Goal: Transaction & Acquisition: Book appointment/travel/reservation

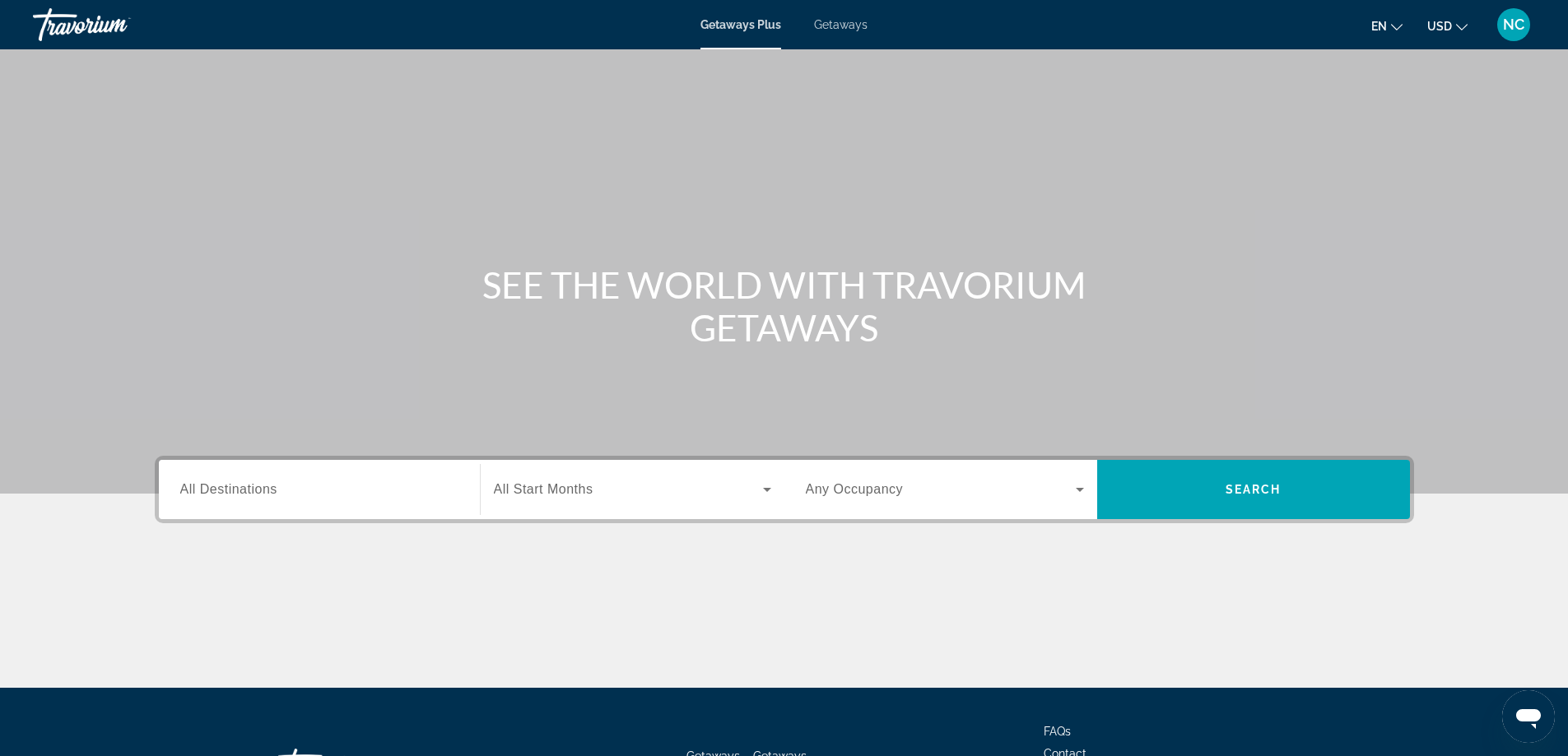
click at [842, 24] on span "Getaways" at bounding box center [840, 25] width 54 height 13
click at [231, 489] on span "All Destinations" at bounding box center [229, 489] width 97 height 14
click at [231, 489] on input "Destination All Destinations" at bounding box center [320, 490] width 278 height 20
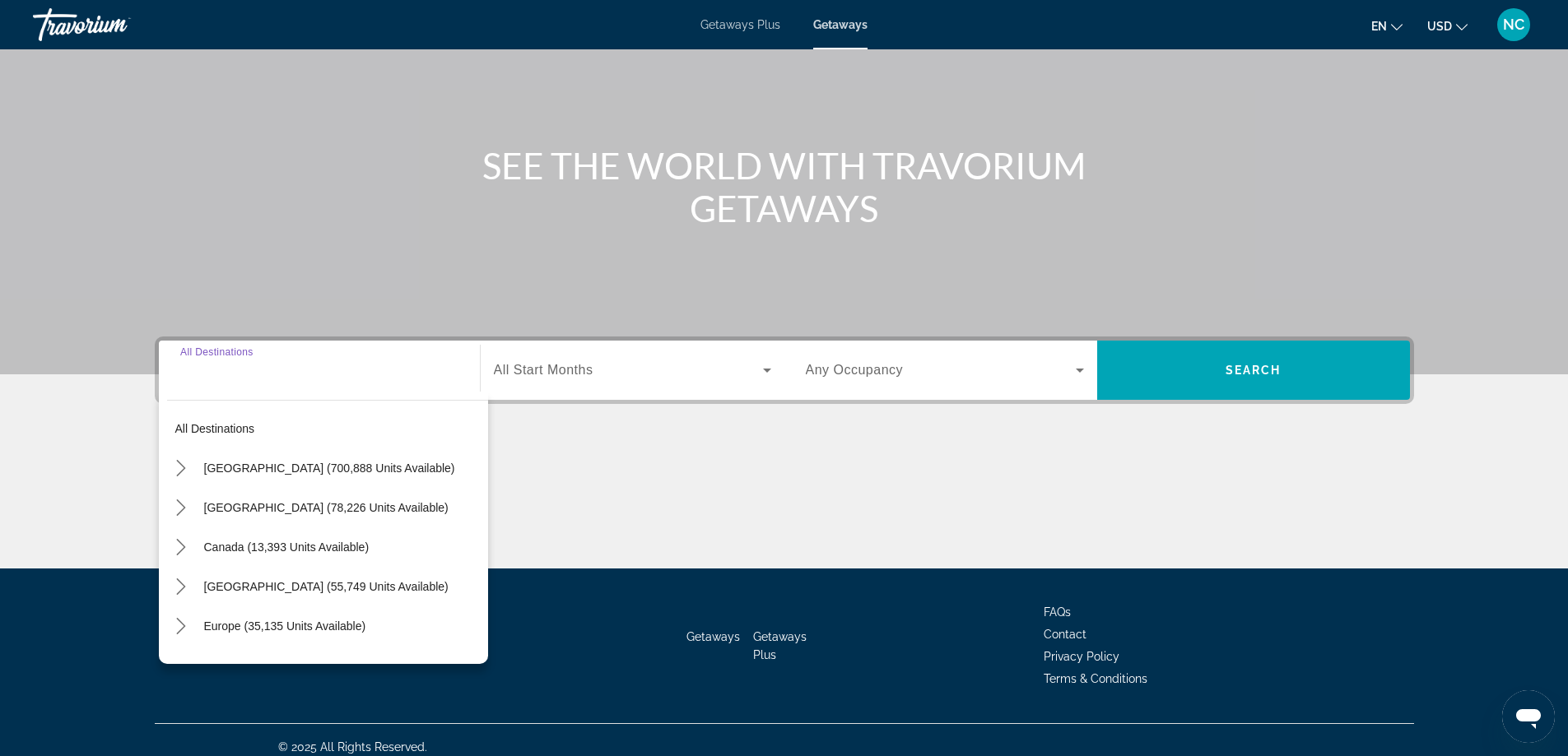
scroll to position [133, 0]
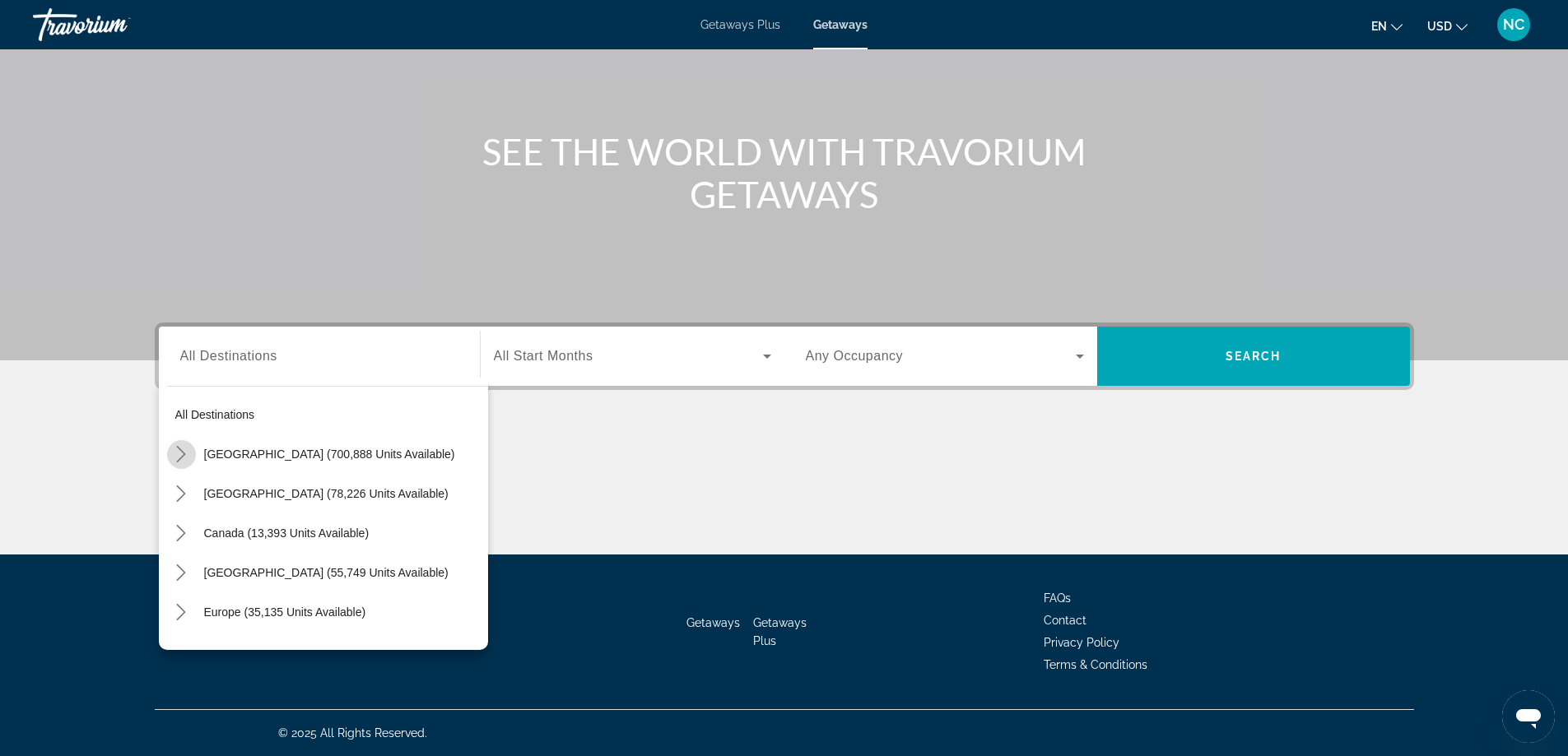
click at [182, 454] on icon "Toggle United States (700,888 units available) submenu" at bounding box center [181, 453] width 16 height 16
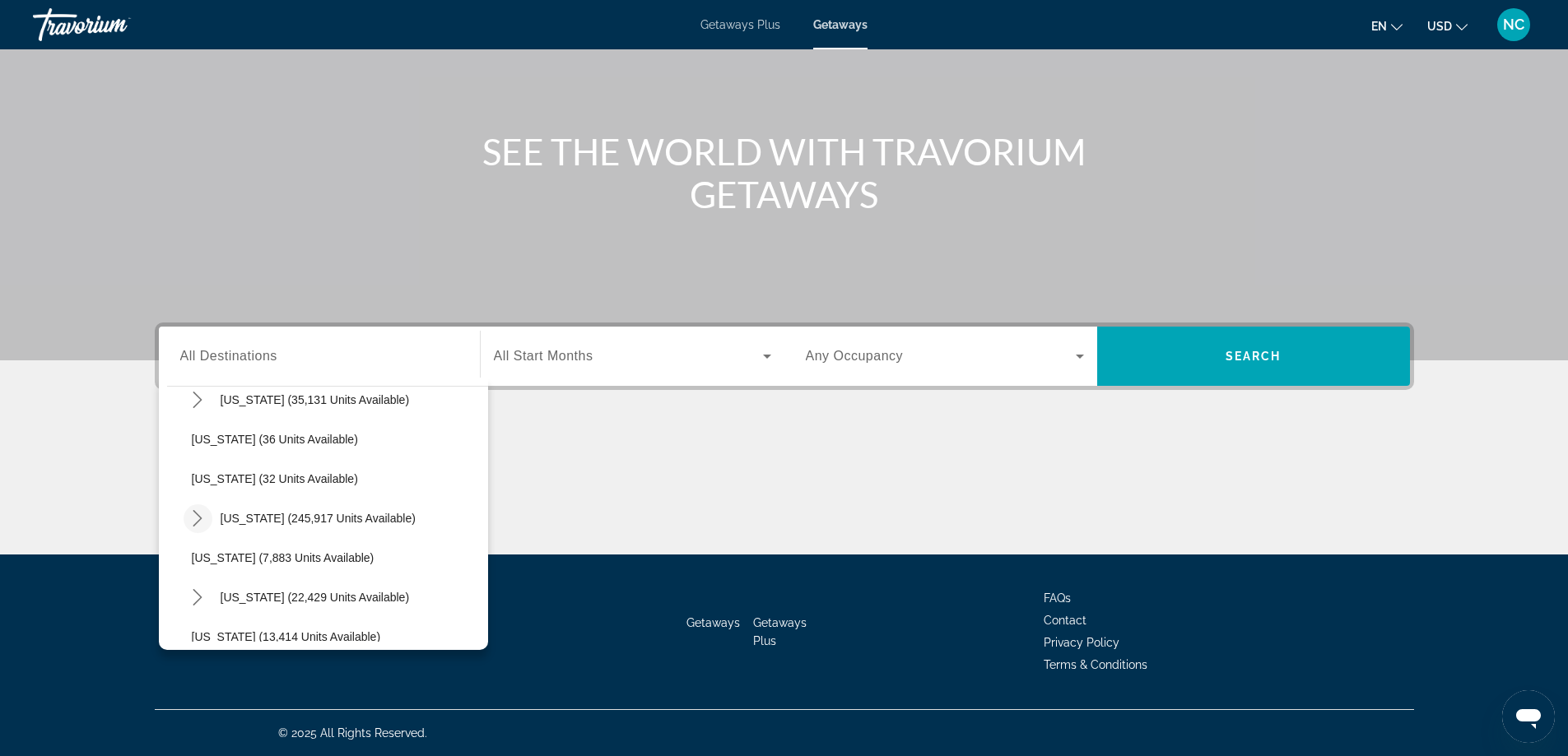
click at [200, 519] on icon "Toggle Florida (245,917 units available) submenu" at bounding box center [197, 518] width 16 height 16
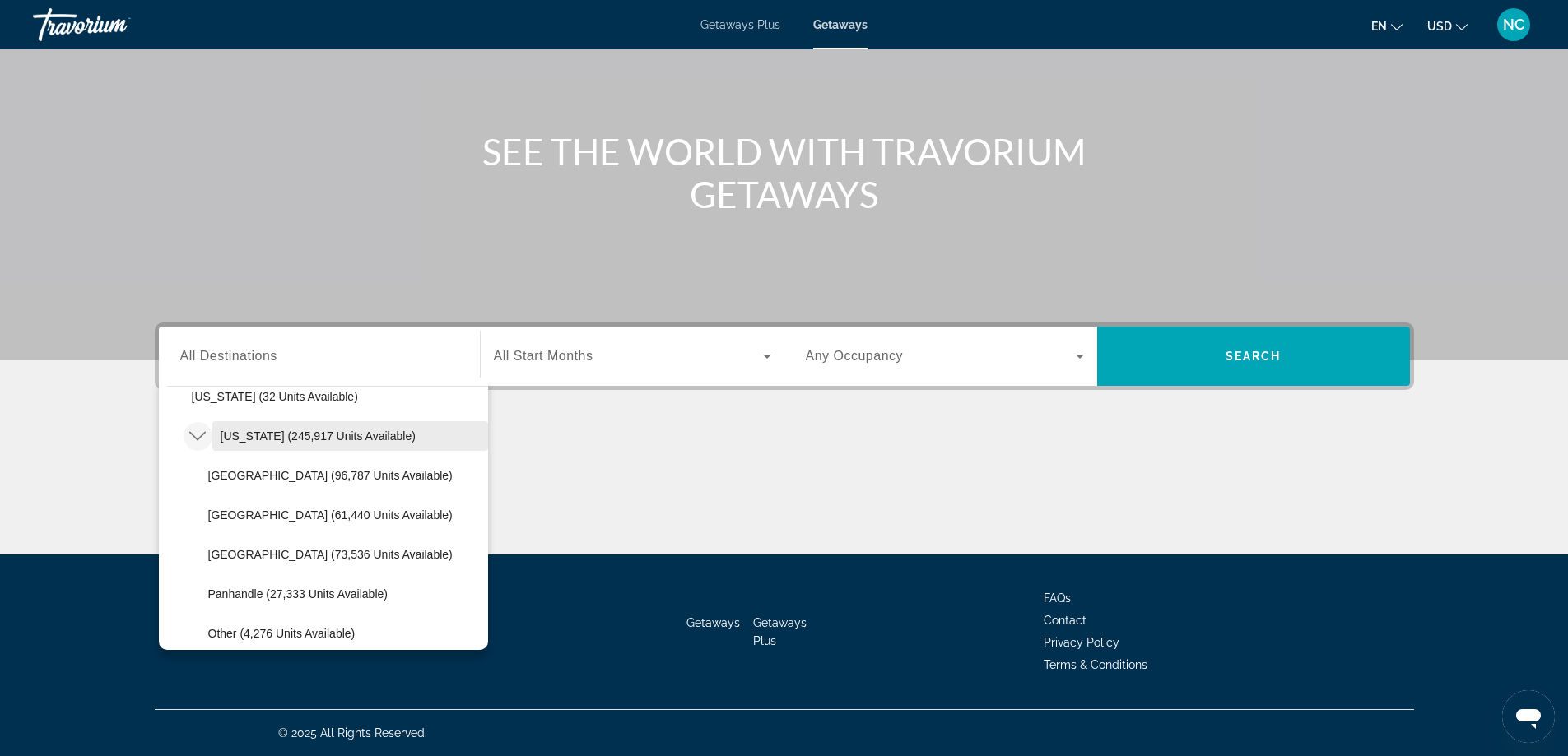
click at [298, 515] on span "[GEOGRAPHIC_DATA] (61,440 units available)" at bounding box center [330, 516] width 244 height 13
type input "**********"
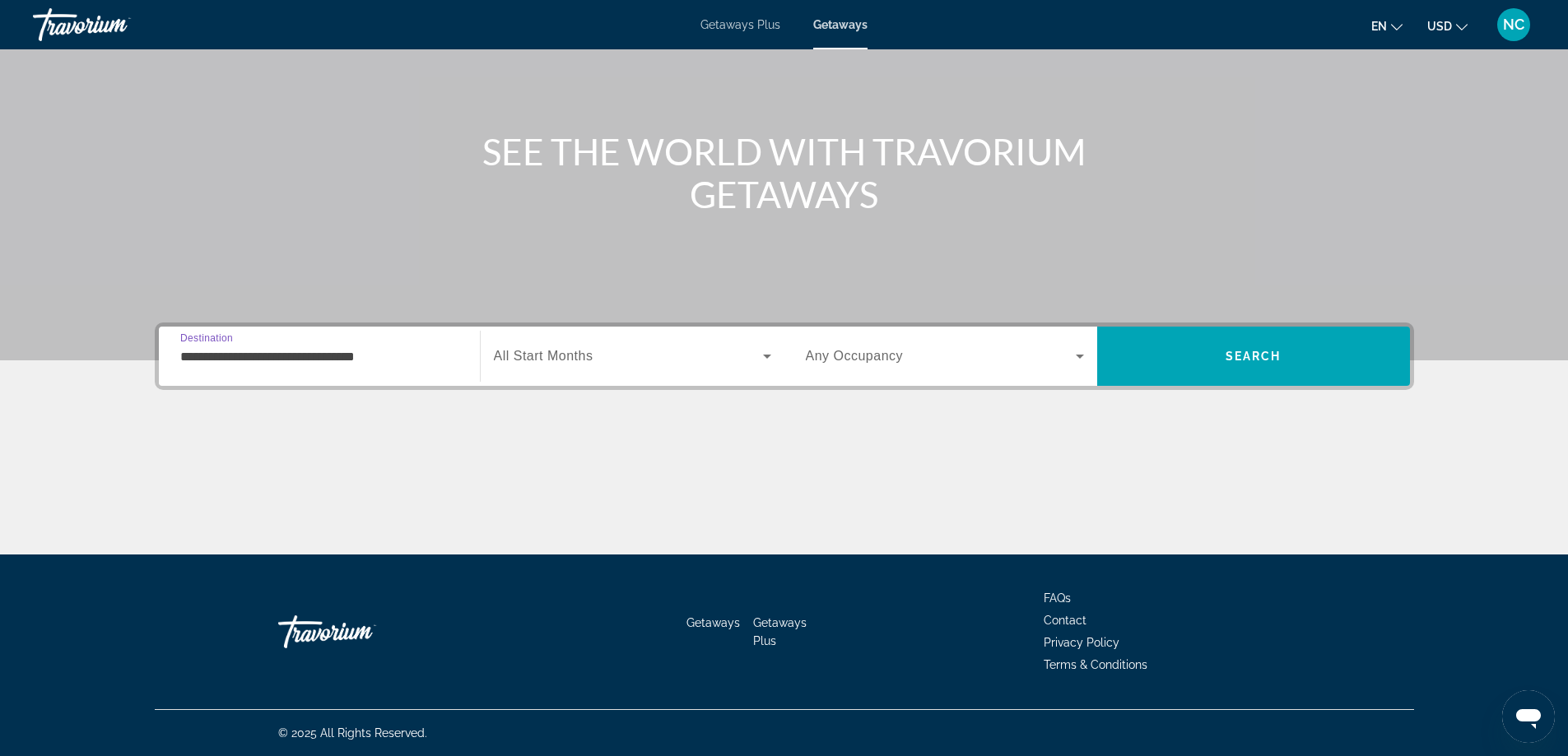
click at [766, 356] on icon "Search widget" at bounding box center [766, 357] width 9 height 4
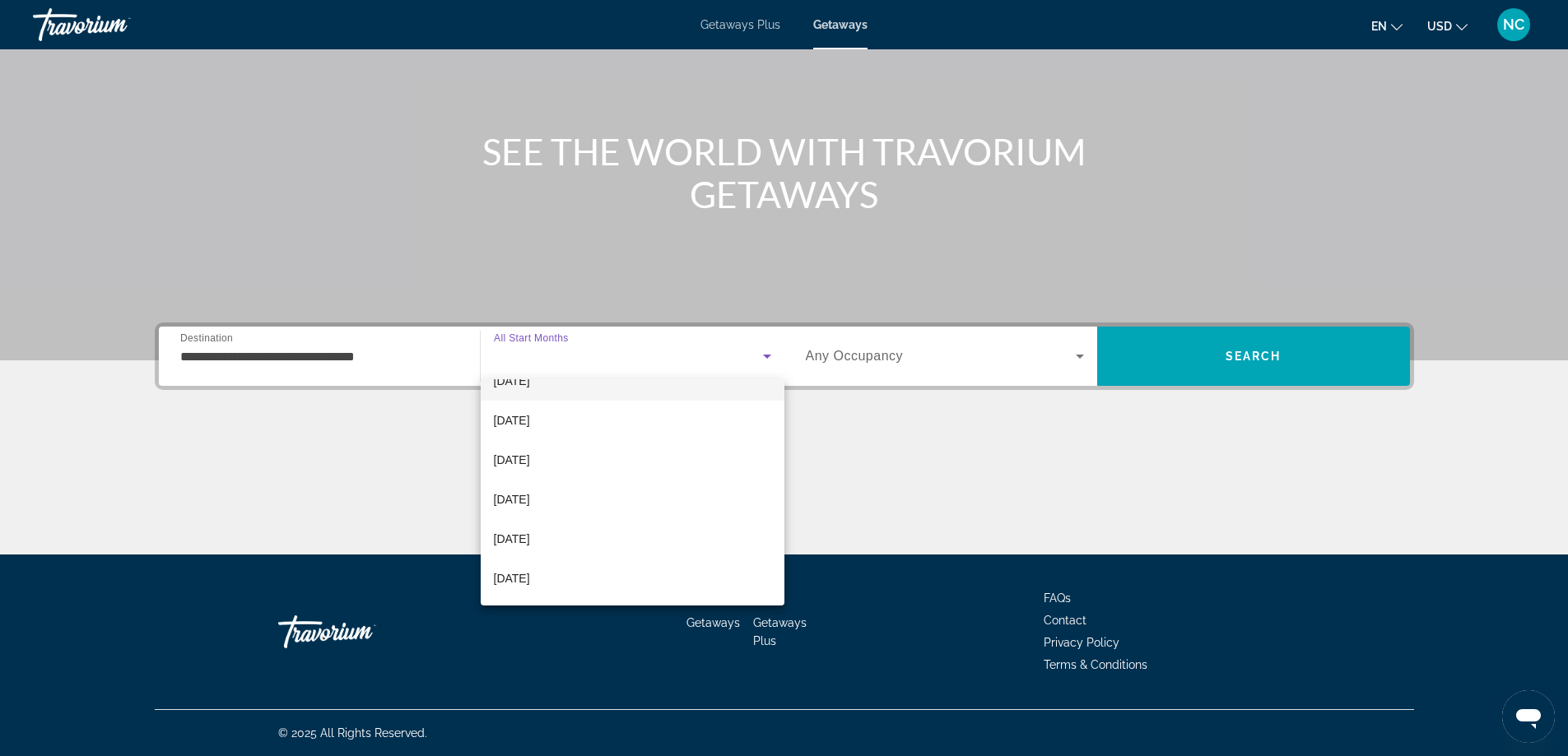
scroll to position [165, 0]
click at [530, 475] on span "[DATE]" at bounding box center [512, 478] width 36 height 20
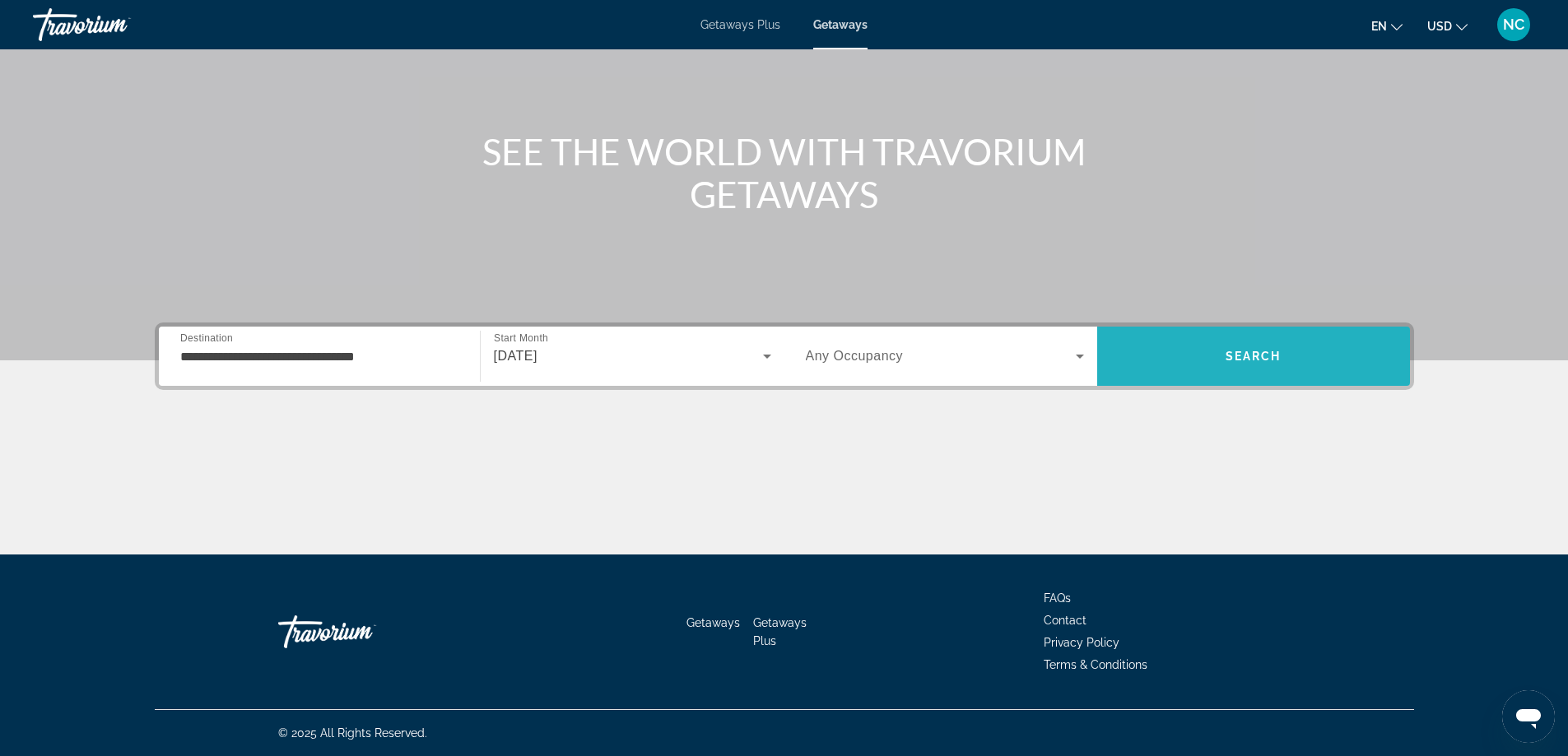
click at [1242, 351] on span "Search" at bounding box center [1253, 357] width 56 height 13
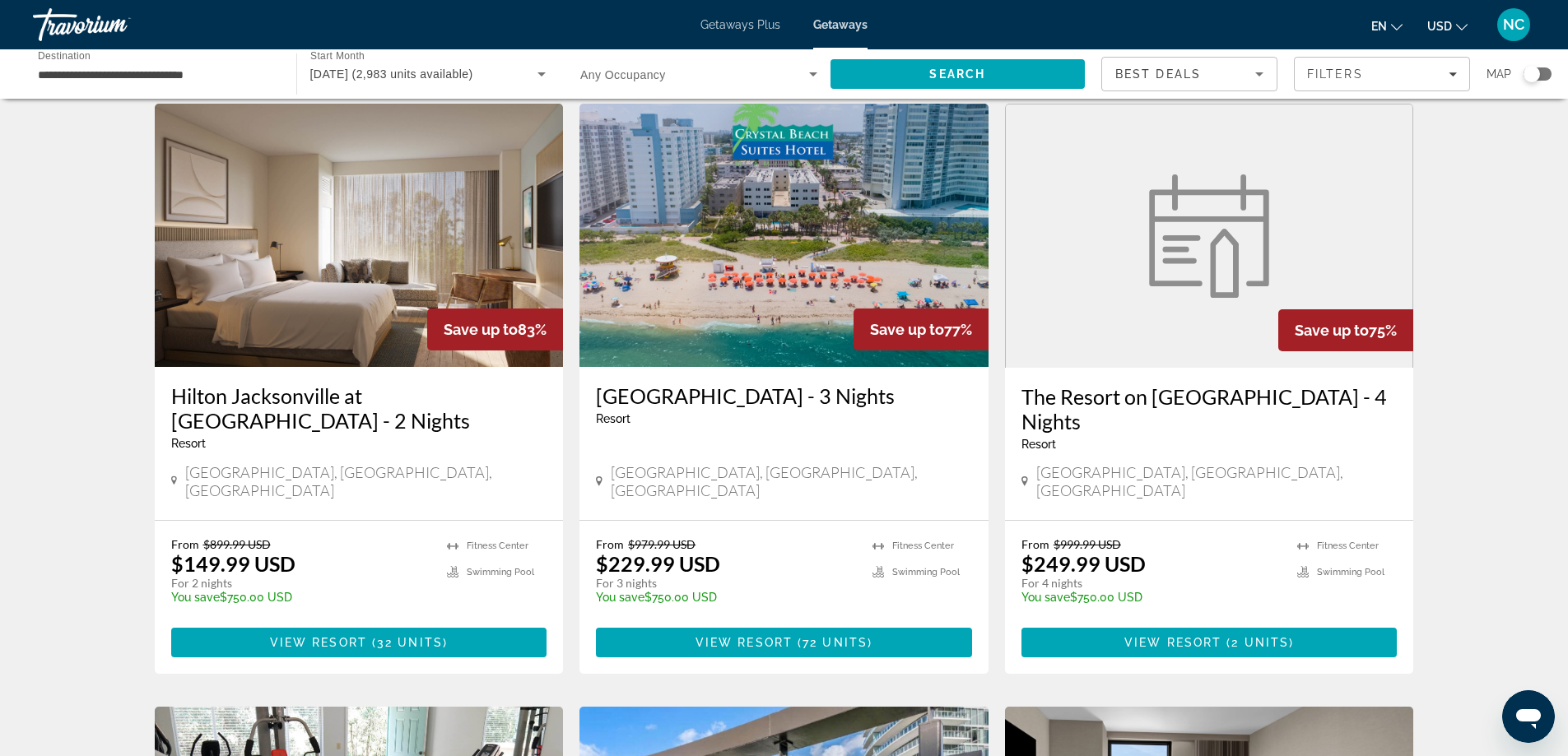
scroll to position [576, 0]
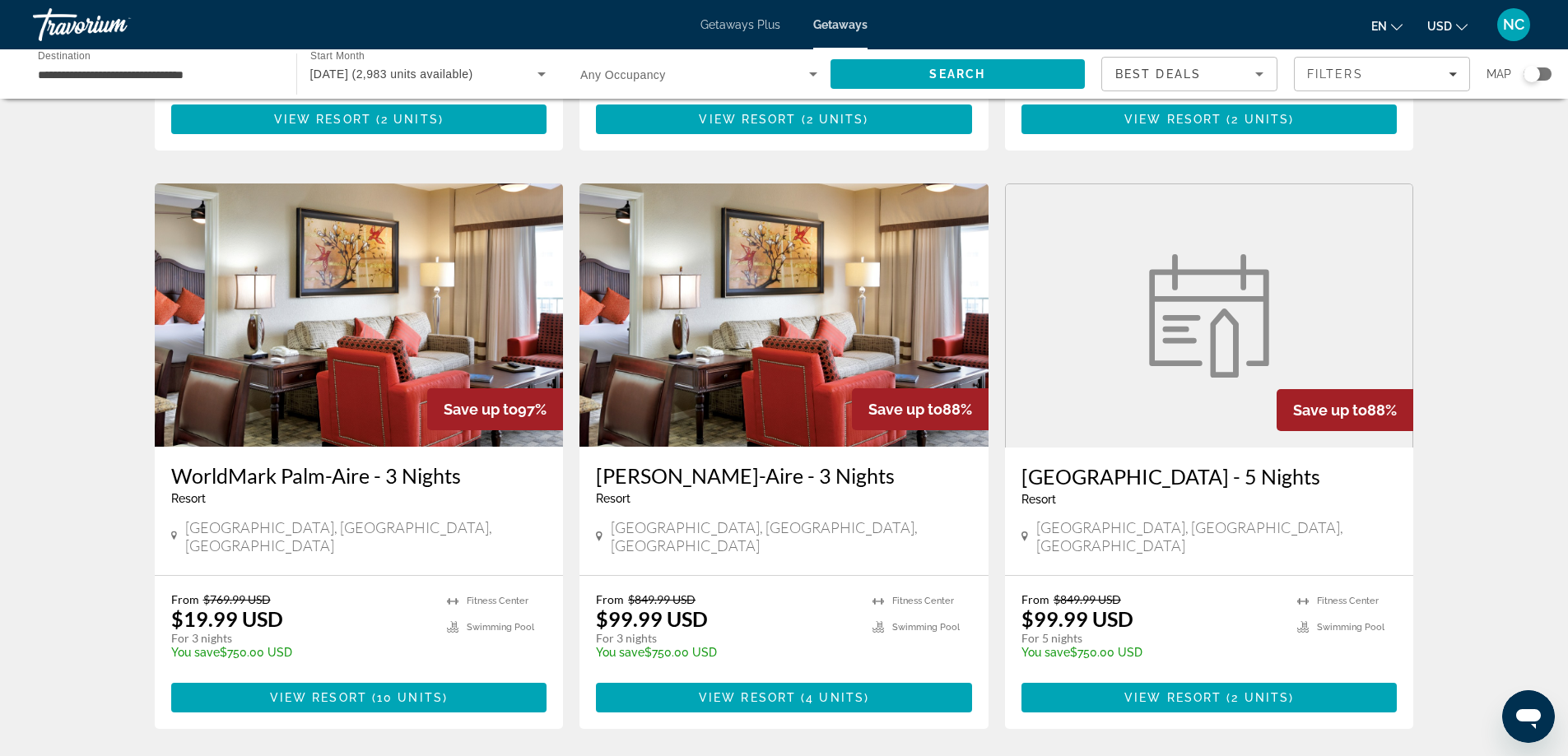
click at [1180, 303] on img "Main content" at bounding box center [1209, 316] width 140 height 123
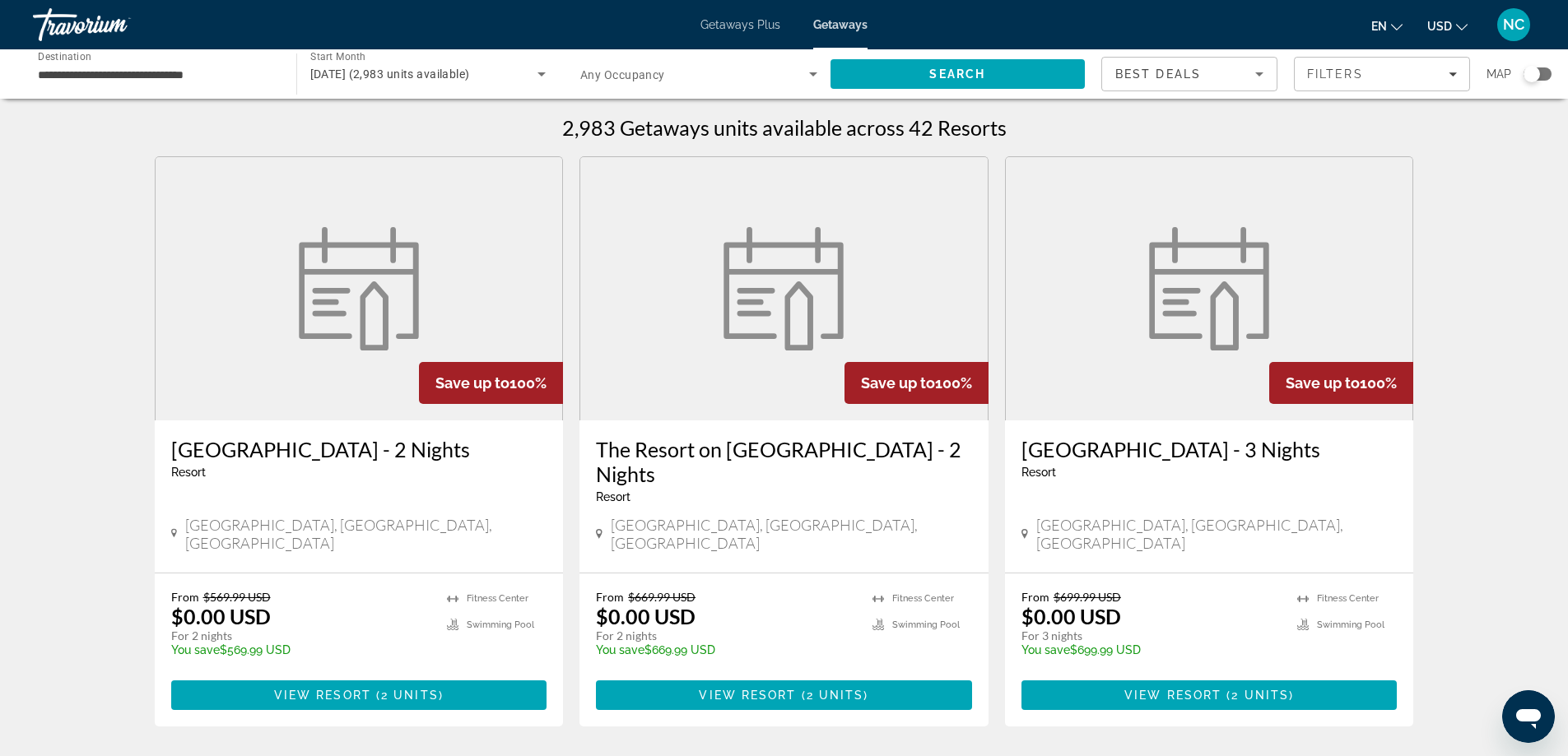
click at [314, 300] on img "Main content" at bounding box center [359, 289] width 140 height 123
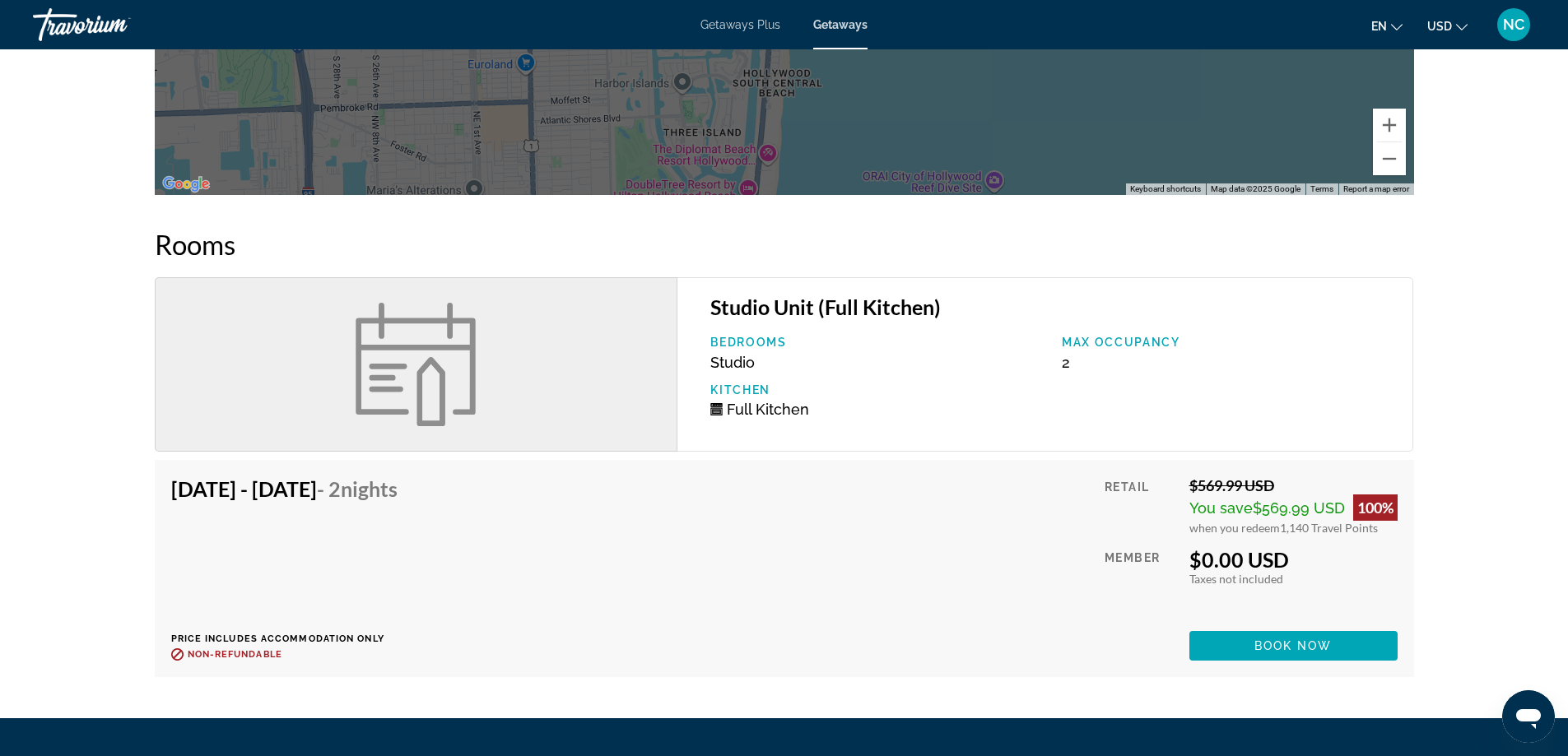
scroll to position [1811, 0]
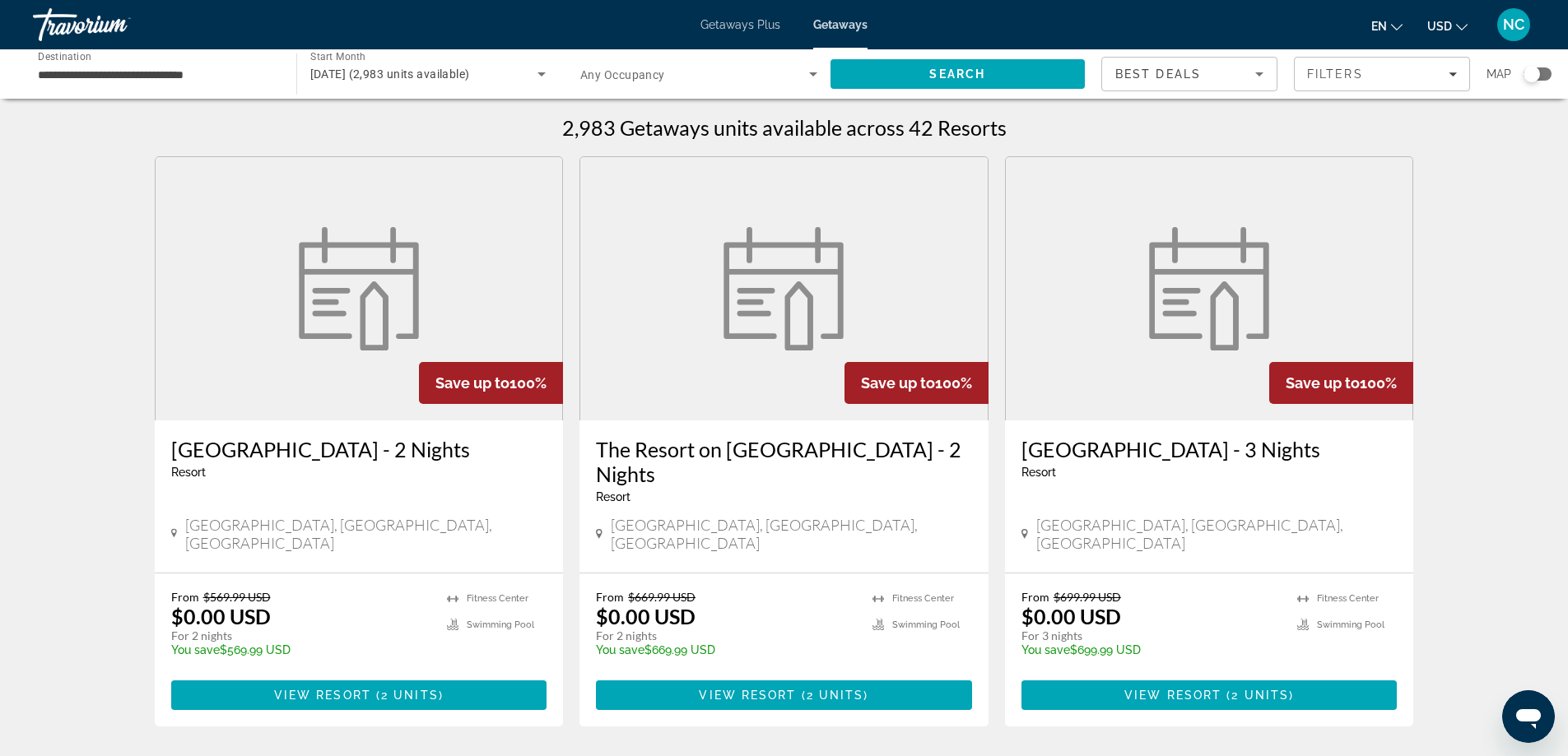
click at [769, 231] on img "Main content" at bounding box center [784, 289] width 140 height 123
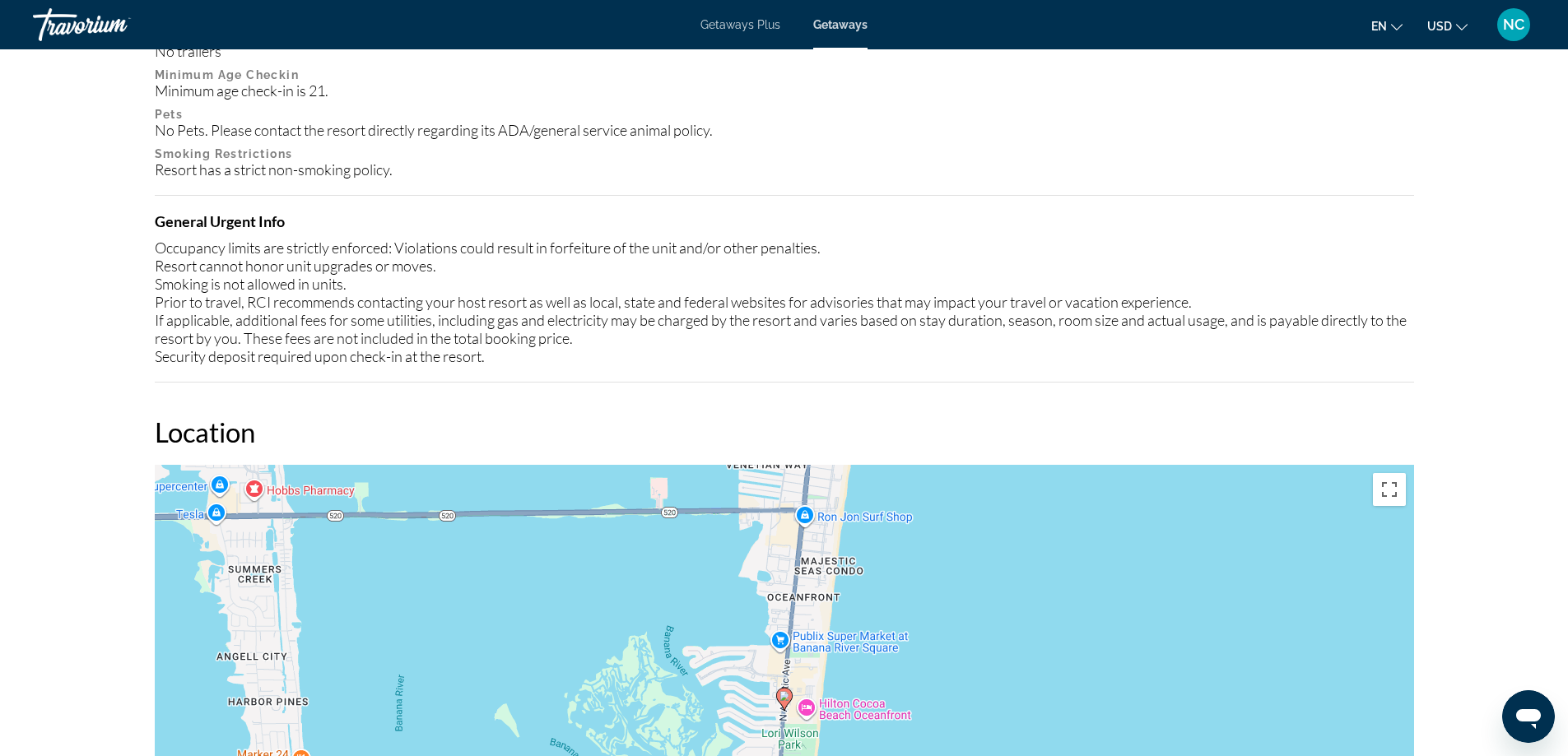
scroll to position [494, 0]
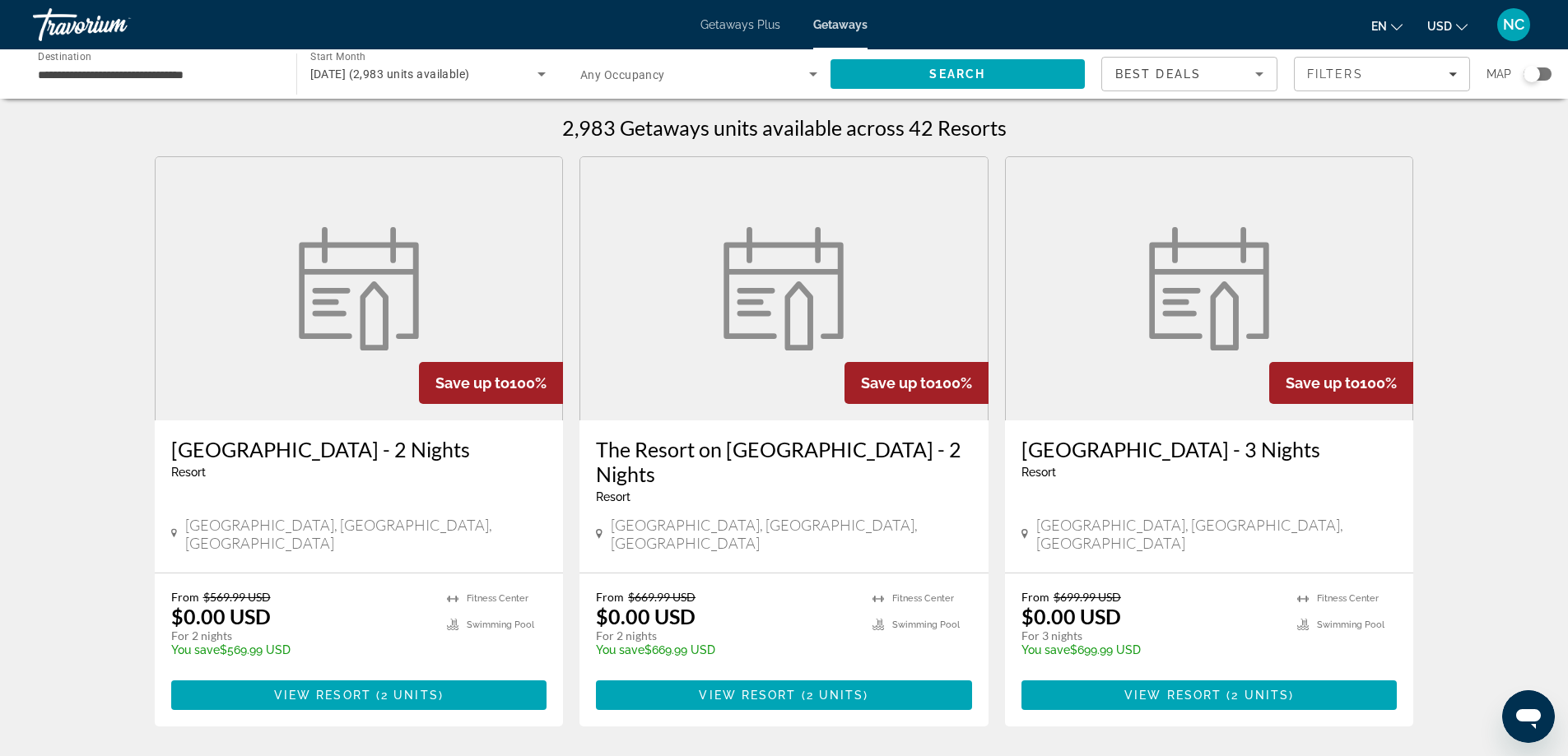
click at [1157, 289] on img "Main content" at bounding box center [1209, 289] width 140 height 123
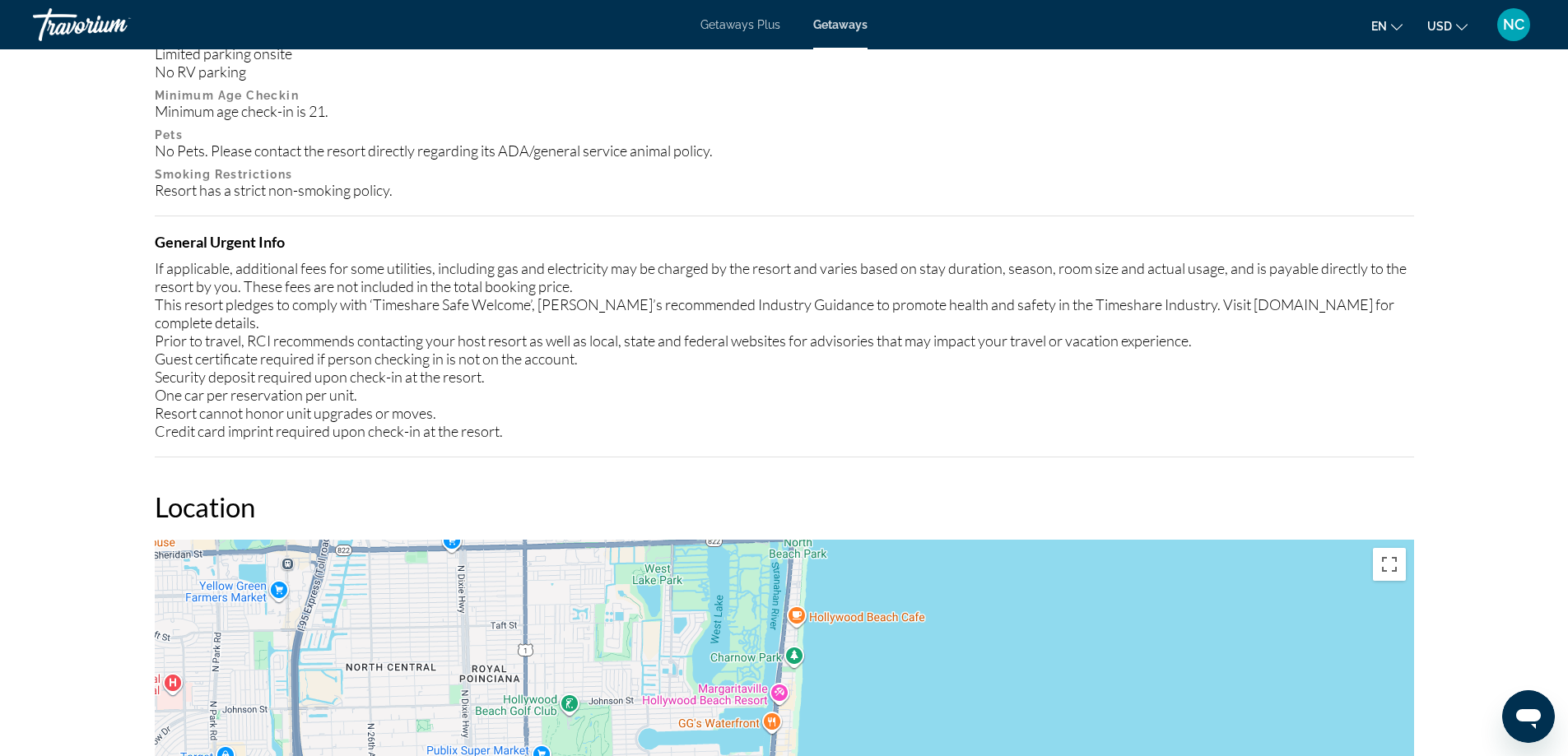
scroll to position [452, 0]
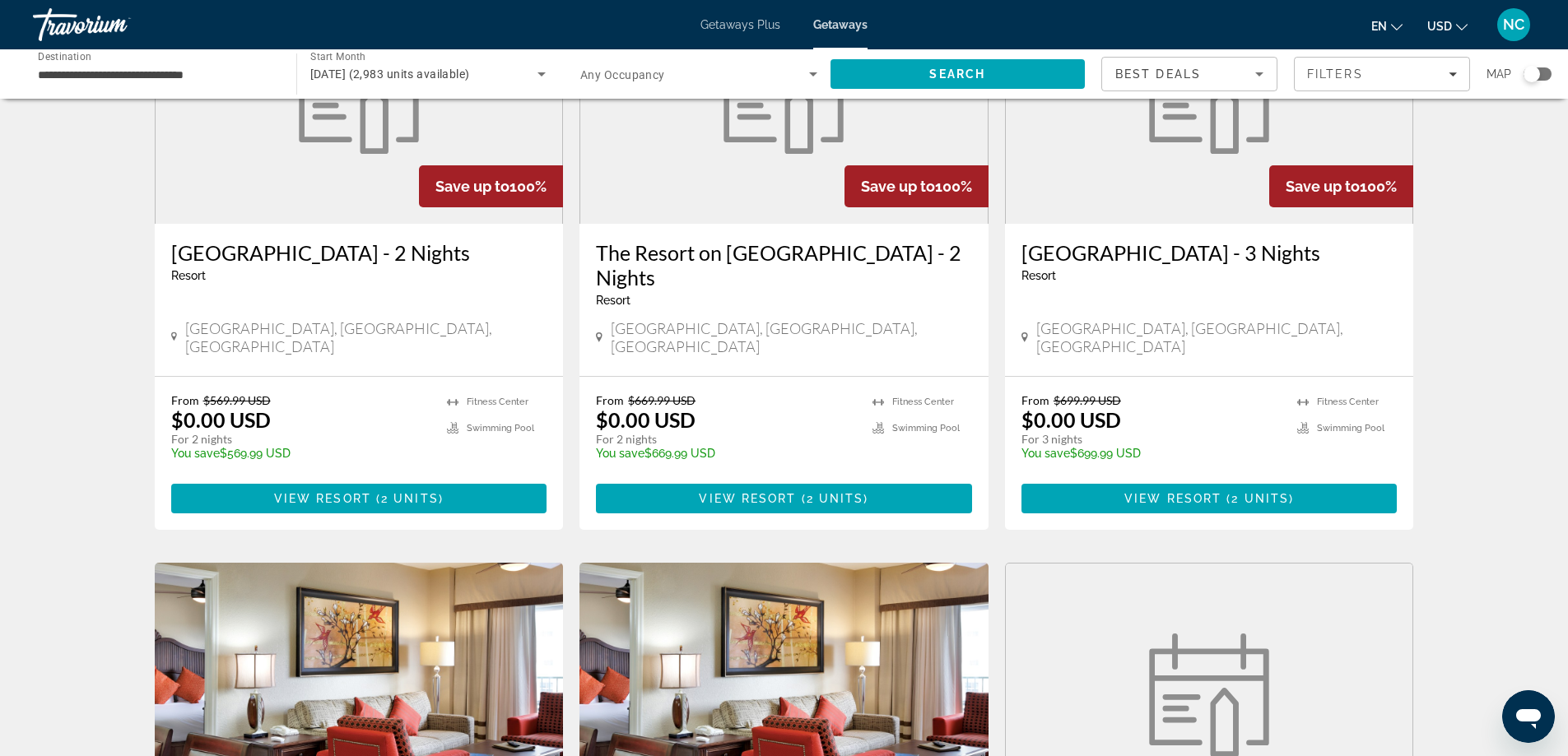
scroll to position [494, 0]
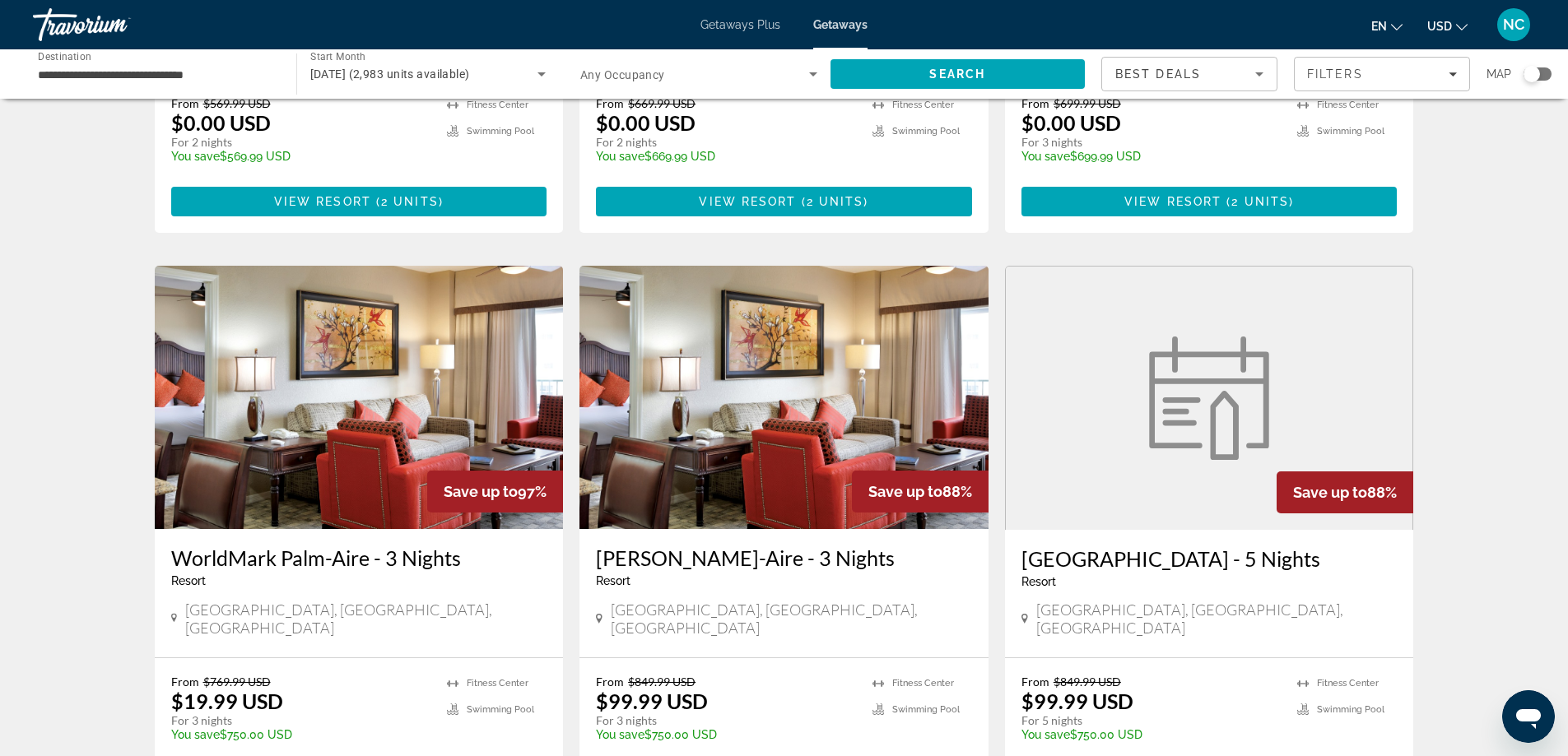
drag, startPoint x: 389, startPoint y: 358, endPoint x: 399, endPoint y: 357, distance: 10.0
click at [389, 357] on img "Main content" at bounding box center [360, 397] width 409 height 263
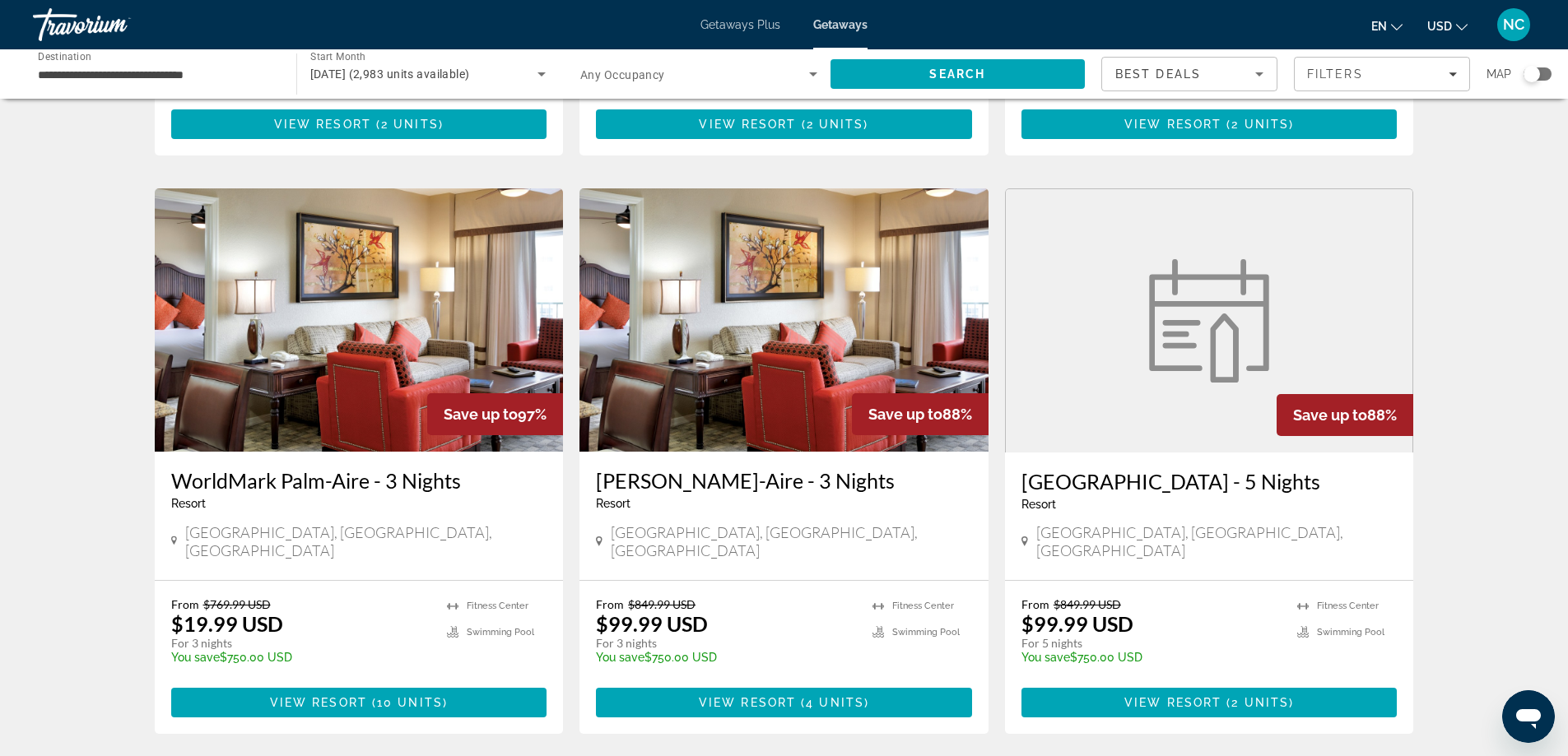
scroll to position [576, 0]
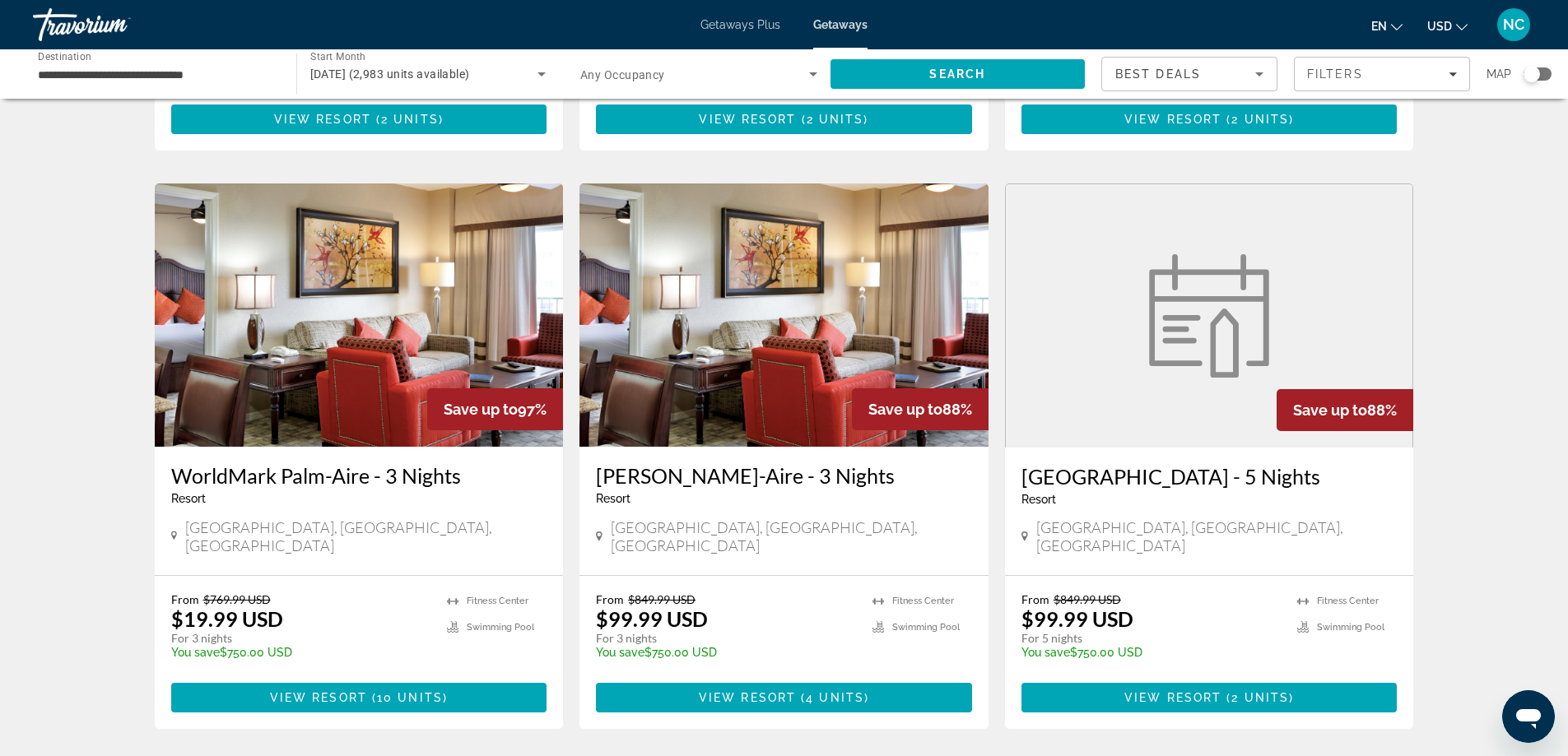
click at [759, 271] on img "Main content" at bounding box center [784, 315] width 409 height 263
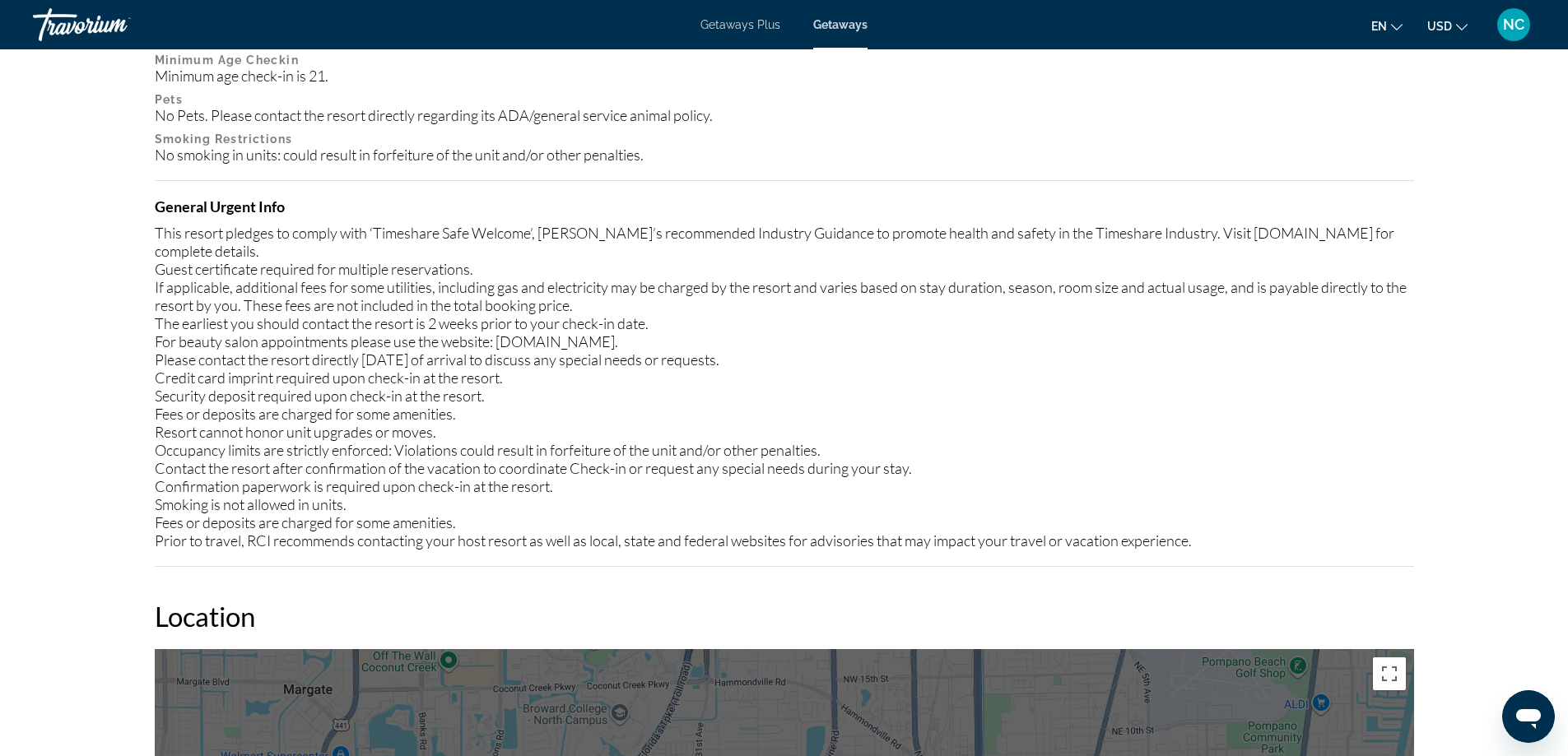
scroll to position [905, 0]
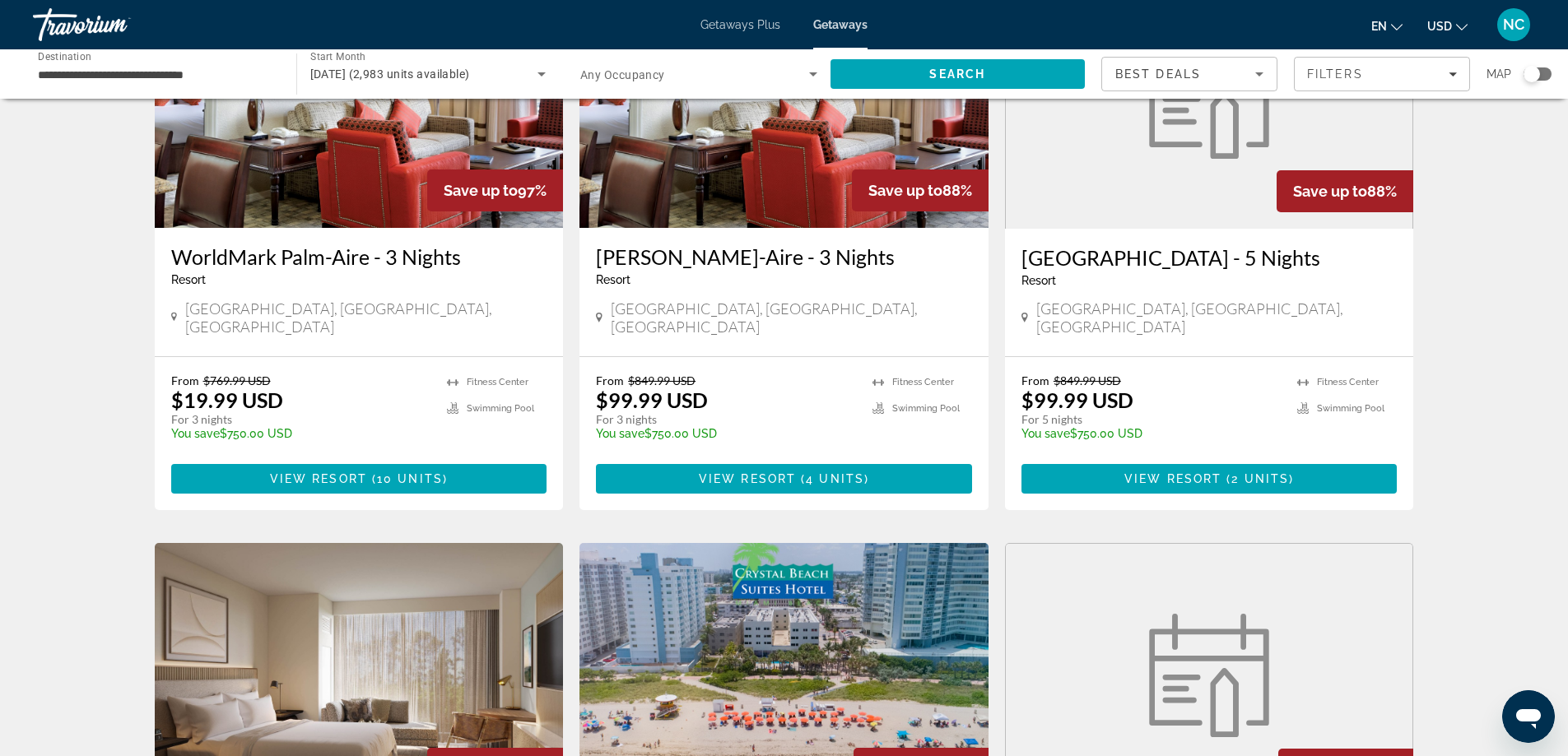
scroll to position [1235, 0]
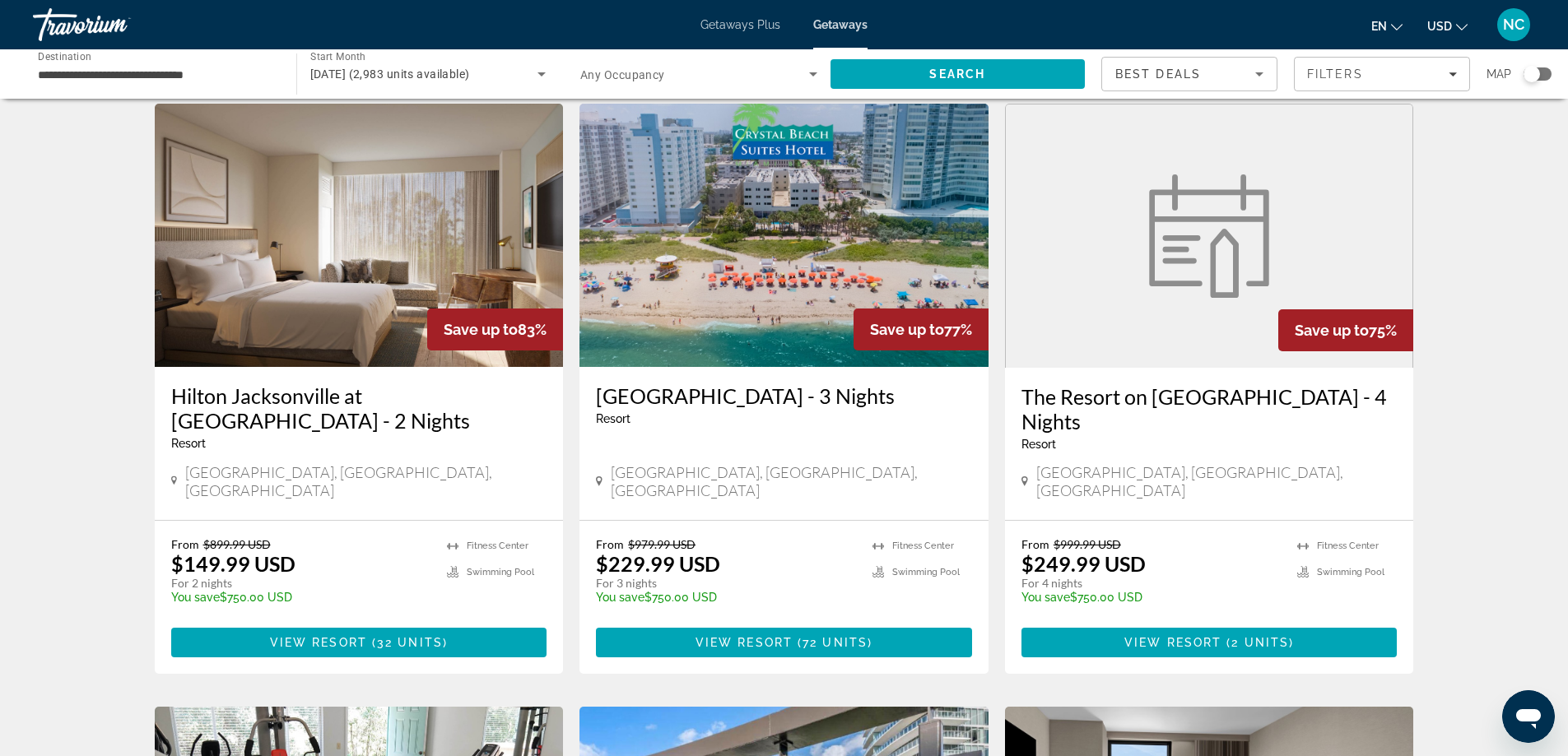
click at [273, 195] on img "Main content" at bounding box center [360, 236] width 409 height 263
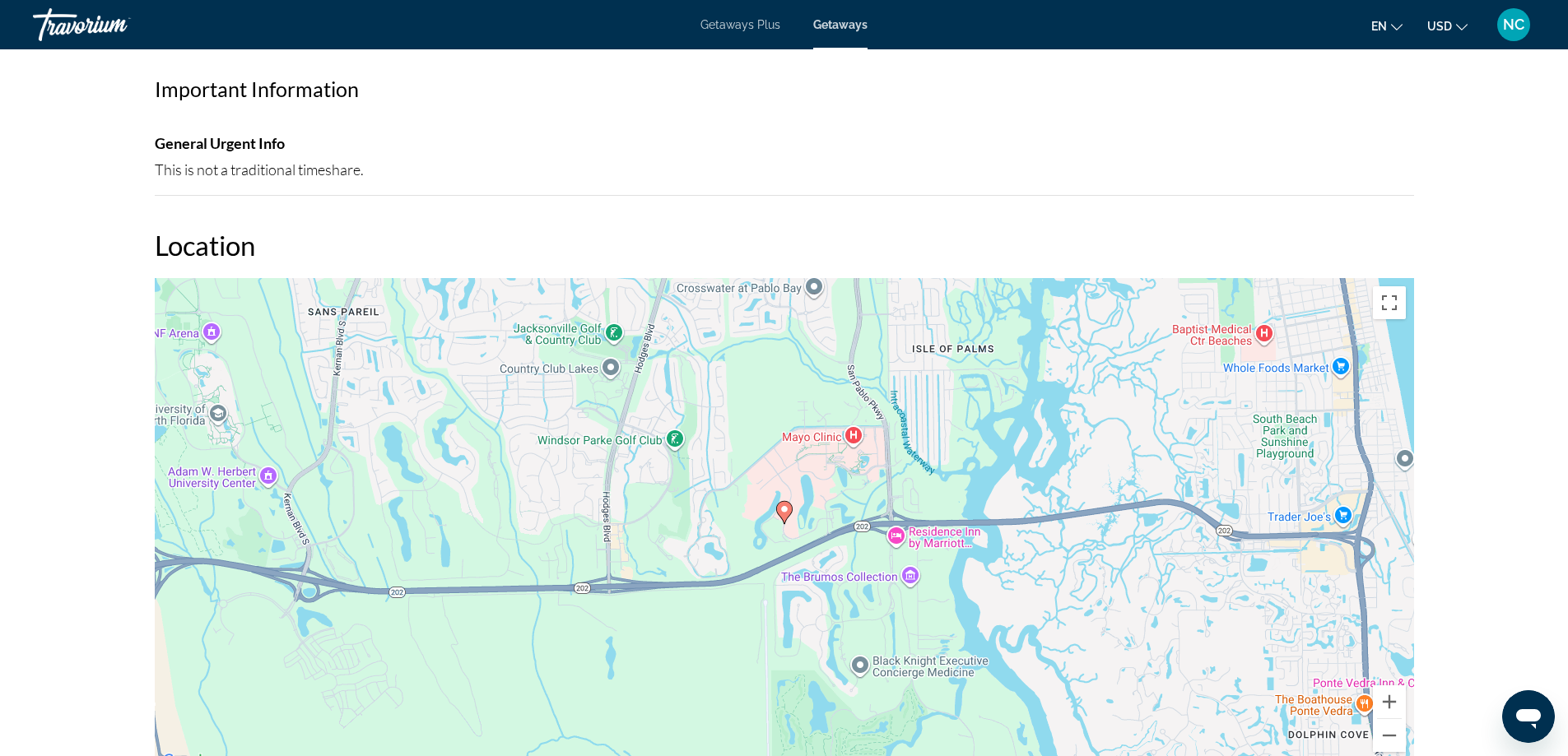
scroll to position [1811, 0]
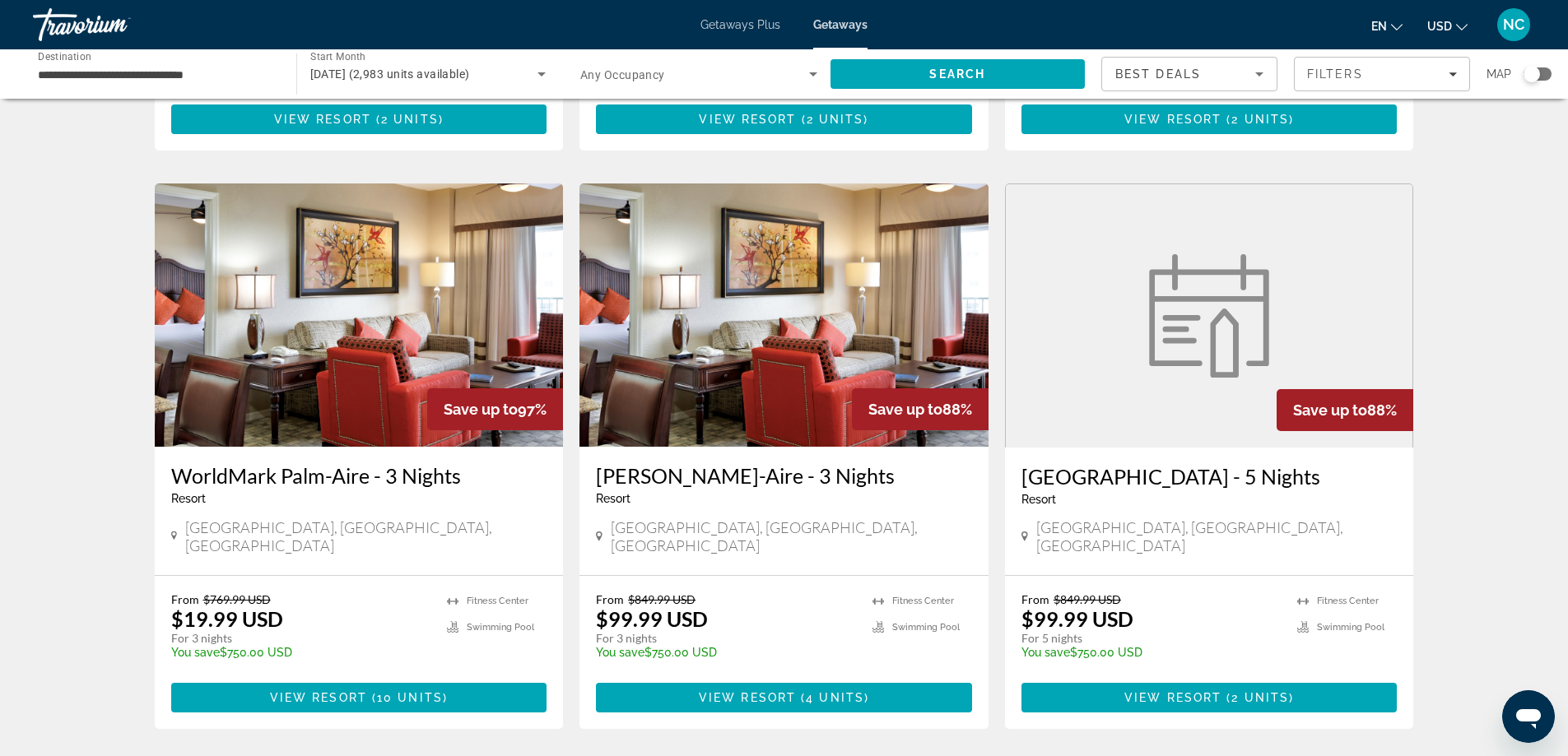
scroll to position [1152, 0]
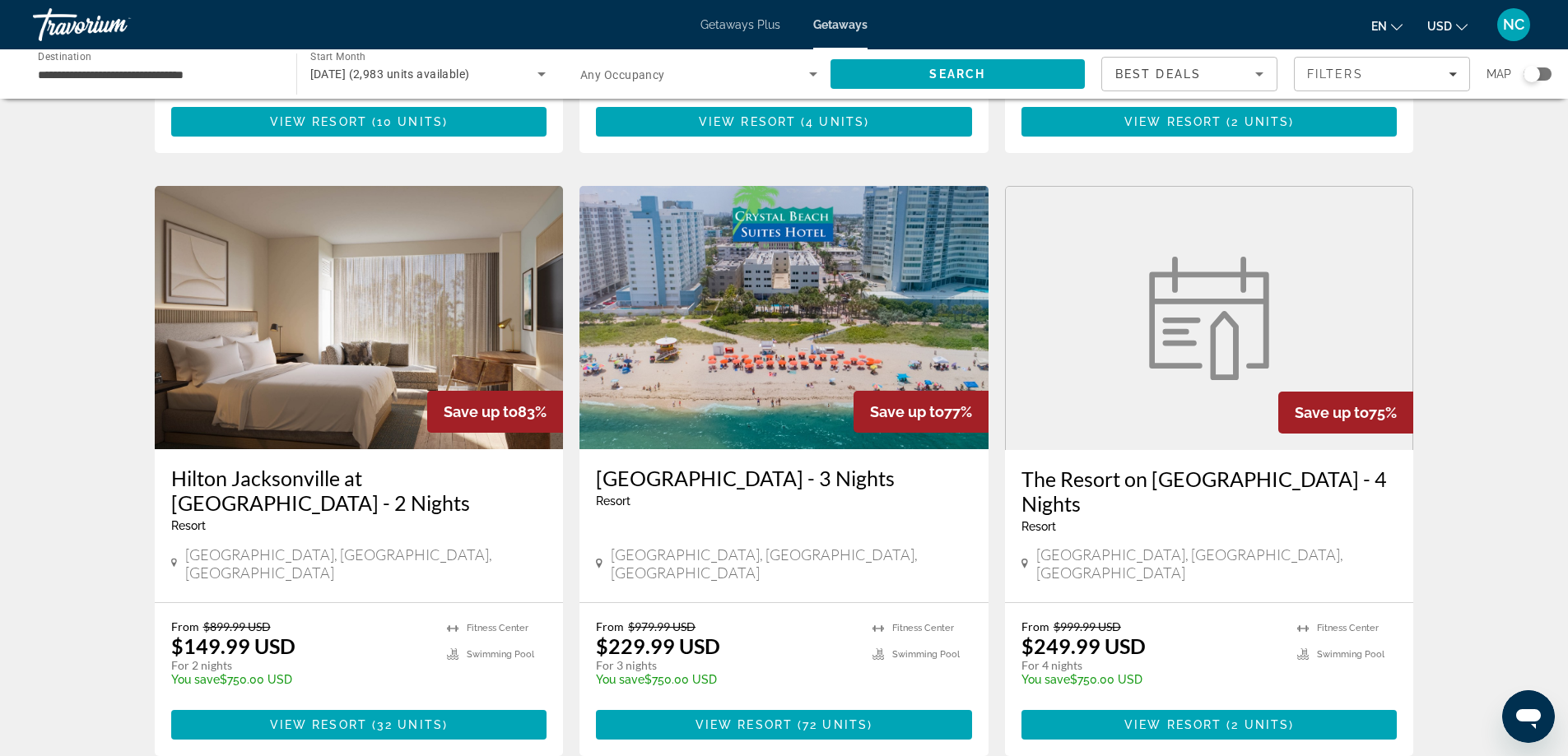
click at [716, 284] on img "Main content" at bounding box center [784, 318] width 409 height 263
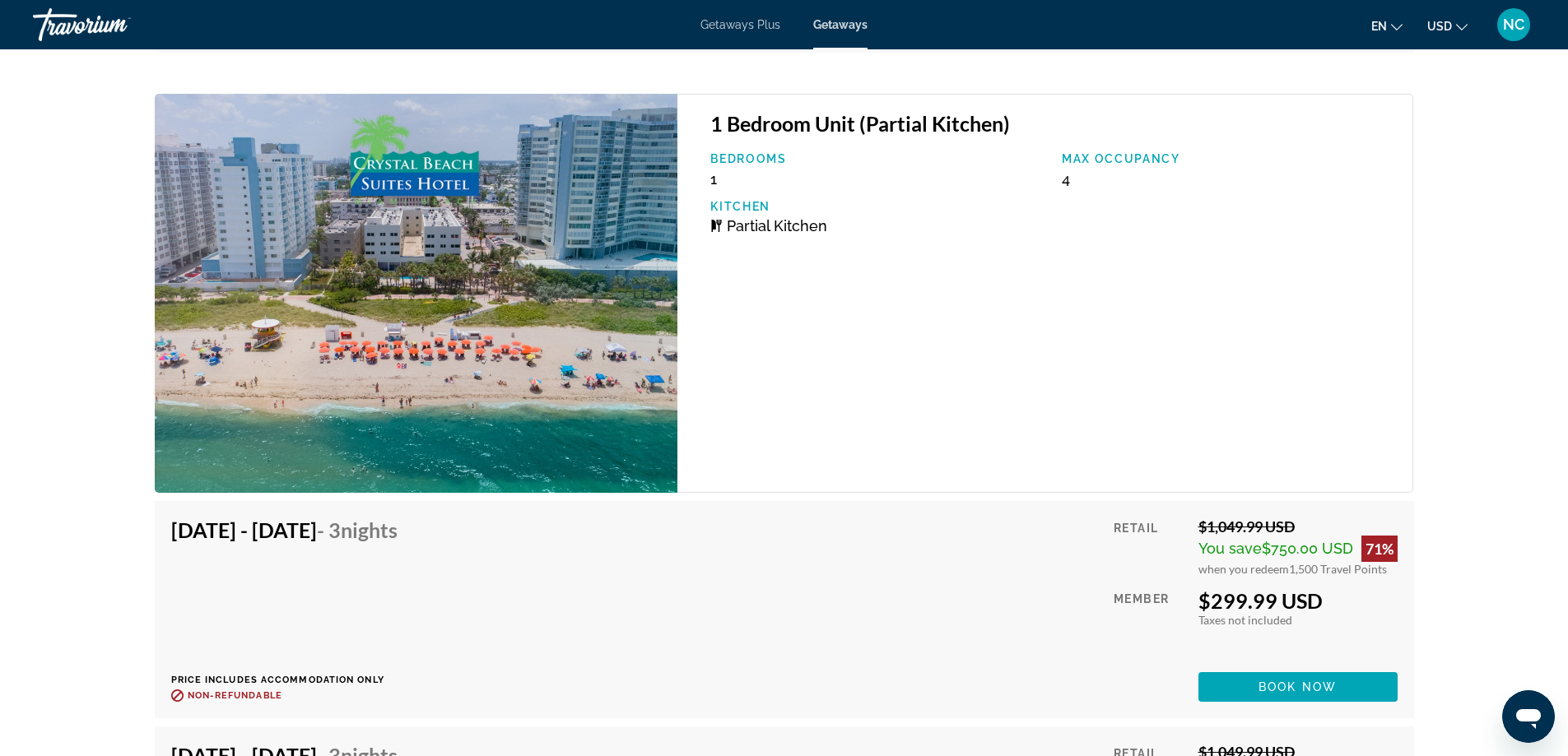
scroll to position [5348, 0]
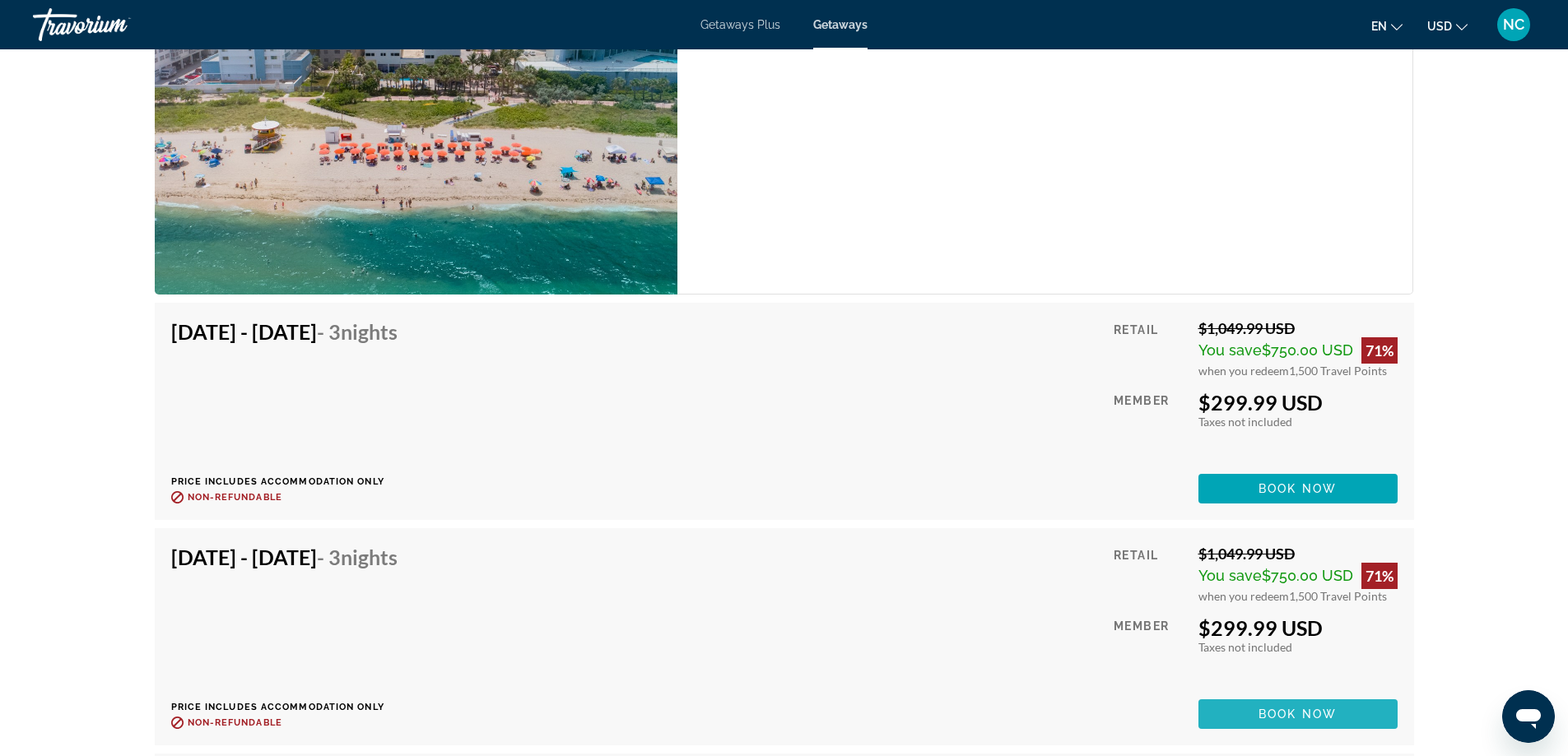
click at [1282, 717] on span "Book now" at bounding box center [1297, 714] width 79 height 13
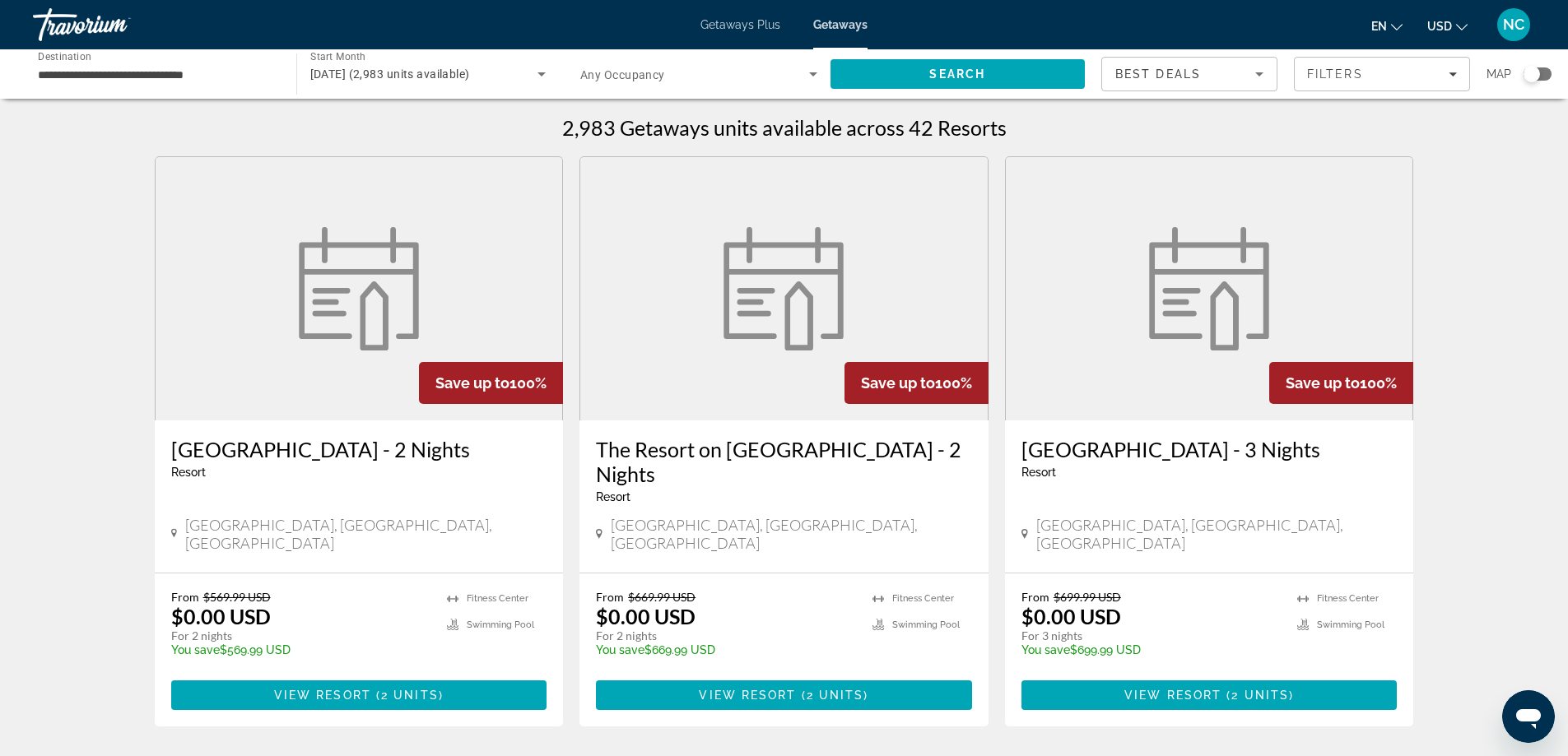
click at [1161, 313] on img "Main content" at bounding box center [1209, 289] width 140 height 123
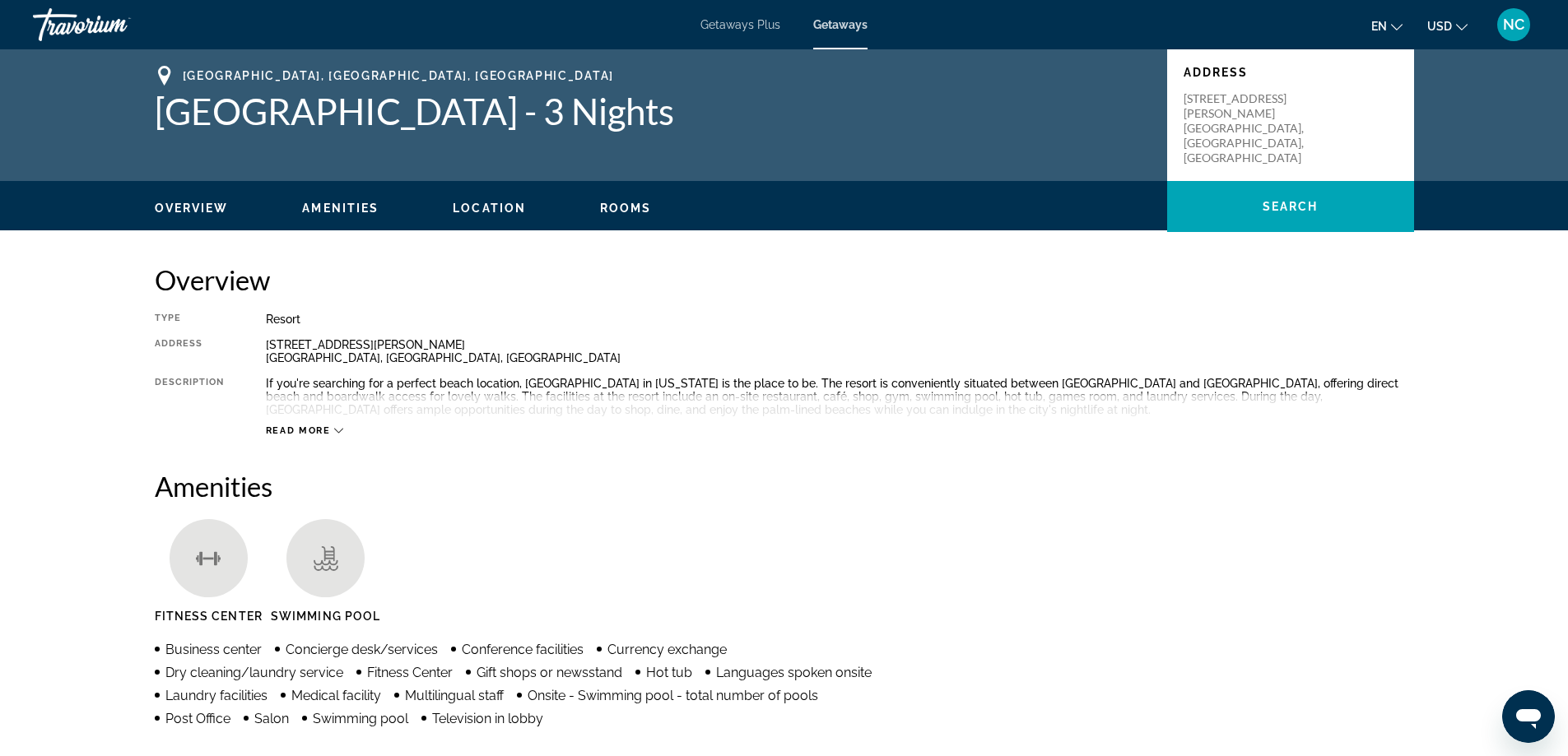
scroll to position [82, 0]
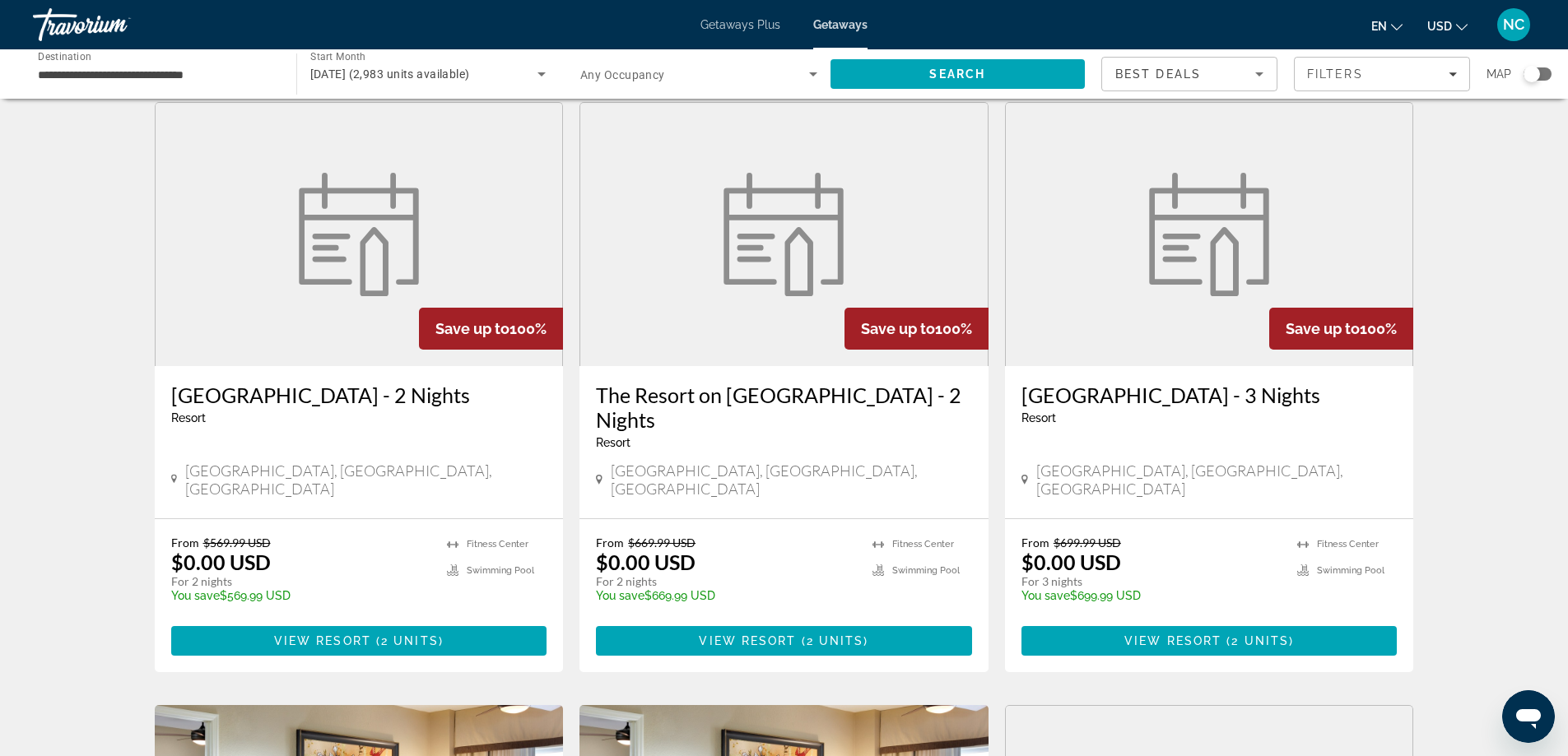
scroll to position [82, 0]
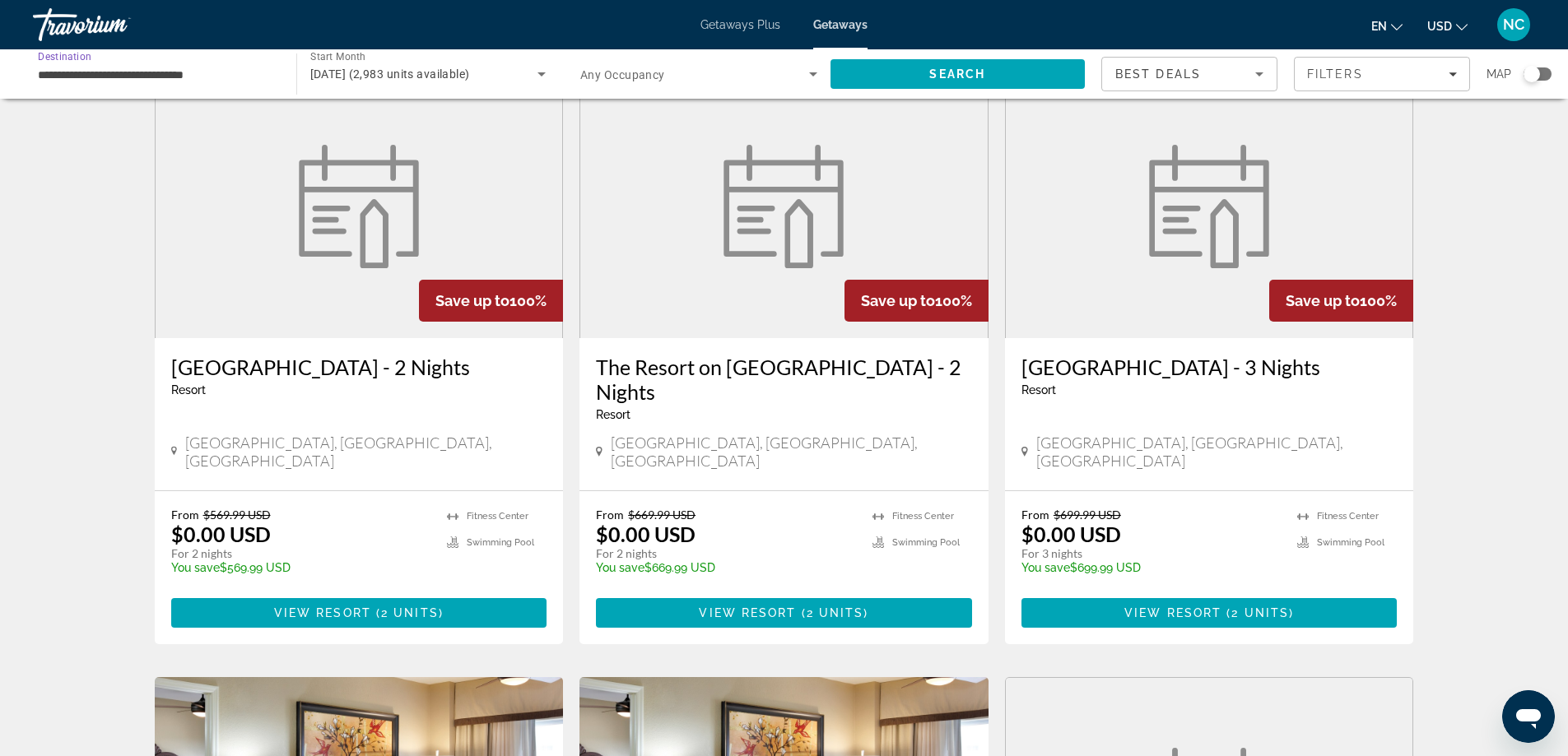
click at [146, 73] on input "**********" at bounding box center [156, 75] width 238 height 20
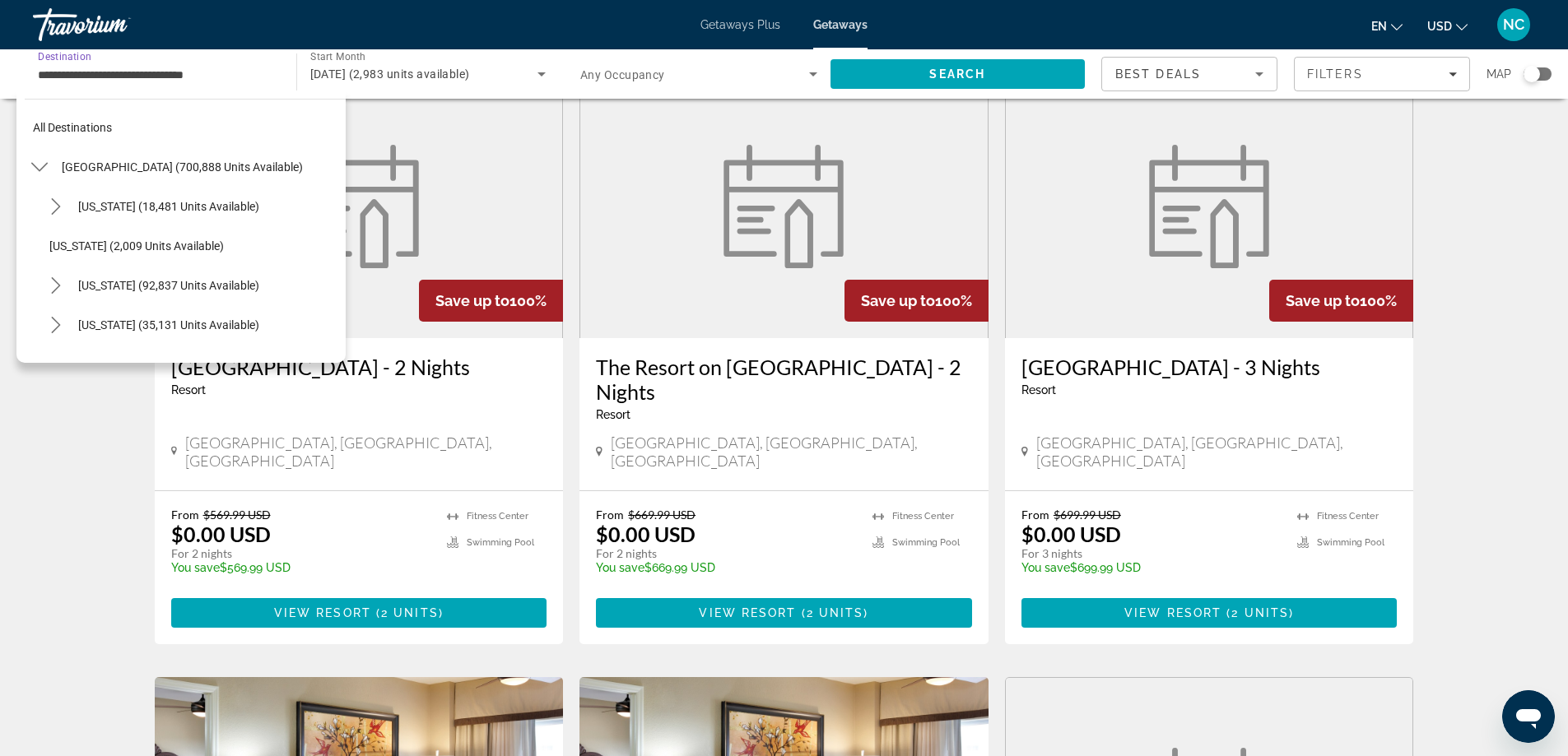
scroll to position [295, 0]
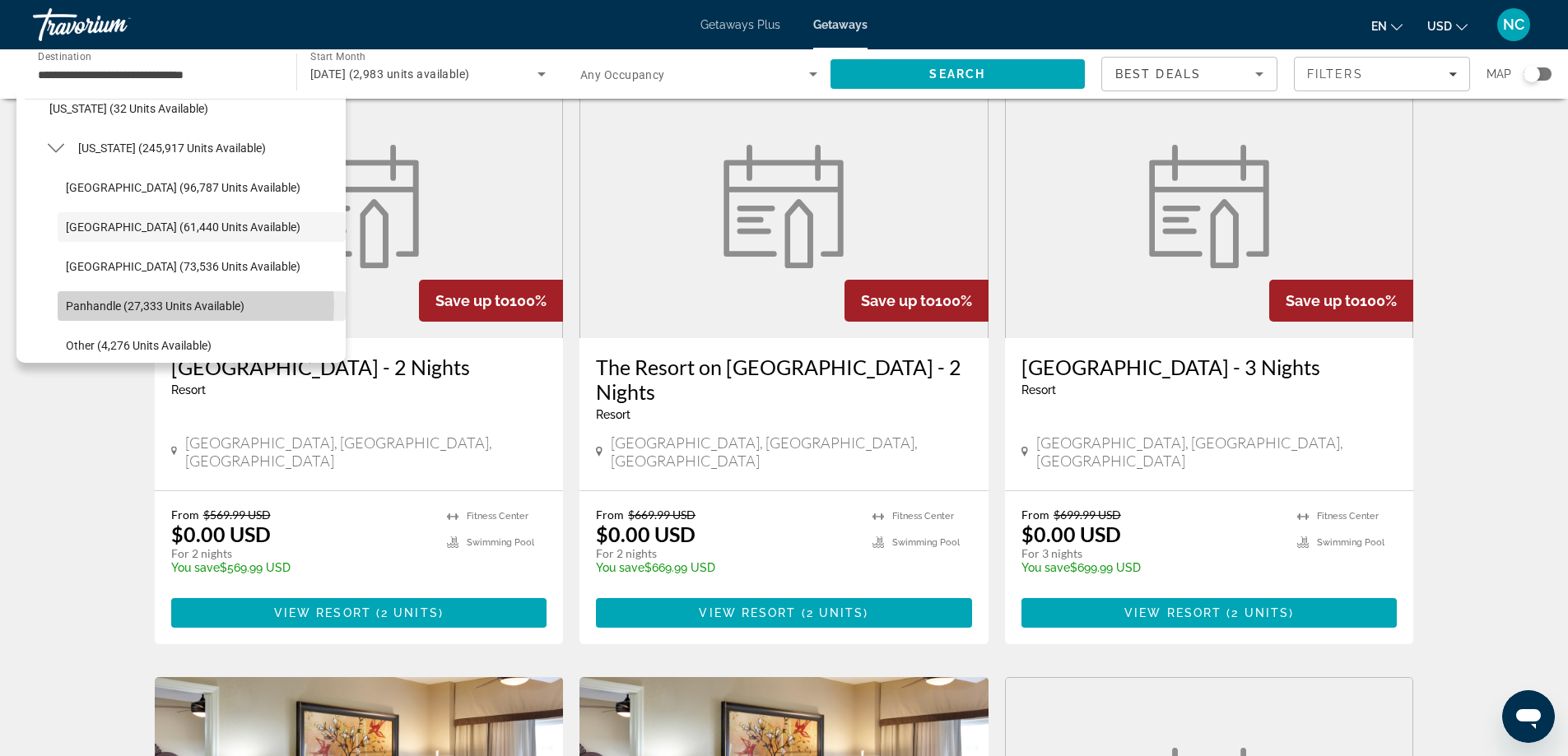
click at [189, 306] on span "Panhandle (27,333 units available)" at bounding box center [155, 307] width 179 height 13
type input "**********"
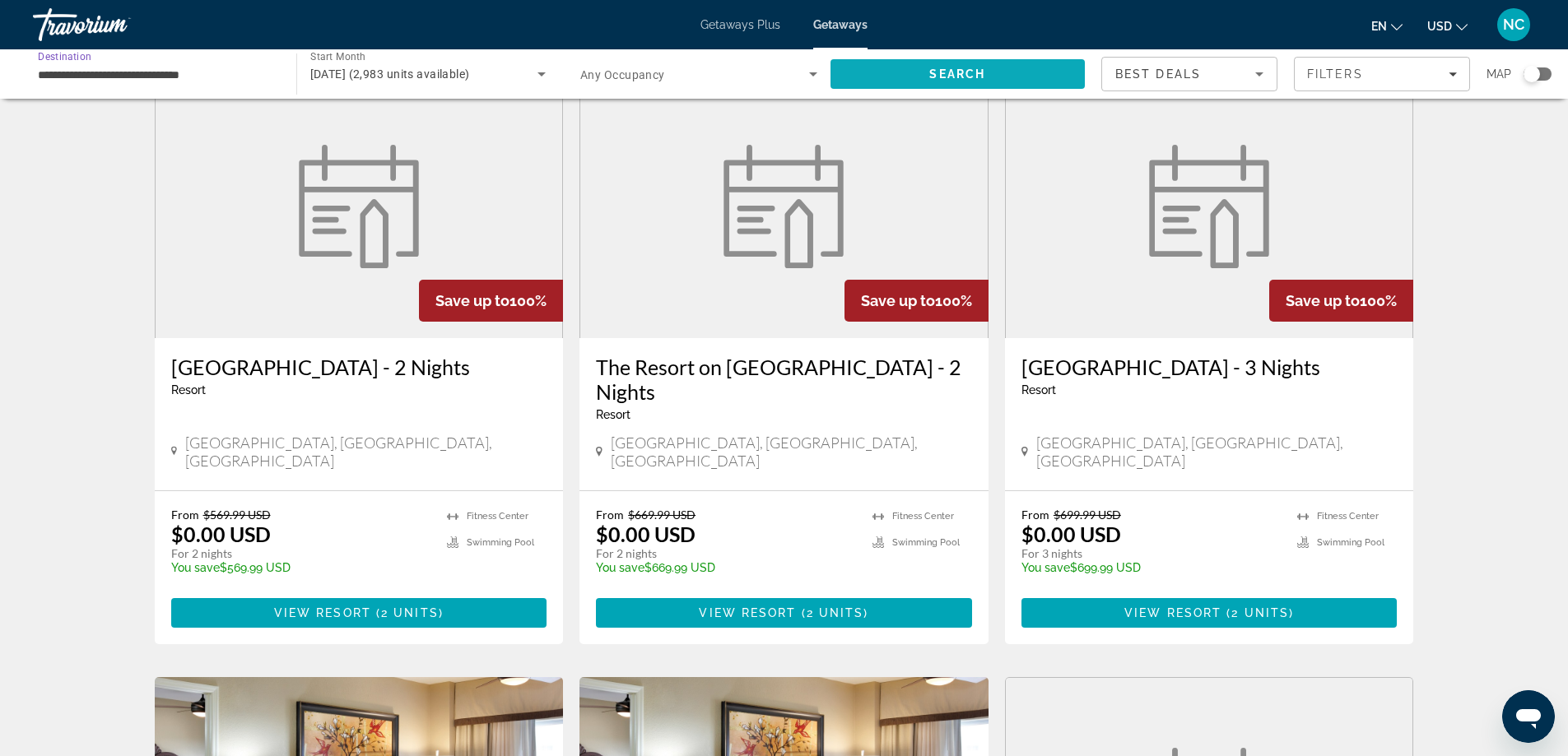
click at [944, 73] on span "Search" at bounding box center [957, 74] width 56 height 13
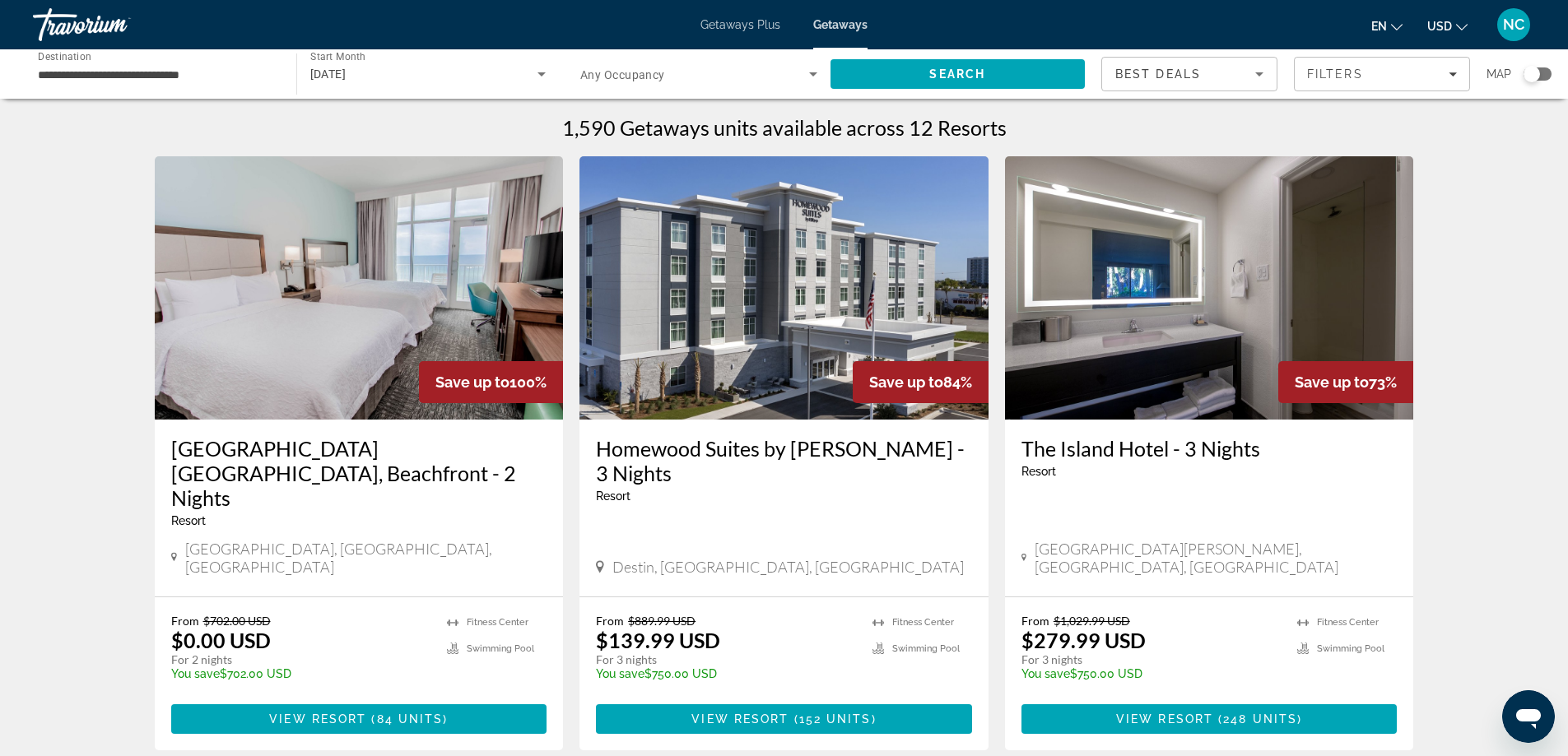
click at [240, 335] on img "Main content" at bounding box center [360, 288] width 409 height 263
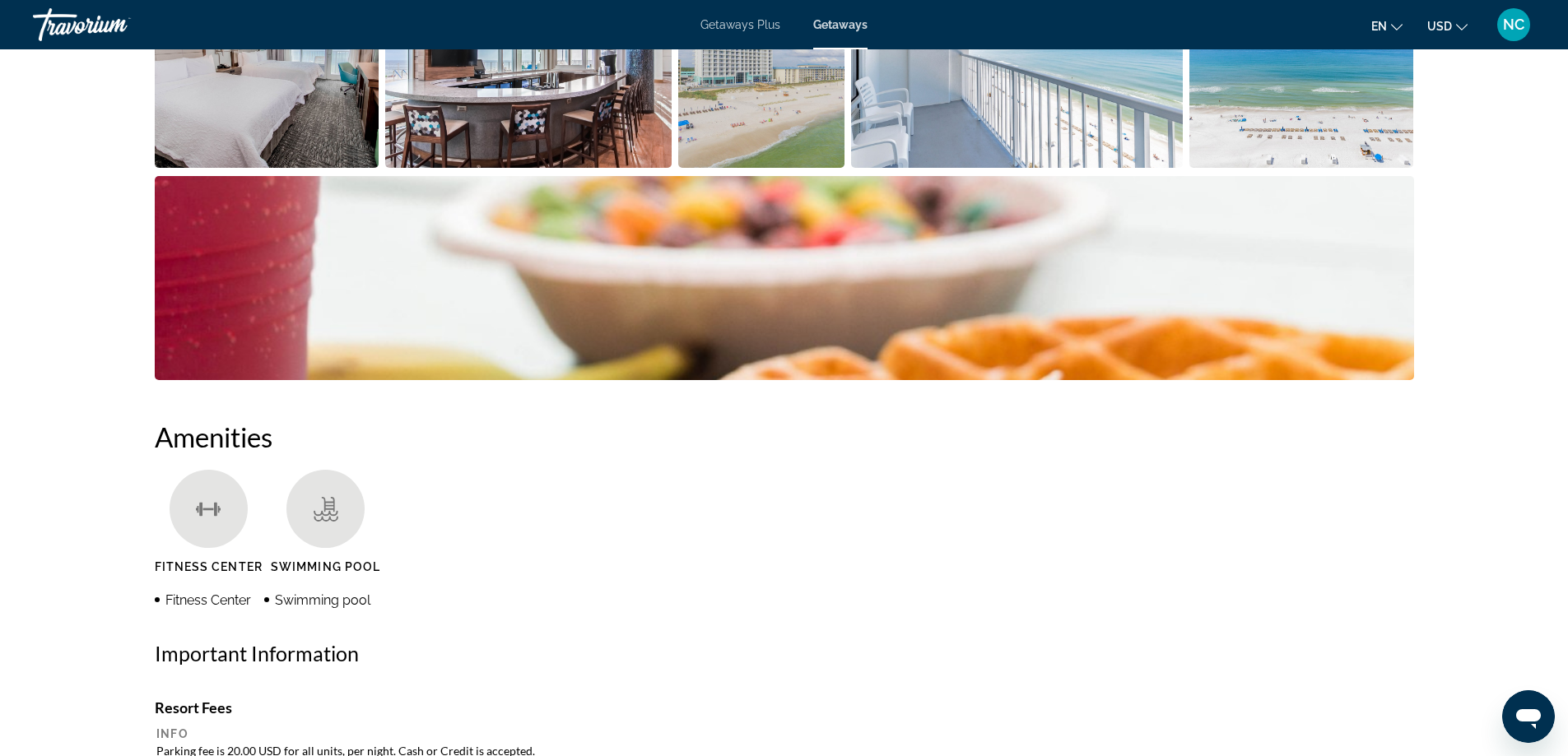
scroll to position [247, 0]
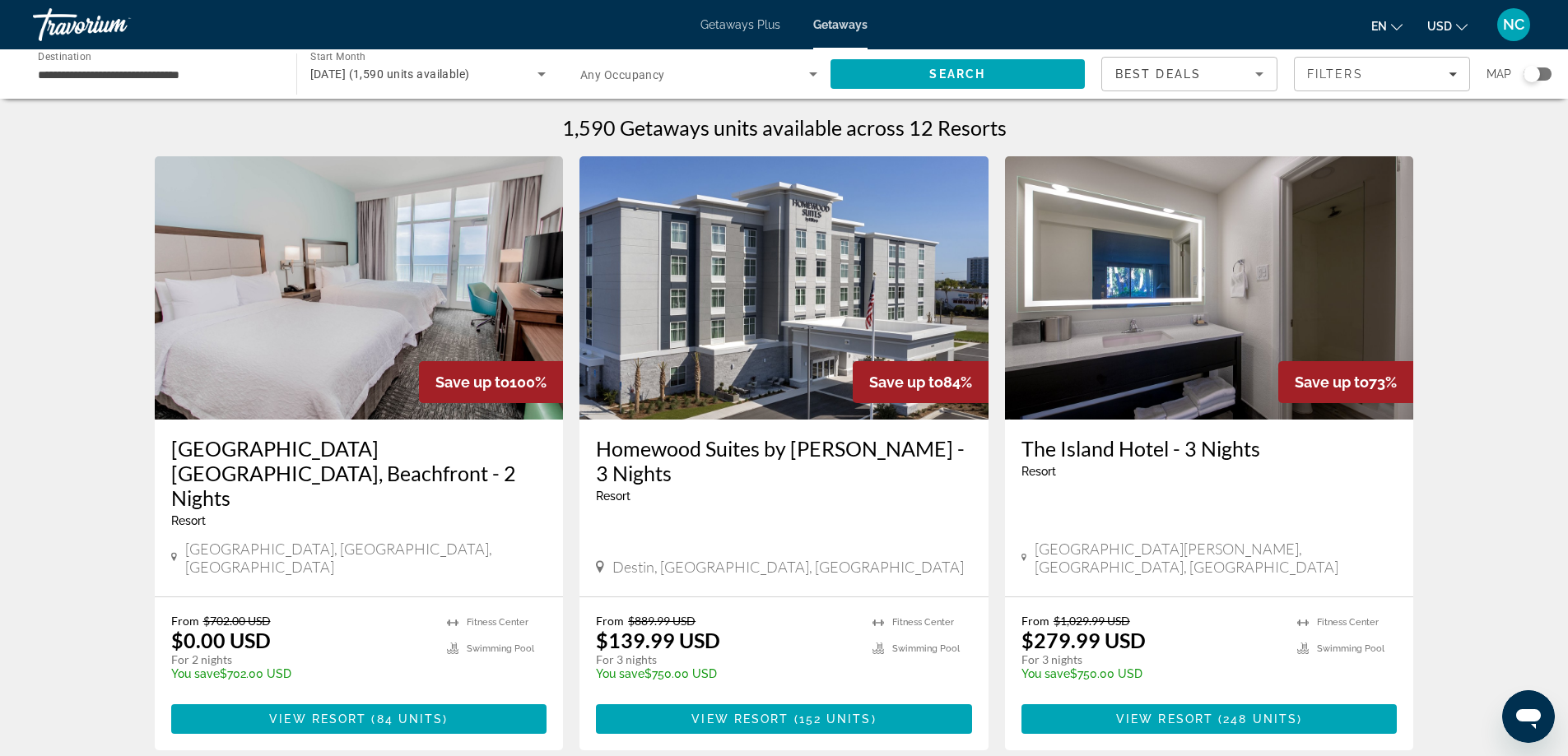
click at [831, 341] on img "Main content" at bounding box center [784, 288] width 409 height 263
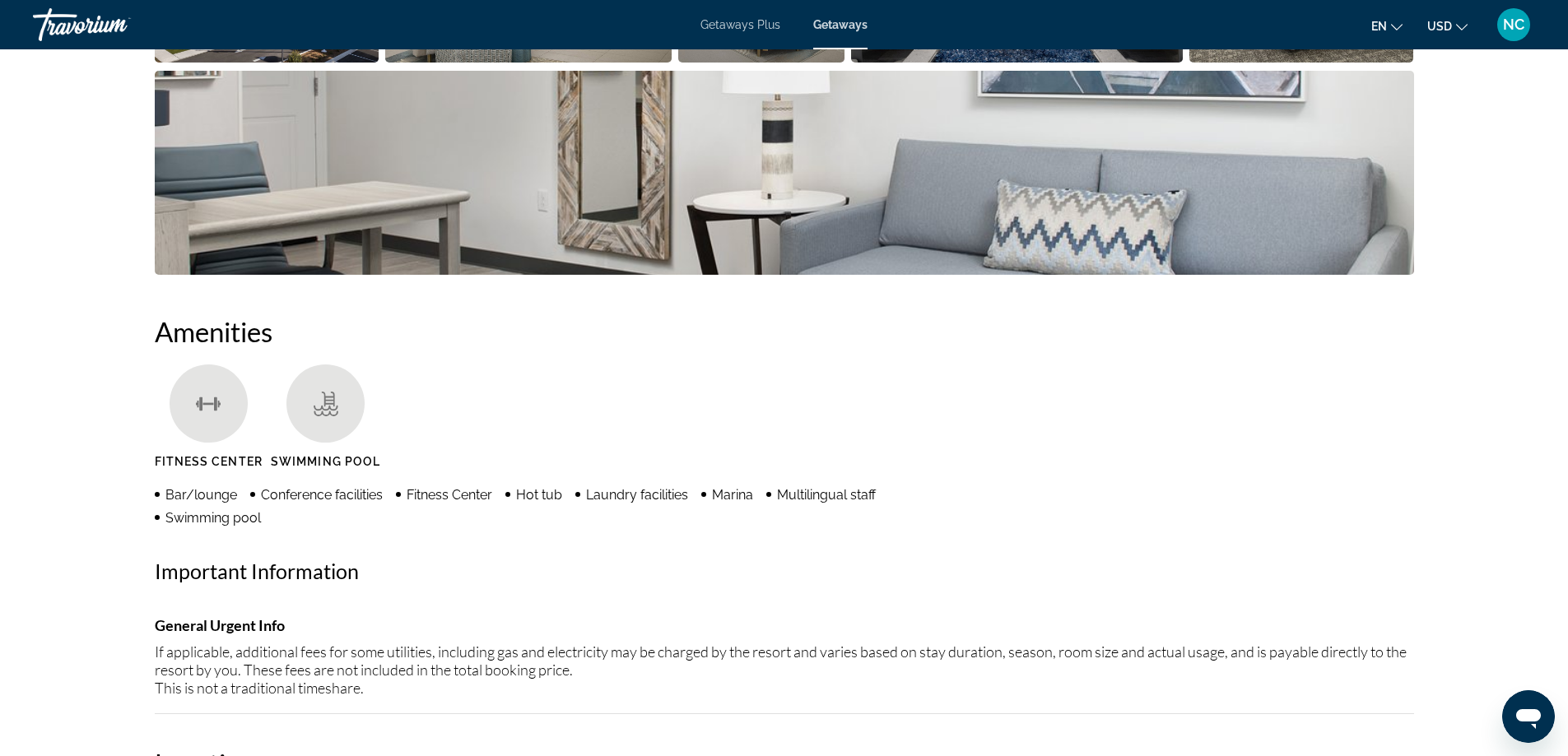
scroll to position [576, 0]
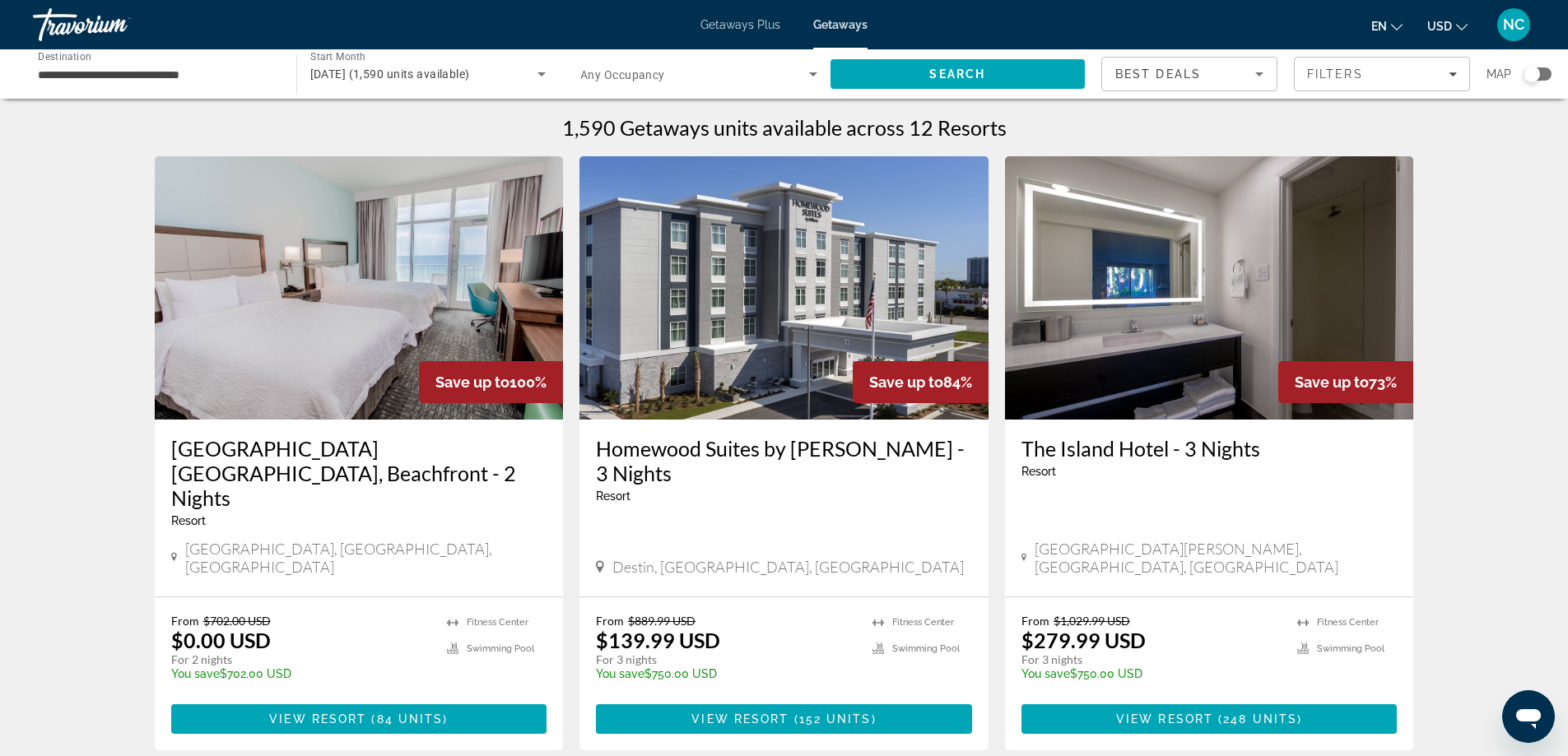
click at [1142, 307] on img "Main content" at bounding box center [1209, 288] width 409 height 263
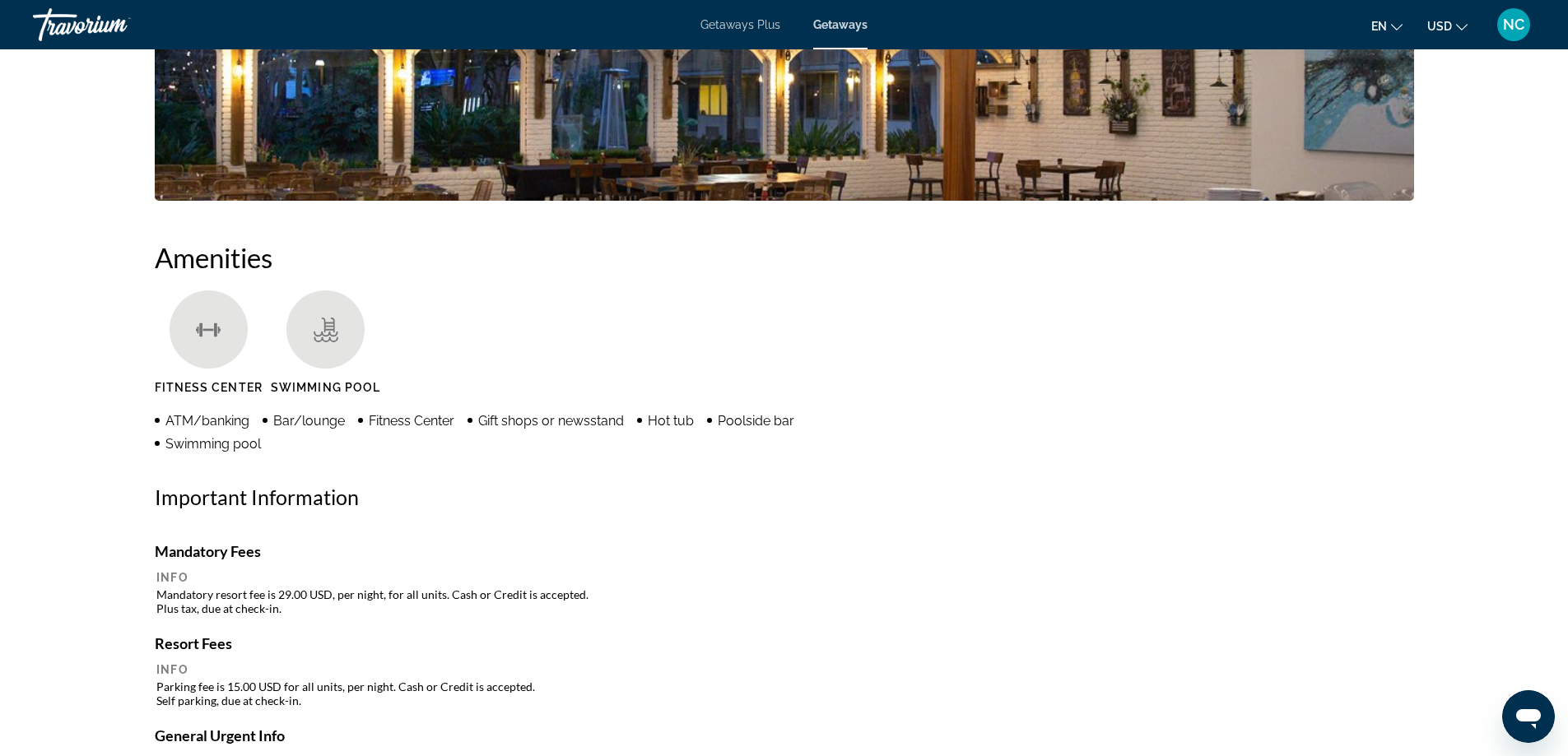
scroll to position [659, 0]
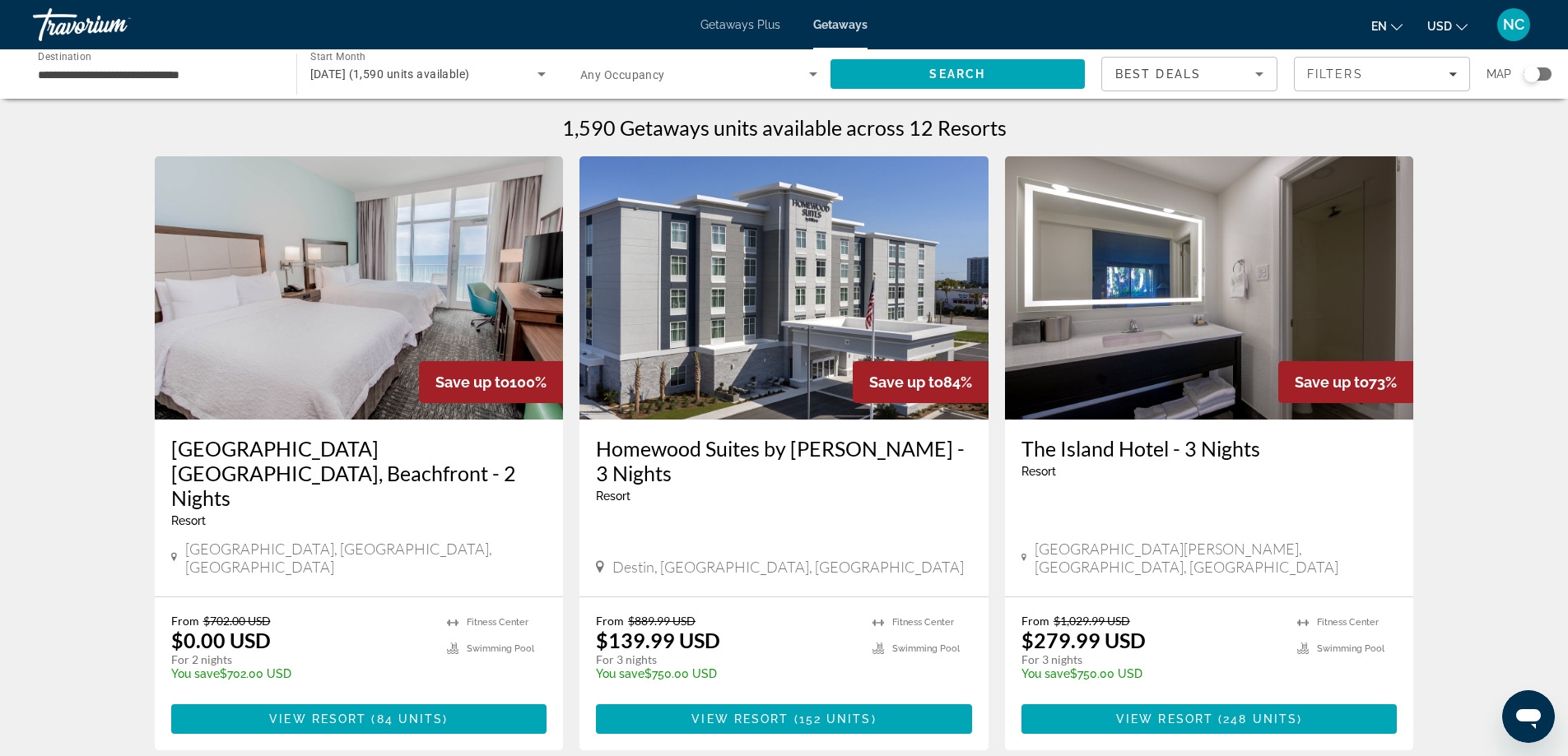
click at [309, 309] on img "Main content" at bounding box center [360, 288] width 409 height 263
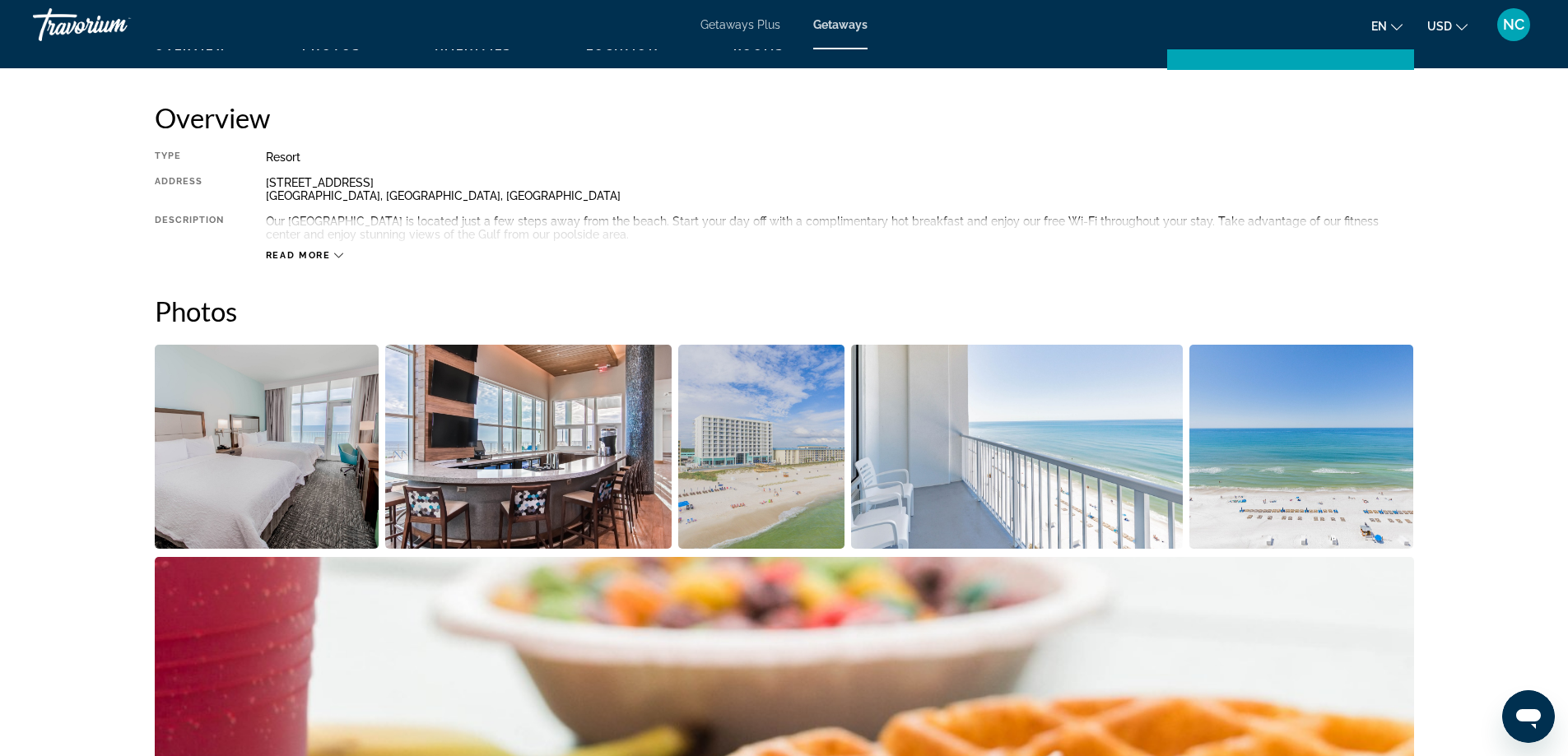
scroll to position [614, 0]
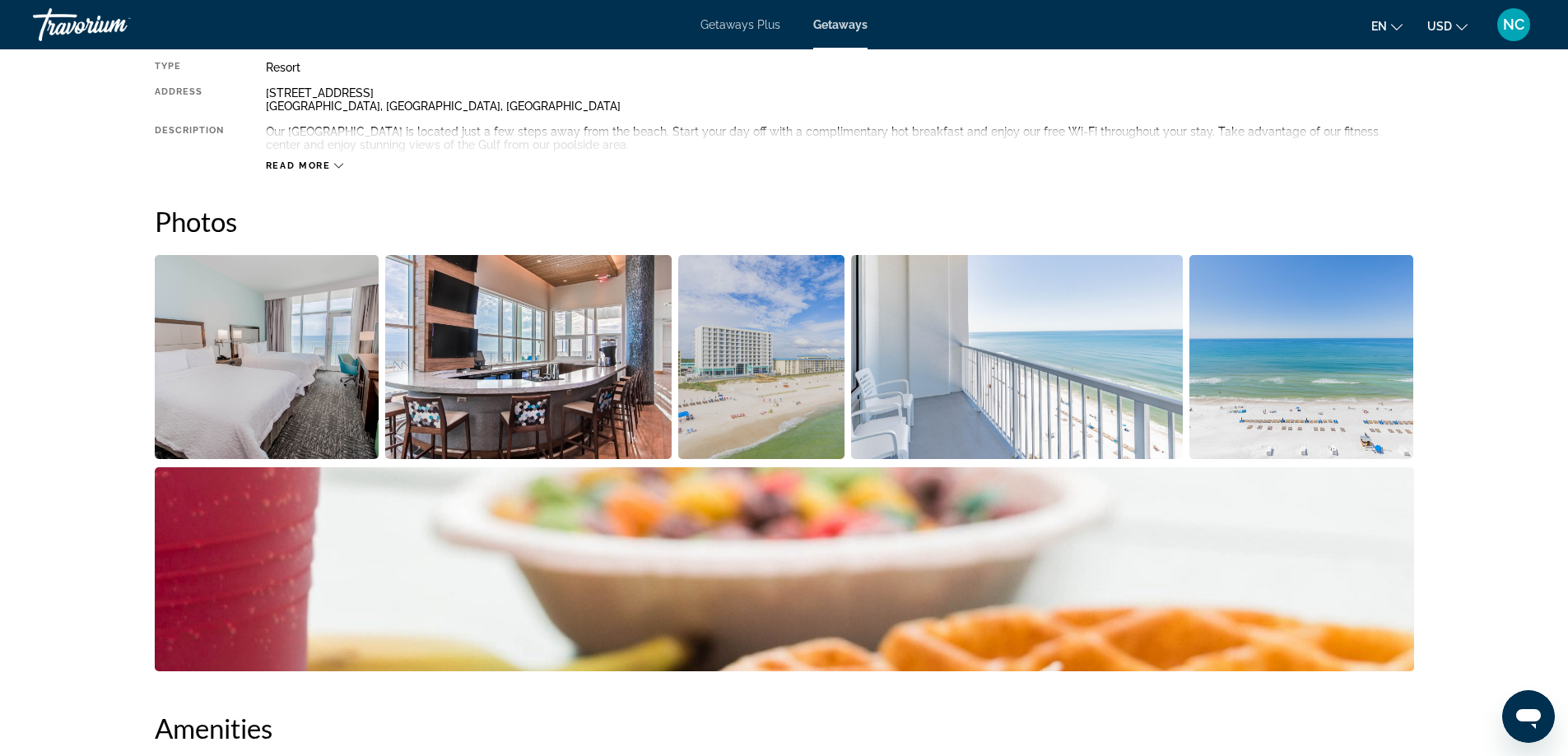
click at [274, 372] on img "Open full-screen image slider" at bounding box center [267, 358] width 224 height 204
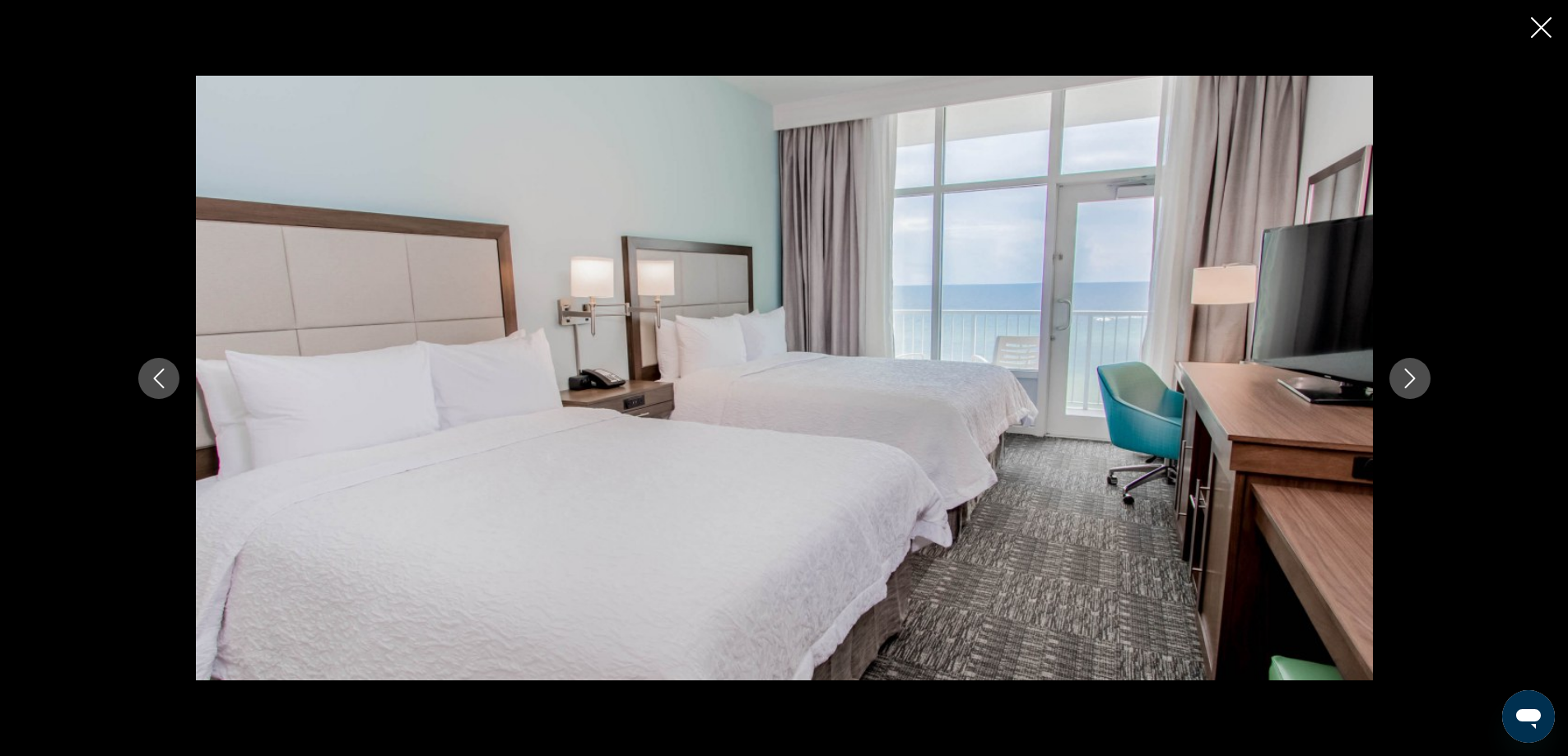
click at [1409, 378] on icon "Next image" at bounding box center [1410, 378] width 20 height 20
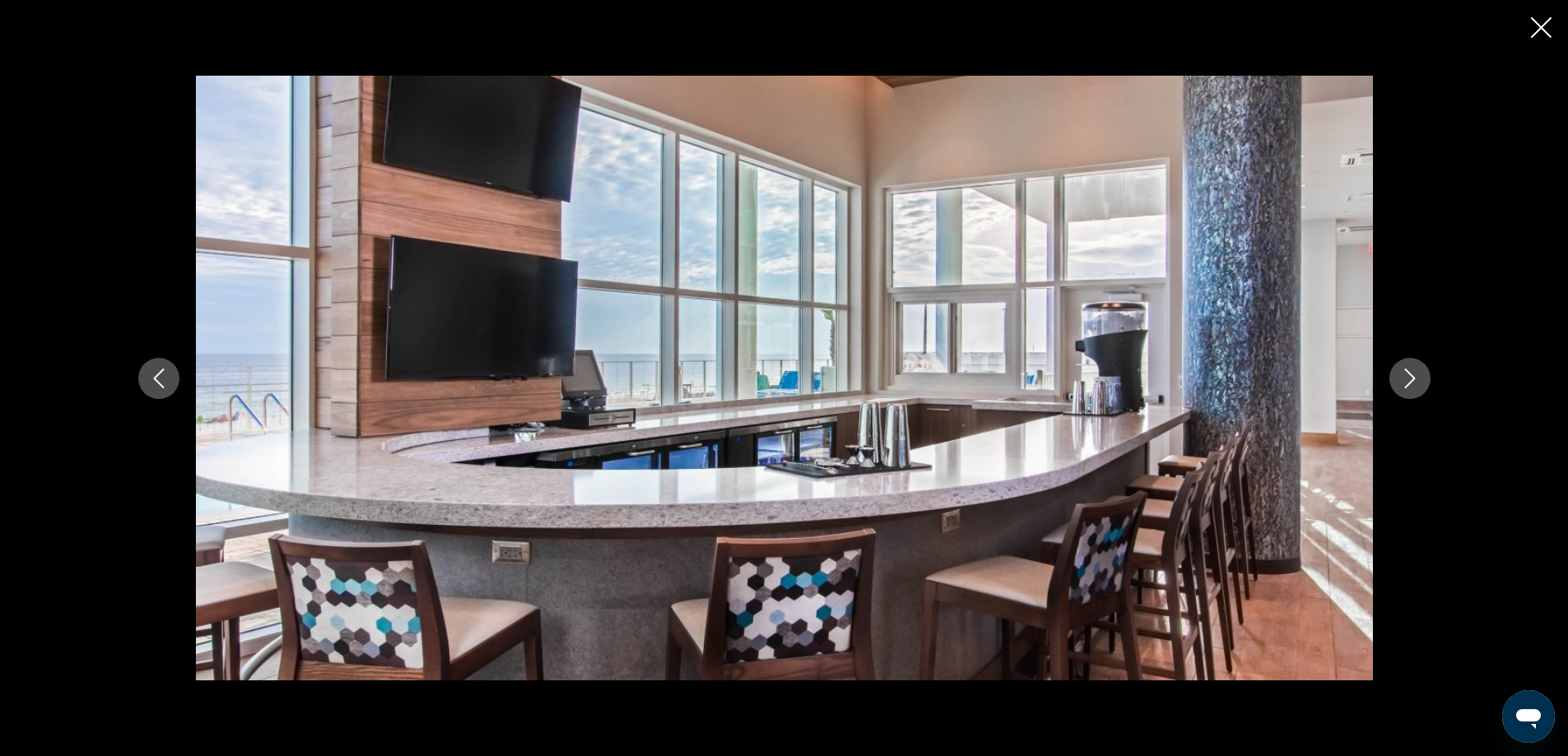
click at [1409, 378] on icon "Next image" at bounding box center [1410, 378] width 20 height 20
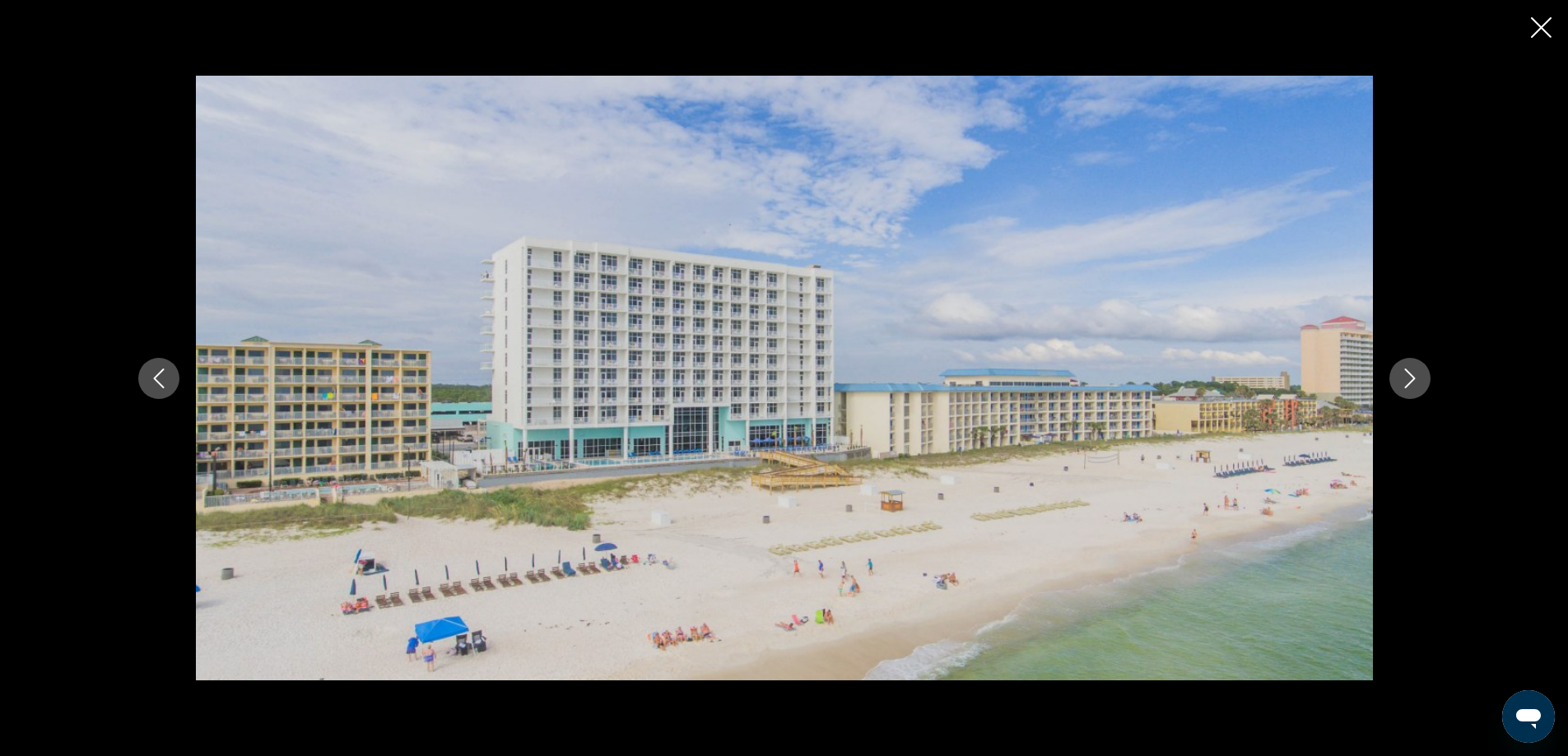
click at [1409, 378] on icon "Next image" at bounding box center [1410, 378] width 20 height 20
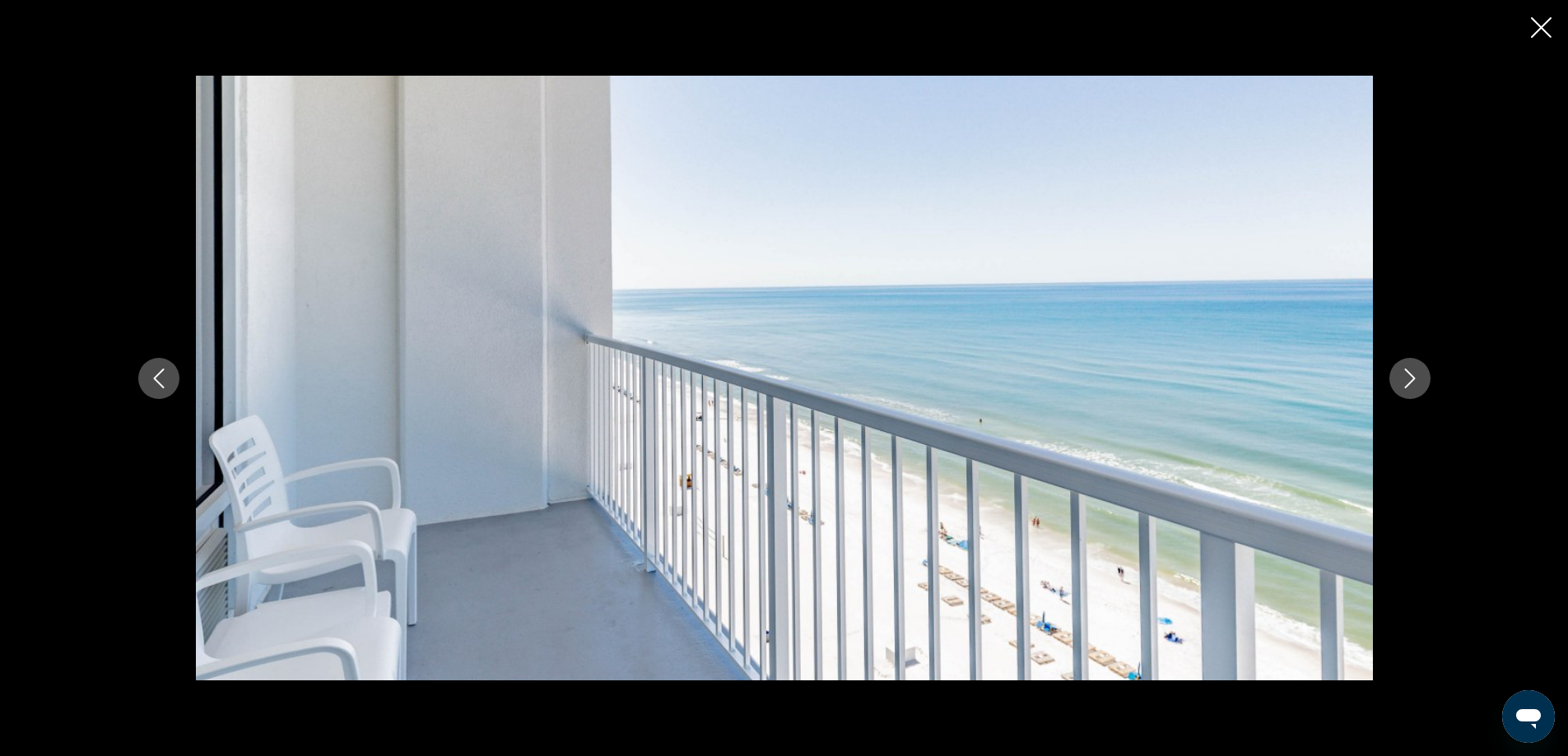
click at [1409, 378] on icon "Next image" at bounding box center [1410, 378] width 20 height 20
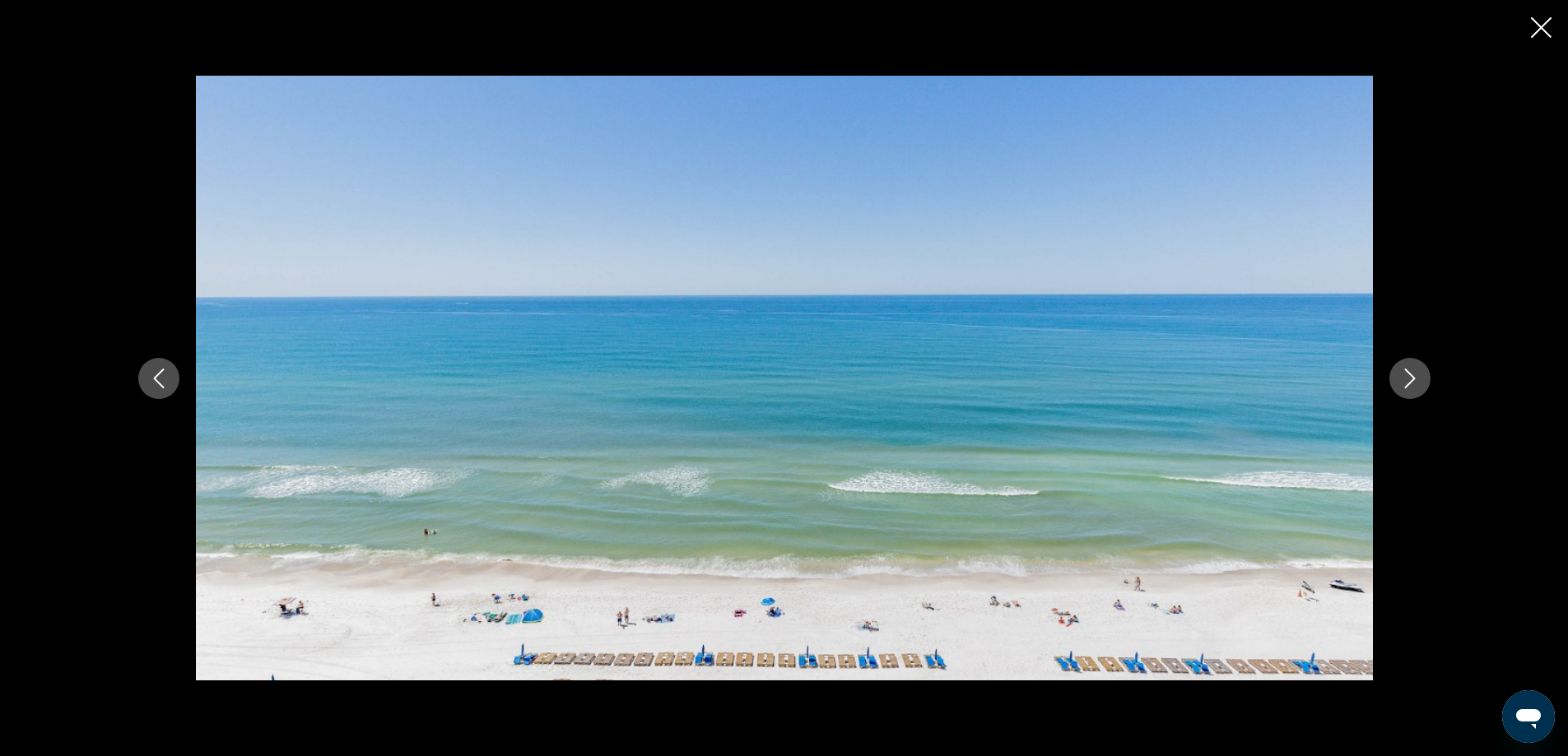
click at [1409, 378] on icon "Next image" at bounding box center [1410, 378] width 20 height 20
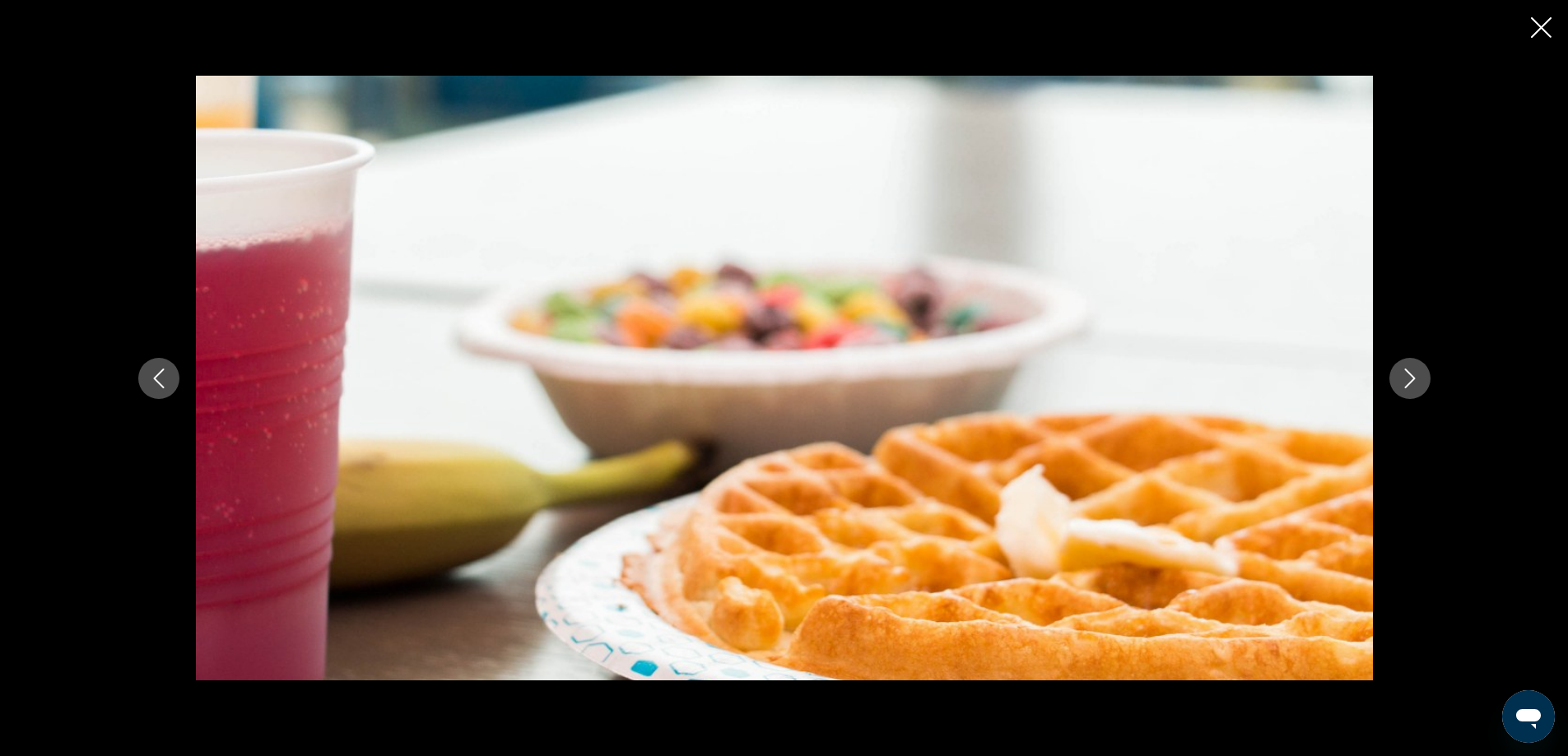
click at [1409, 378] on icon "Next image" at bounding box center [1410, 378] width 20 height 20
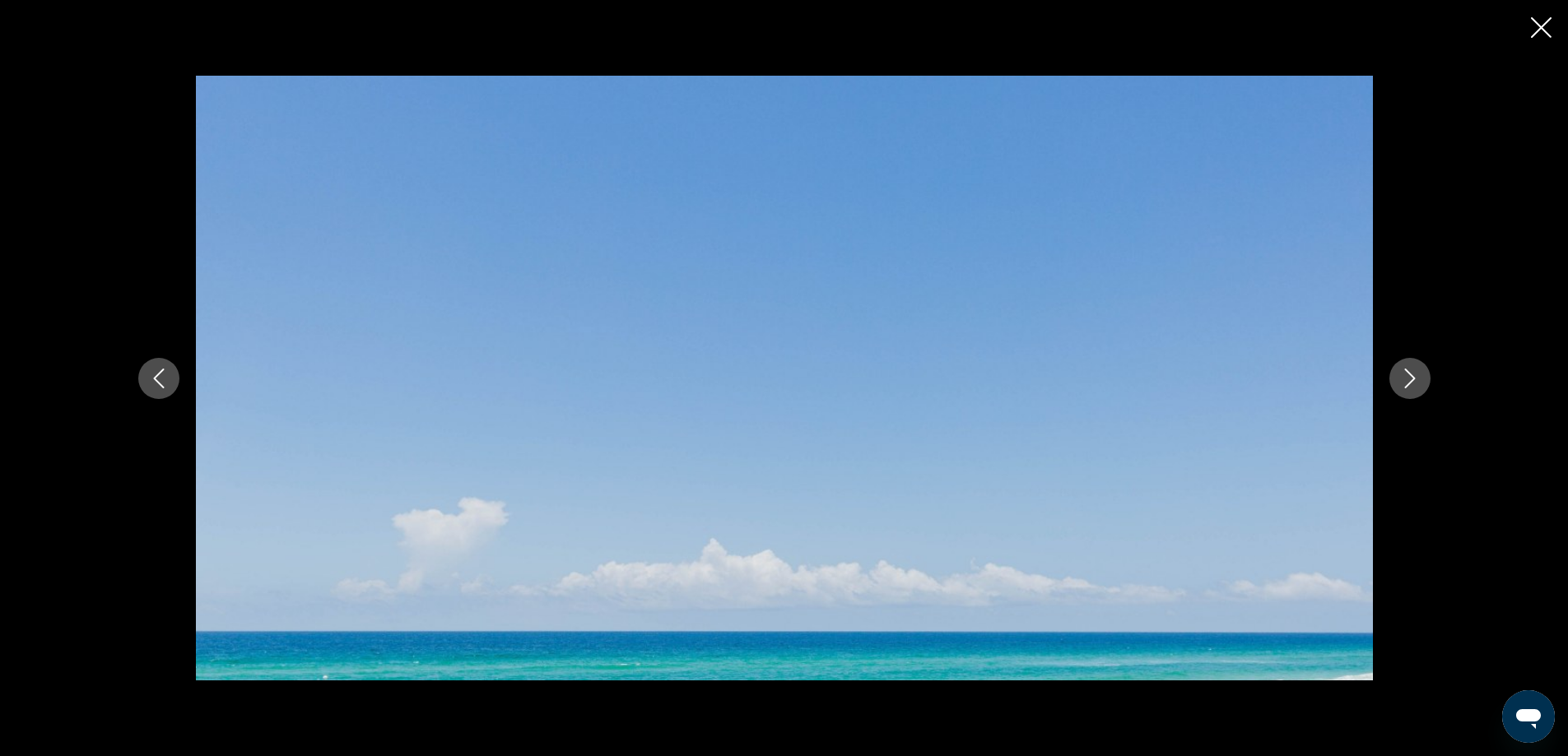
click at [1409, 378] on icon "Next image" at bounding box center [1410, 378] width 20 height 20
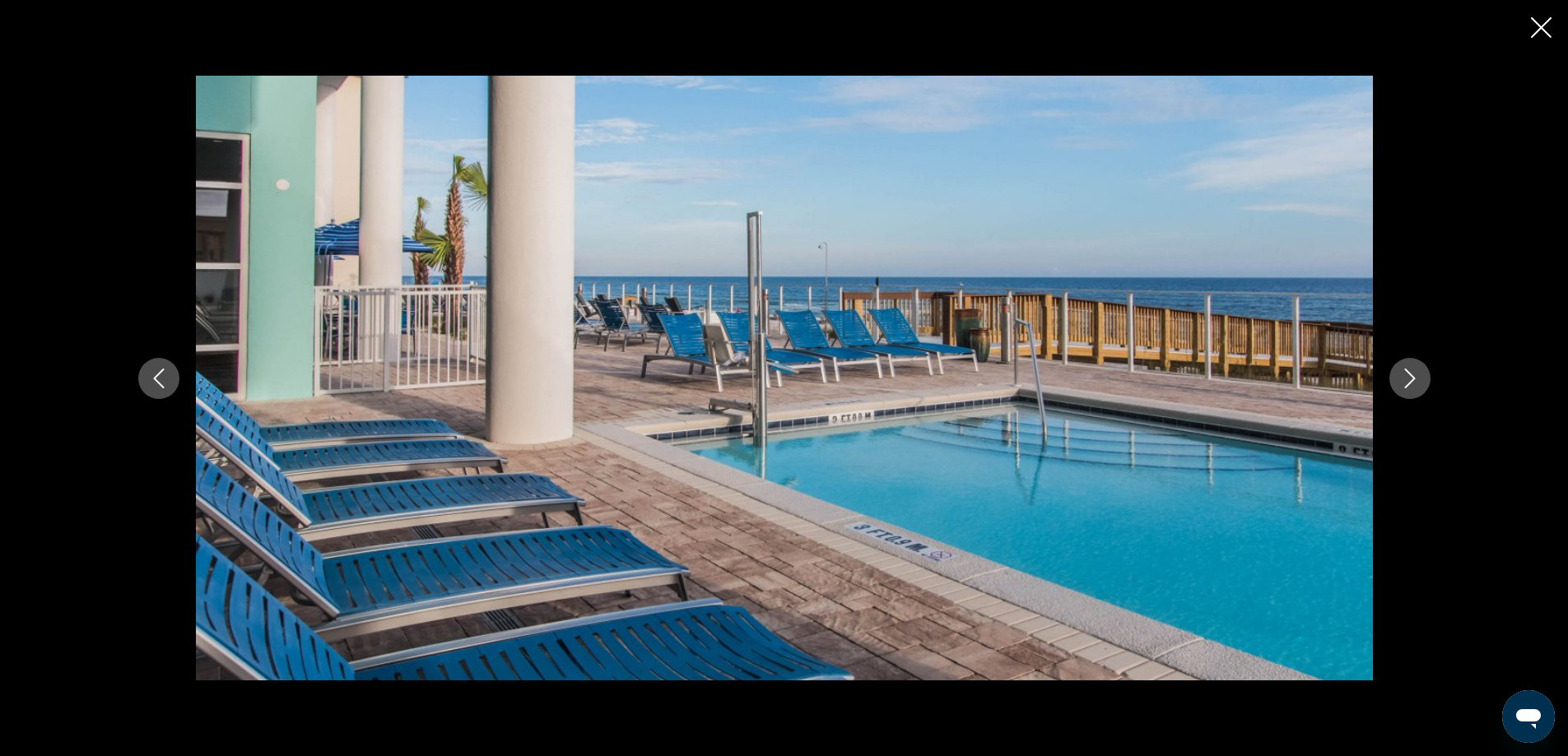
click at [1409, 378] on icon "Next image" at bounding box center [1410, 378] width 20 height 20
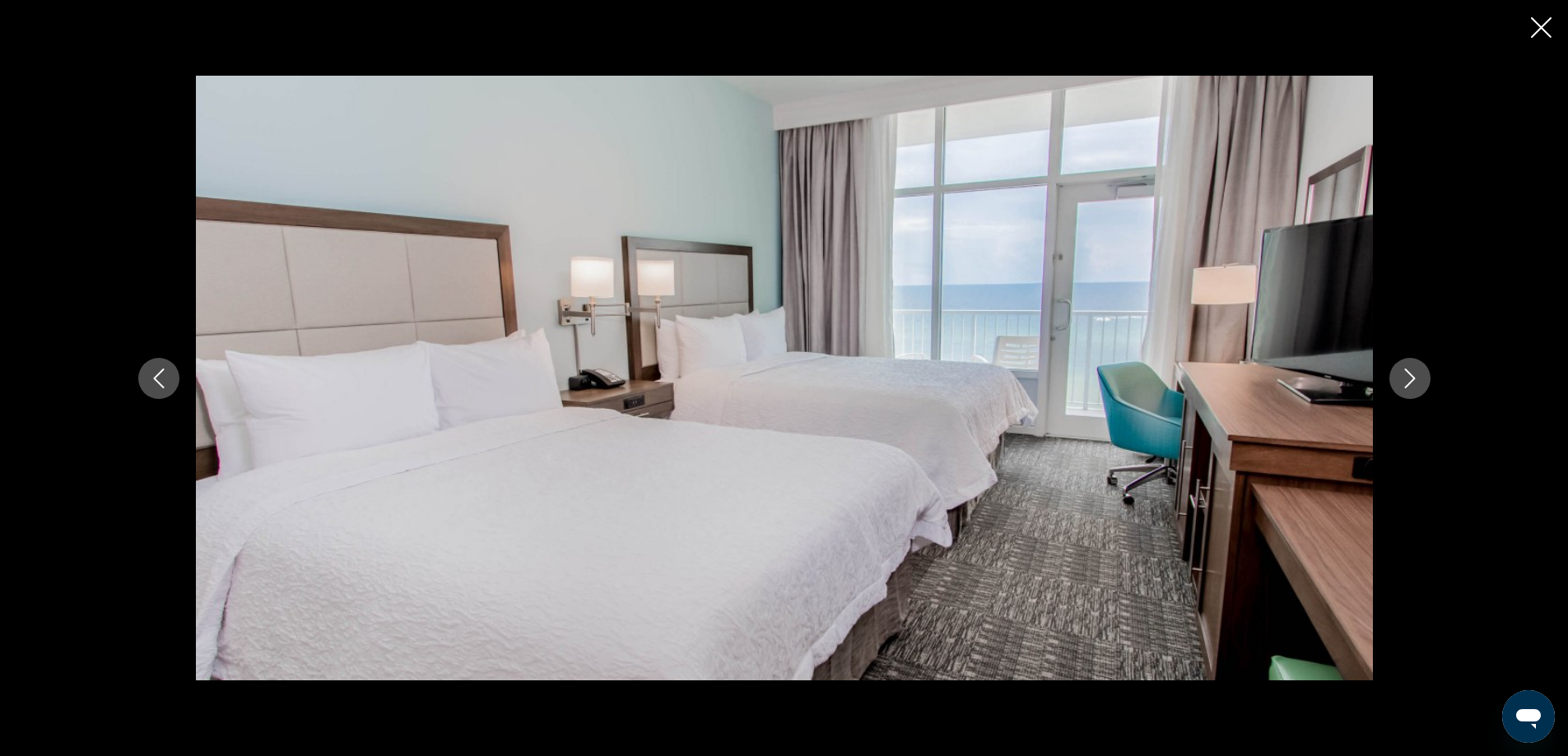
click at [1409, 378] on icon "Next image" at bounding box center [1410, 378] width 20 height 20
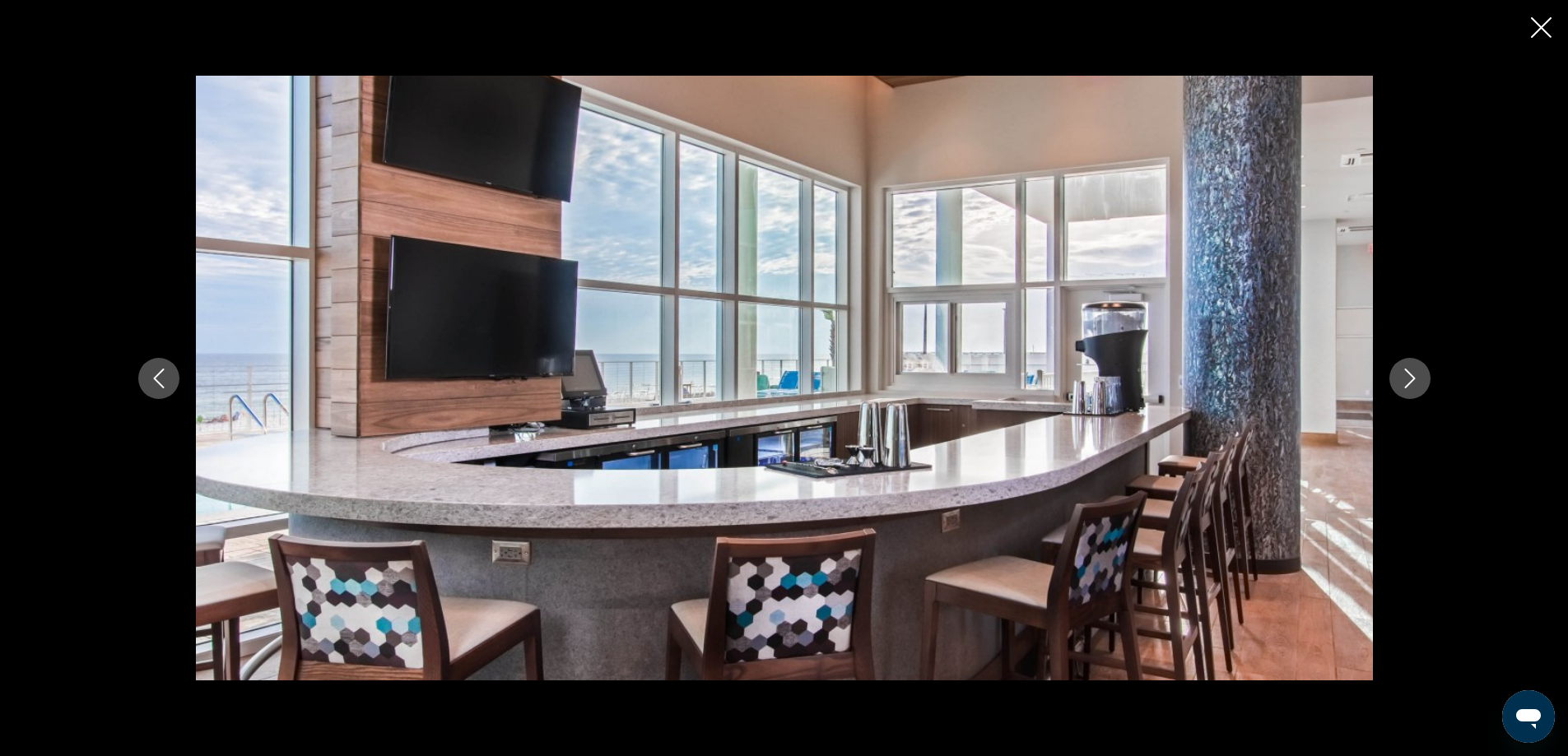
click at [1409, 378] on icon "Next image" at bounding box center [1410, 378] width 20 height 20
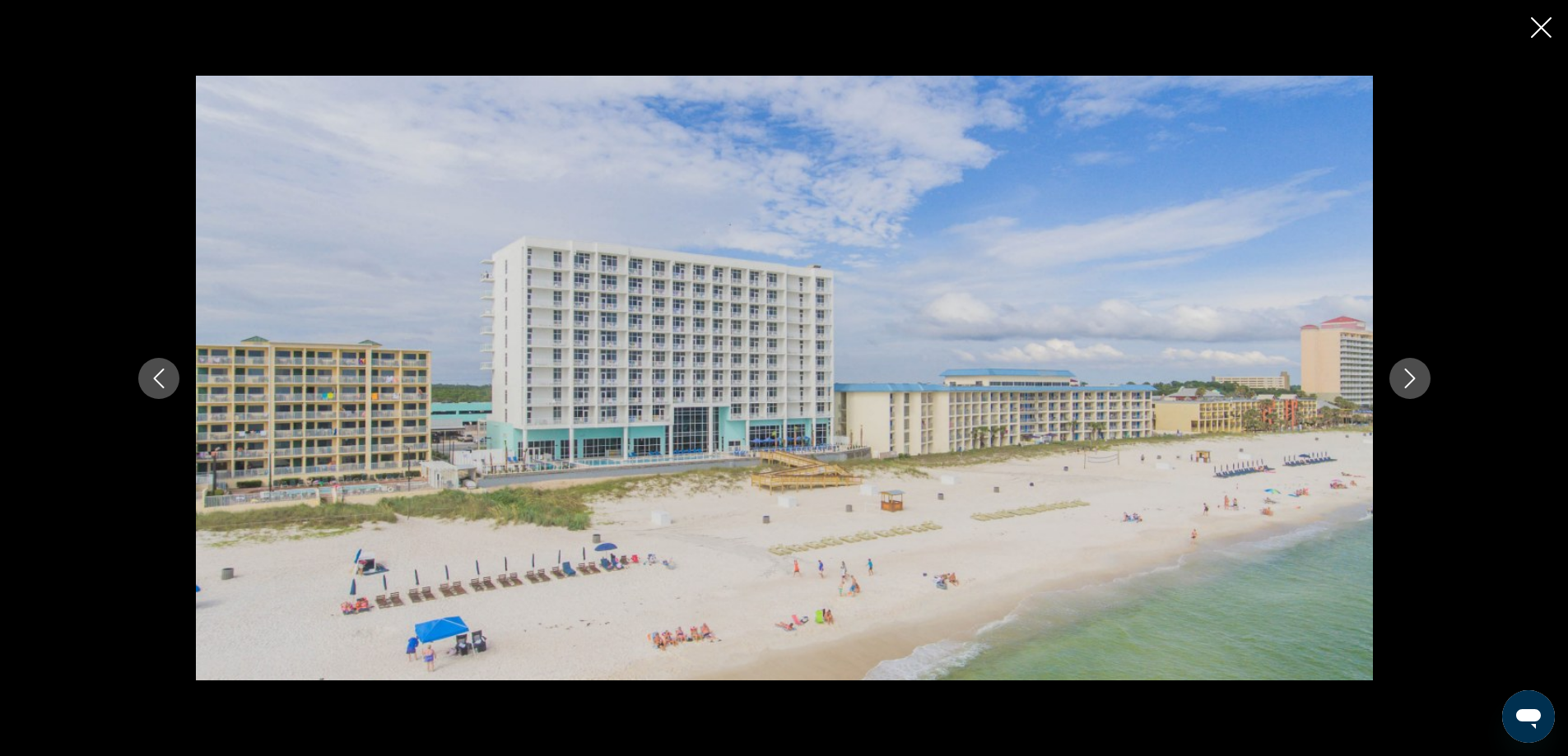
click at [1409, 378] on icon "Next image" at bounding box center [1410, 378] width 20 height 20
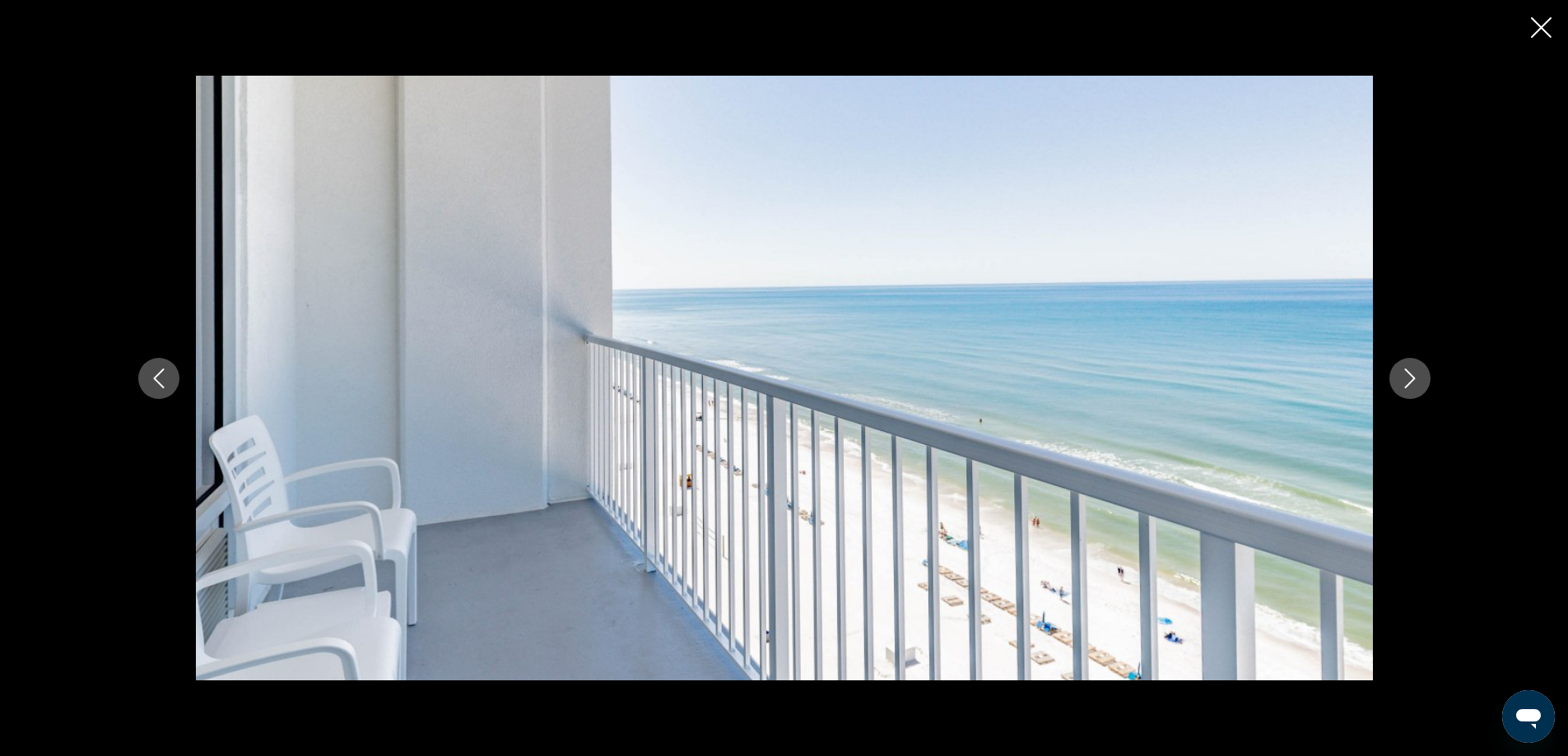
click at [1409, 378] on icon "Next image" at bounding box center [1410, 378] width 20 height 20
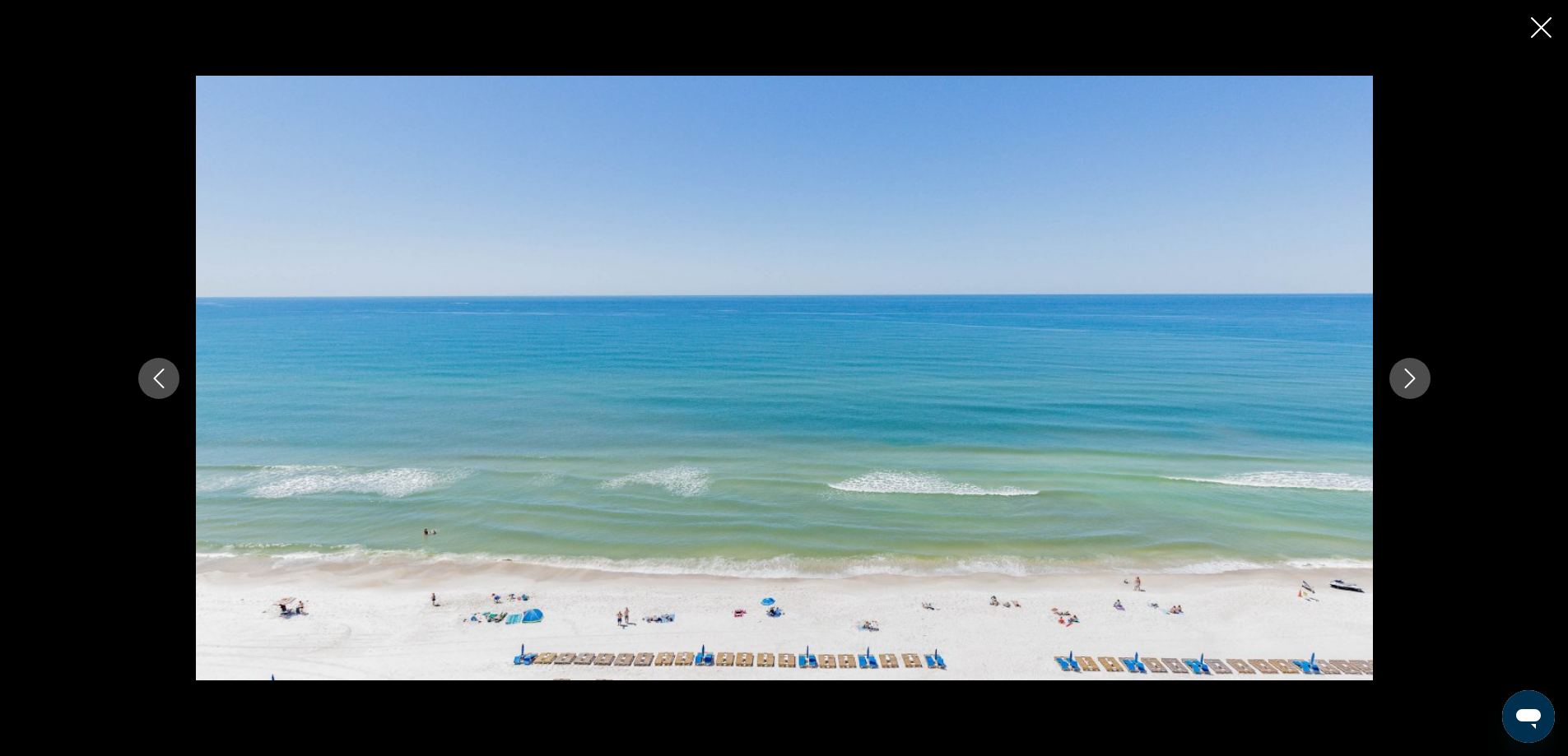
click at [1409, 378] on icon "Next image" at bounding box center [1410, 378] width 20 height 20
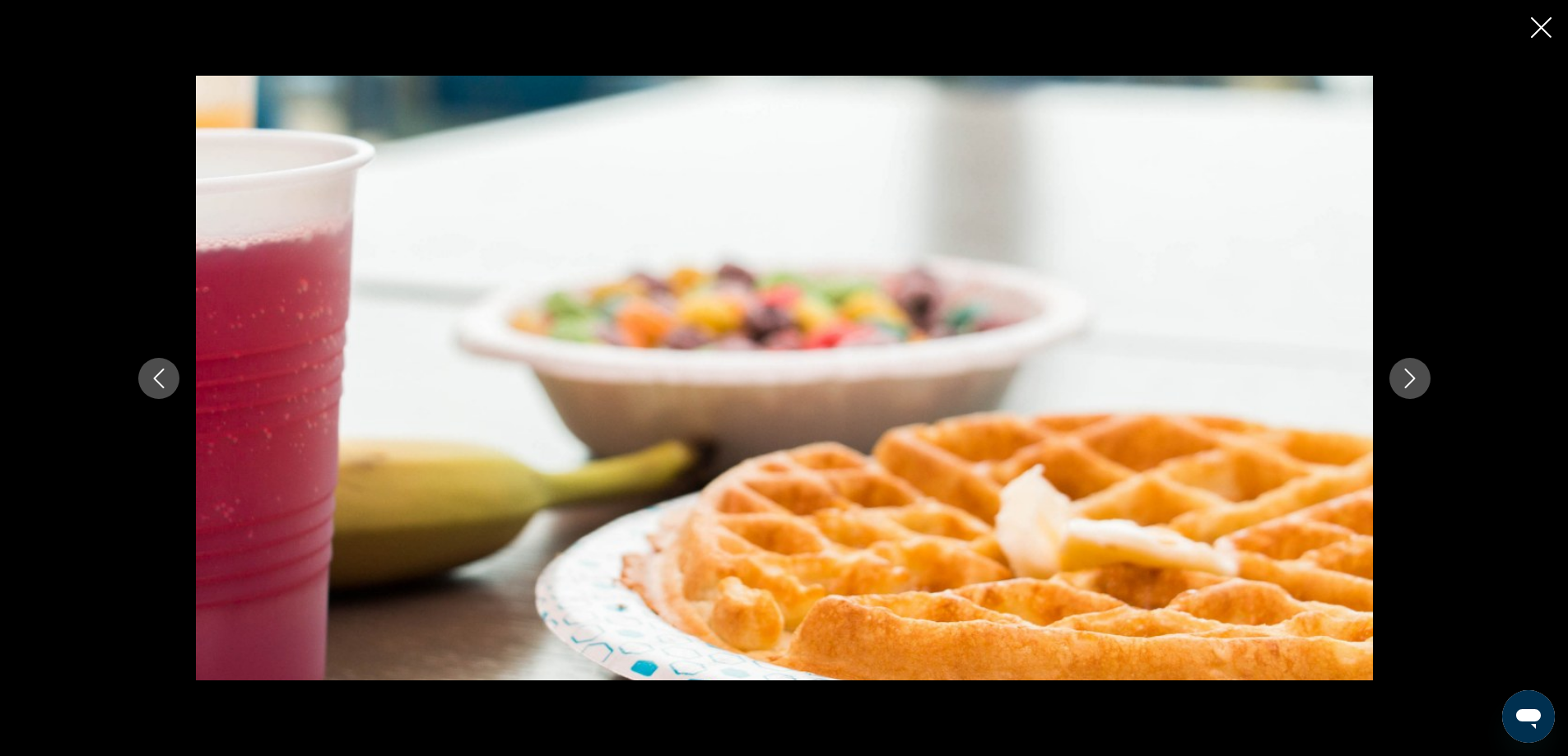
click at [1409, 378] on icon "Next image" at bounding box center [1410, 378] width 20 height 20
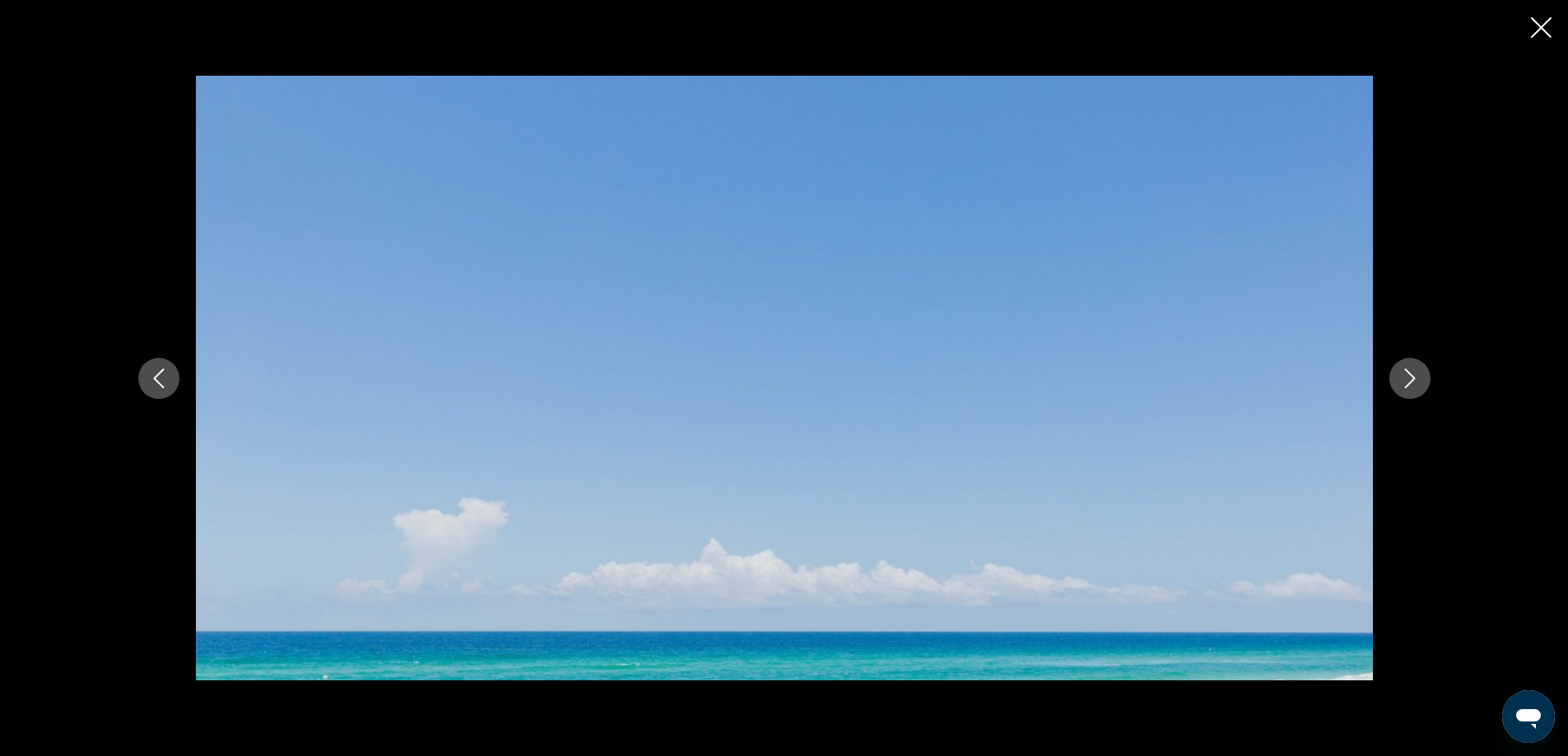
click at [1409, 378] on icon "Next image" at bounding box center [1410, 378] width 20 height 20
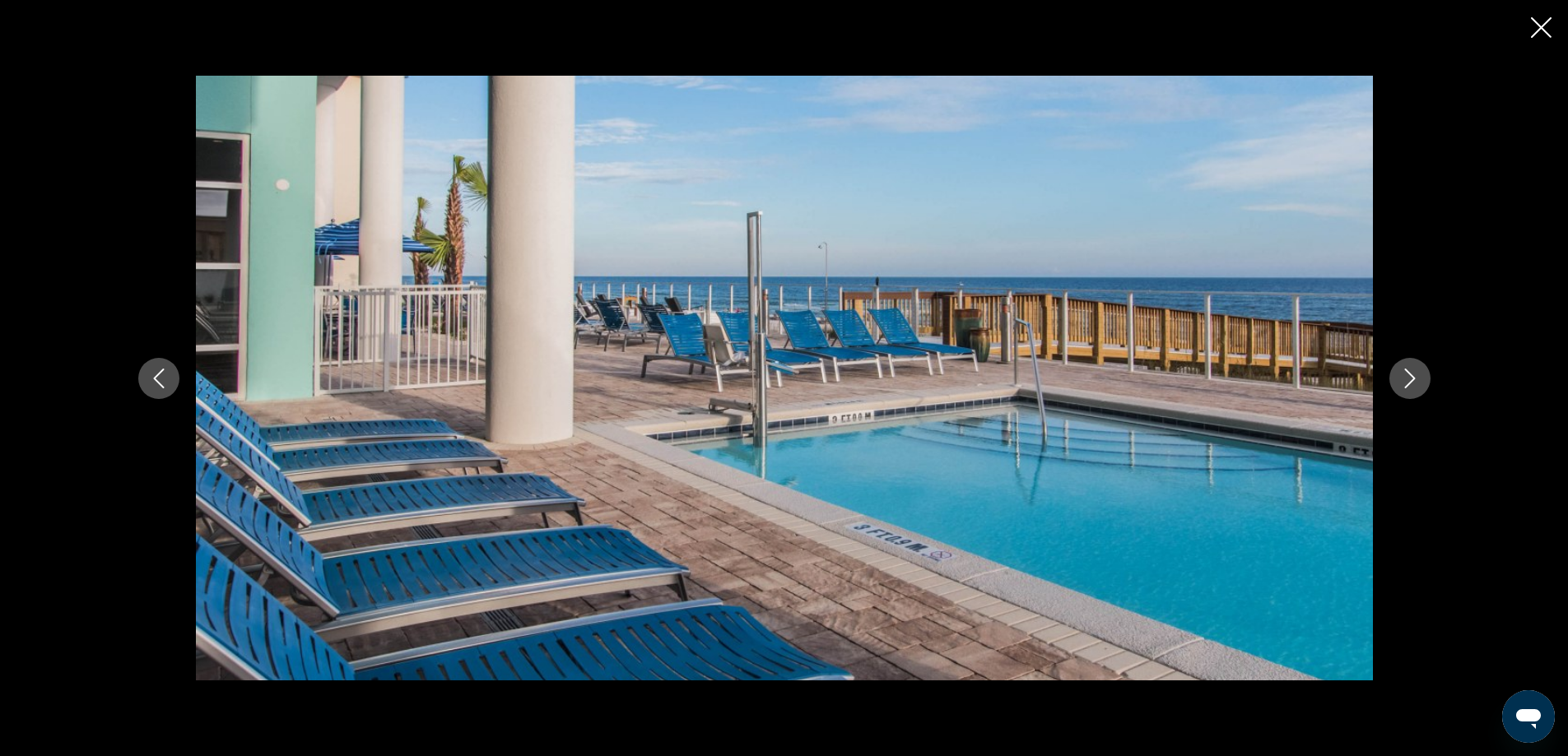
click at [1409, 378] on icon "Next image" at bounding box center [1410, 378] width 20 height 20
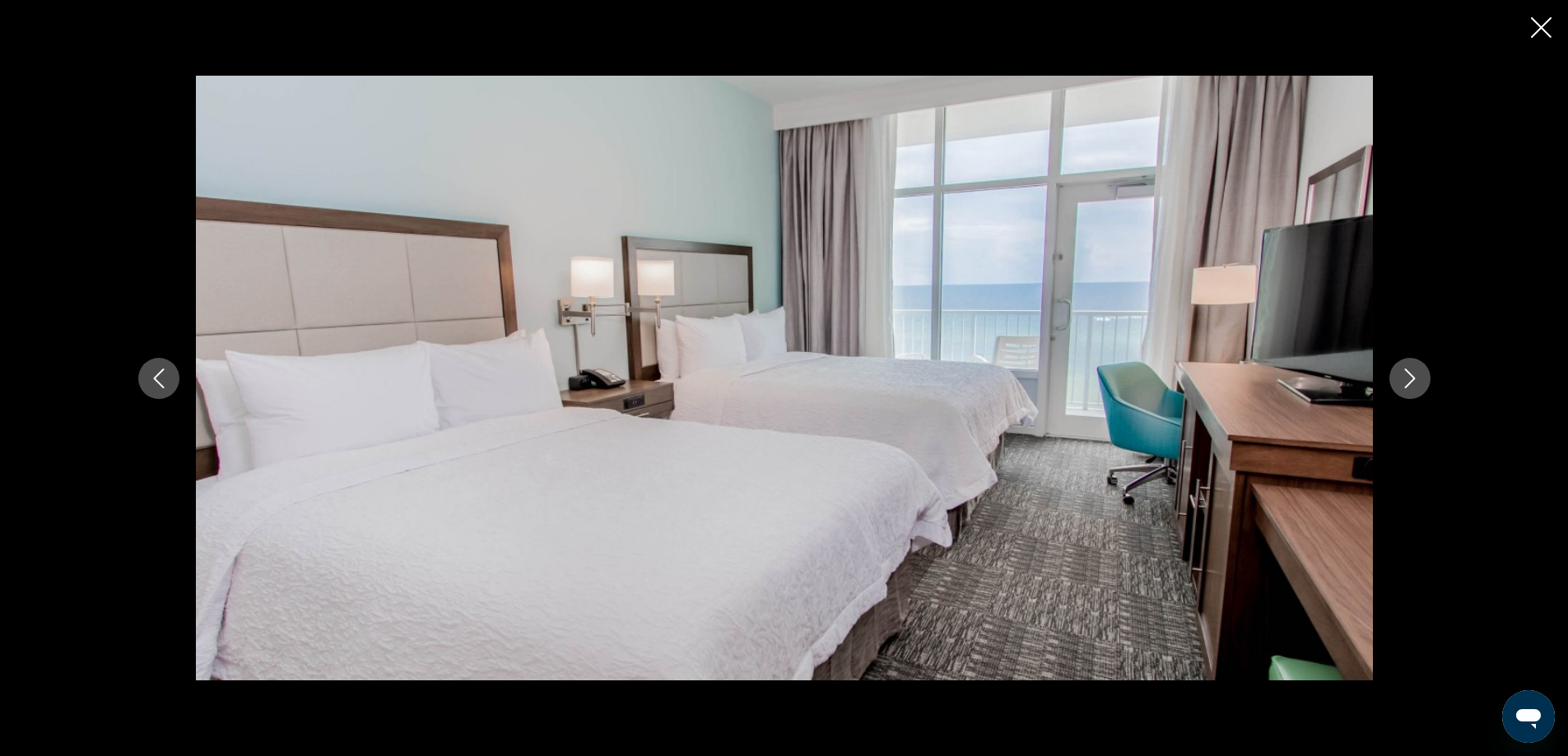
click at [1409, 378] on icon "Next image" at bounding box center [1410, 378] width 20 height 20
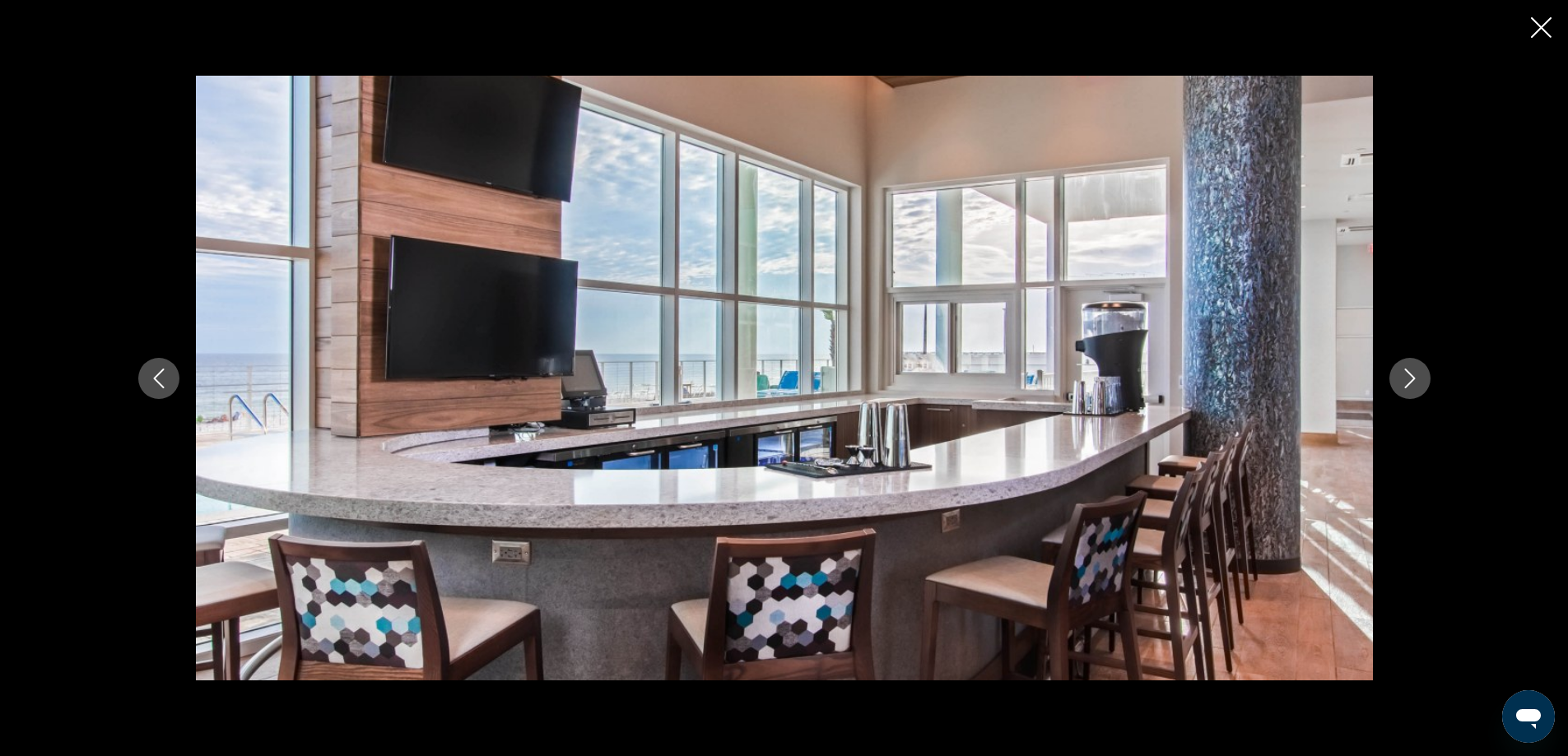
click at [1409, 378] on icon "Next image" at bounding box center [1410, 378] width 20 height 20
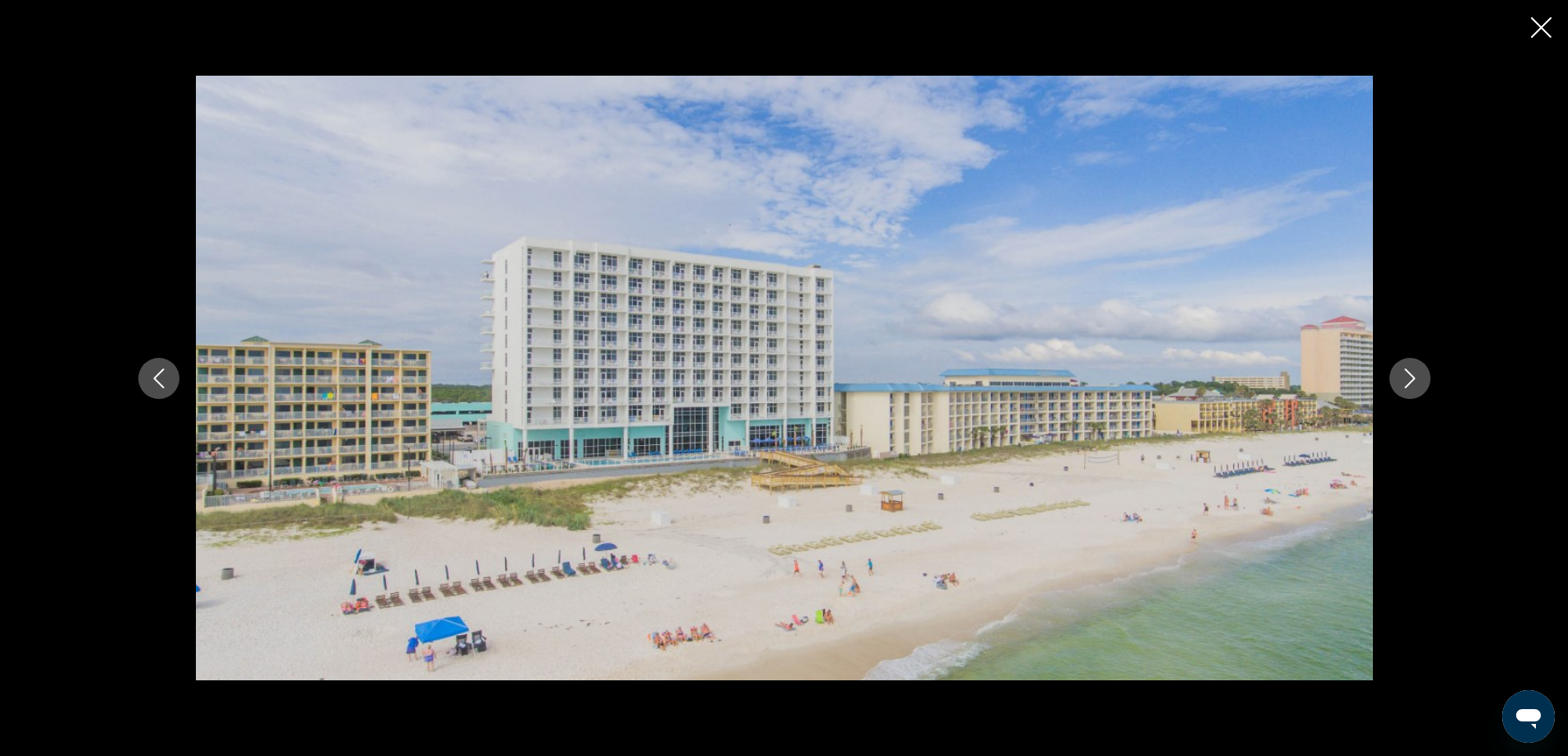
click at [1409, 378] on icon "Next image" at bounding box center [1410, 378] width 20 height 20
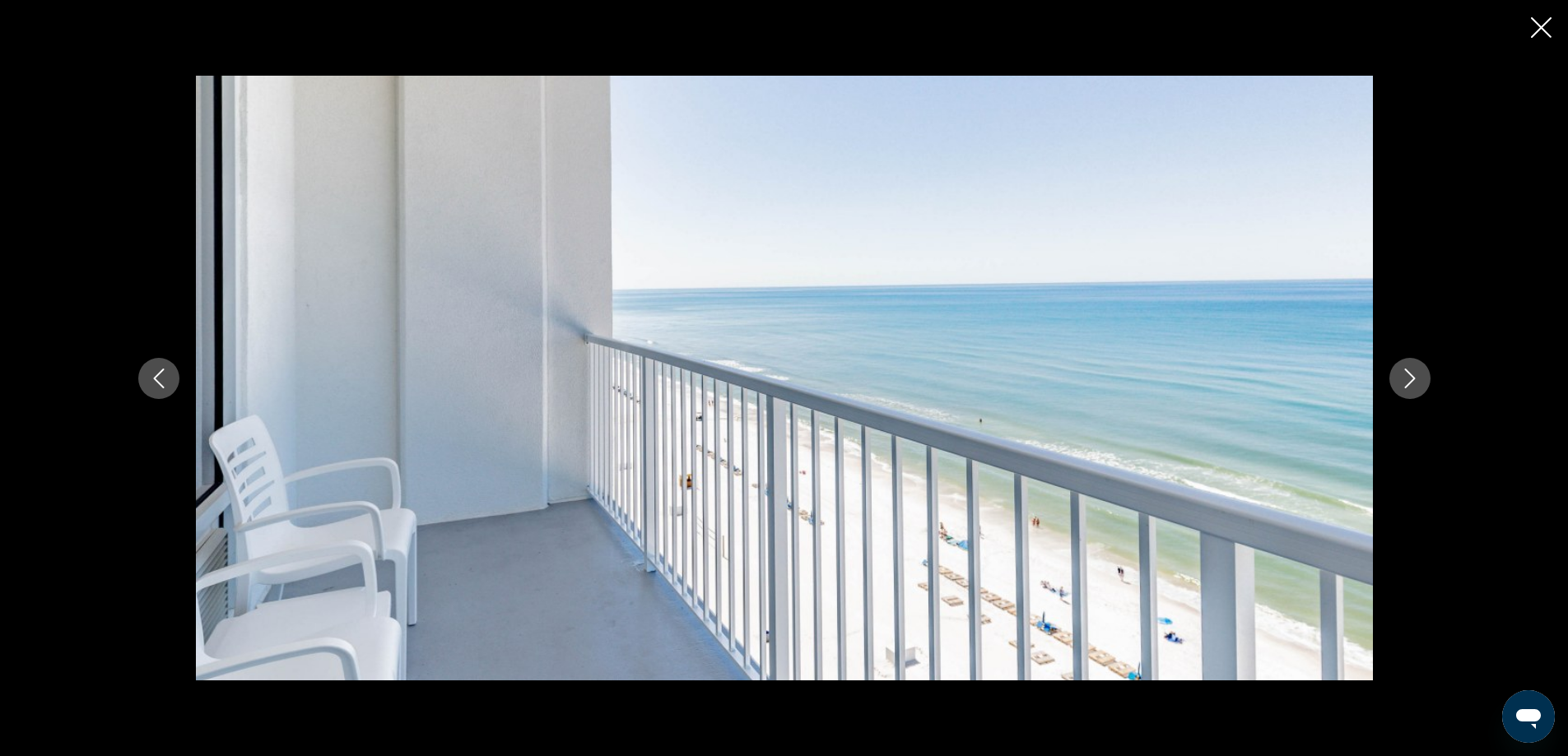
click at [1409, 378] on icon "Next image" at bounding box center [1410, 378] width 20 height 20
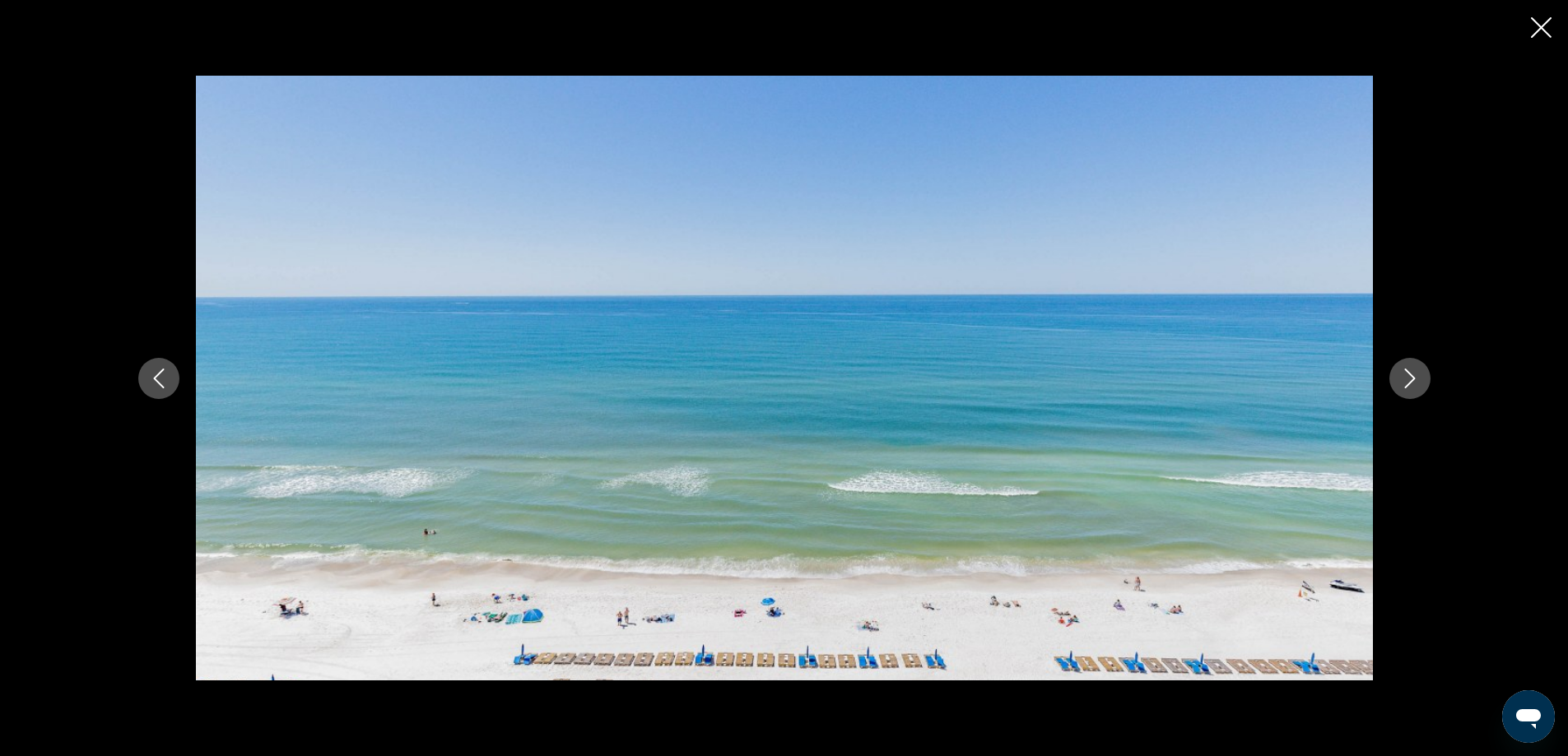
click at [1409, 378] on icon "Next image" at bounding box center [1410, 378] width 20 height 20
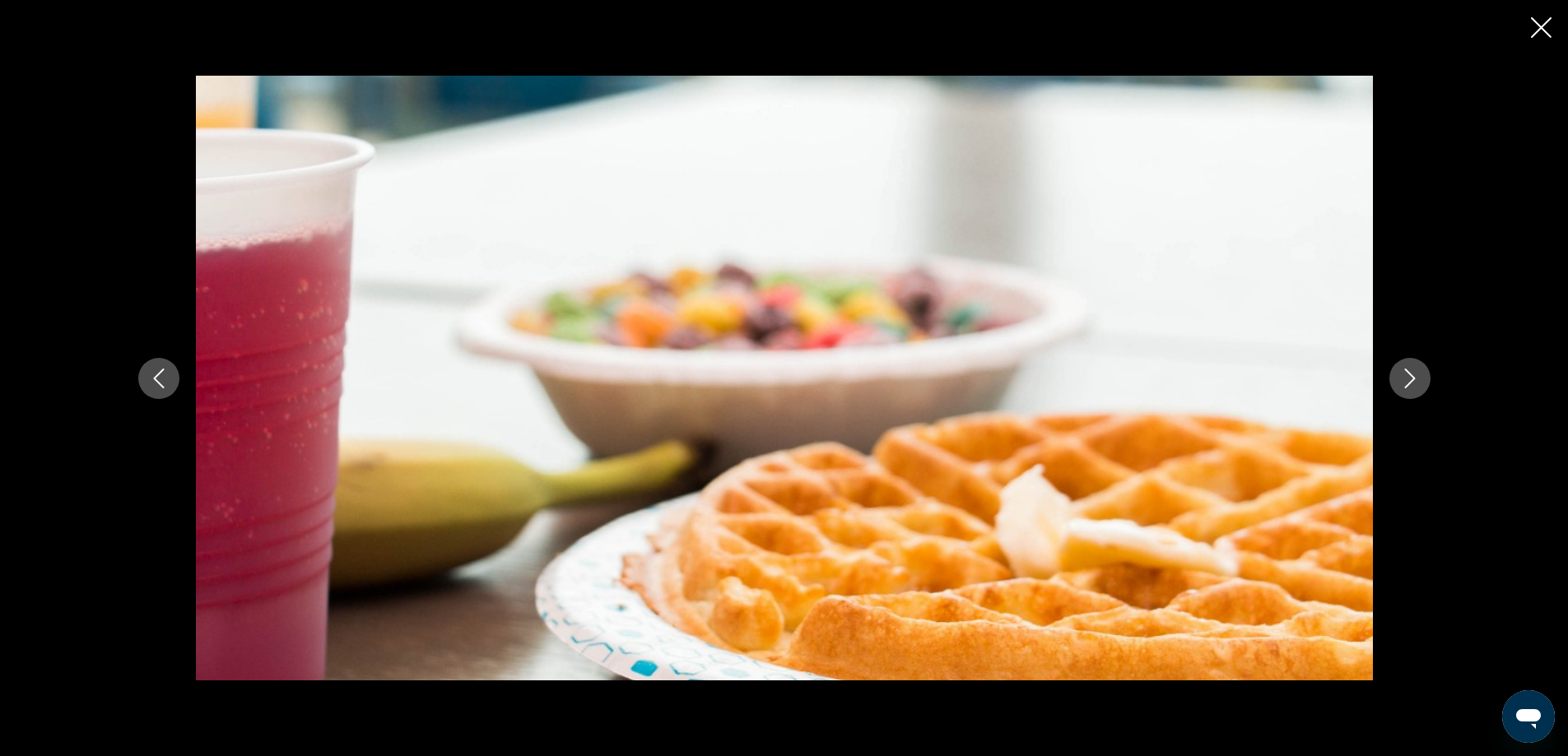
click at [1409, 378] on icon "Next image" at bounding box center [1410, 378] width 20 height 20
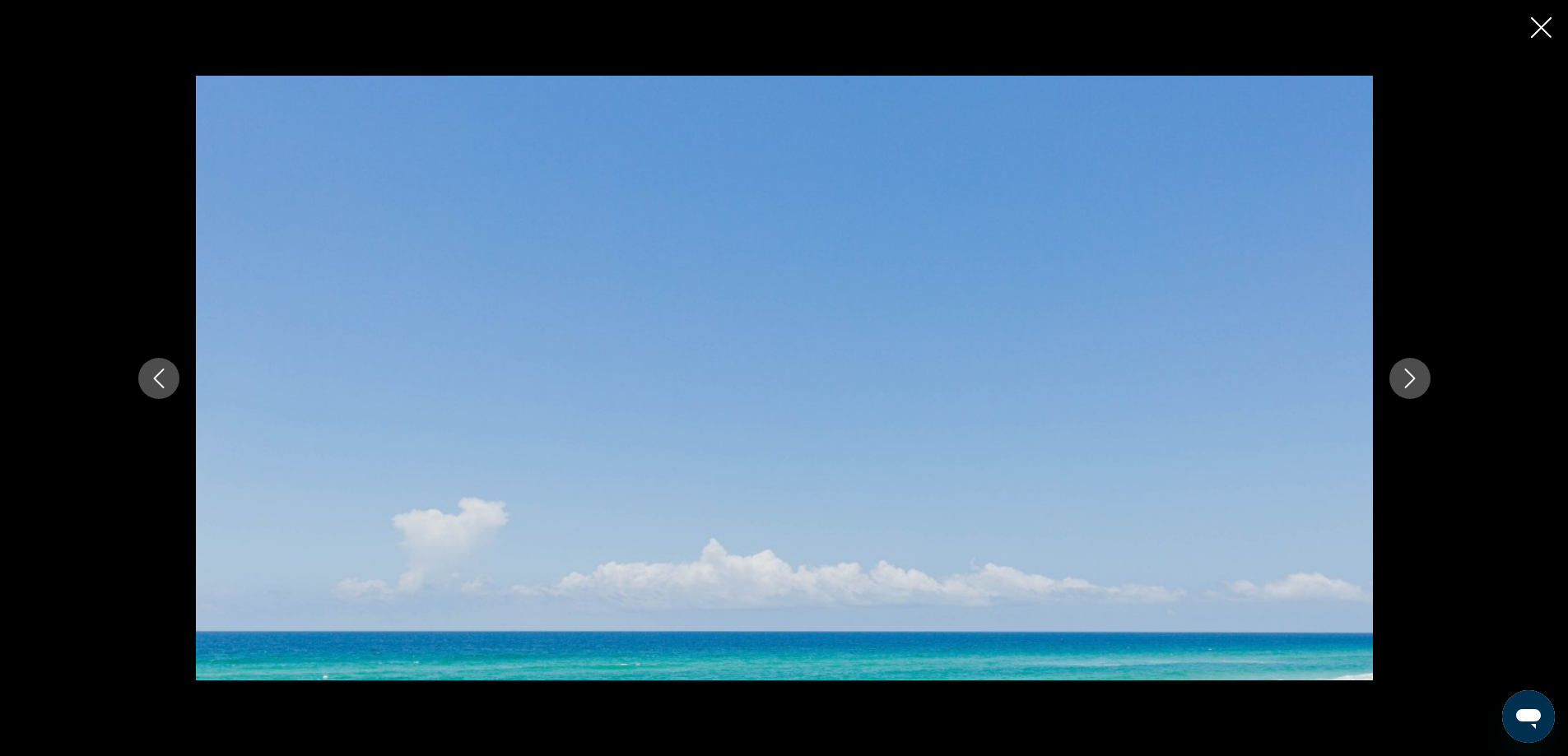
click at [1409, 378] on icon "Next image" at bounding box center [1410, 378] width 20 height 20
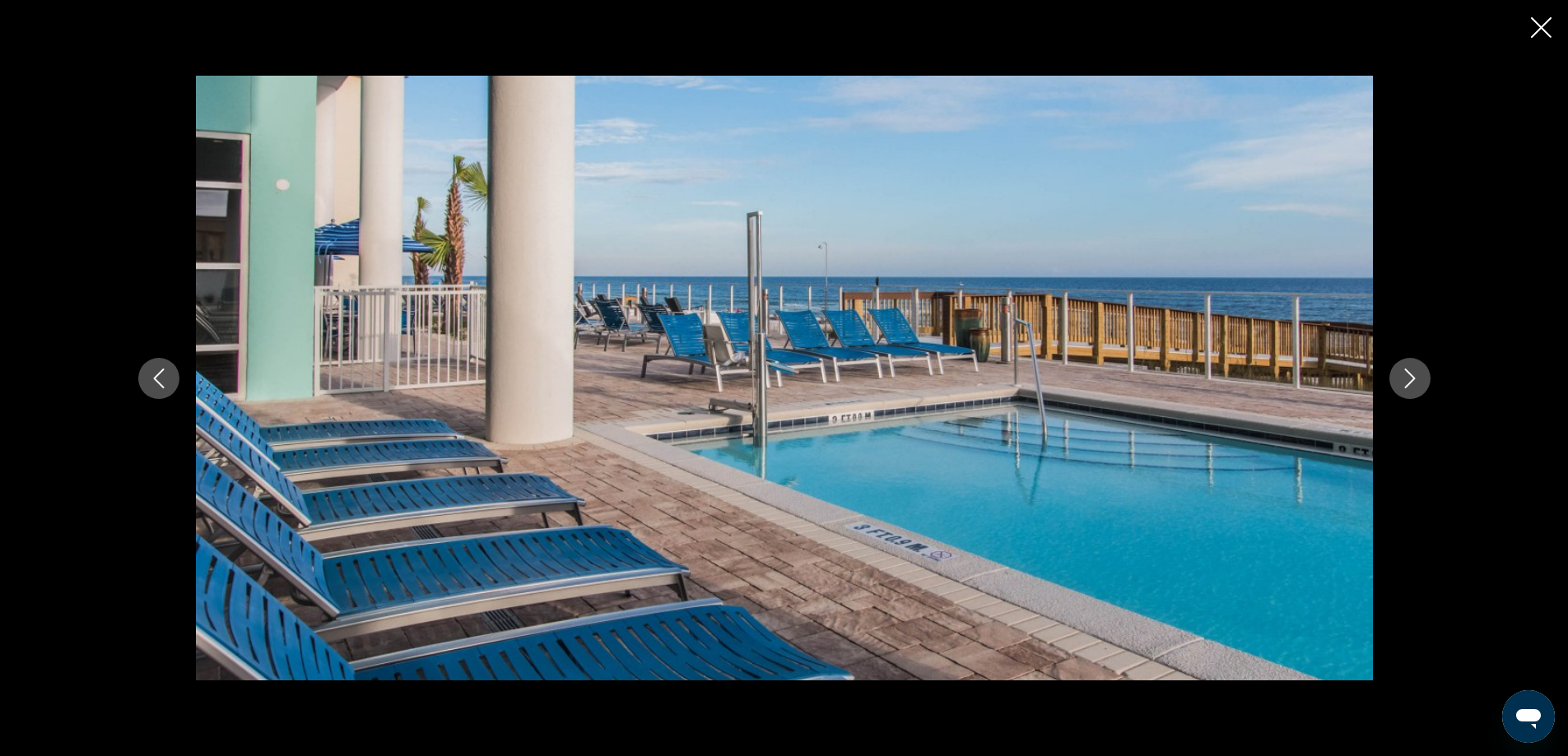
click at [1409, 378] on icon "Next image" at bounding box center [1410, 378] width 20 height 20
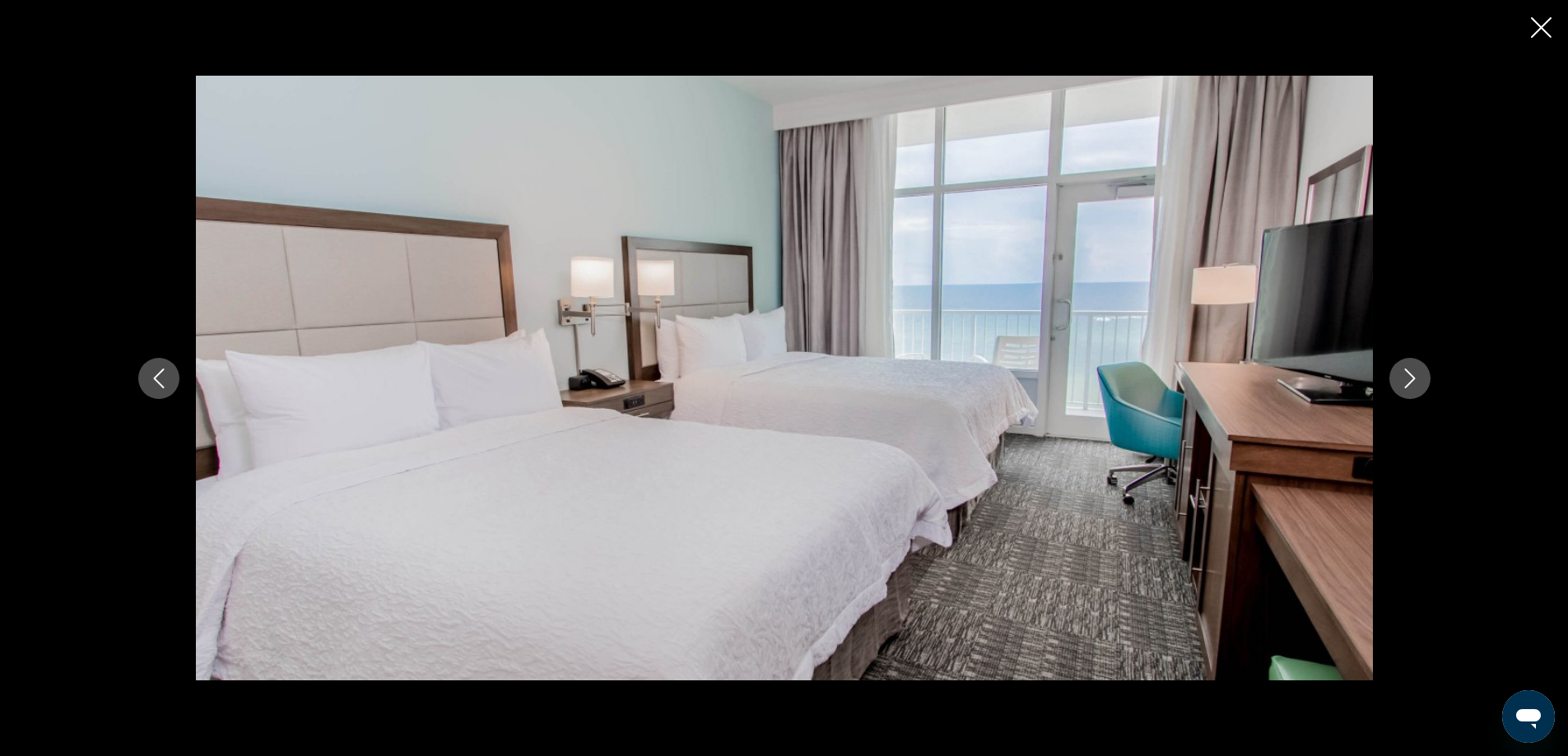
click at [1541, 24] on icon "Close slideshow" at bounding box center [1542, 27] width 21 height 21
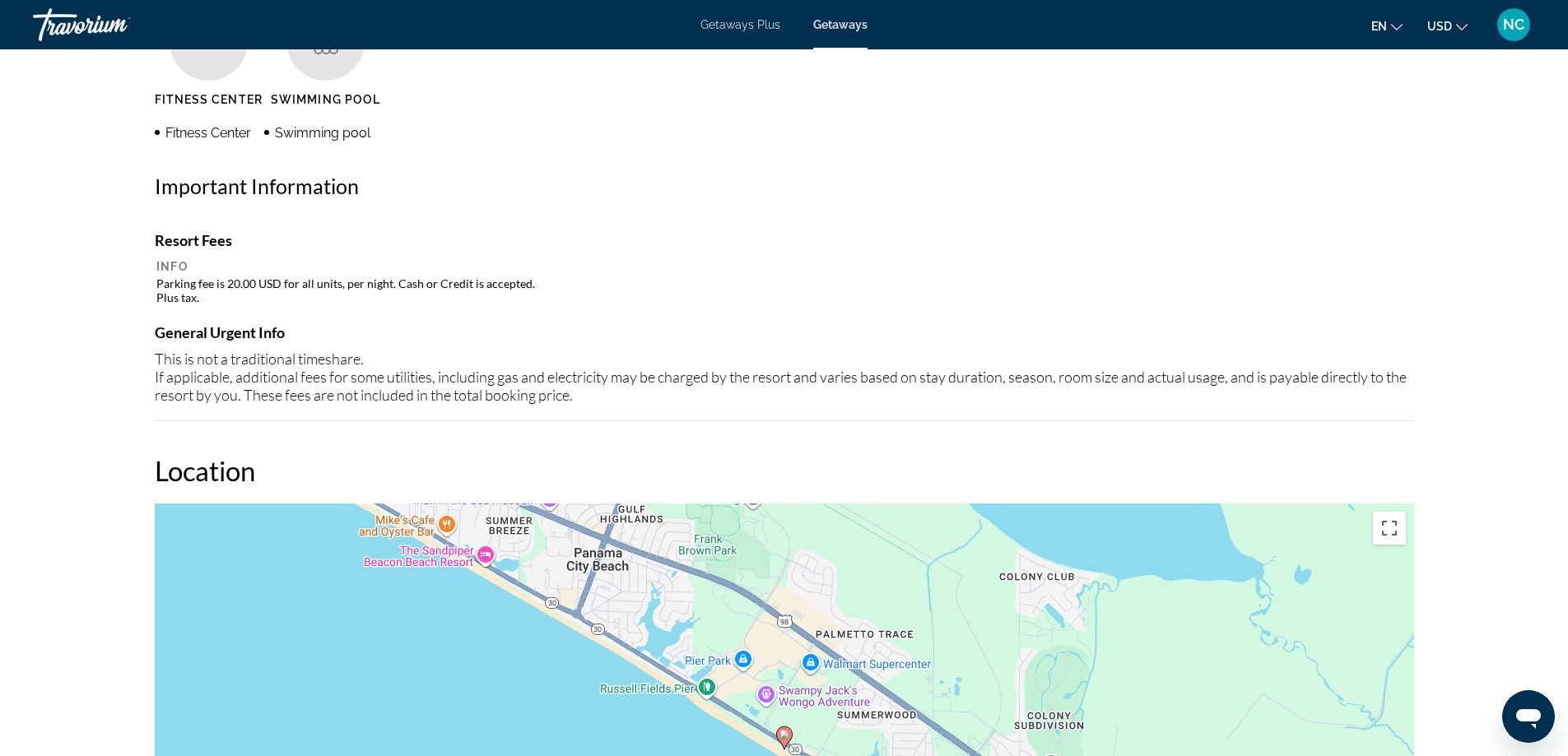
scroll to position [1602, 0]
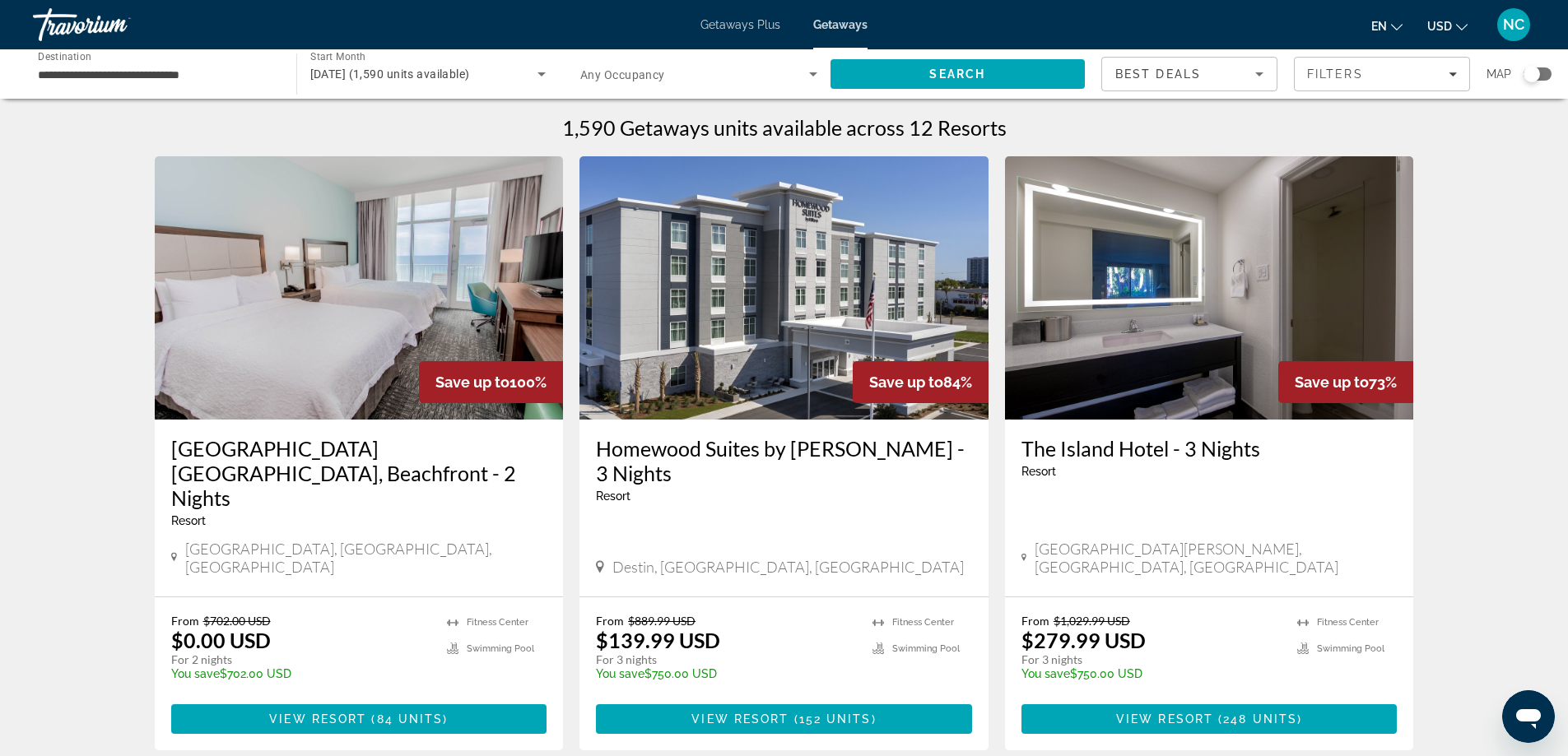
click at [354, 343] on img "Main content" at bounding box center [360, 288] width 409 height 263
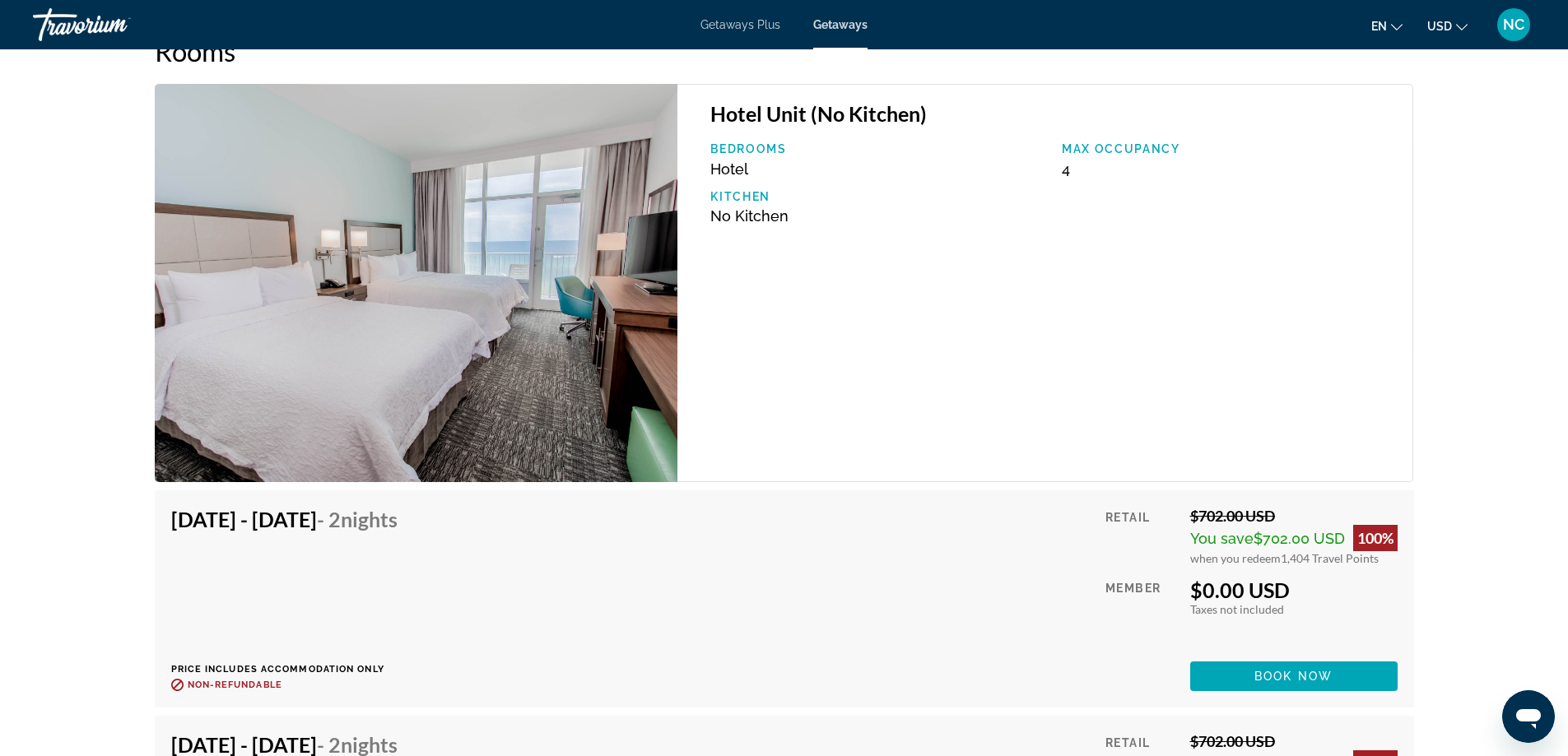
scroll to position [2590, 0]
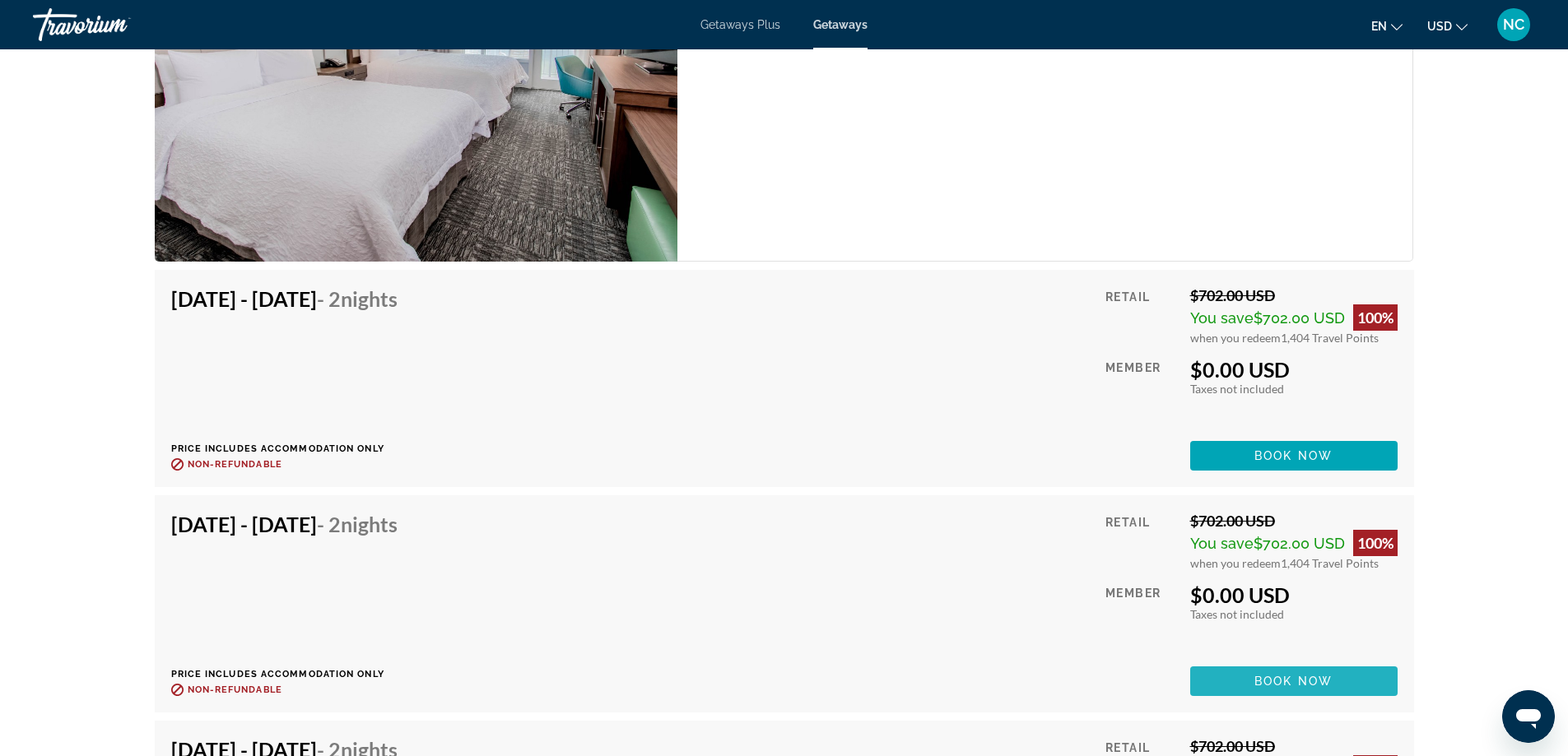
click at [1276, 672] on span "Main content" at bounding box center [1294, 681] width 207 height 40
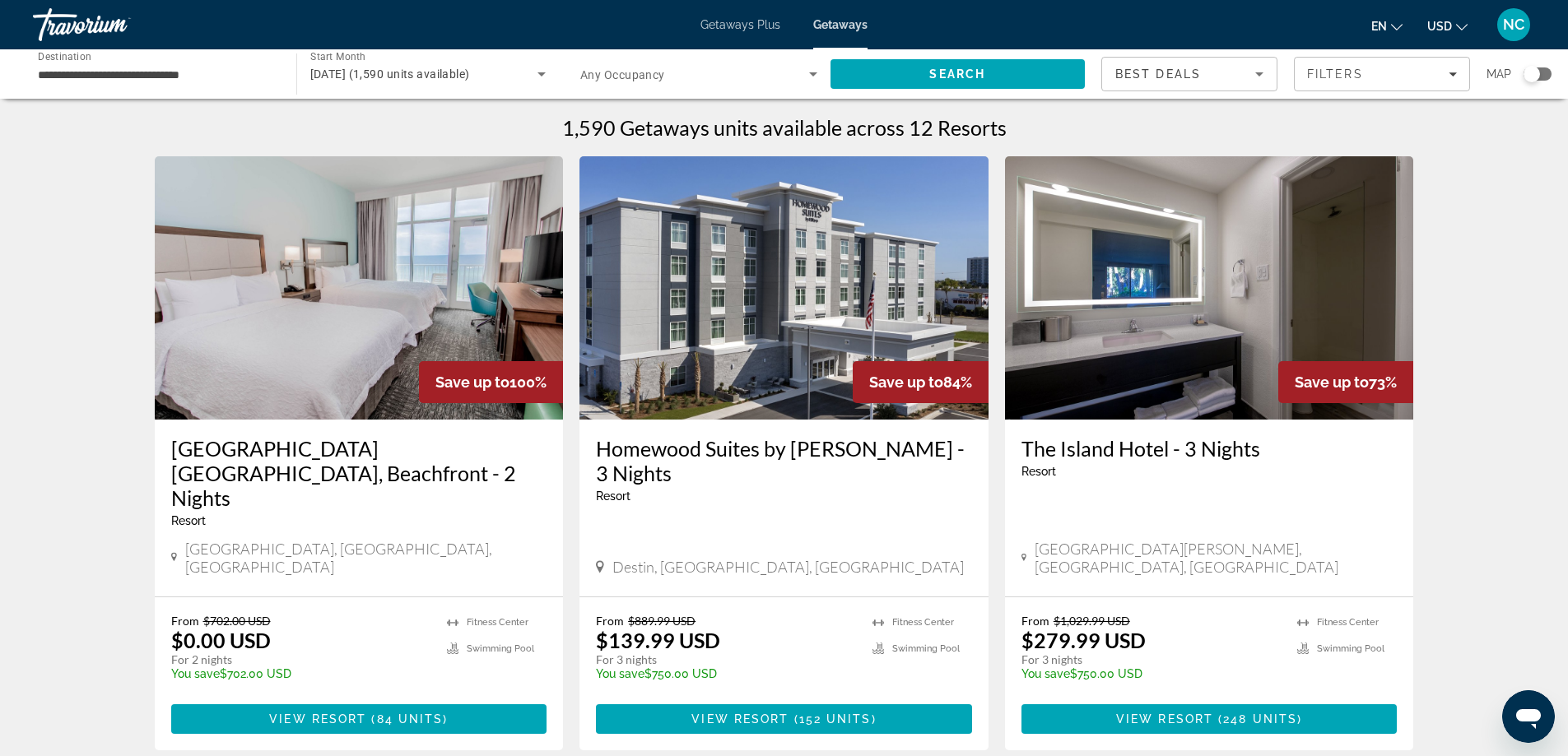
click at [308, 294] on img "Main content" at bounding box center [360, 288] width 409 height 263
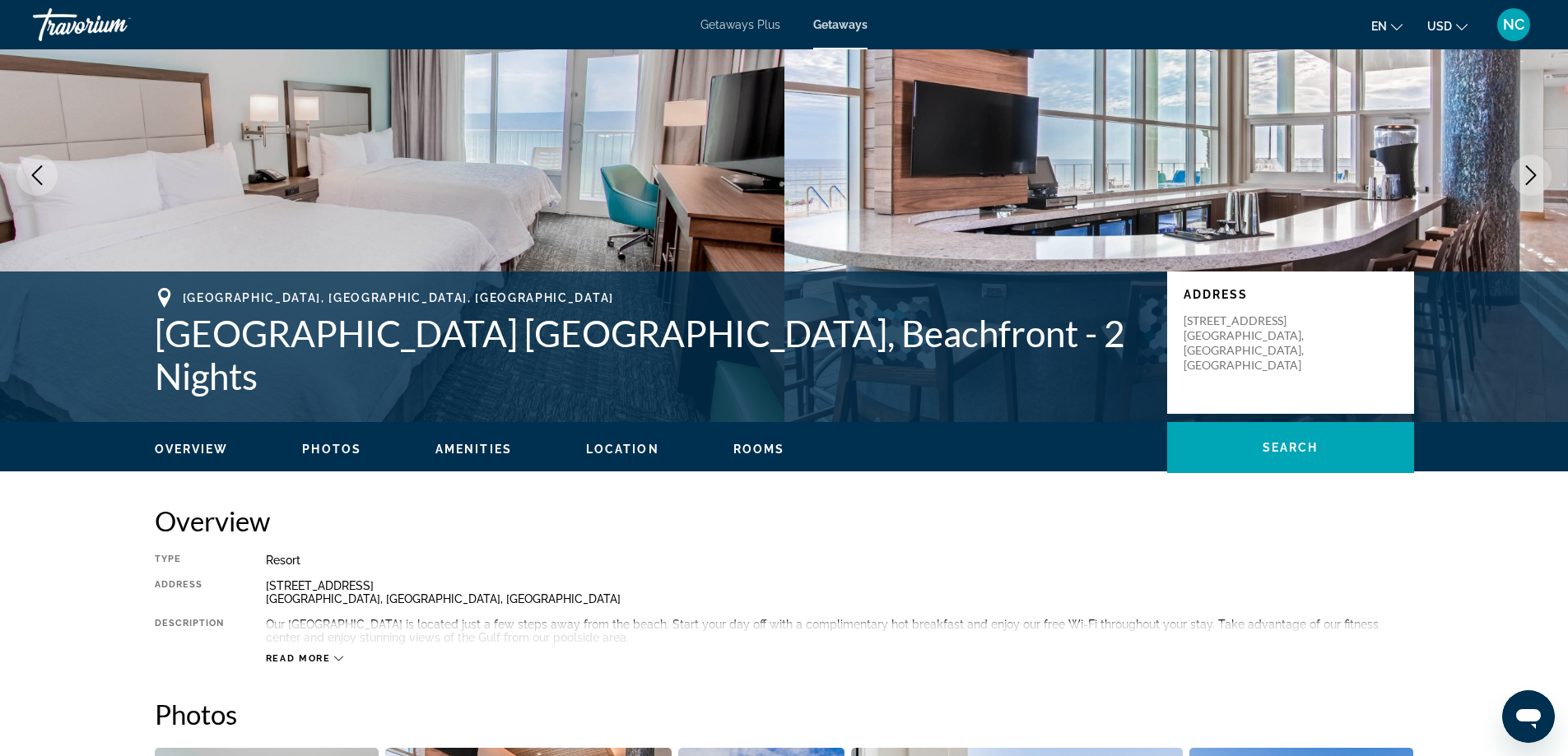
scroll to position [412, 0]
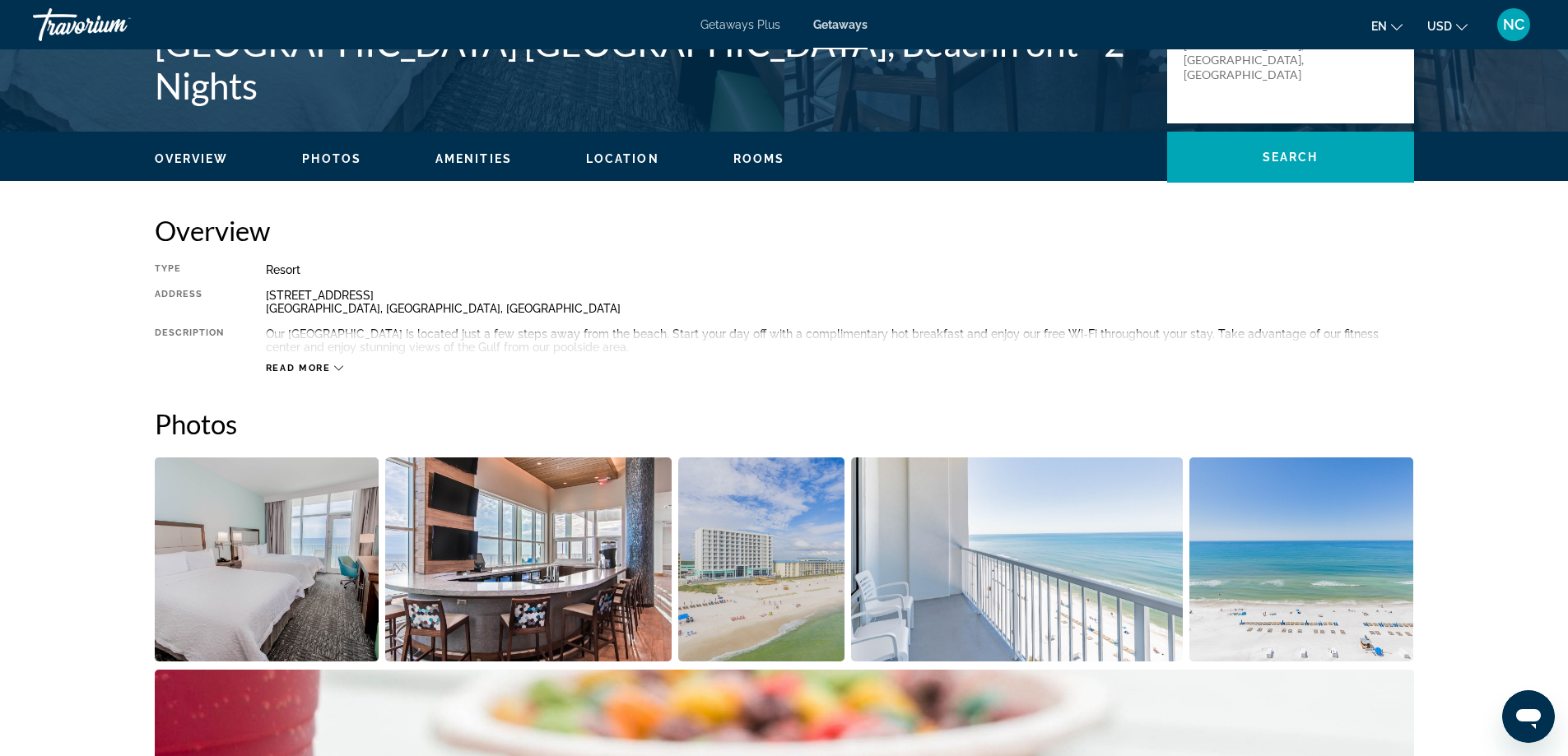
click at [339, 371] on icon "Main content" at bounding box center [339, 368] width 9 height 9
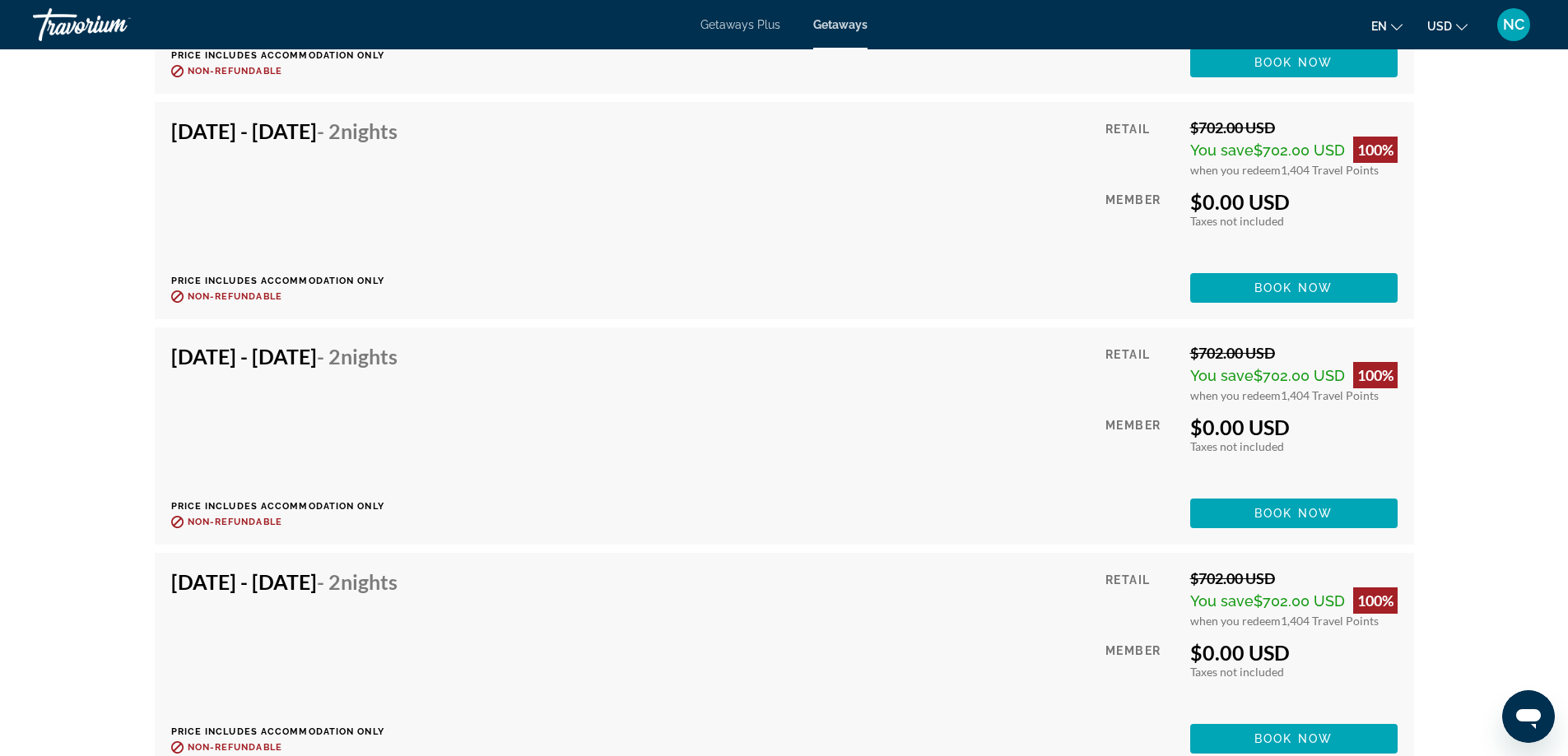
scroll to position [2634, 0]
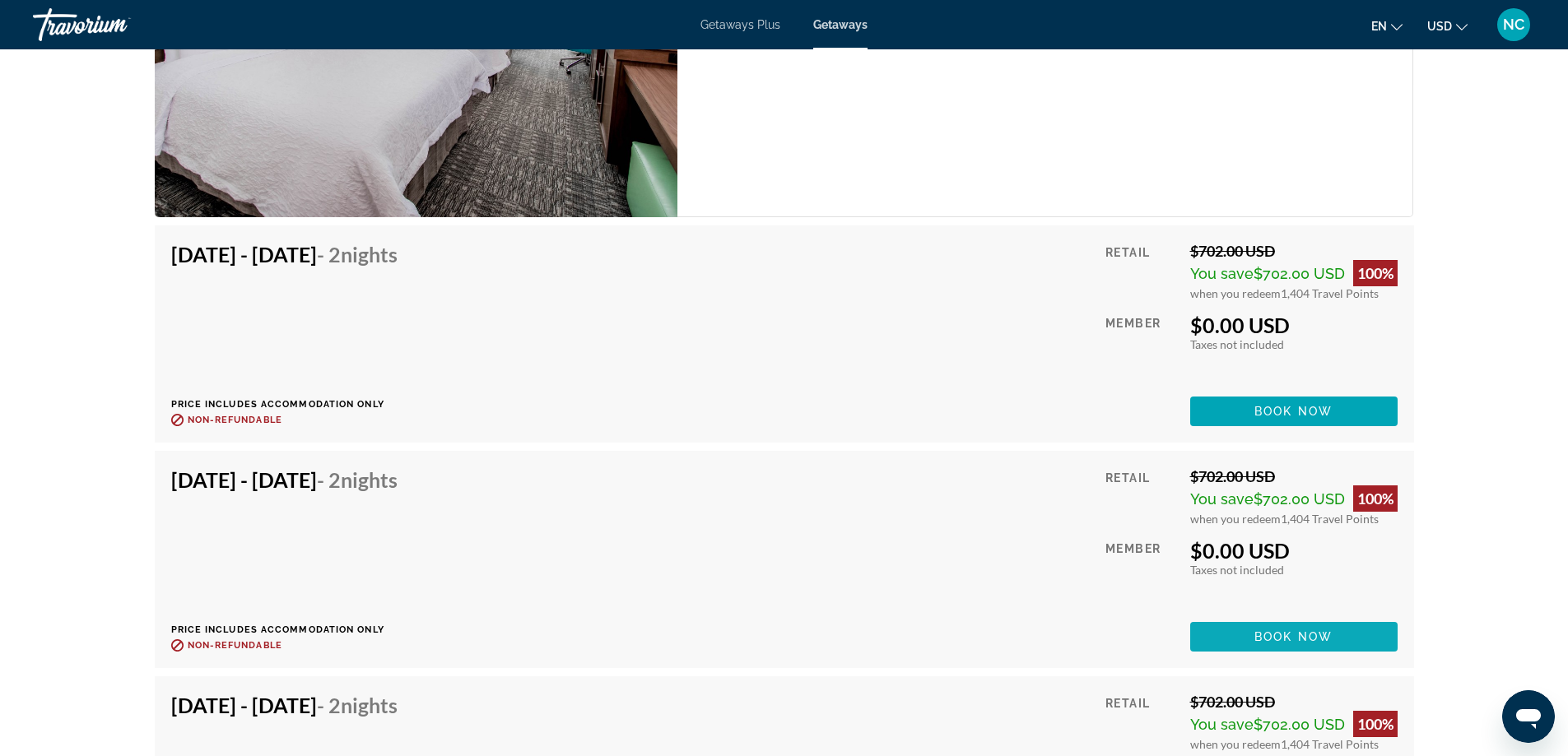
click at [1287, 629] on span "Main content" at bounding box center [1294, 637] width 207 height 40
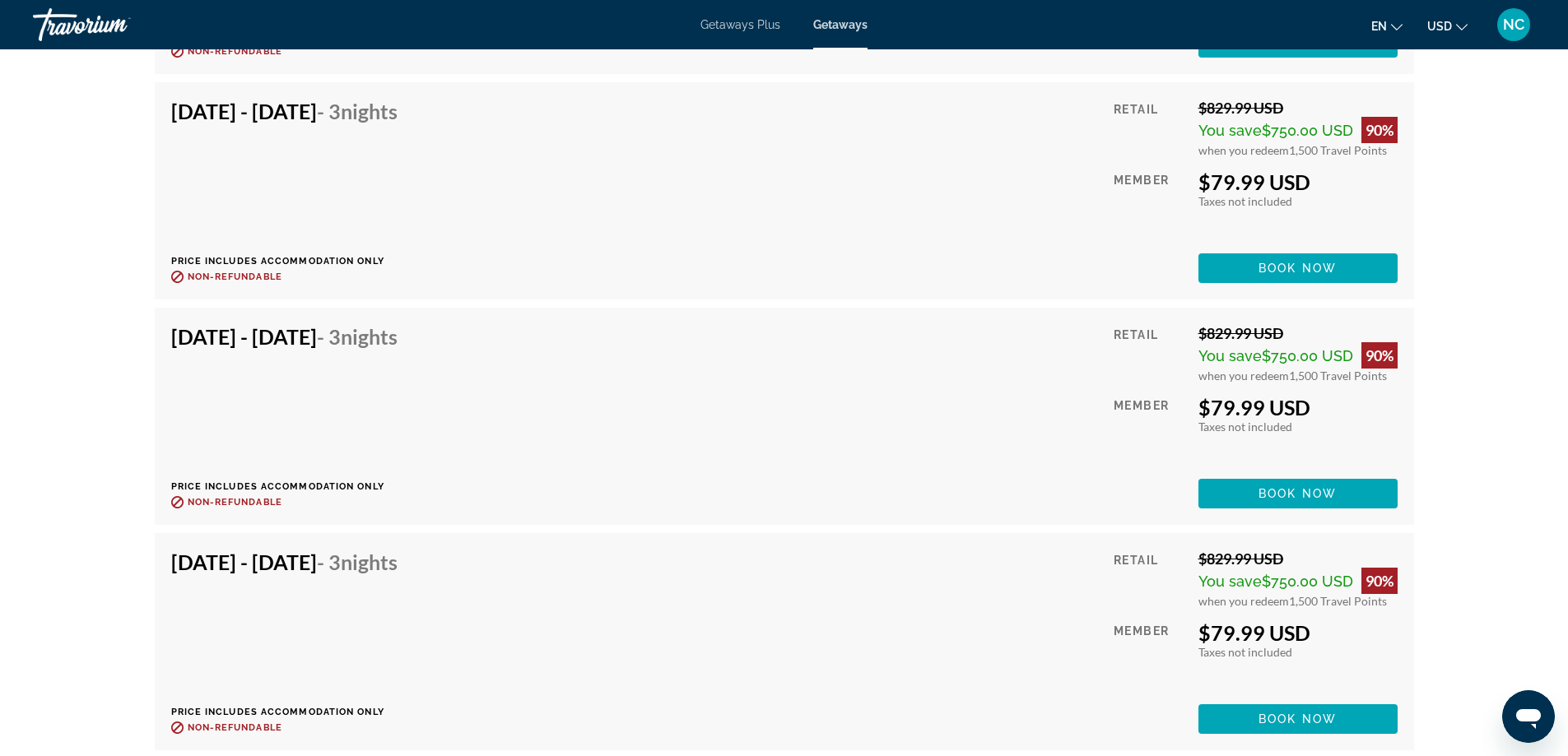
scroll to position [6091, 0]
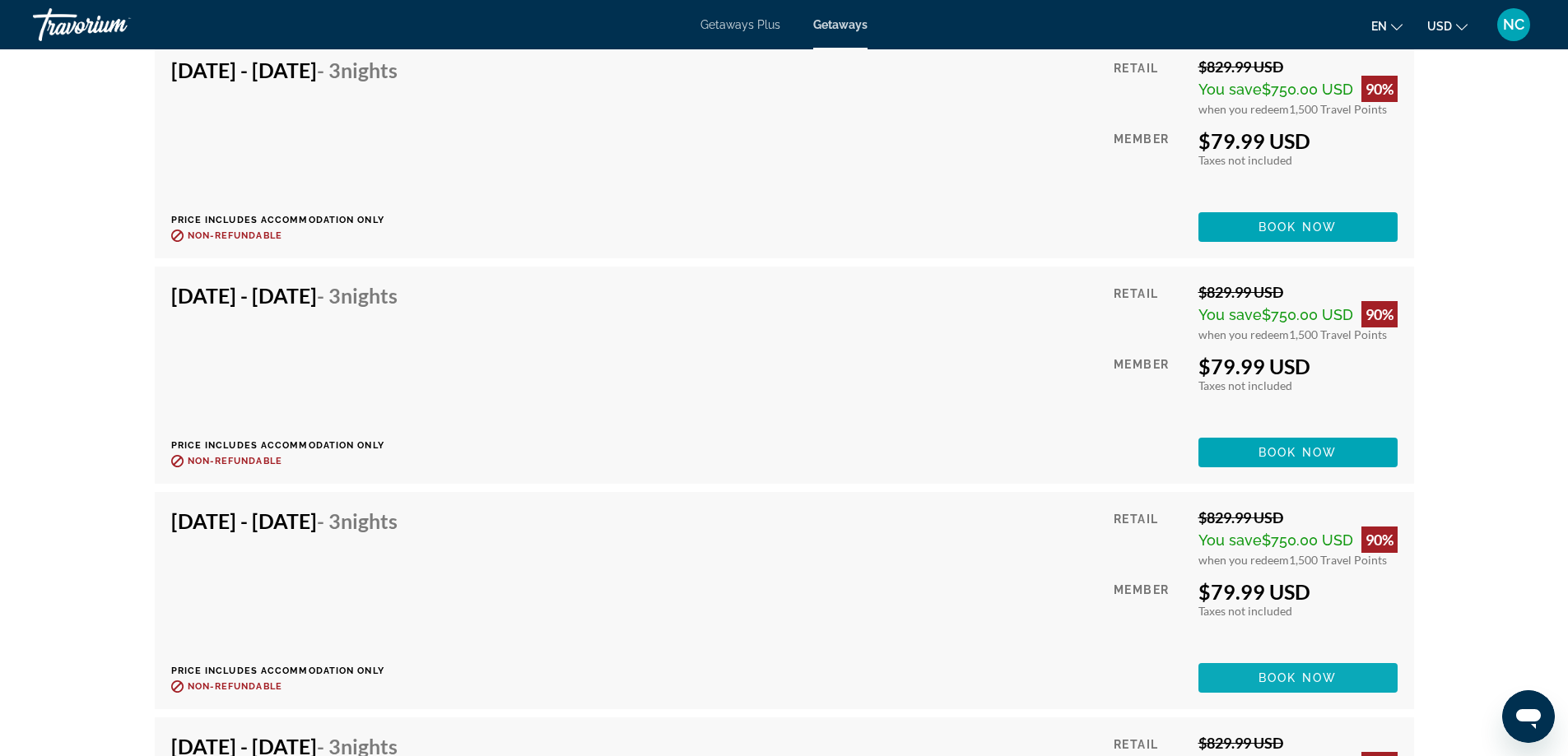
click at [1287, 672] on span "Book now" at bounding box center [1297, 678] width 79 height 13
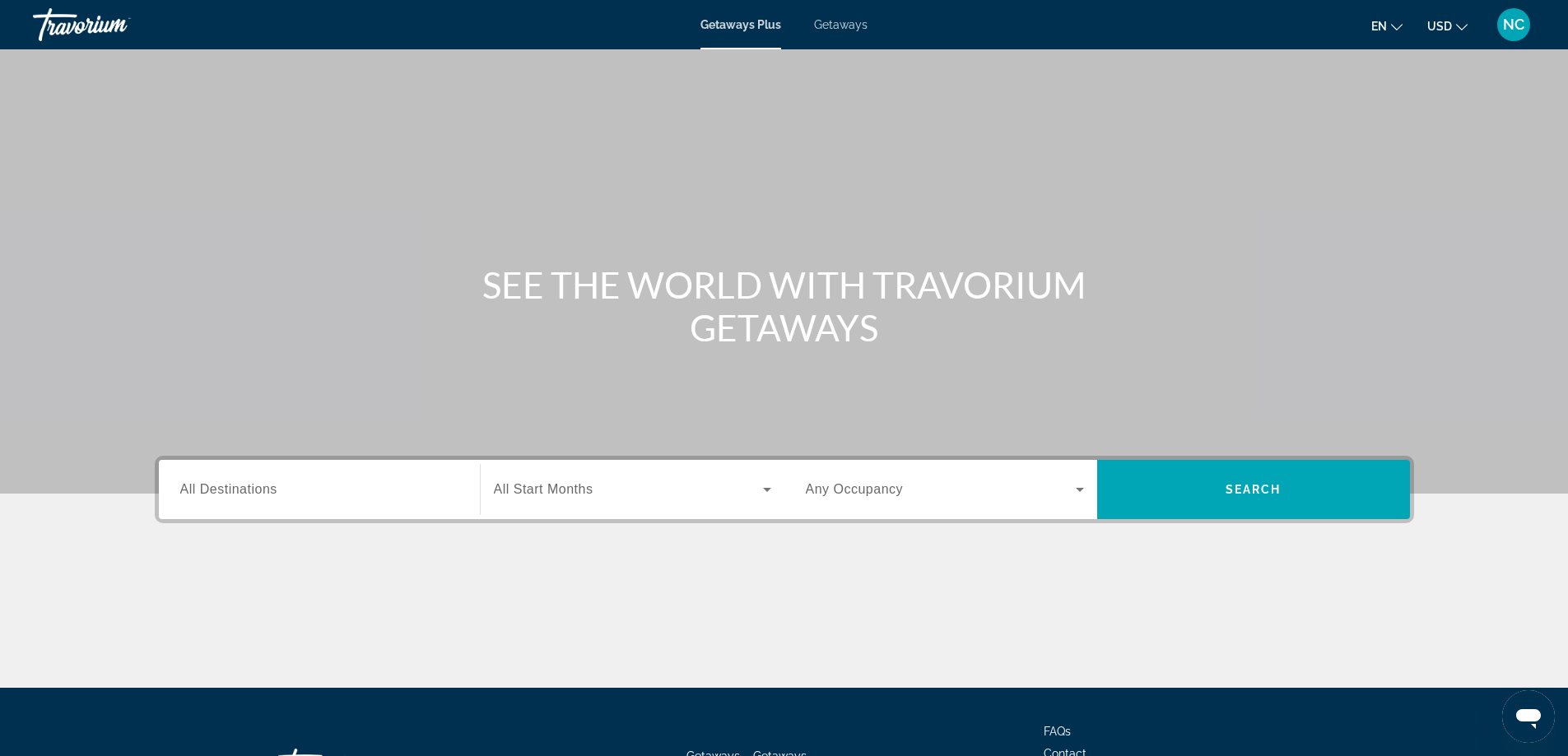
click at [843, 20] on span "Getaways" at bounding box center [840, 25] width 54 height 13
click at [220, 493] on span "All Destinations" at bounding box center [229, 489] width 97 height 14
click at [220, 493] on input "Destination All Destinations" at bounding box center [320, 490] width 278 height 20
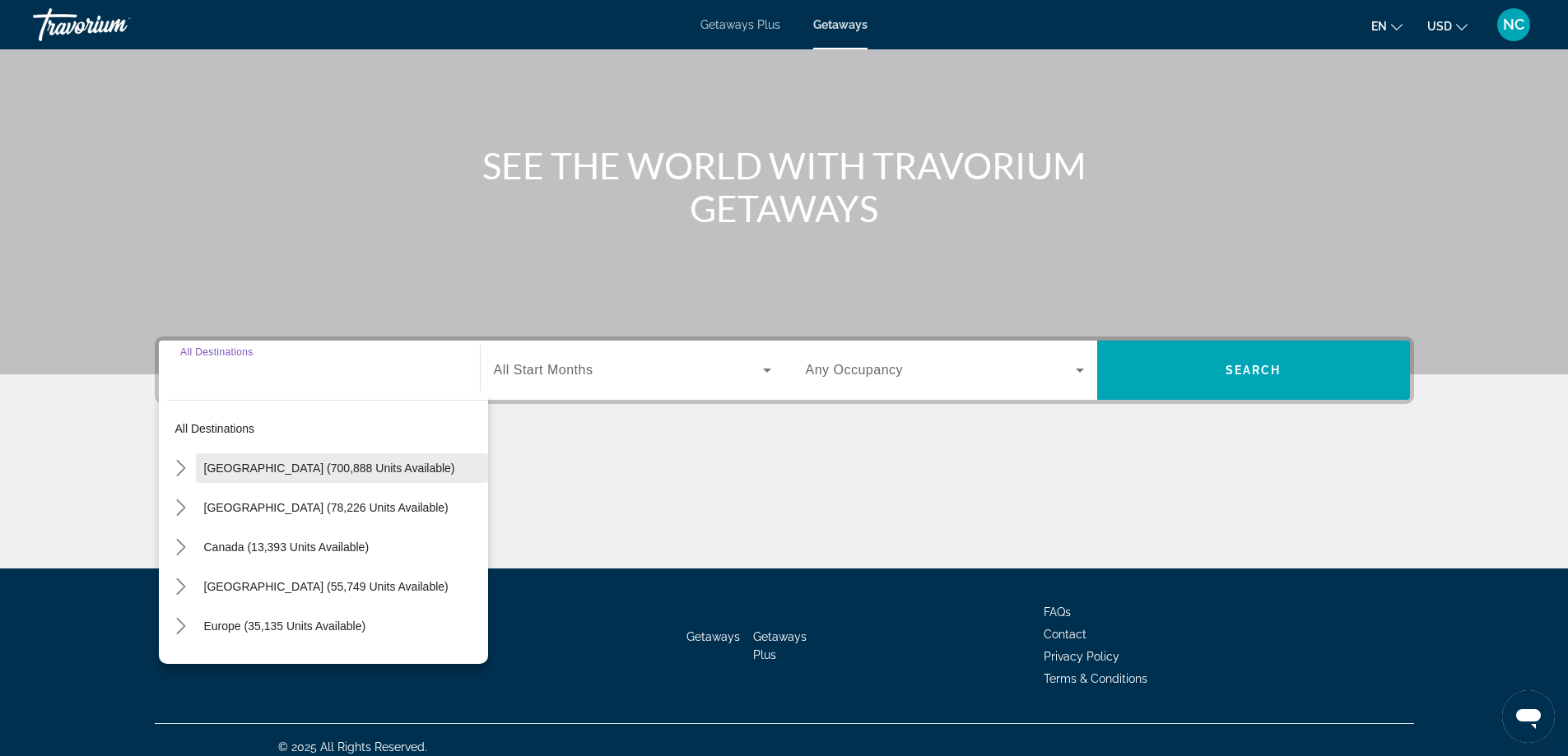
scroll to position [133, 0]
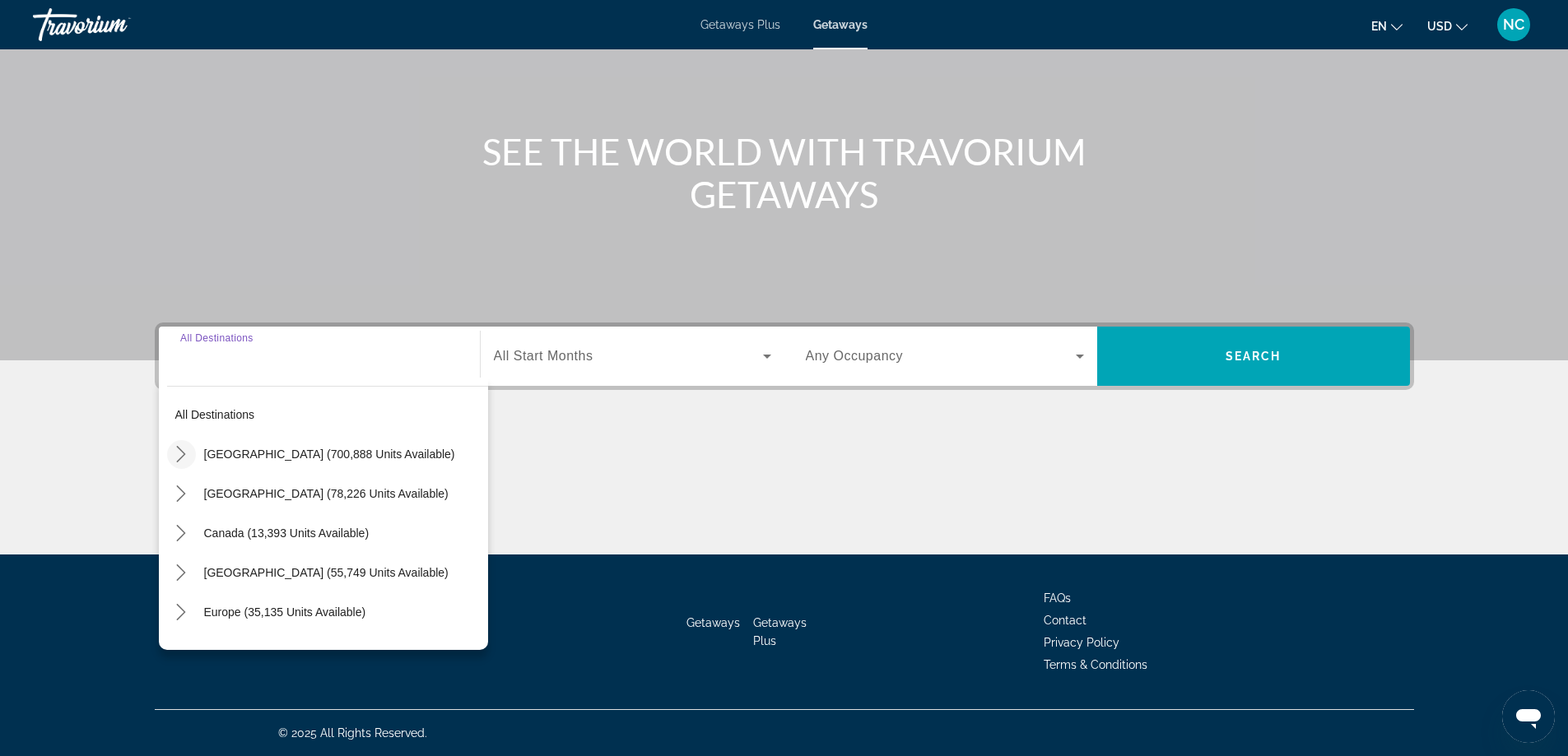
click at [185, 457] on icon "Toggle United States (700,888 units available) submenu" at bounding box center [181, 453] width 16 height 16
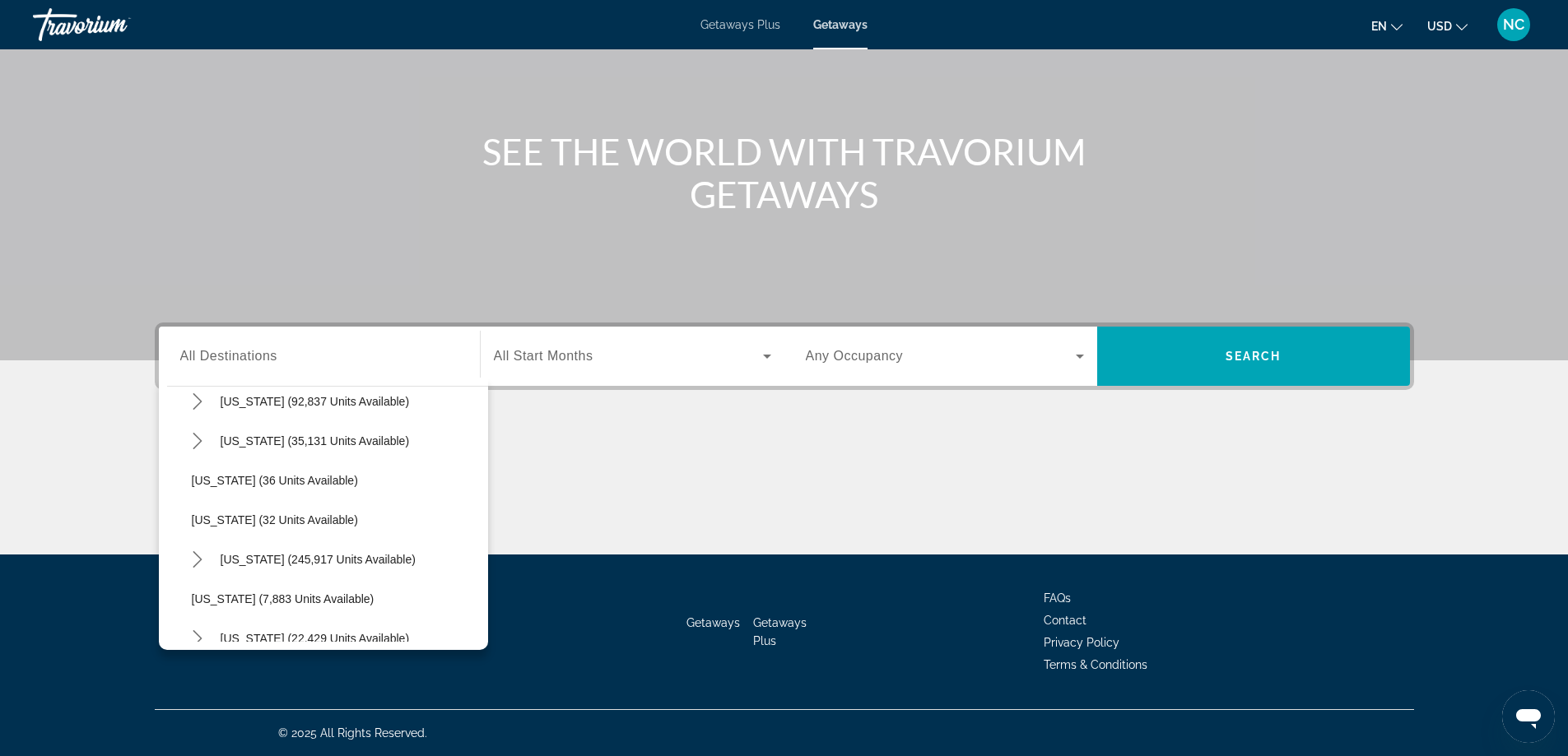
scroll to position [212, 0]
click at [199, 519] on icon "Toggle Florida (245,917 units available) submenu" at bounding box center [197, 518] width 16 height 16
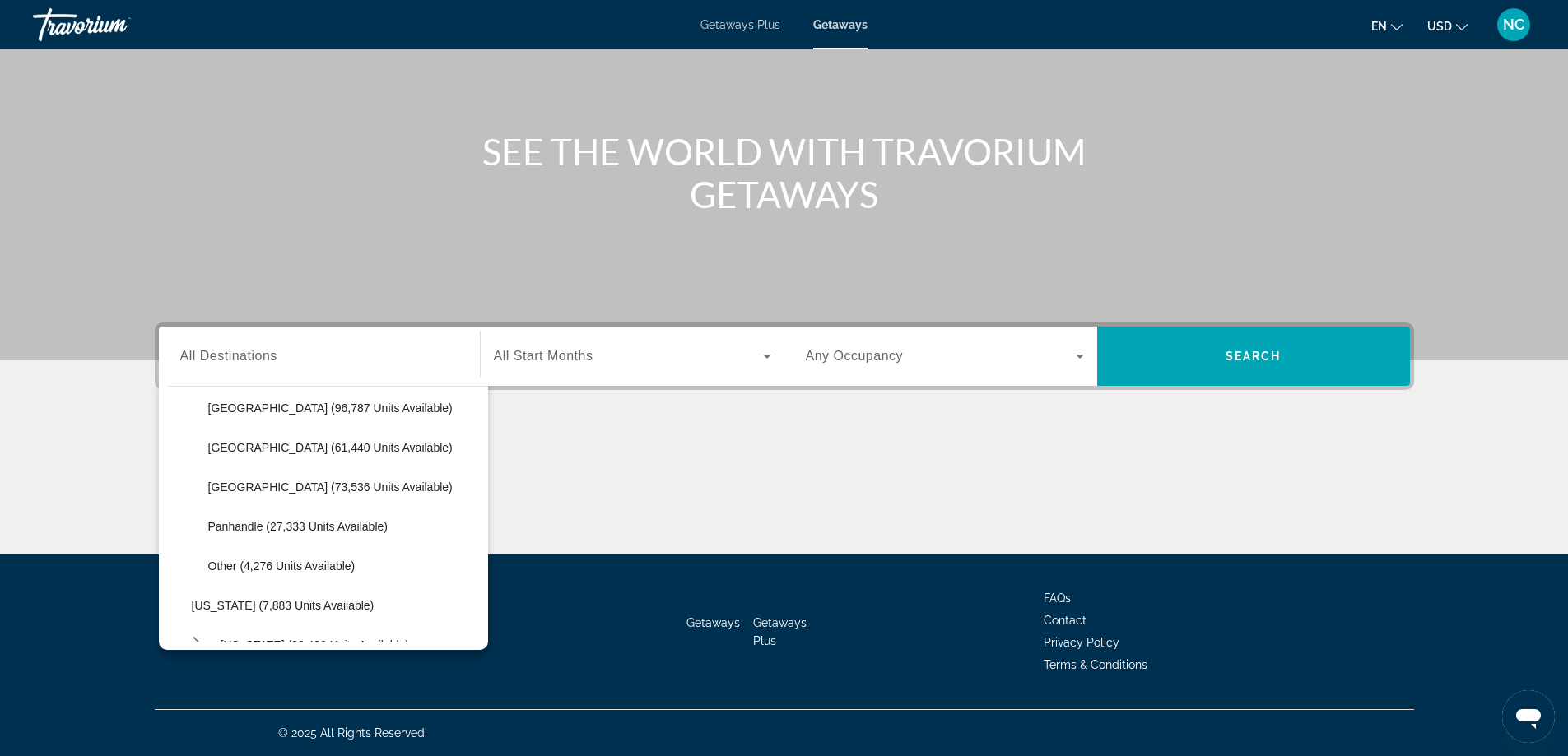
scroll to position [377, 0]
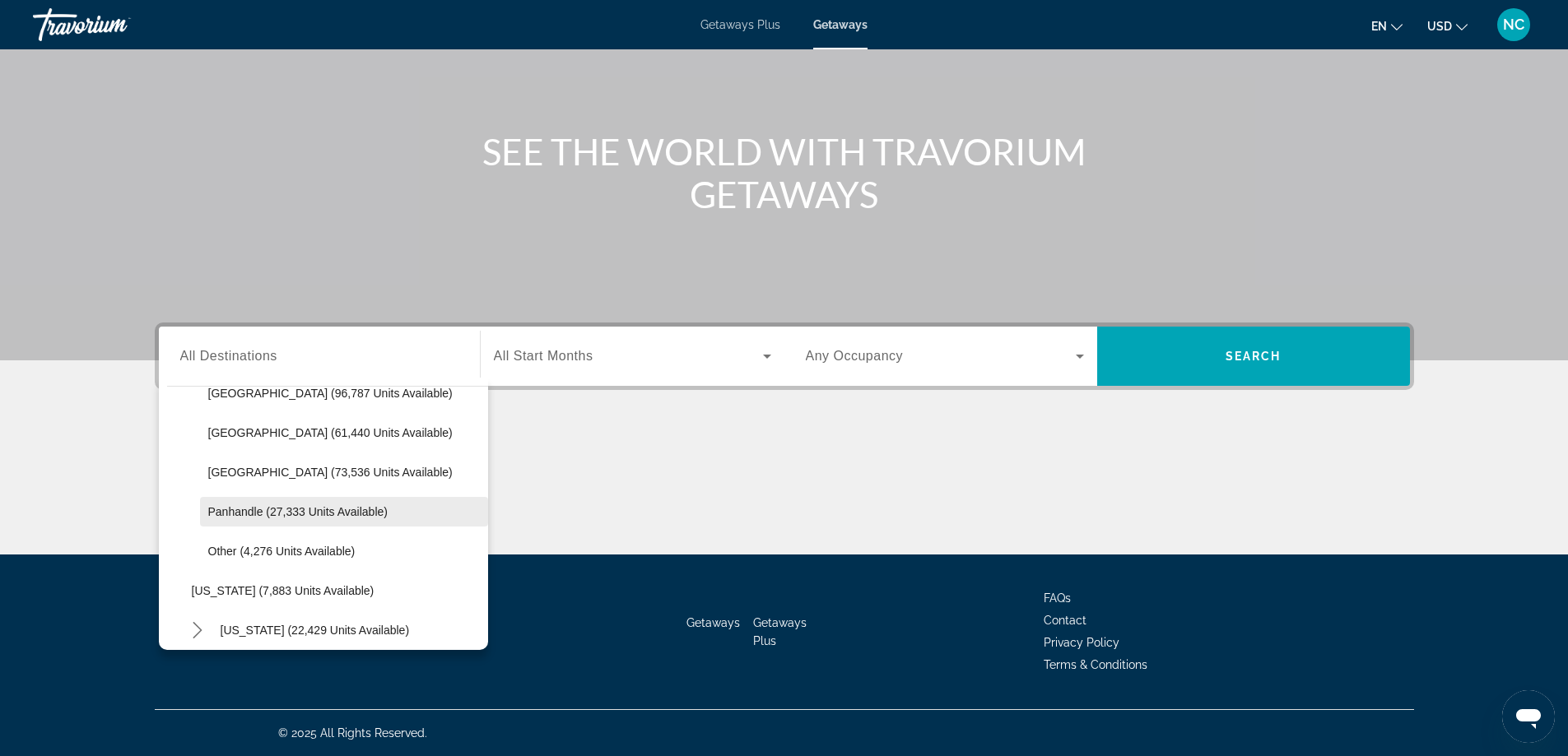
click at [326, 509] on span "Panhandle (27,333 units available)" at bounding box center [298, 512] width 180 height 13
type input "**********"
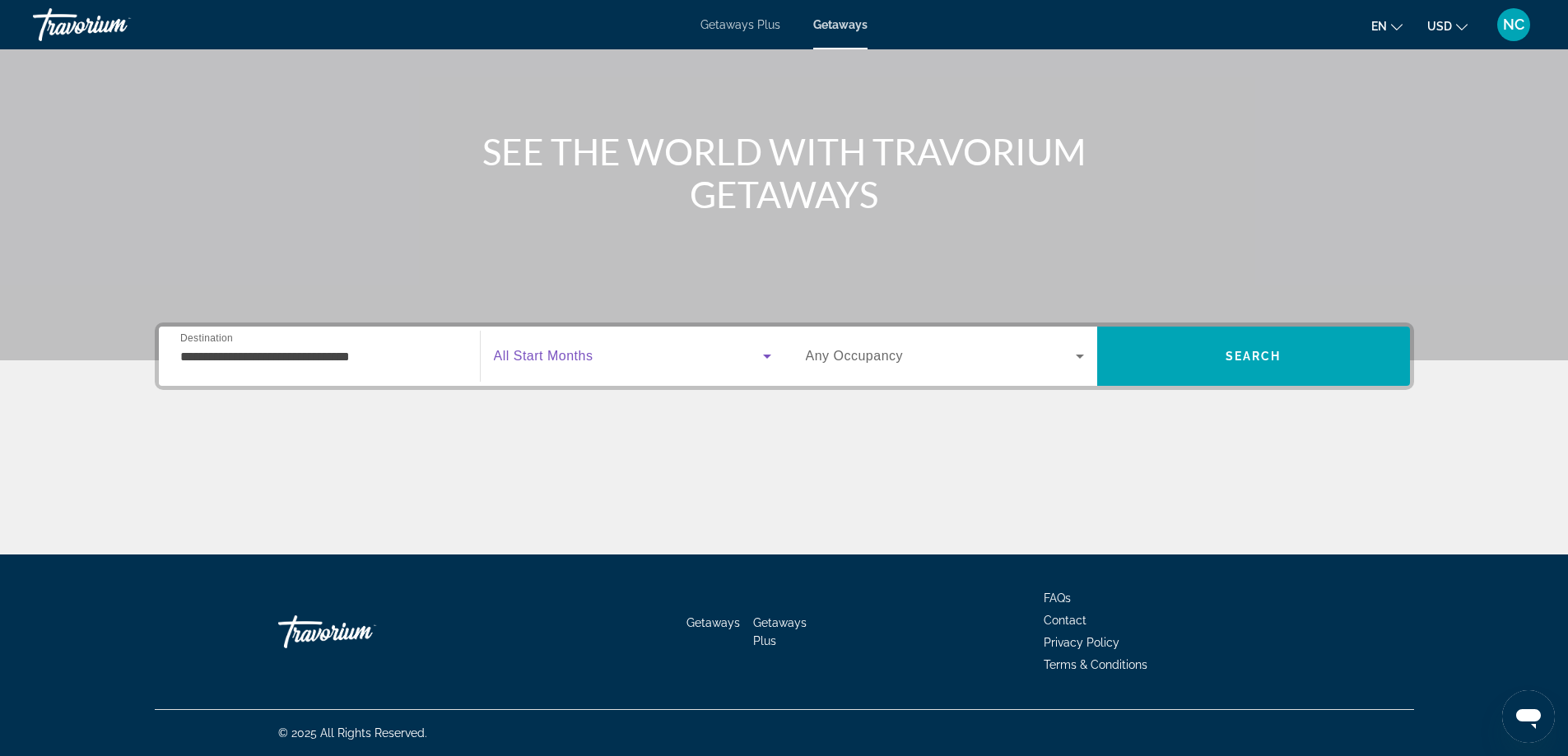
click at [767, 353] on icon "Search widget" at bounding box center [766, 356] width 20 height 20
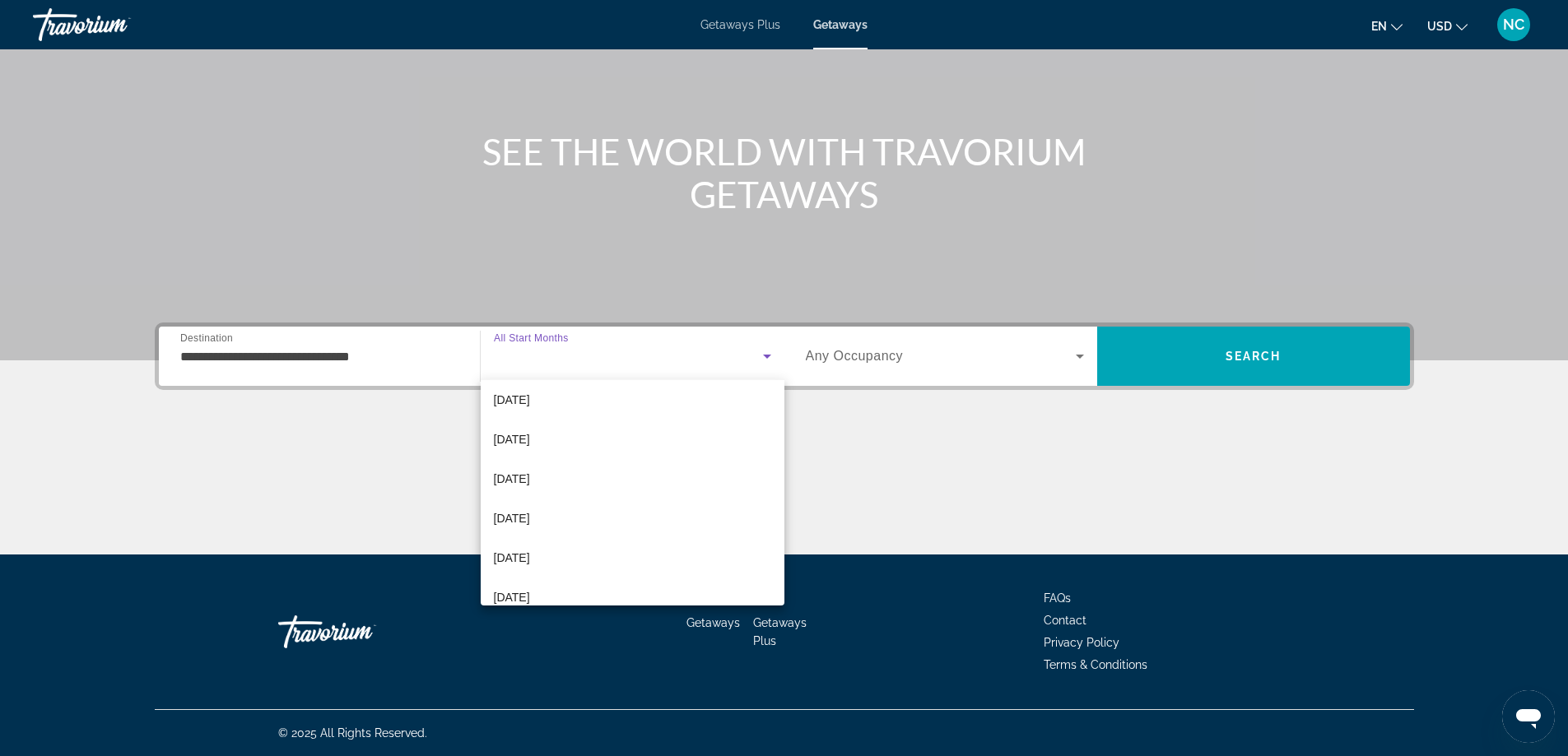
scroll to position [165, 0]
click at [530, 479] on span "[DATE]" at bounding box center [512, 478] width 36 height 20
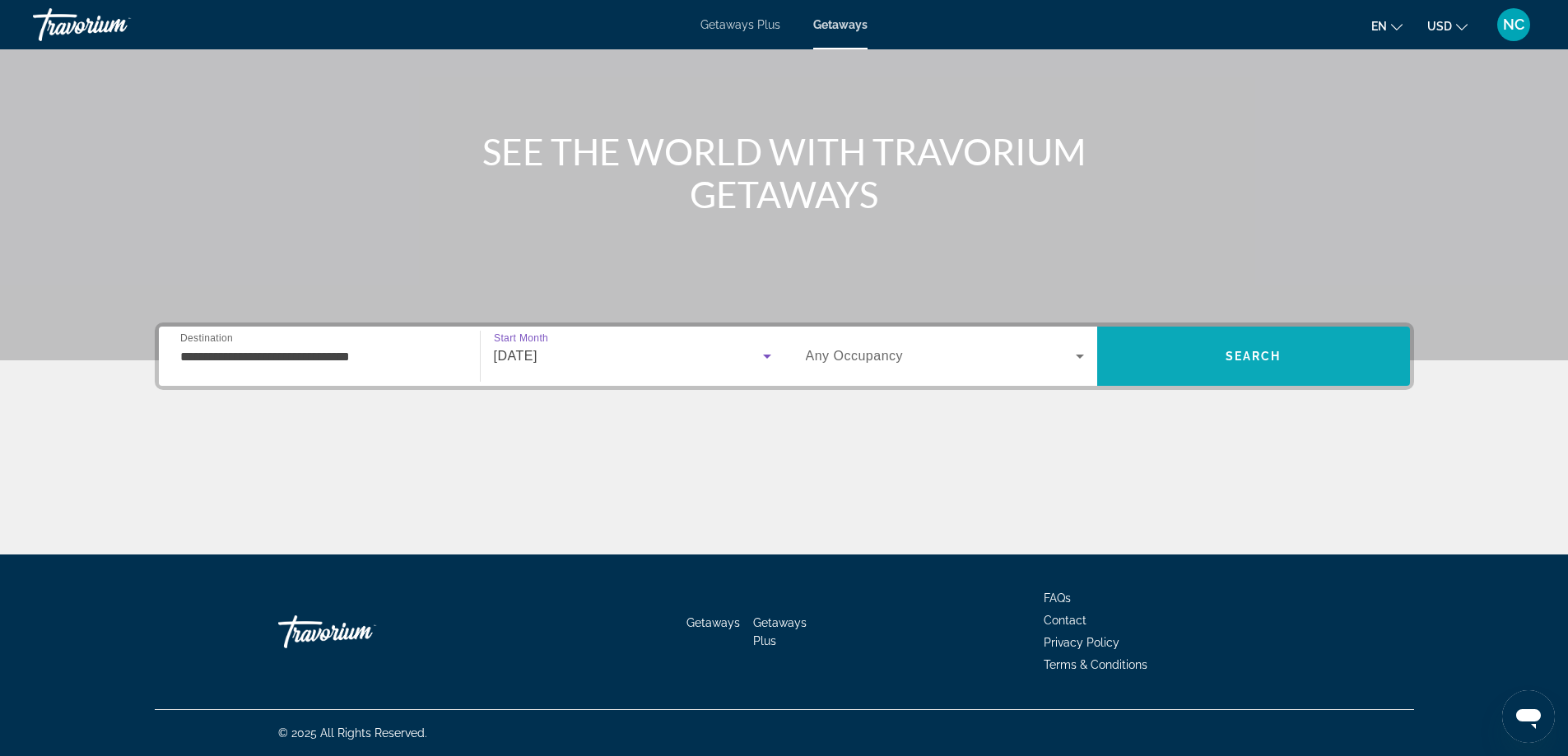
click at [1246, 350] on span "Search" at bounding box center [1253, 357] width 56 height 13
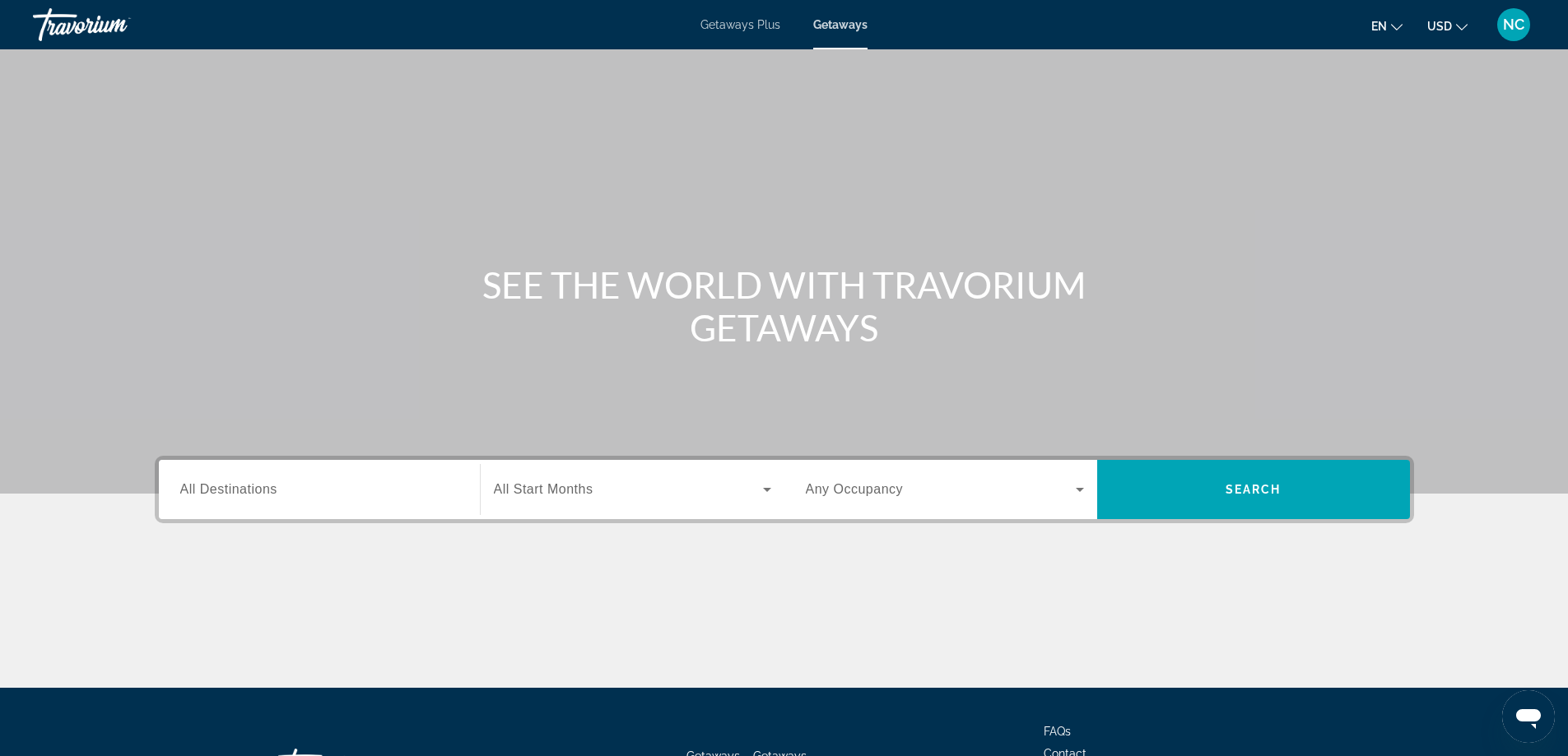
click at [256, 483] on span "All Destinations" at bounding box center [229, 489] width 97 height 14
click at [256, 483] on input "Destination All Destinations" at bounding box center [320, 490] width 278 height 20
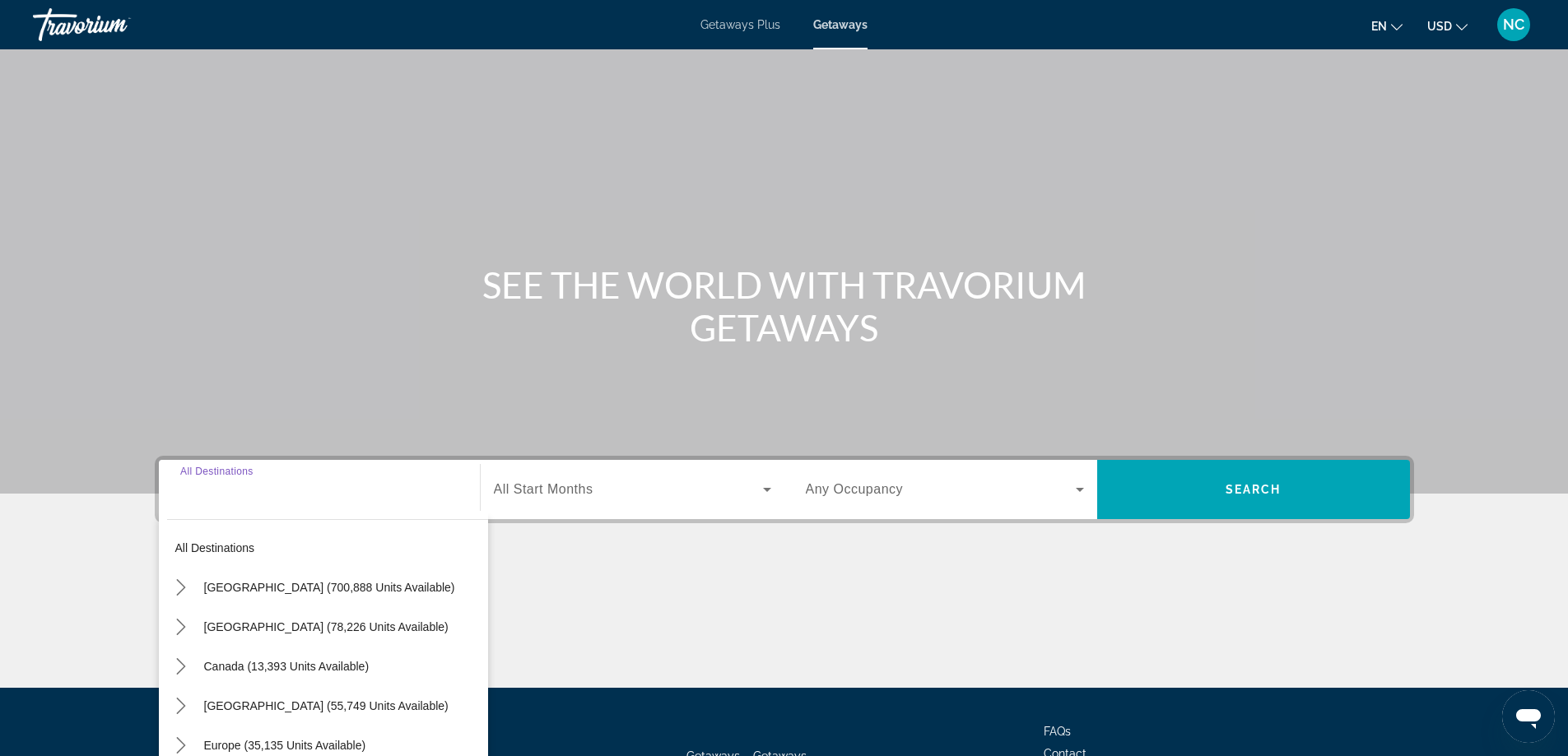
scroll to position [133, 0]
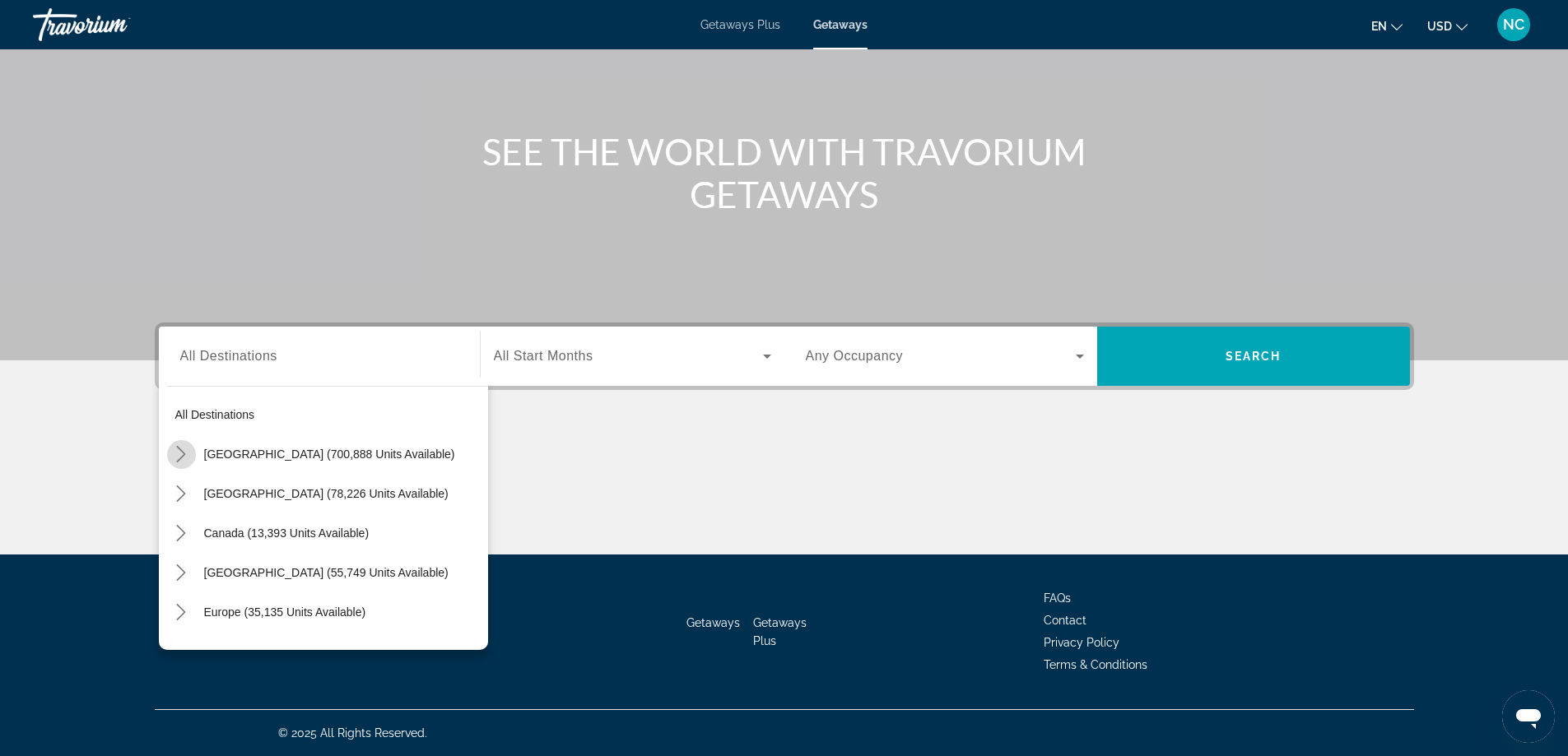
click at [181, 453] on icon "Toggle United States (700,888 units available) submenu" at bounding box center [181, 453] width 16 height 16
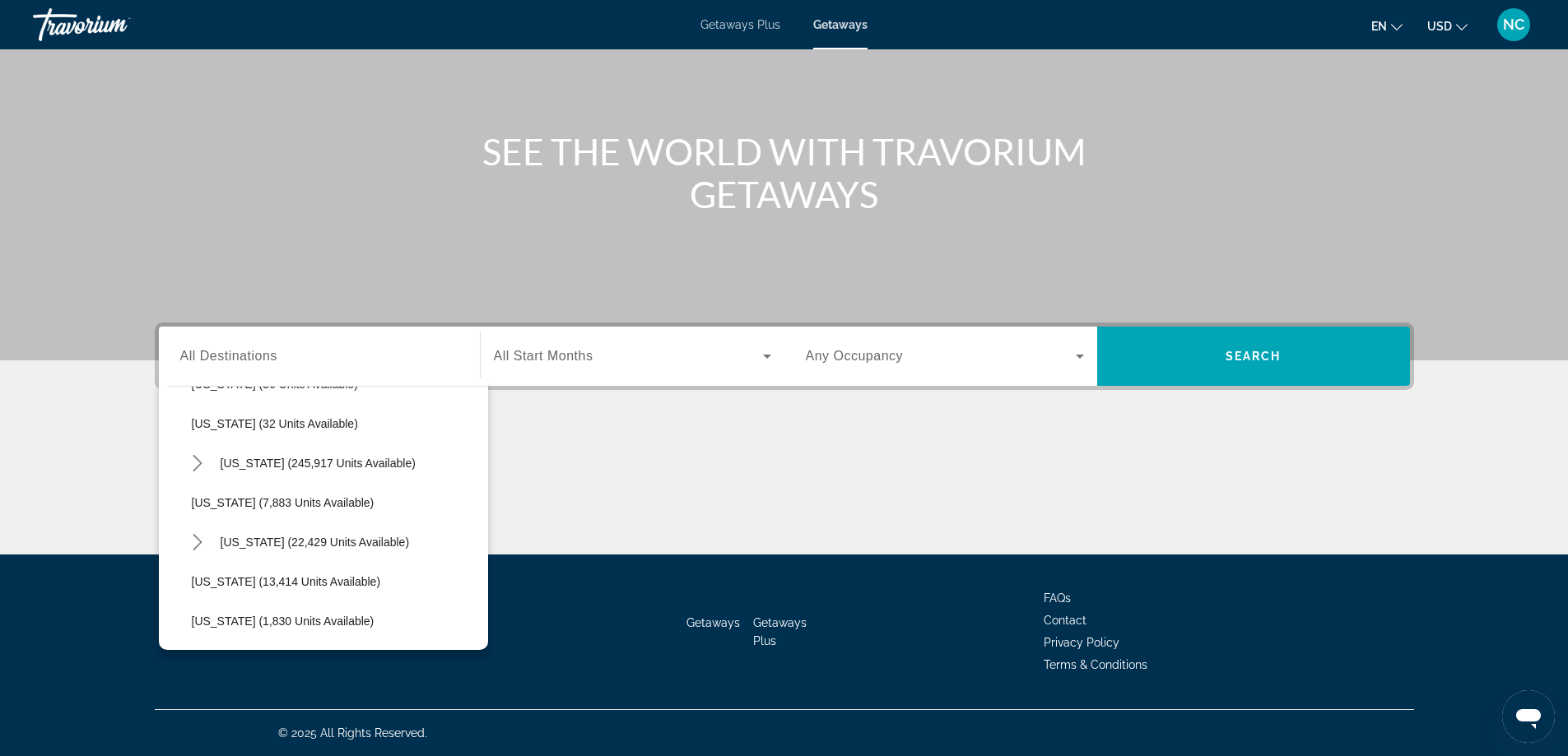
scroll to position [294, 0]
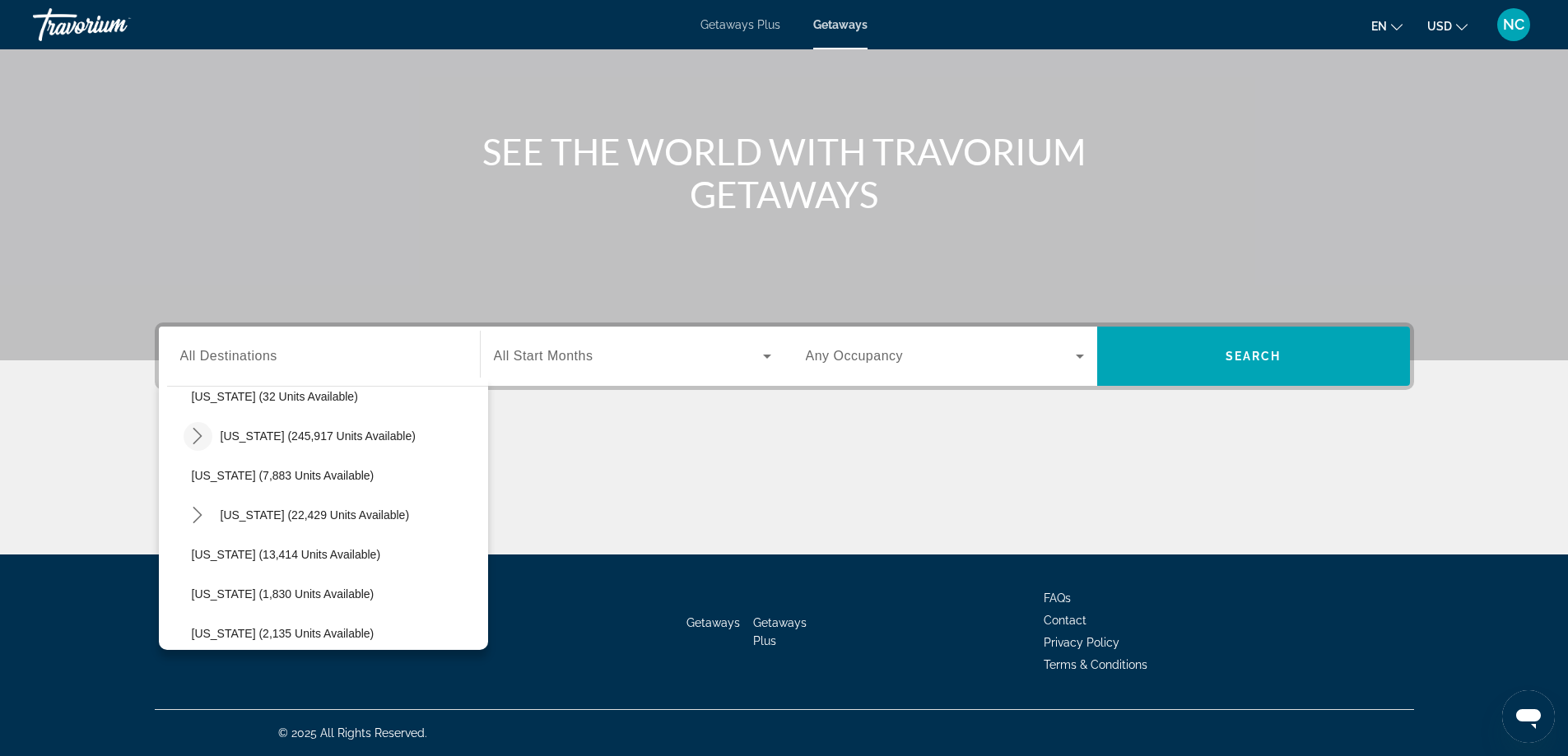
click at [199, 440] on icon "Toggle Florida (245,917 units available) submenu" at bounding box center [198, 435] width 9 height 16
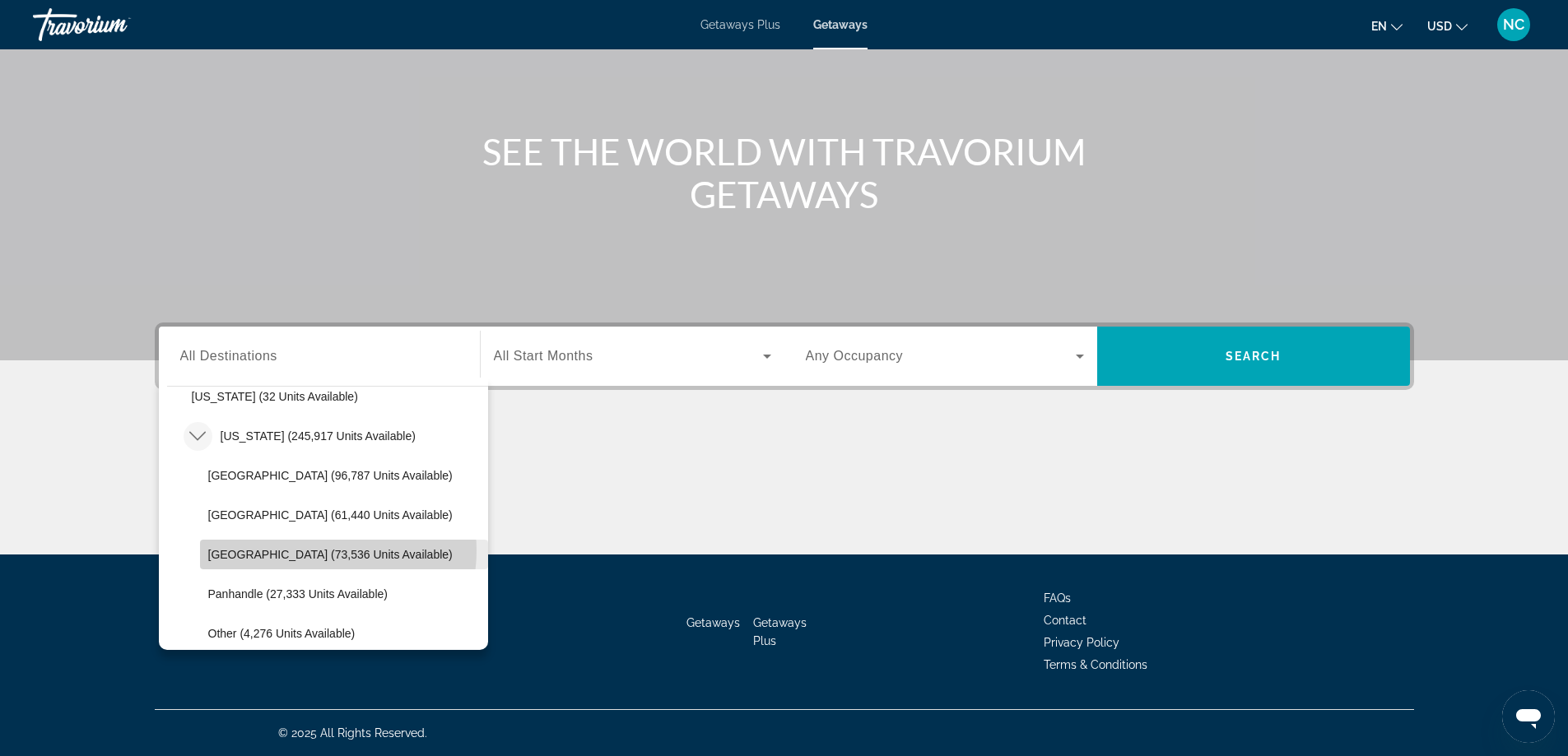
click at [317, 551] on span "[GEOGRAPHIC_DATA] (73,536 units available)" at bounding box center [330, 554] width 244 height 13
type input "**********"
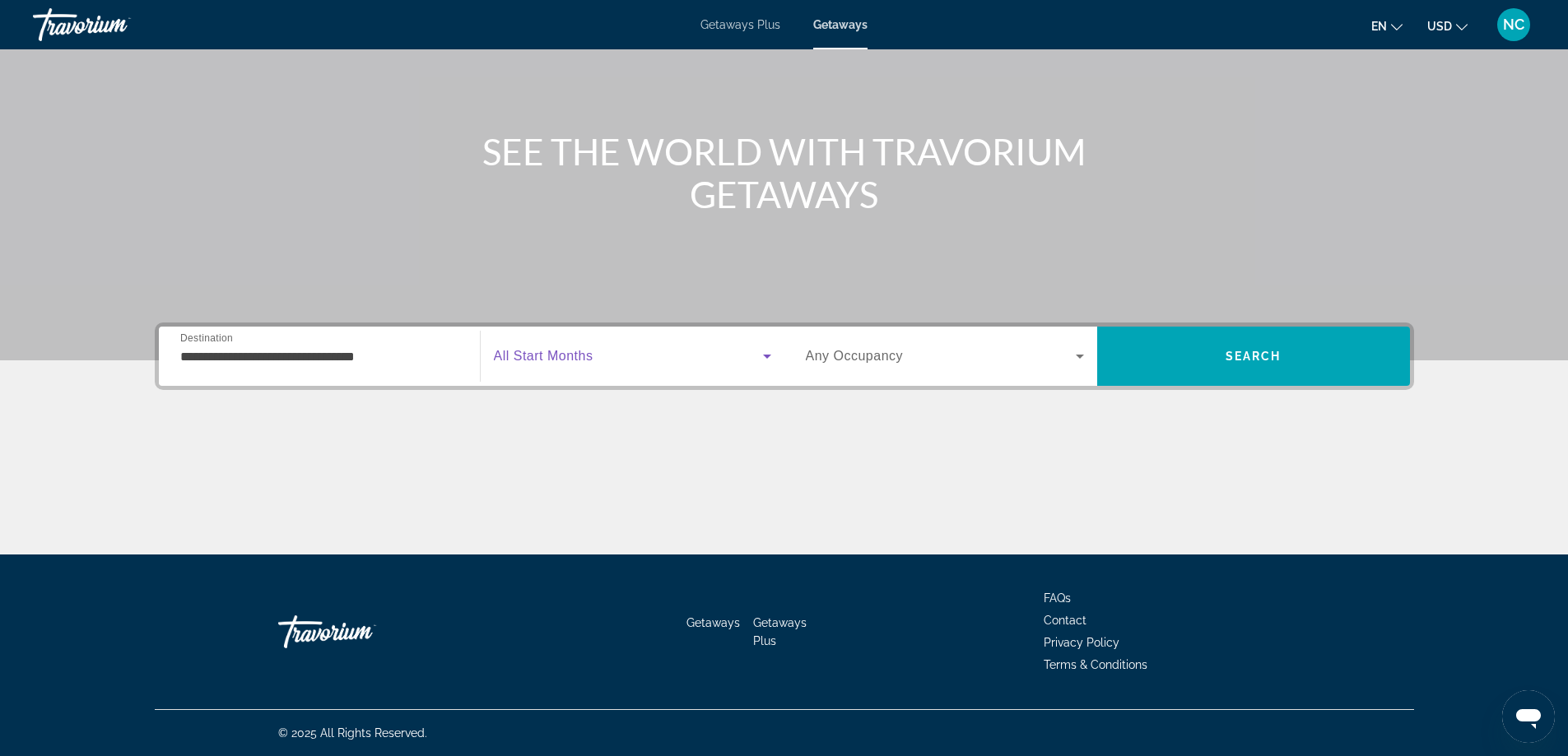
click at [768, 356] on icon "Search widget" at bounding box center [766, 357] width 9 height 4
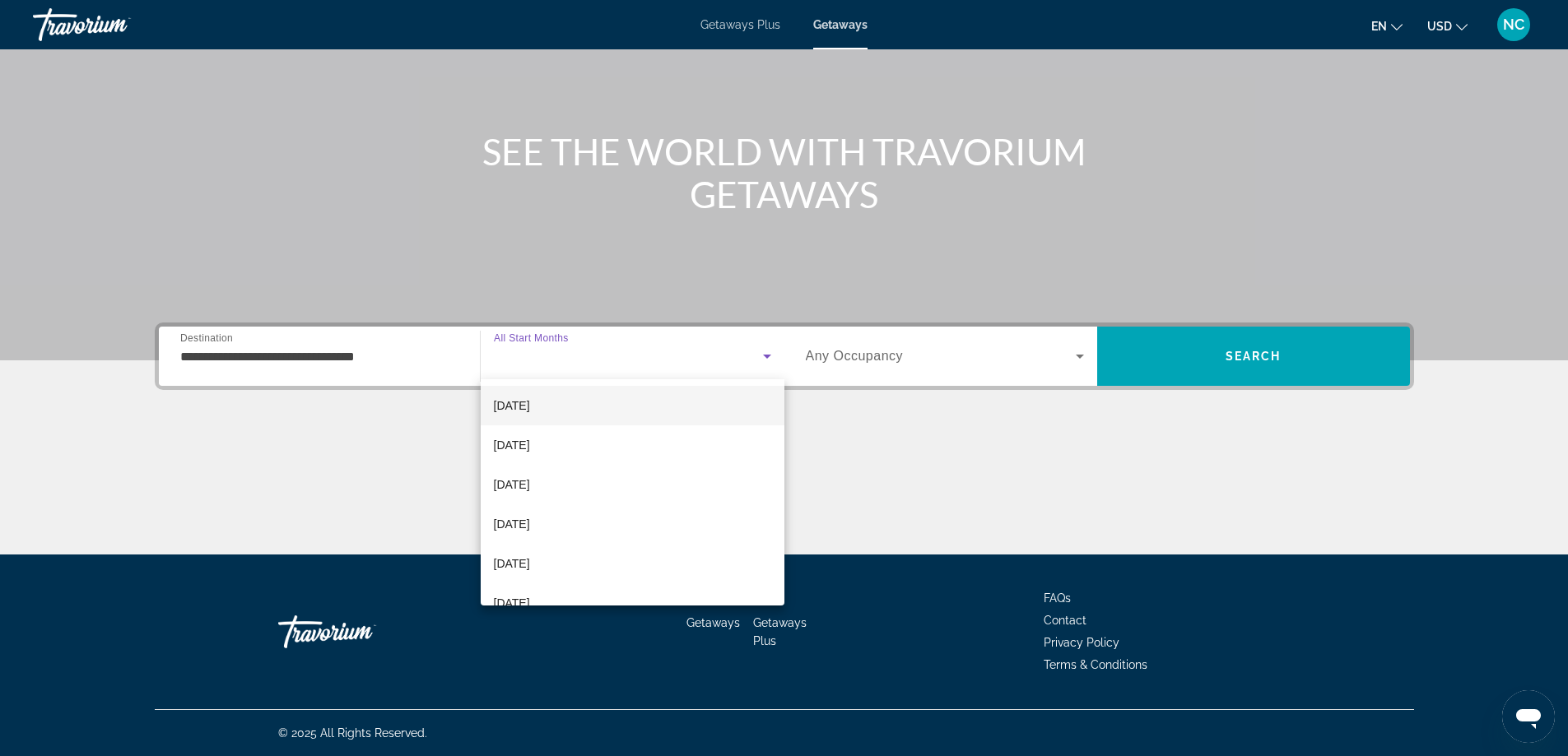
scroll to position [165, 0]
click at [530, 471] on span "[DATE]" at bounding box center [512, 478] width 36 height 20
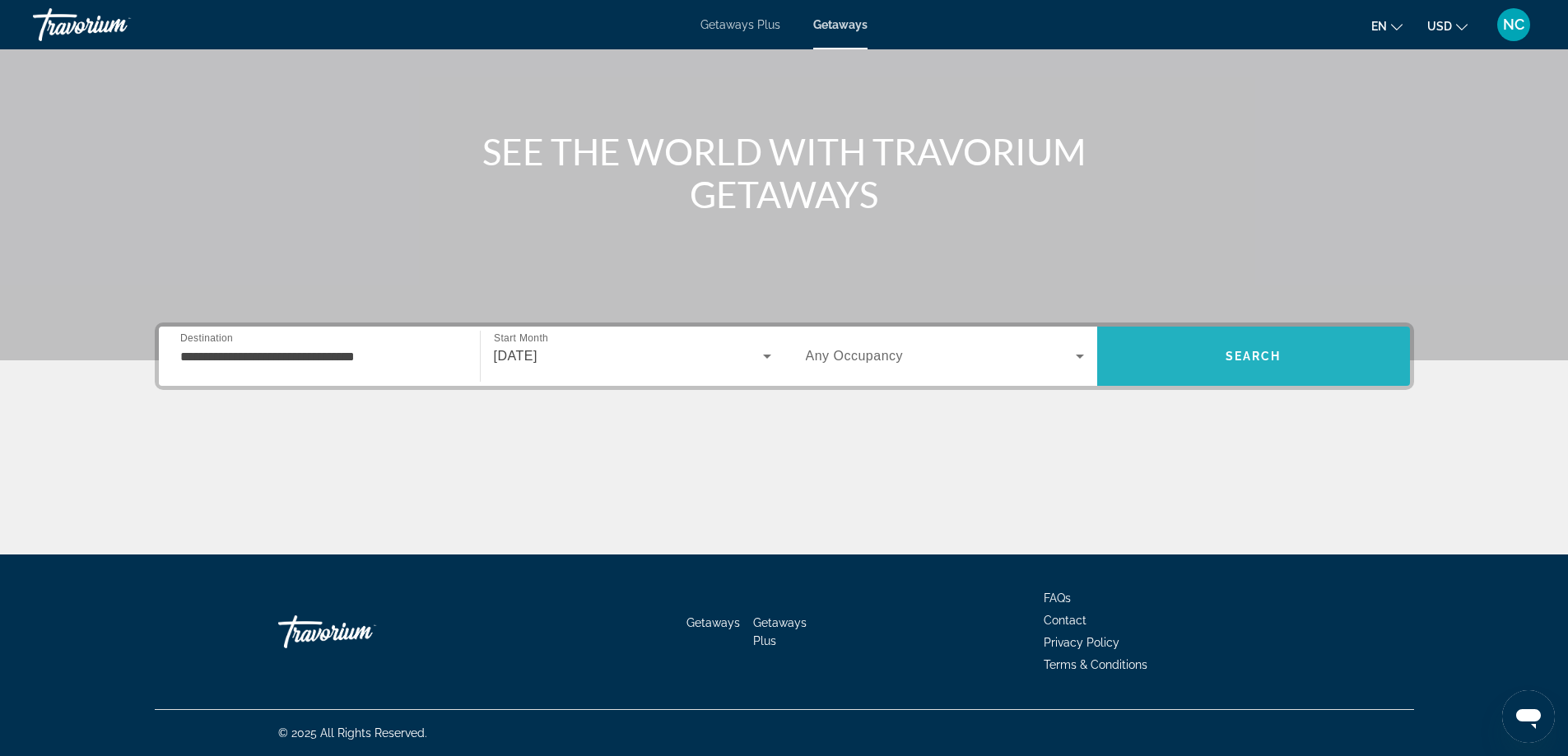
click at [1271, 336] on span "Search" at bounding box center [1254, 356] width 313 height 60
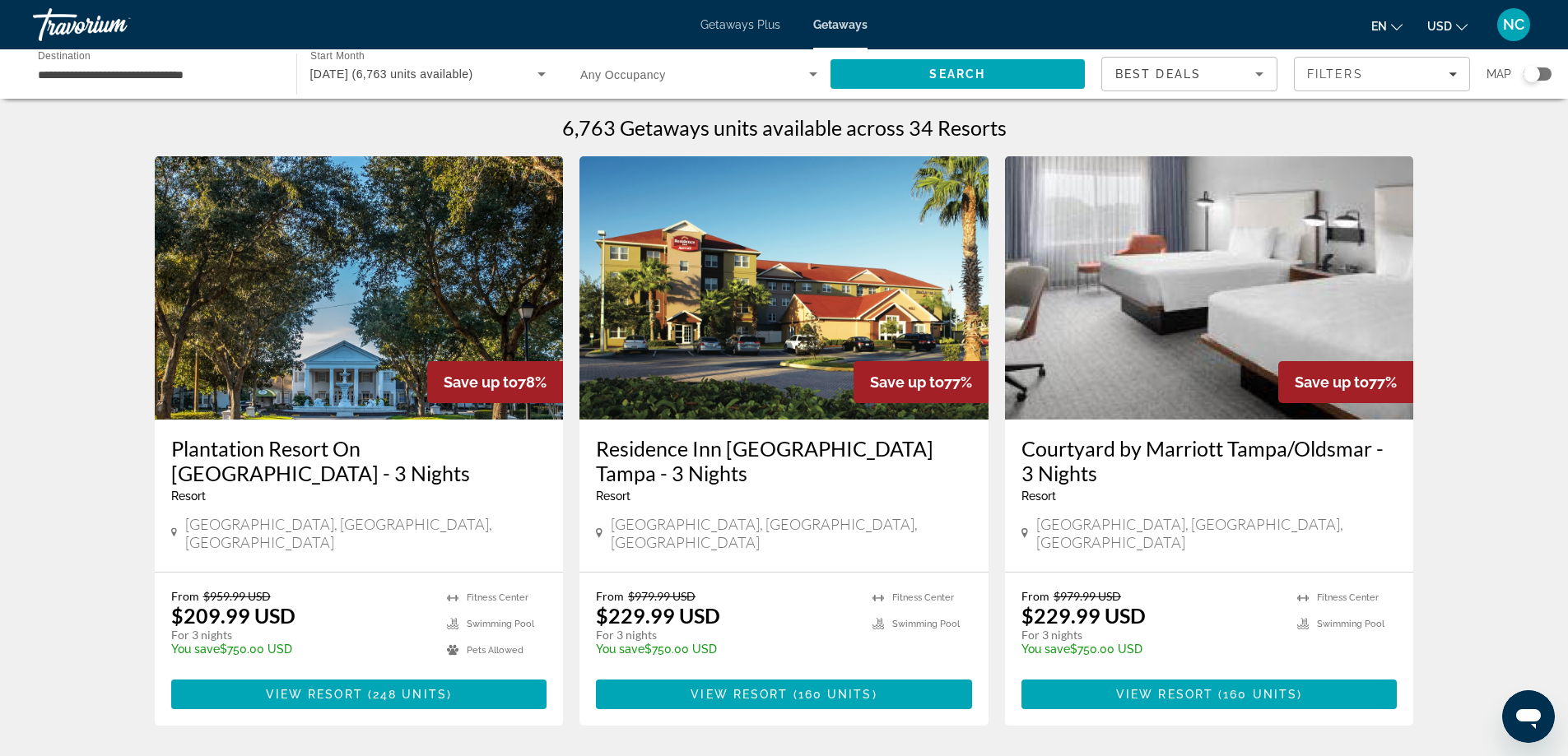
click at [542, 76] on icon "Search widget" at bounding box center [541, 74] width 20 height 20
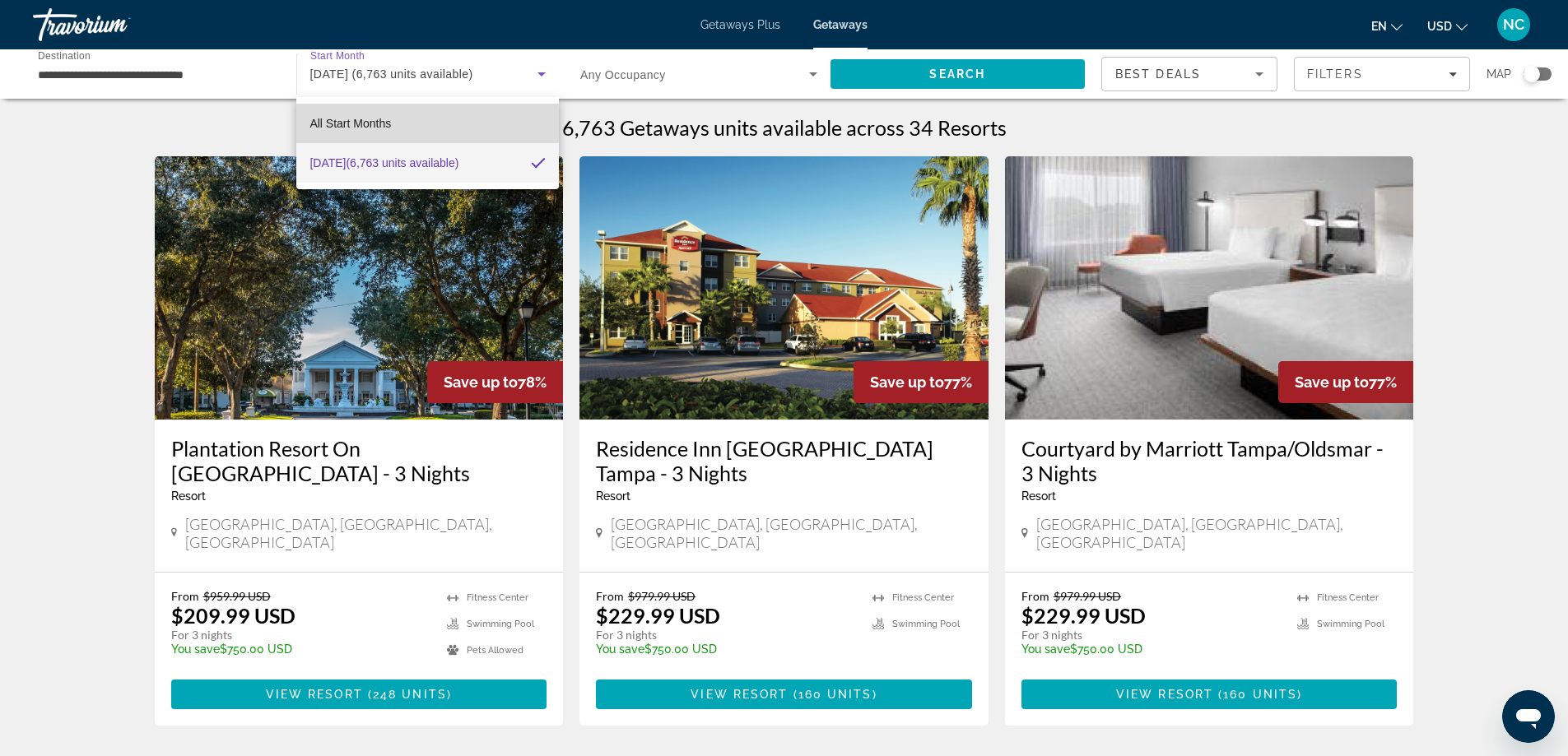
click at [363, 130] on span "All Start Months" at bounding box center [350, 124] width 81 height 13
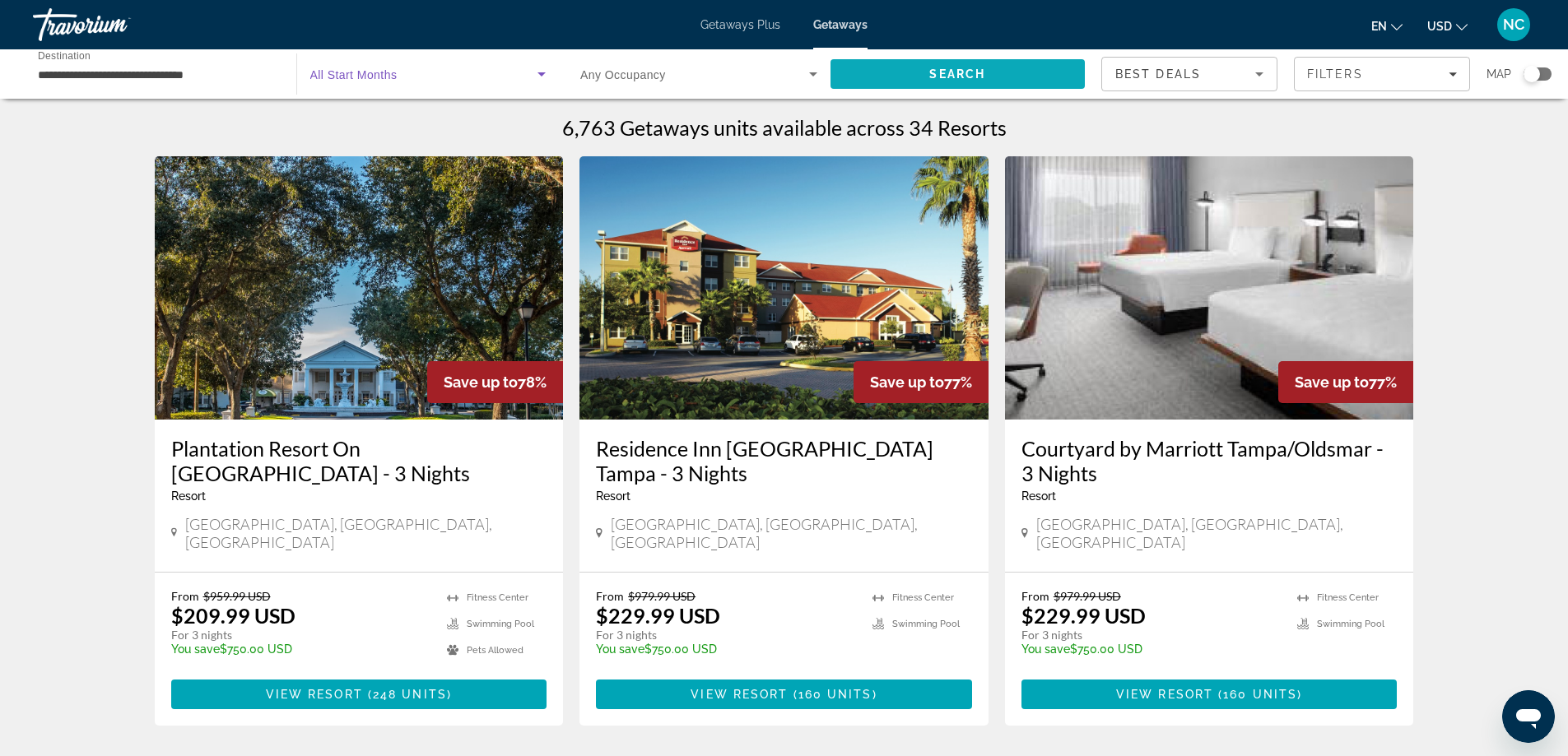
click at [931, 73] on span "Search" at bounding box center [957, 74] width 56 height 13
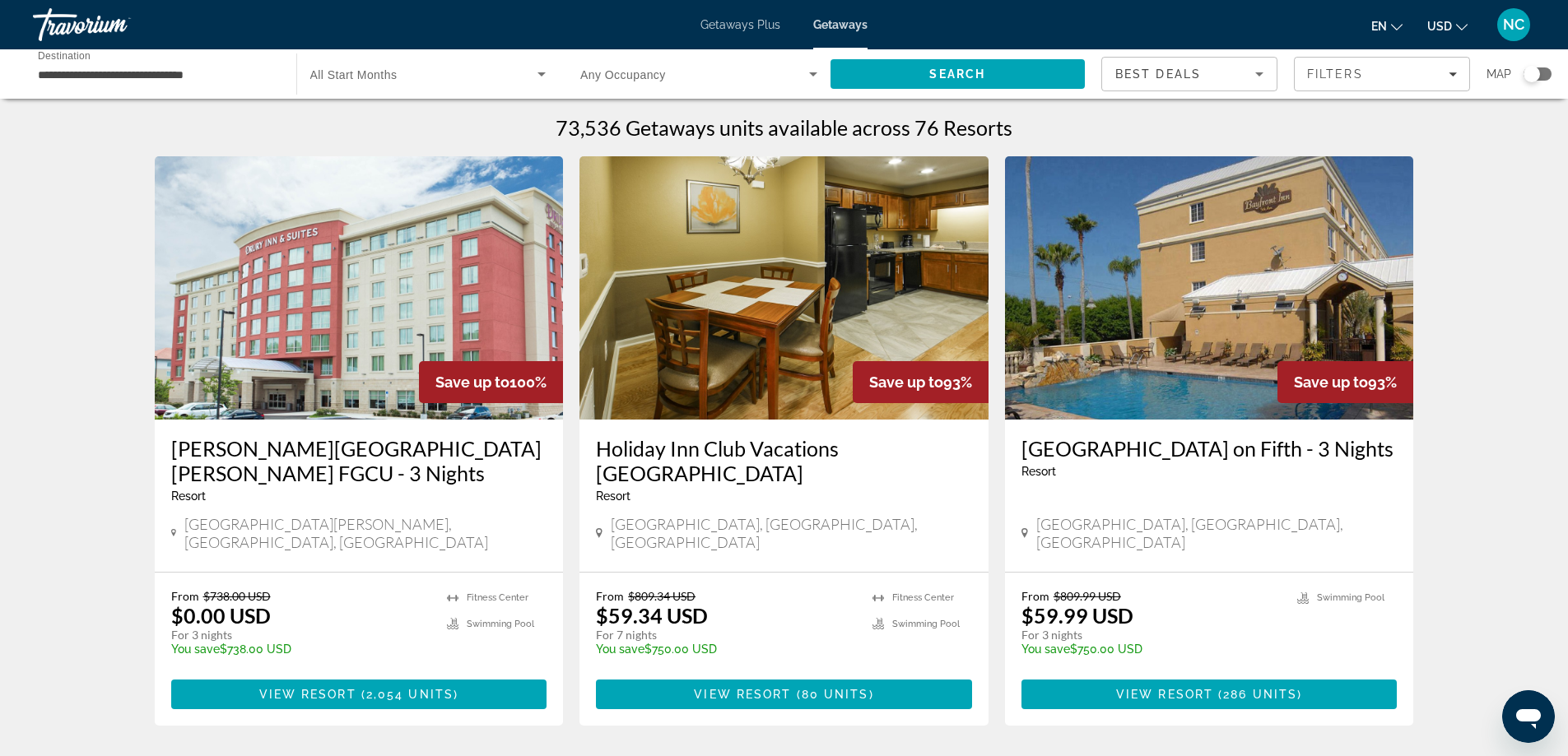
click at [541, 73] on icon "Search widget" at bounding box center [541, 75] width 9 height 4
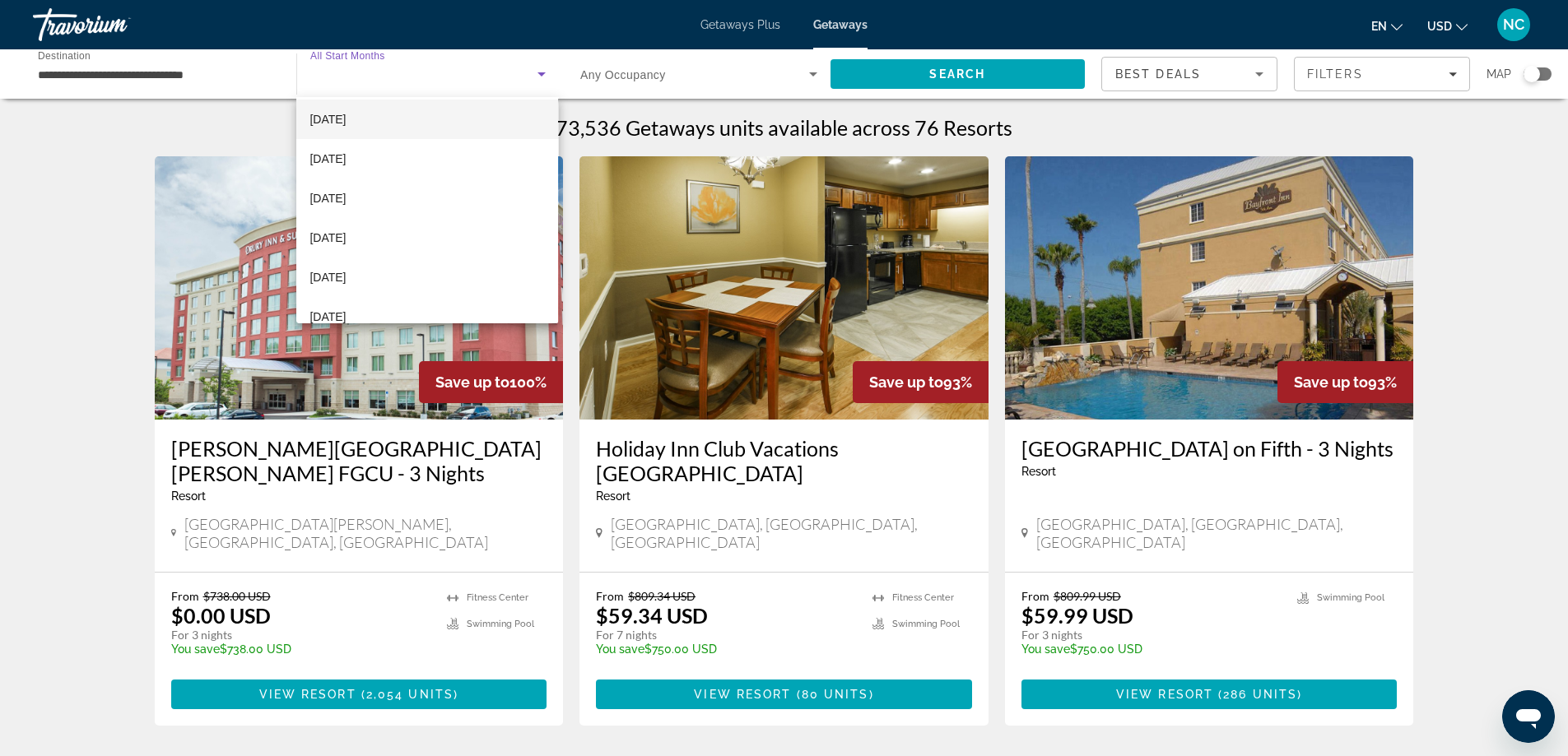
scroll to position [165, 0]
click at [345, 155] on span "[DATE]" at bounding box center [327, 156] width 36 height 20
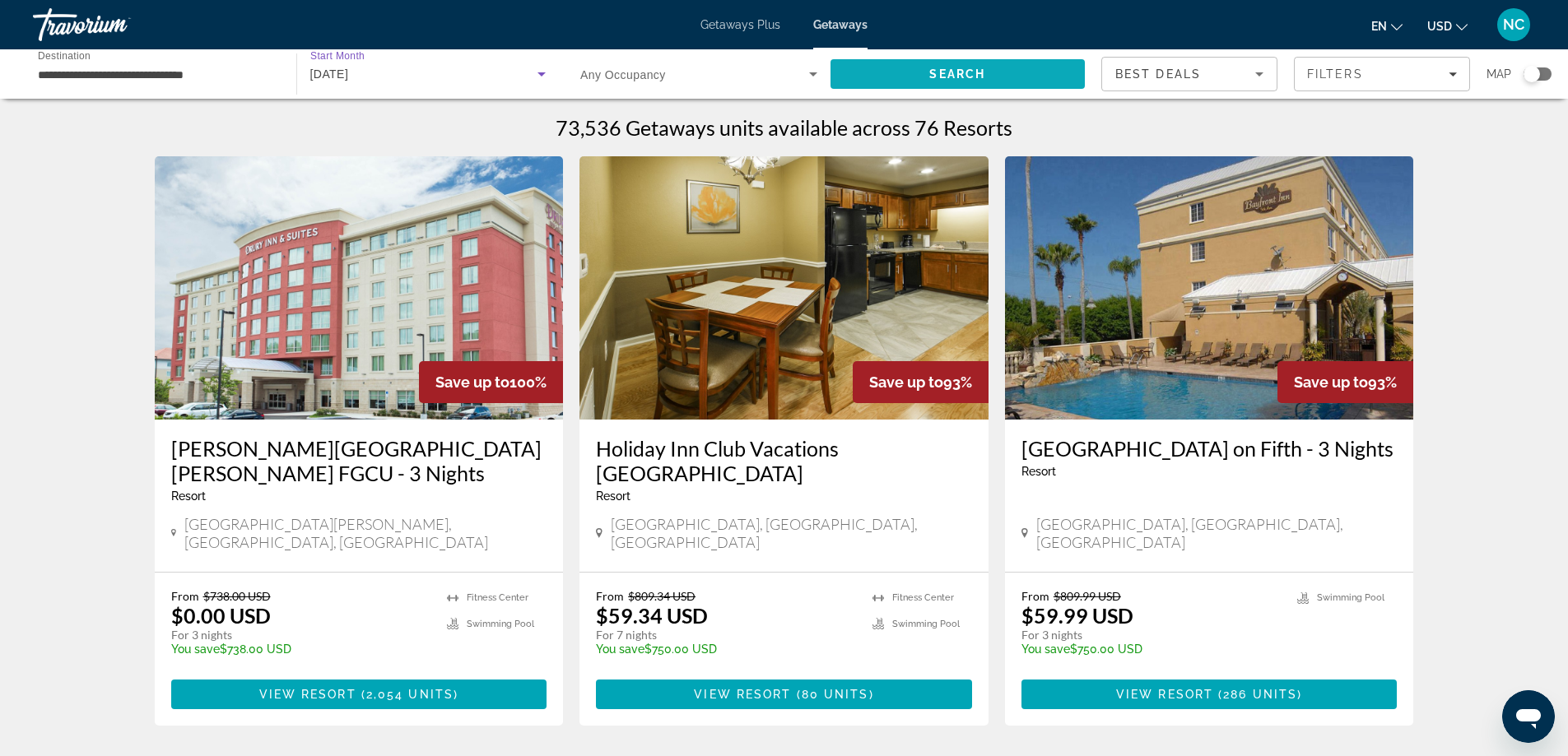
click at [916, 74] on span "Search" at bounding box center [959, 74] width 255 height 40
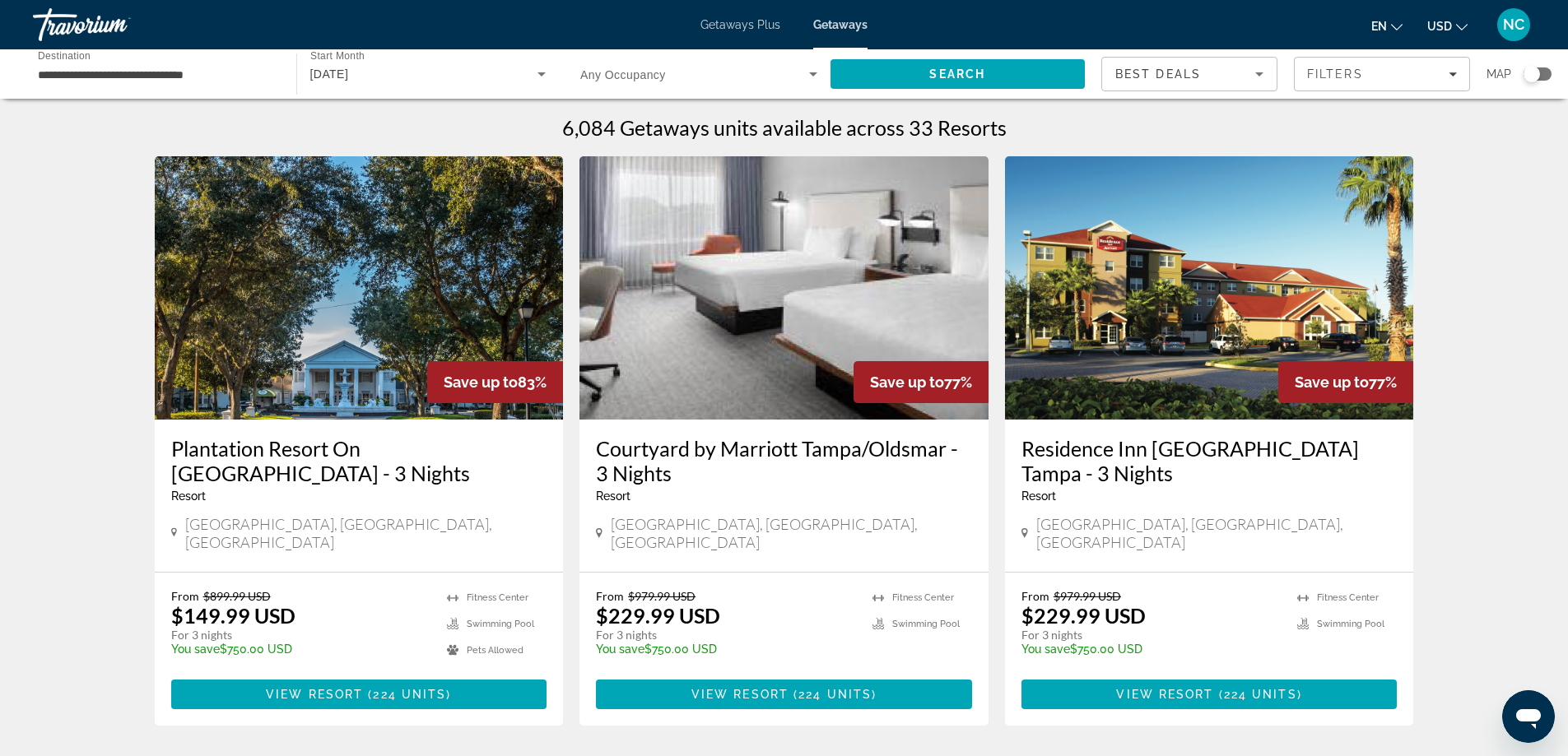
click at [290, 269] on img "Main content" at bounding box center [360, 288] width 409 height 263
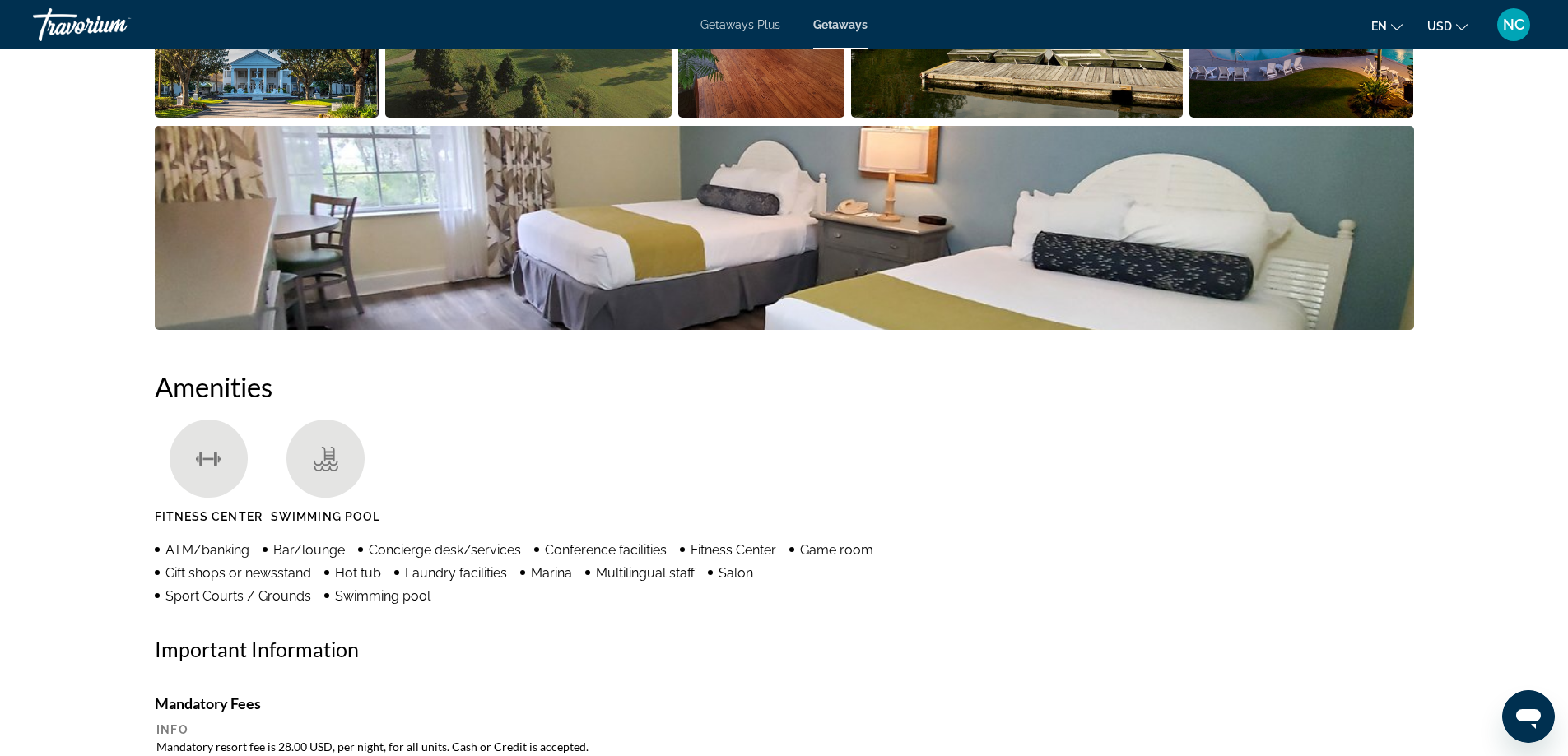
scroll to position [576, 0]
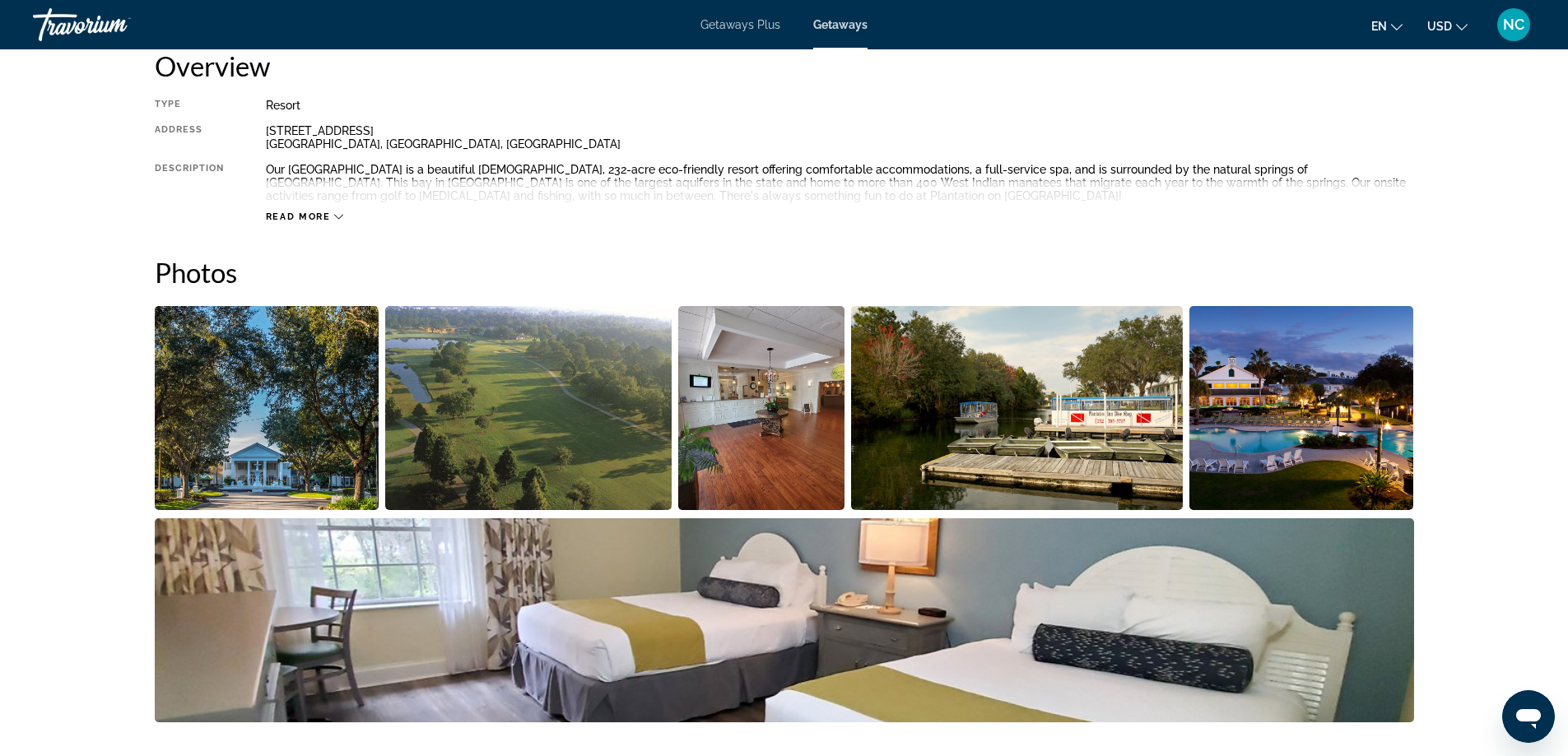
click at [237, 374] on img "Open full-screen image slider" at bounding box center [267, 409] width 224 height 204
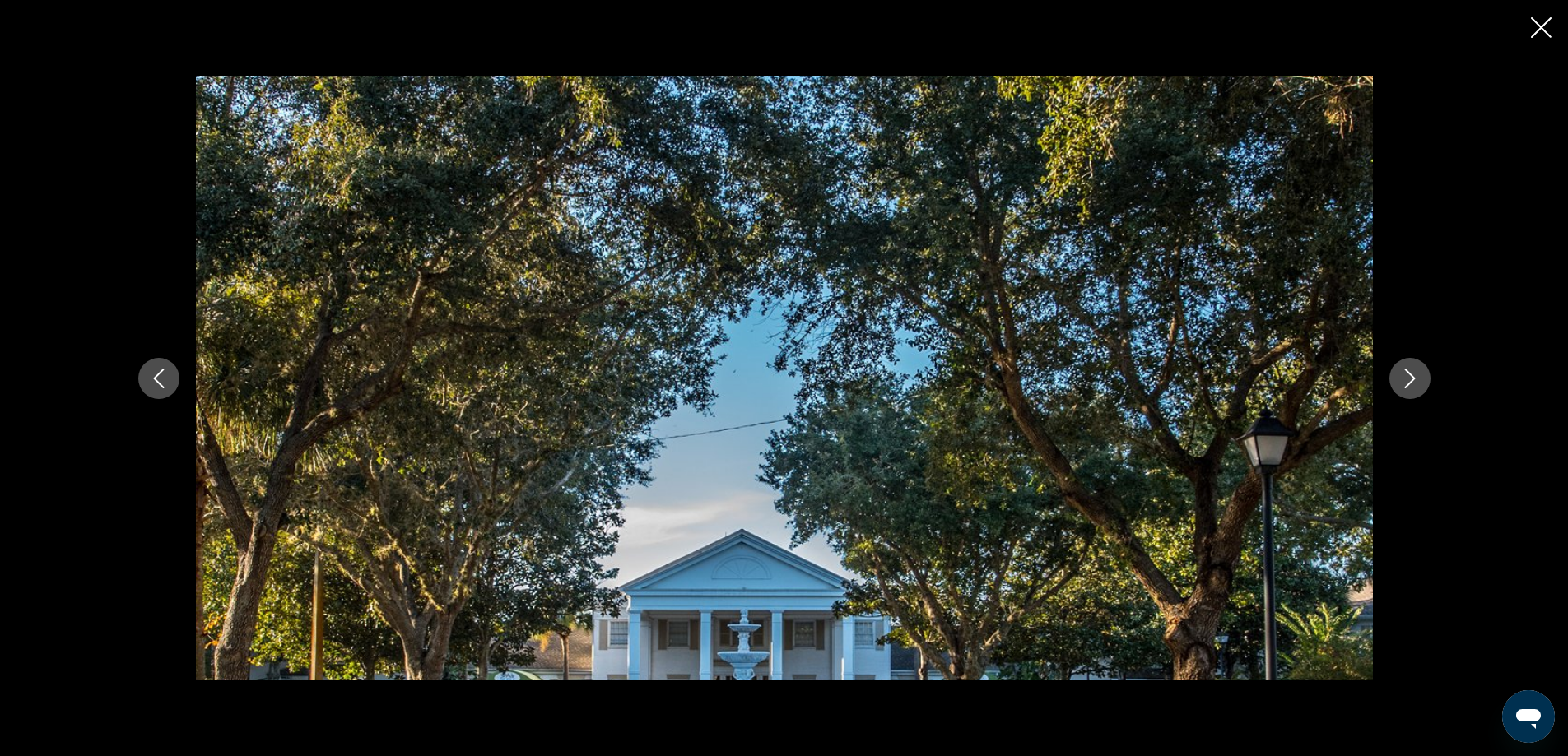
click at [1406, 378] on icon "Next image" at bounding box center [1410, 378] width 20 height 20
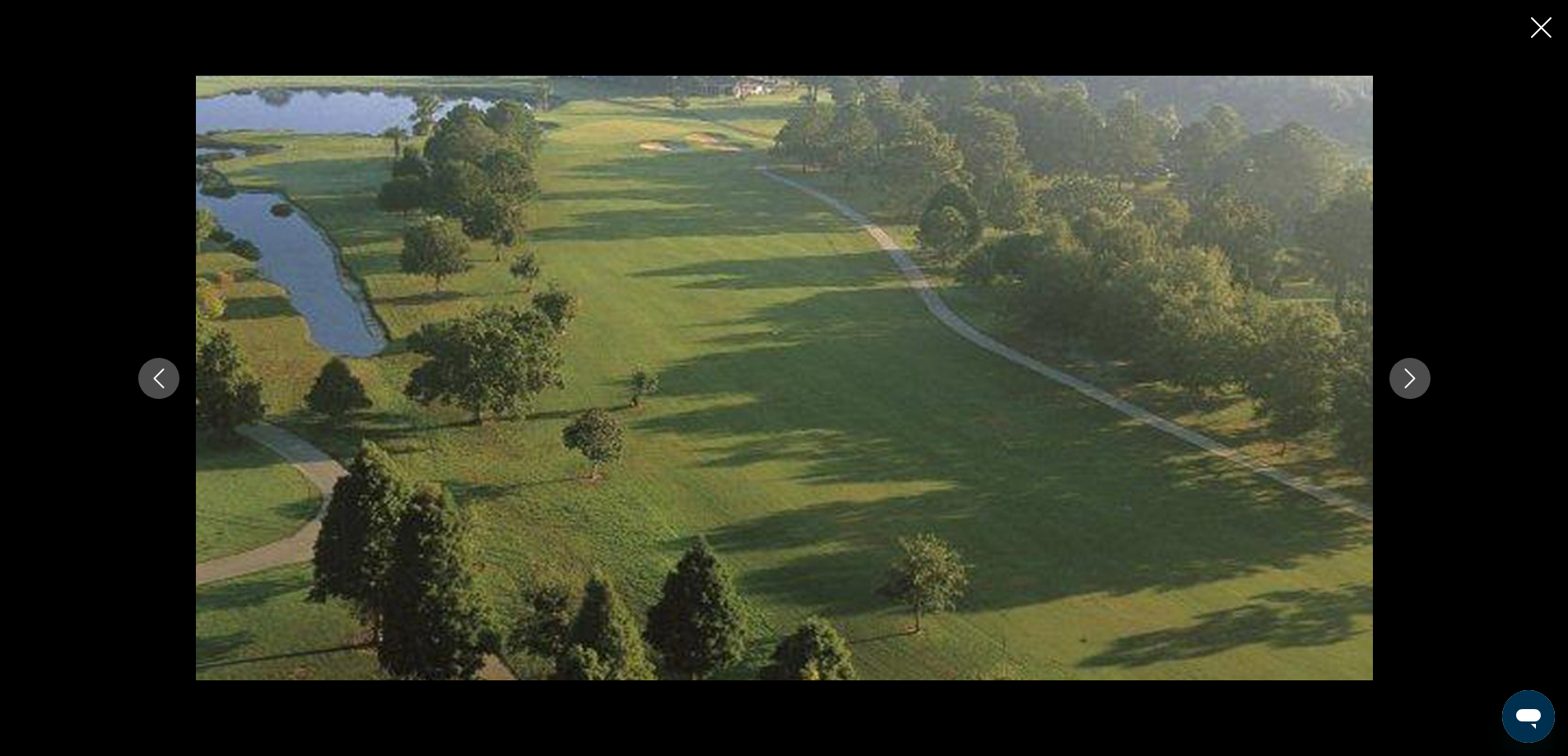
click at [1406, 378] on icon "Next image" at bounding box center [1410, 378] width 20 height 20
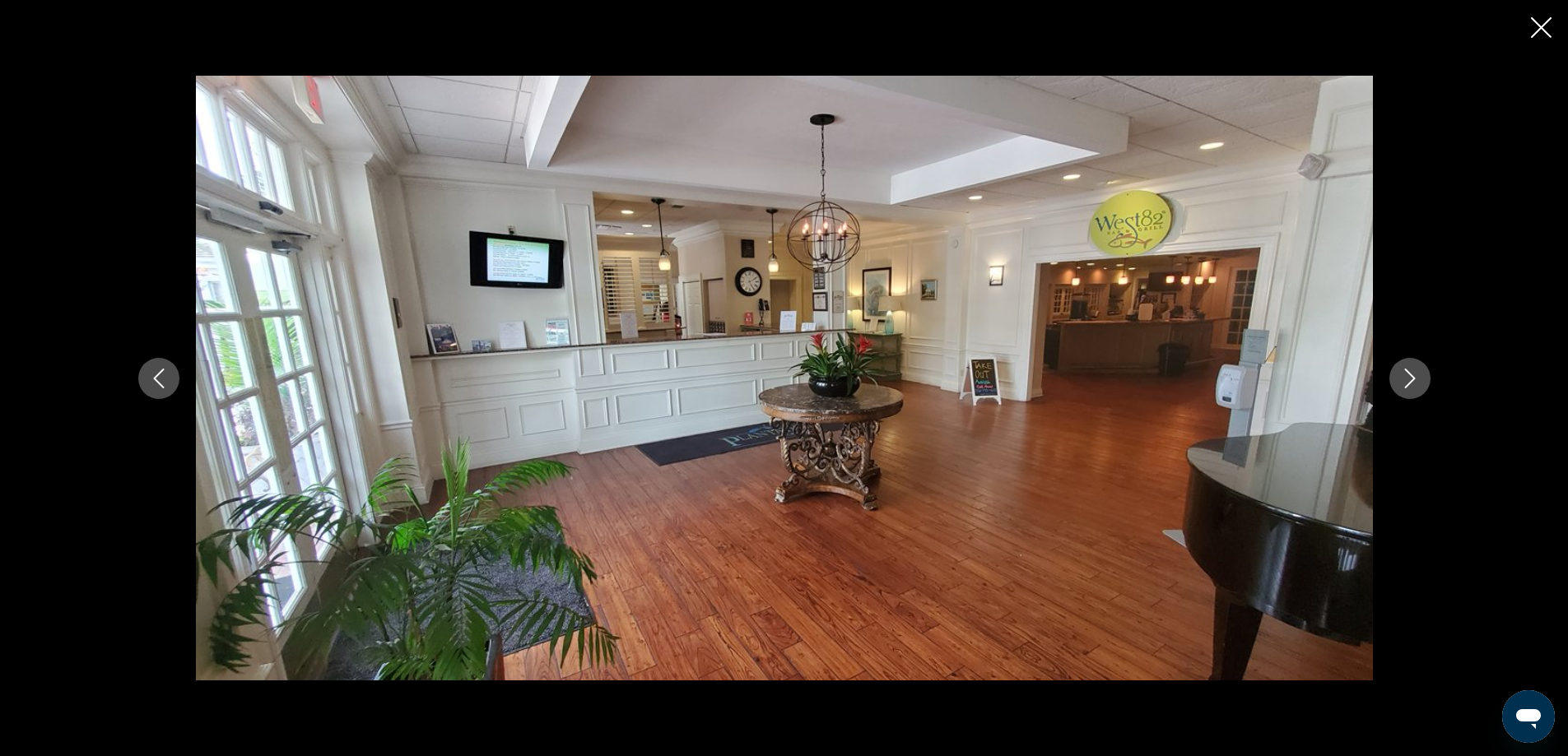
click at [1406, 378] on icon "Next image" at bounding box center [1410, 378] width 20 height 20
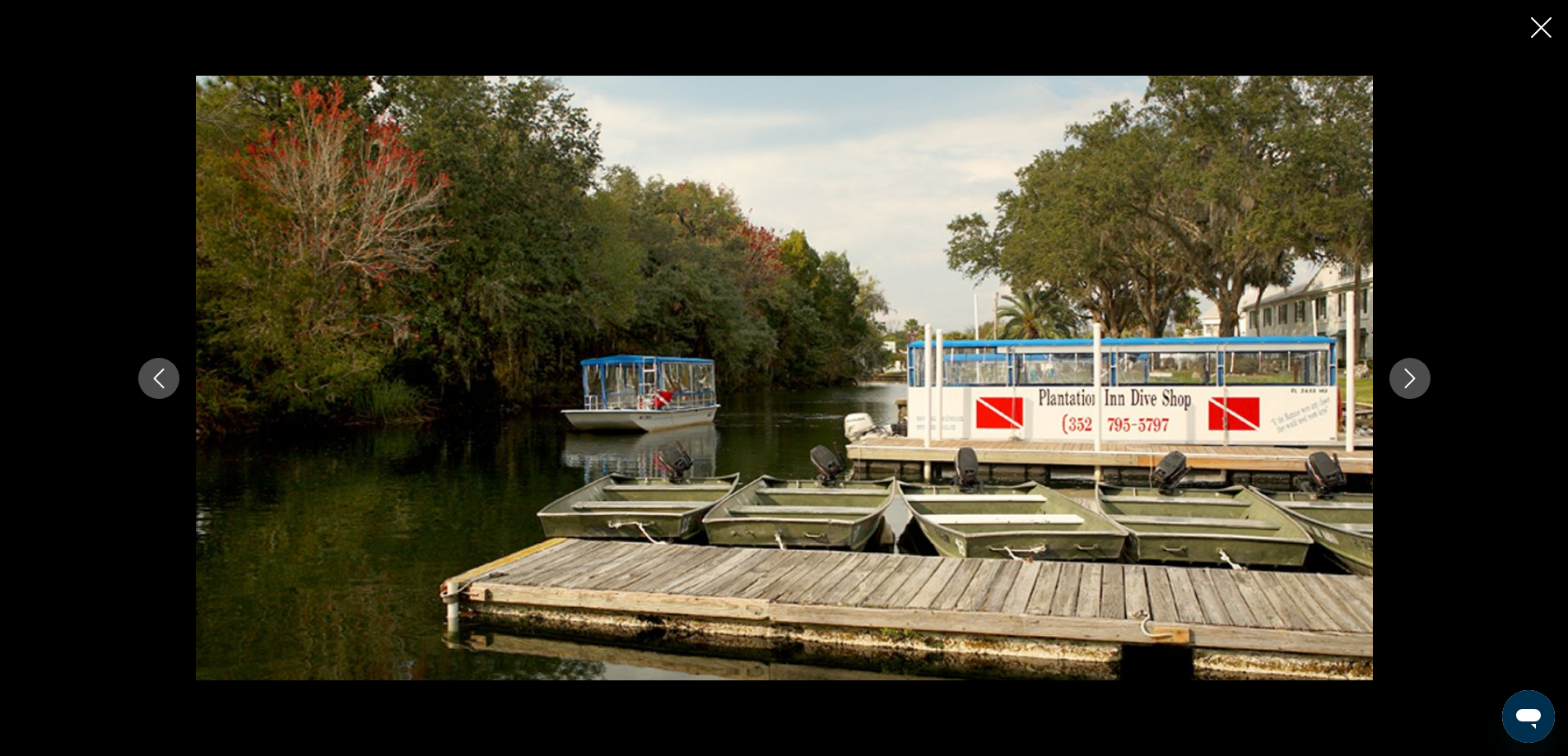
click at [1406, 378] on icon "Next image" at bounding box center [1410, 378] width 20 height 20
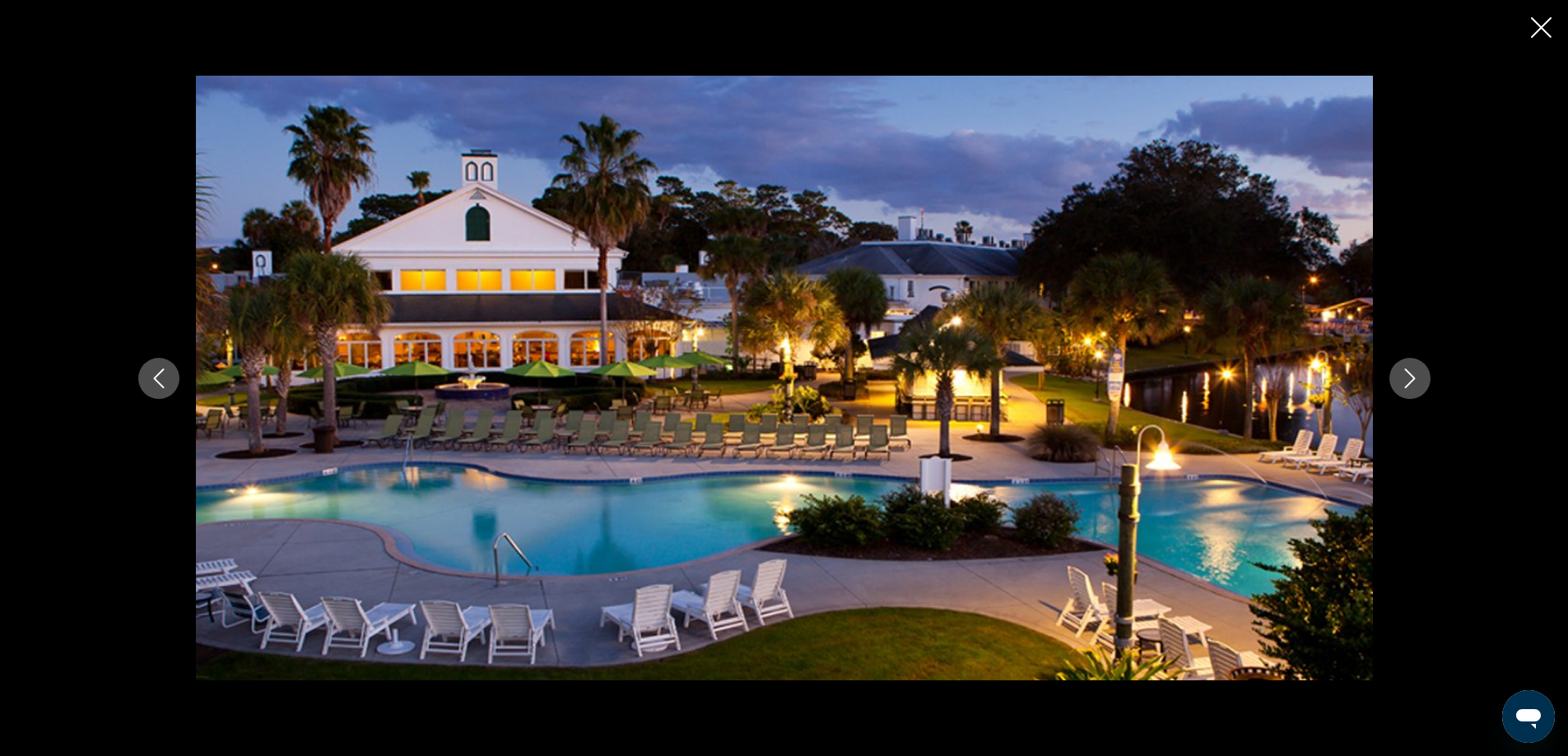
click at [1406, 378] on icon "Next image" at bounding box center [1410, 378] width 20 height 20
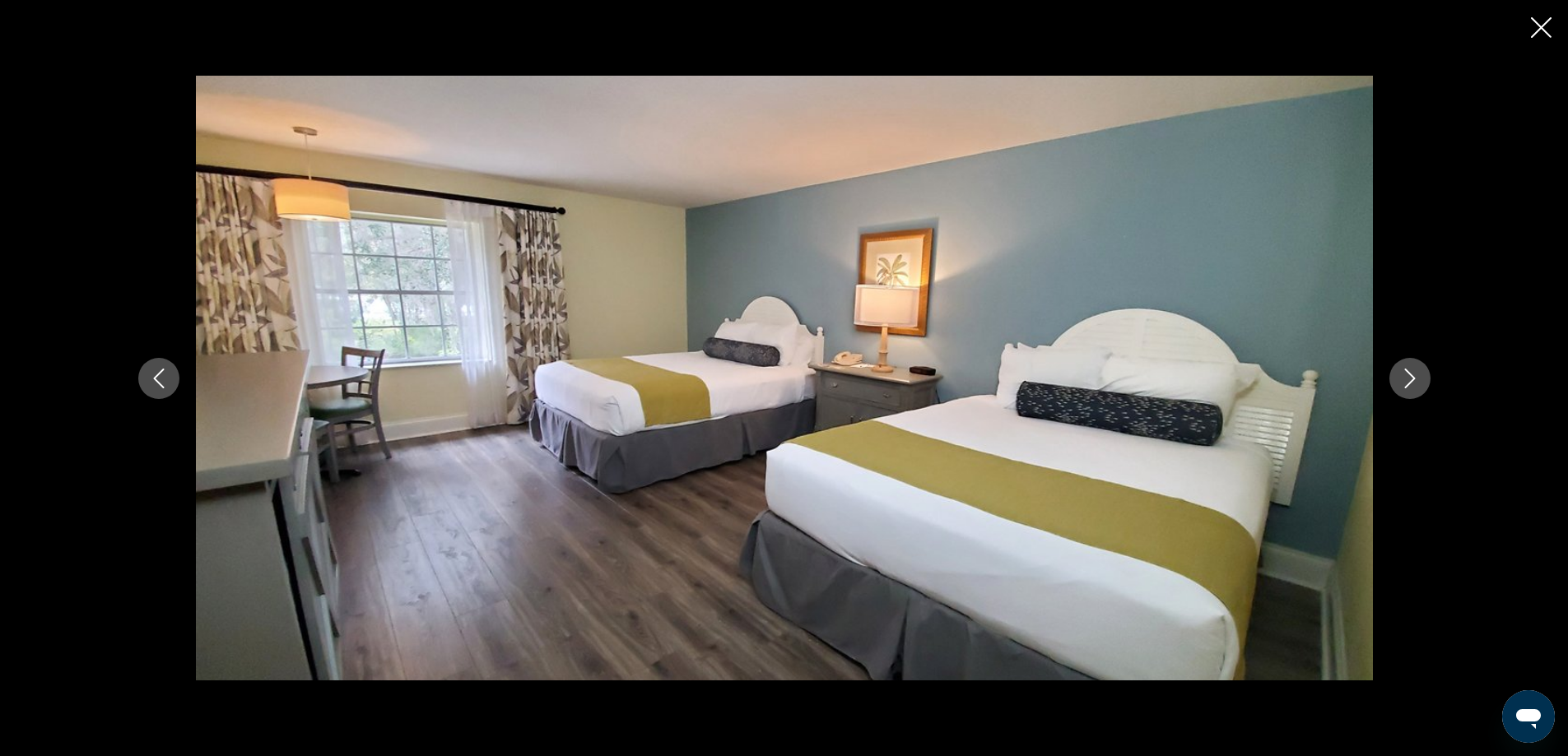
click at [1406, 378] on icon "Next image" at bounding box center [1410, 378] width 20 height 20
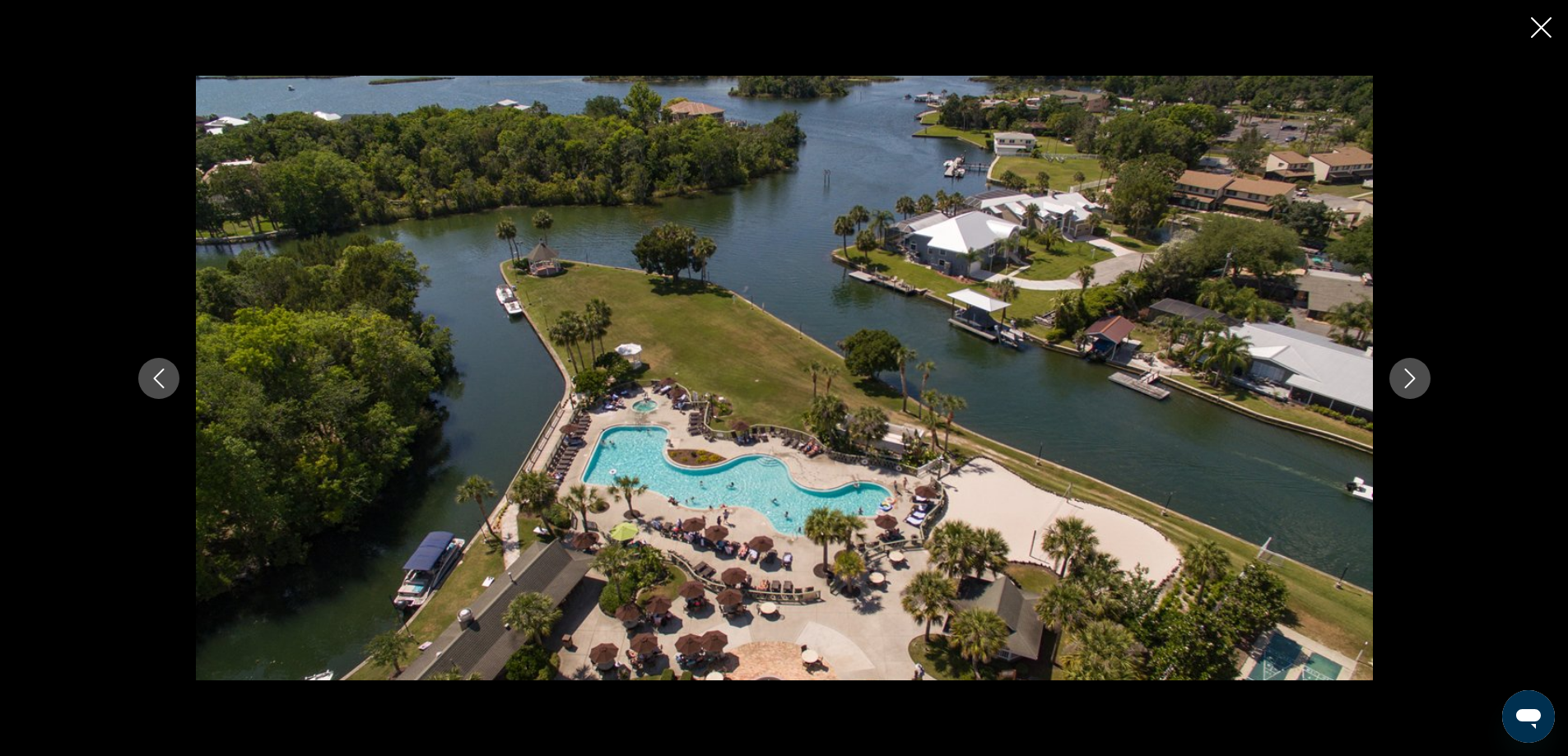
click at [1406, 378] on icon "Next image" at bounding box center [1410, 378] width 20 height 20
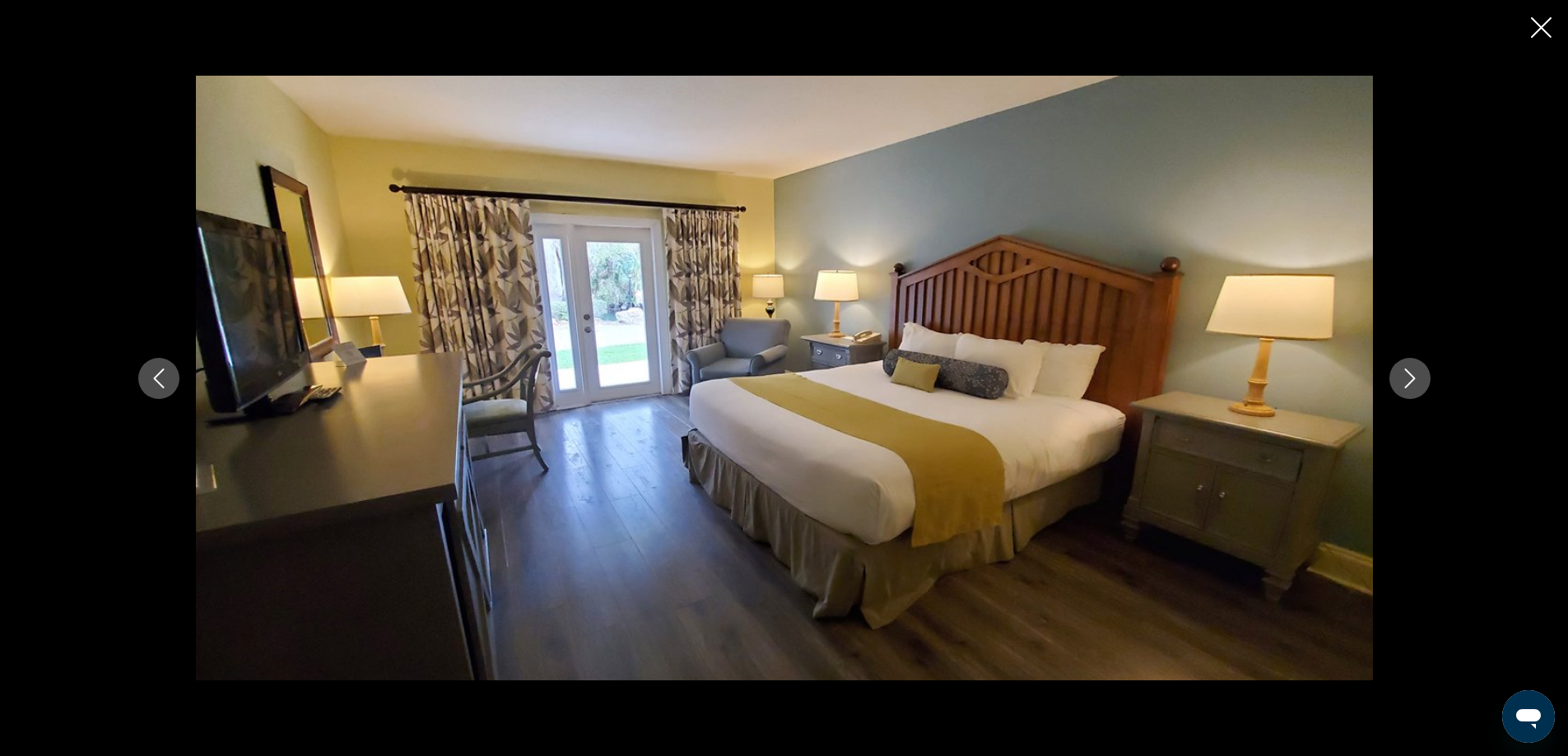
click at [1406, 378] on icon "Next image" at bounding box center [1410, 378] width 20 height 20
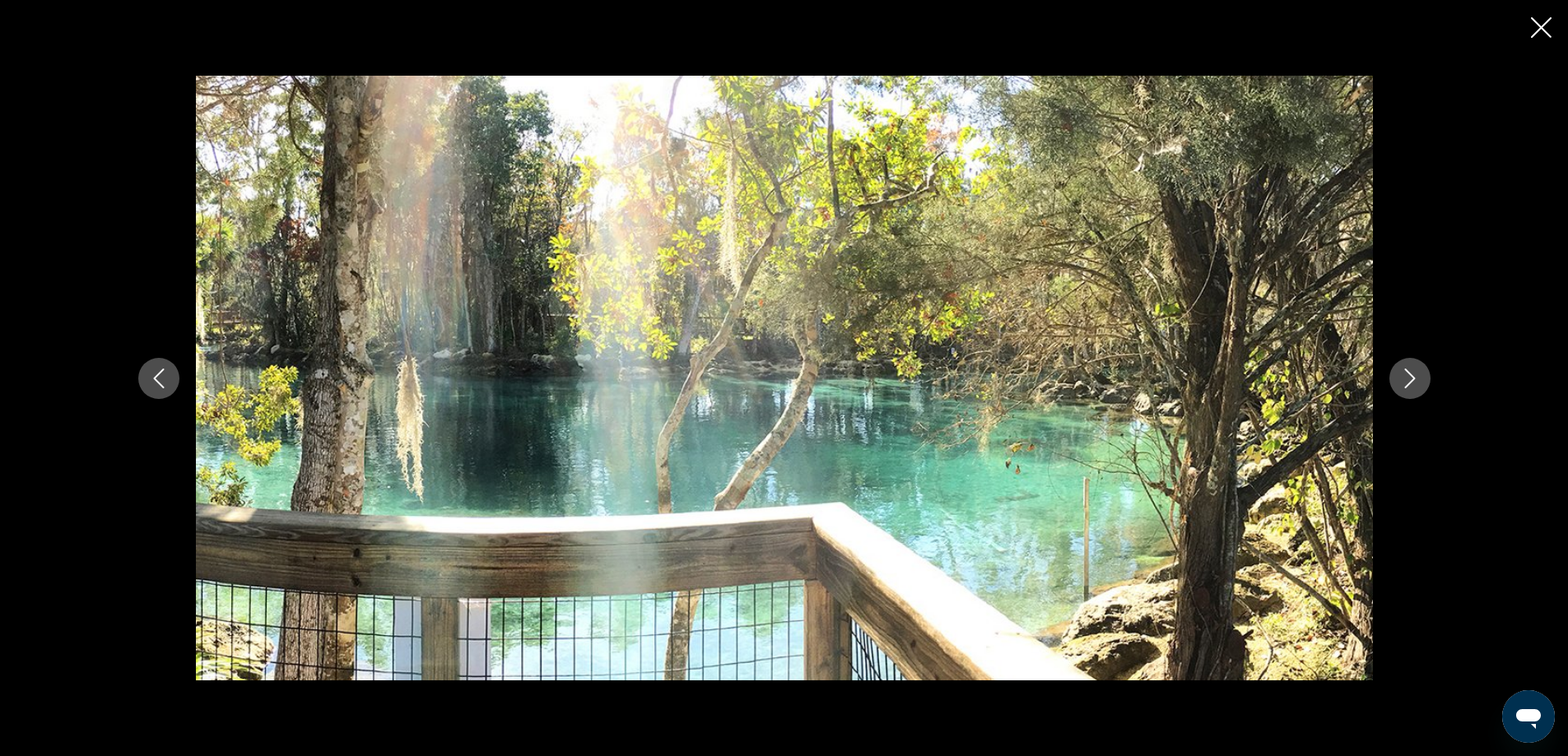
click at [1406, 378] on icon "Next image" at bounding box center [1410, 378] width 20 height 20
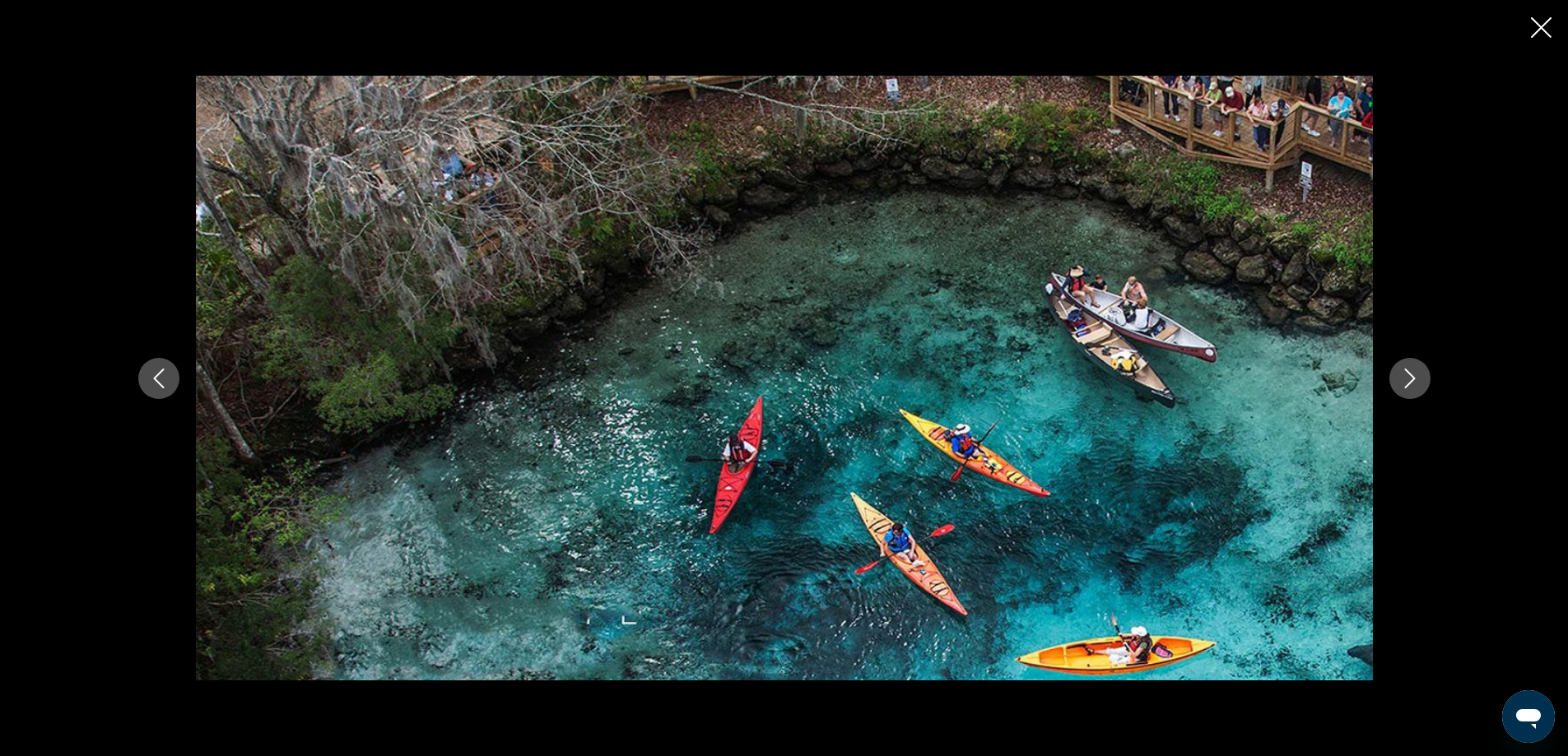
click at [1406, 378] on icon "Next image" at bounding box center [1410, 378] width 20 height 20
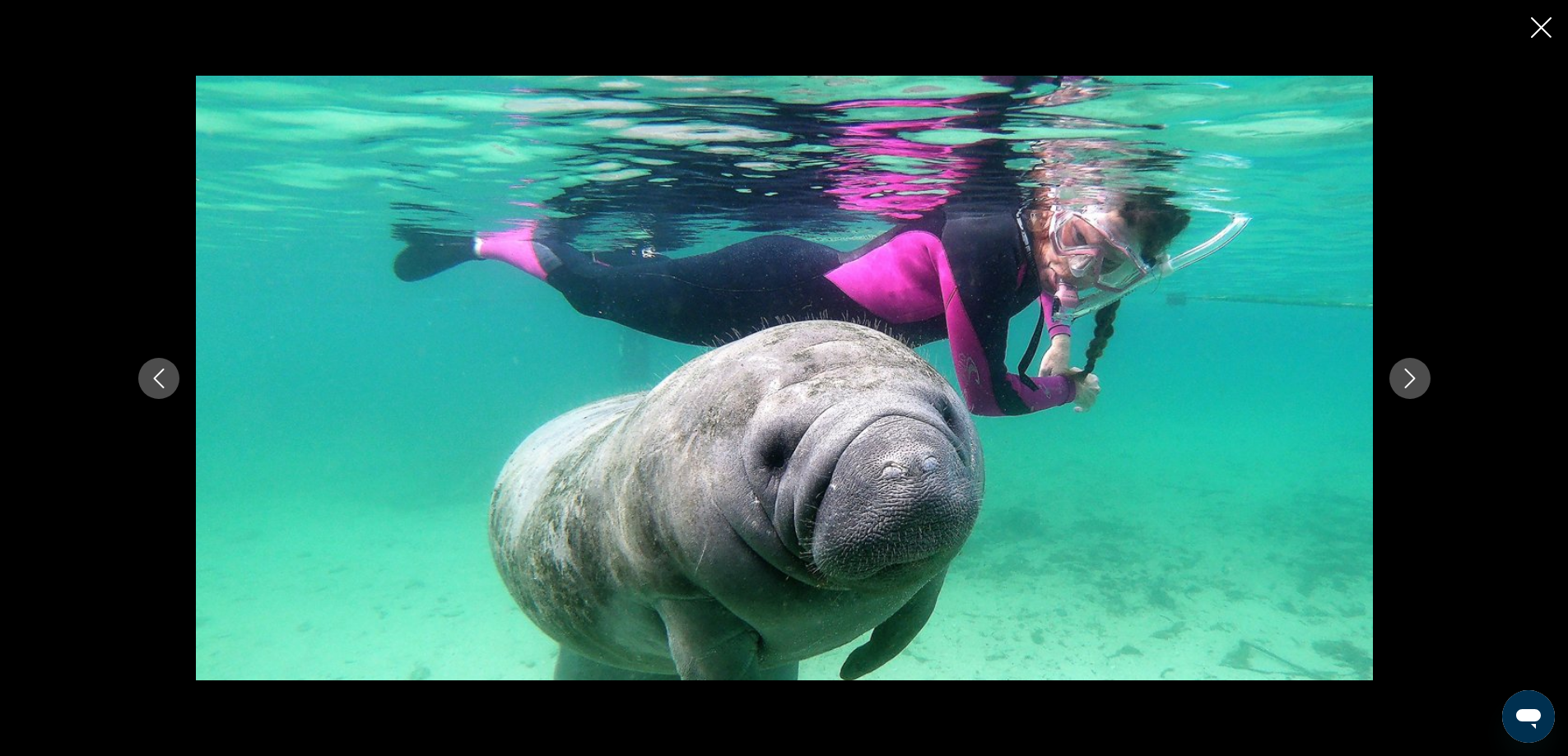
click at [1406, 378] on icon "Next image" at bounding box center [1410, 378] width 20 height 20
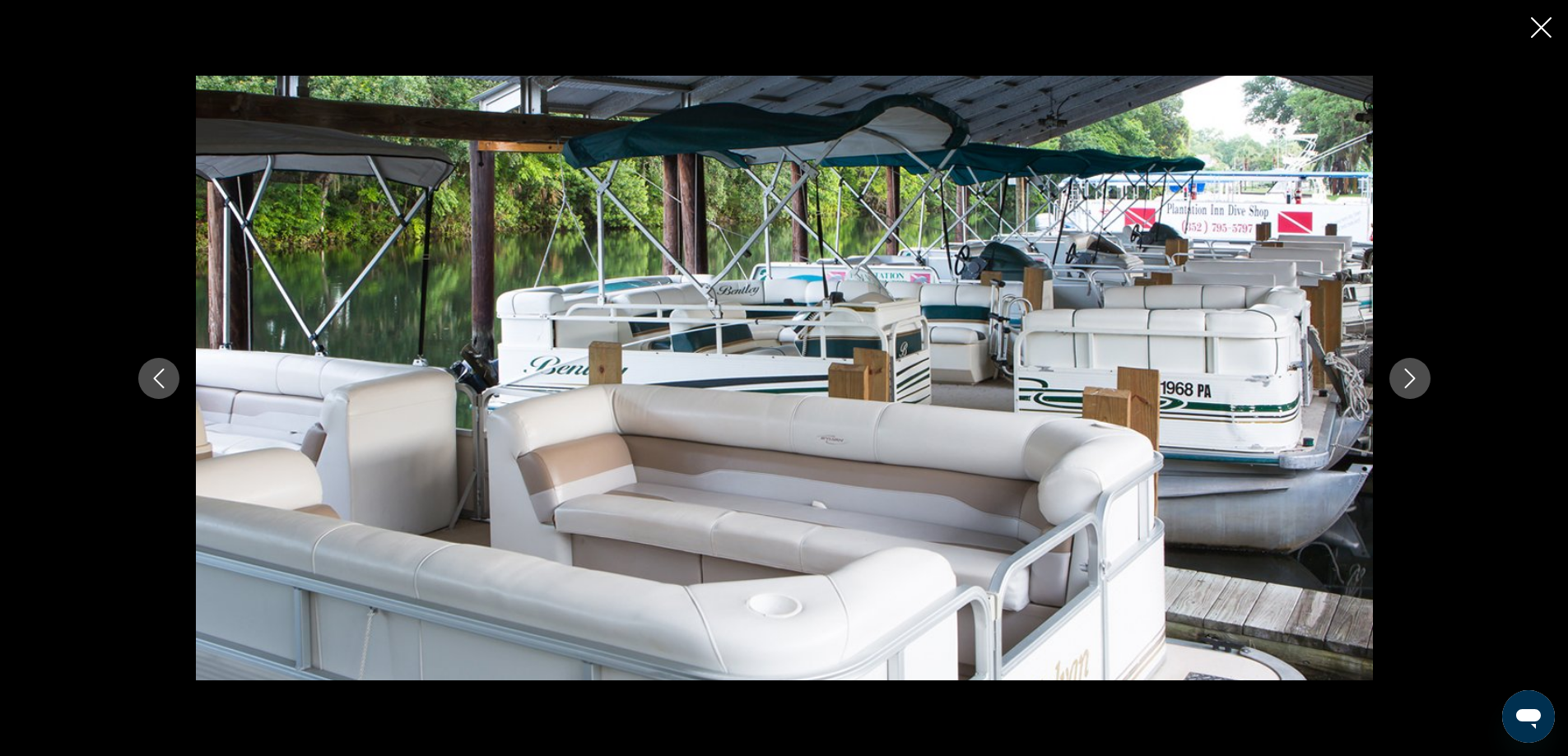
click at [1406, 378] on icon "Next image" at bounding box center [1410, 378] width 20 height 20
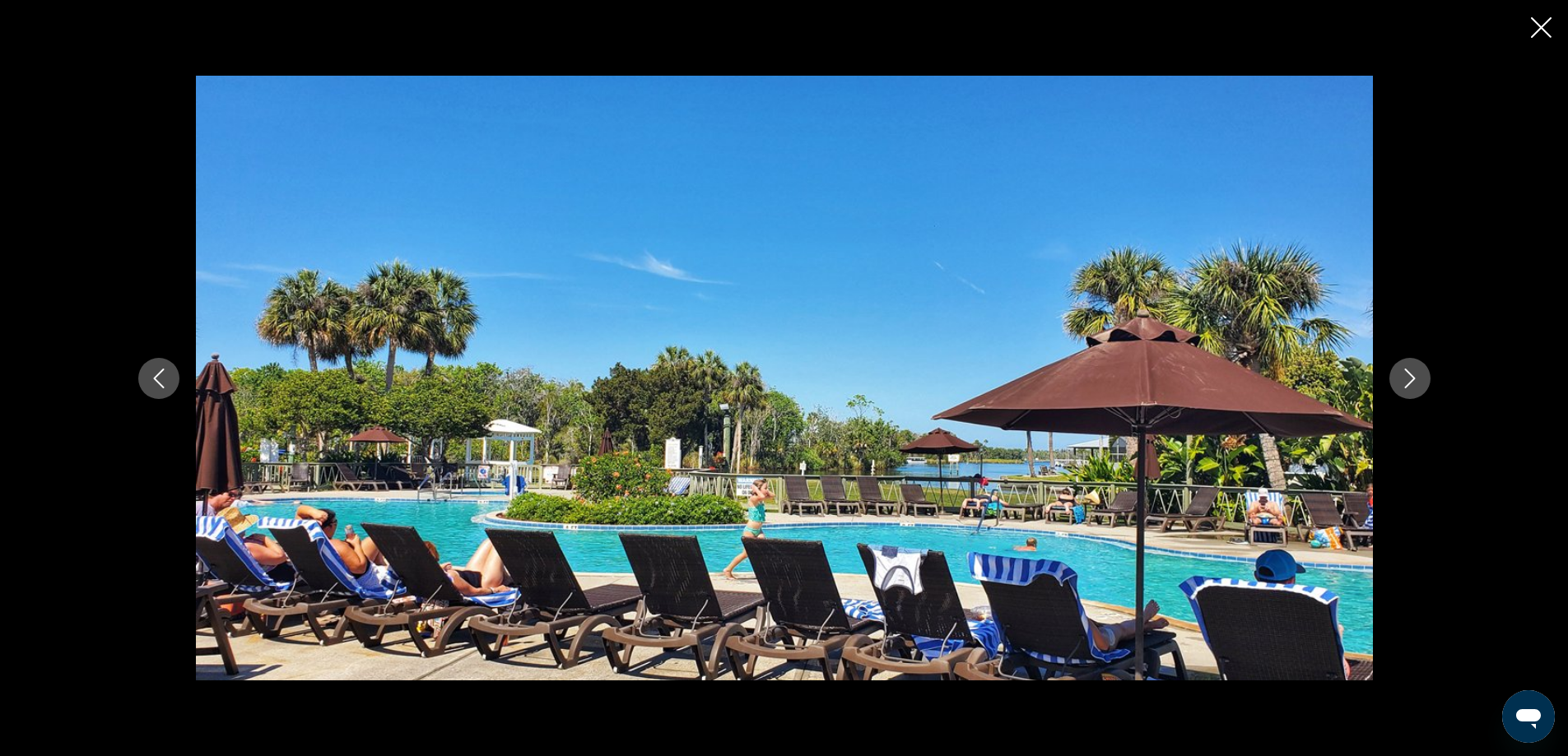
click at [1406, 378] on icon "Next image" at bounding box center [1410, 378] width 20 height 20
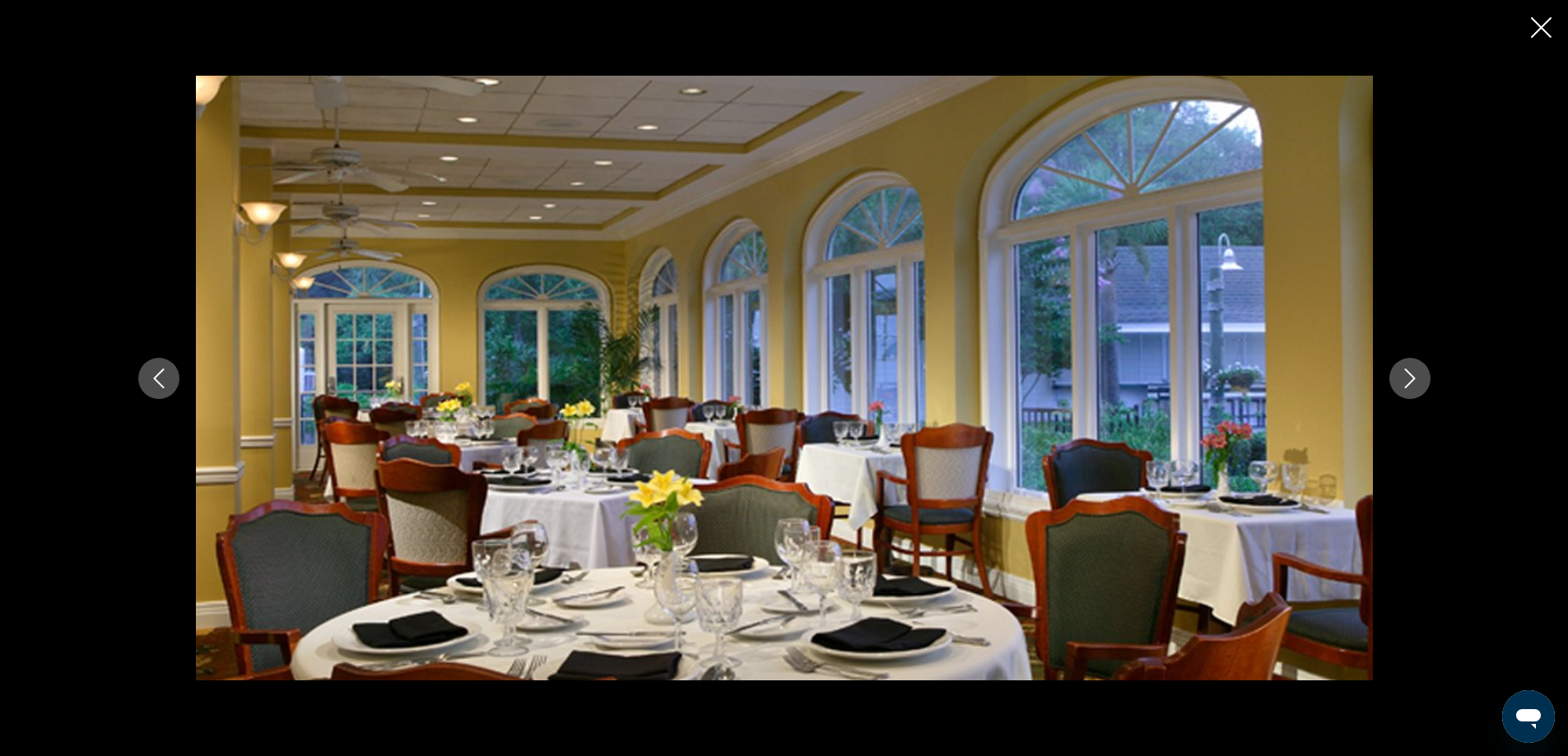
click at [1406, 378] on icon "Next image" at bounding box center [1410, 378] width 20 height 20
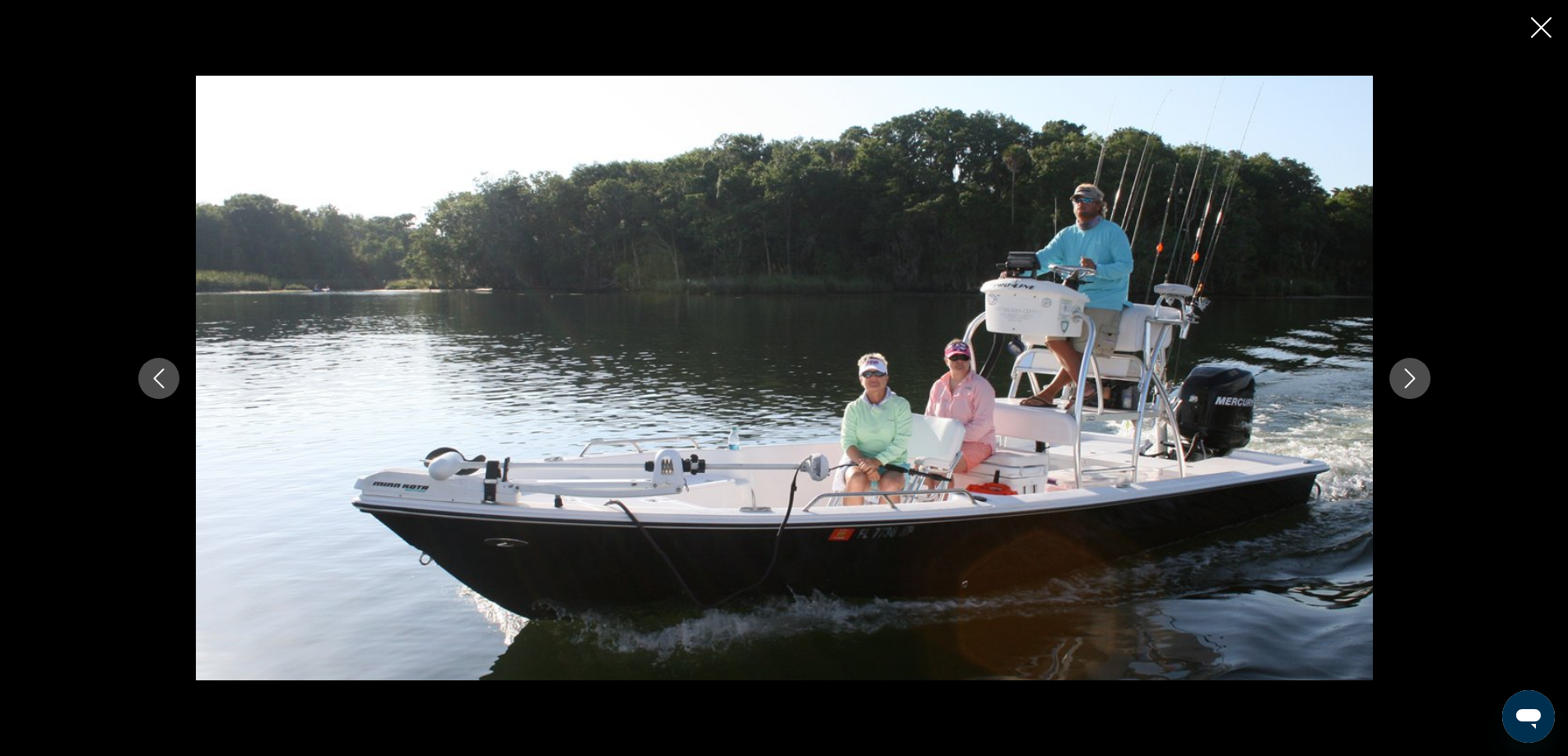
click at [1406, 378] on icon "Next image" at bounding box center [1410, 378] width 20 height 20
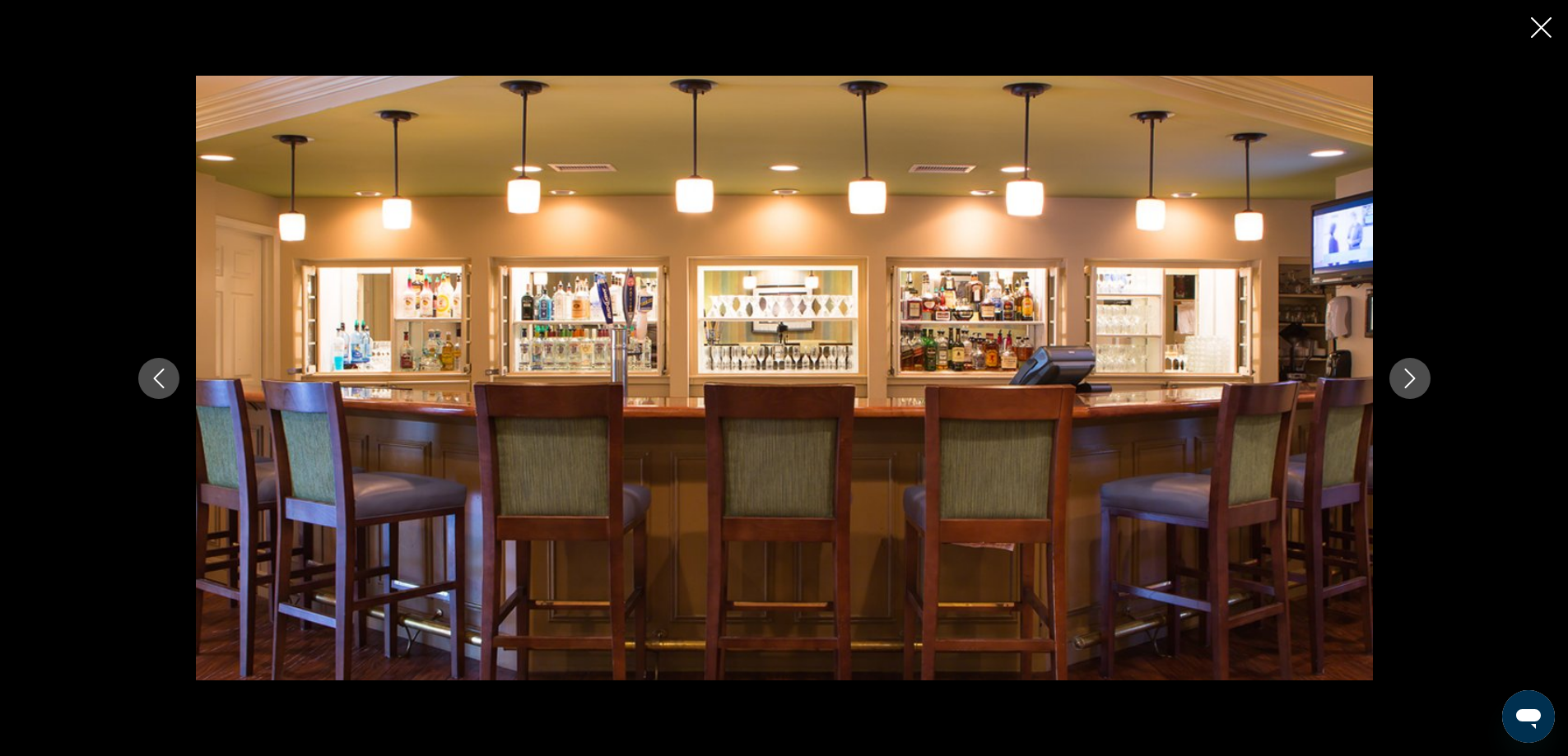
click at [1406, 378] on icon "Next image" at bounding box center [1410, 378] width 20 height 20
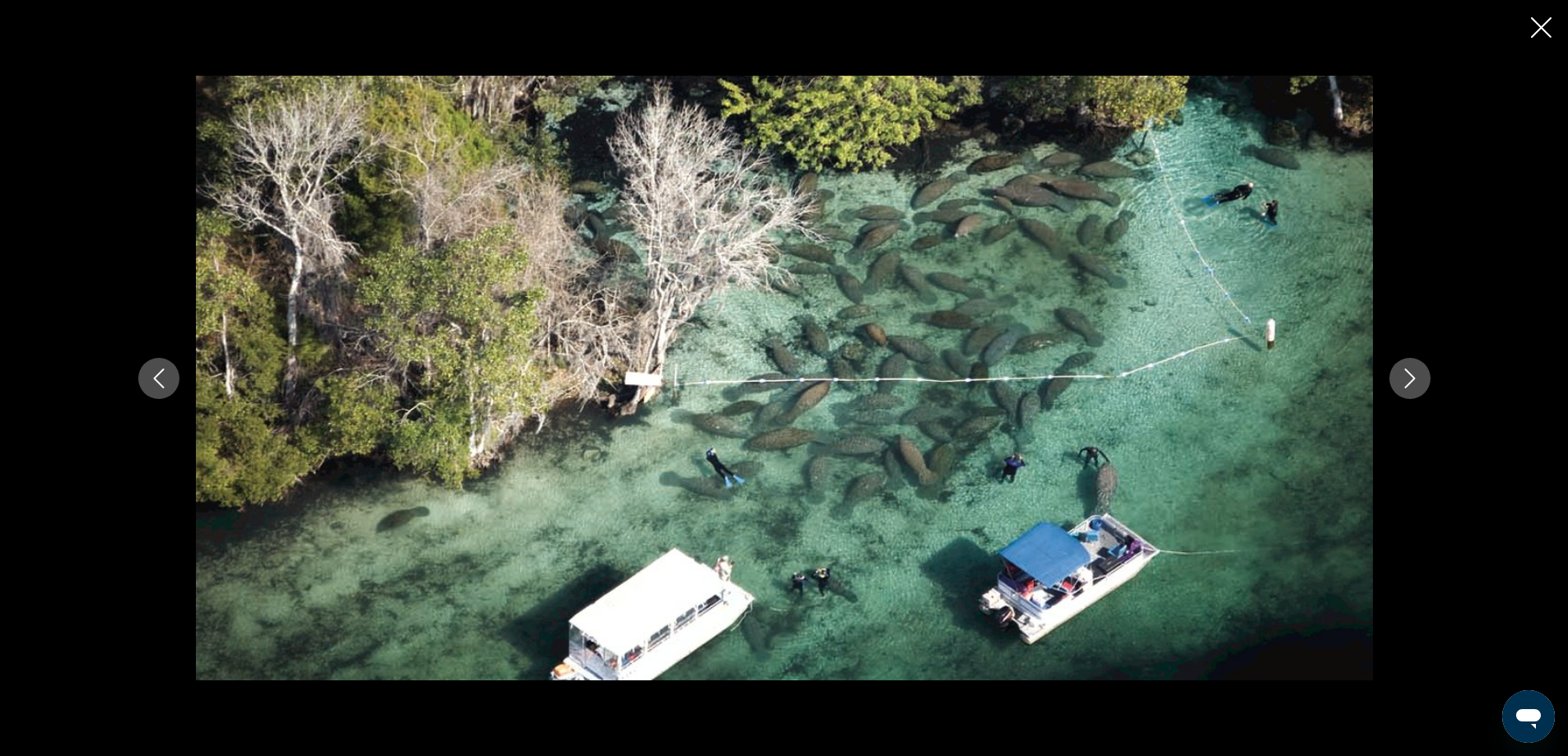
click at [1406, 378] on icon "Next image" at bounding box center [1410, 378] width 20 height 20
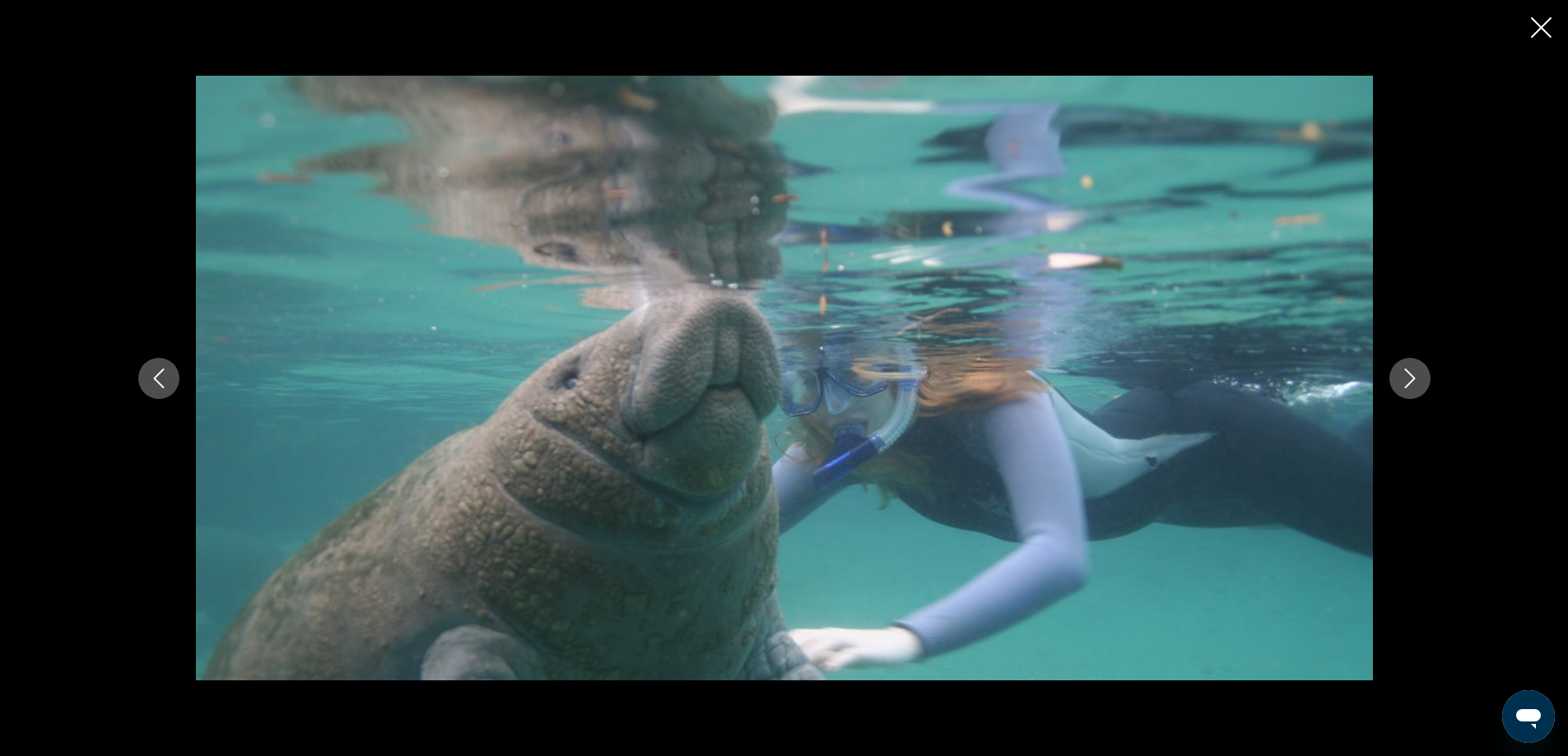
click at [1406, 378] on icon "Next image" at bounding box center [1410, 378] width 20 height 20
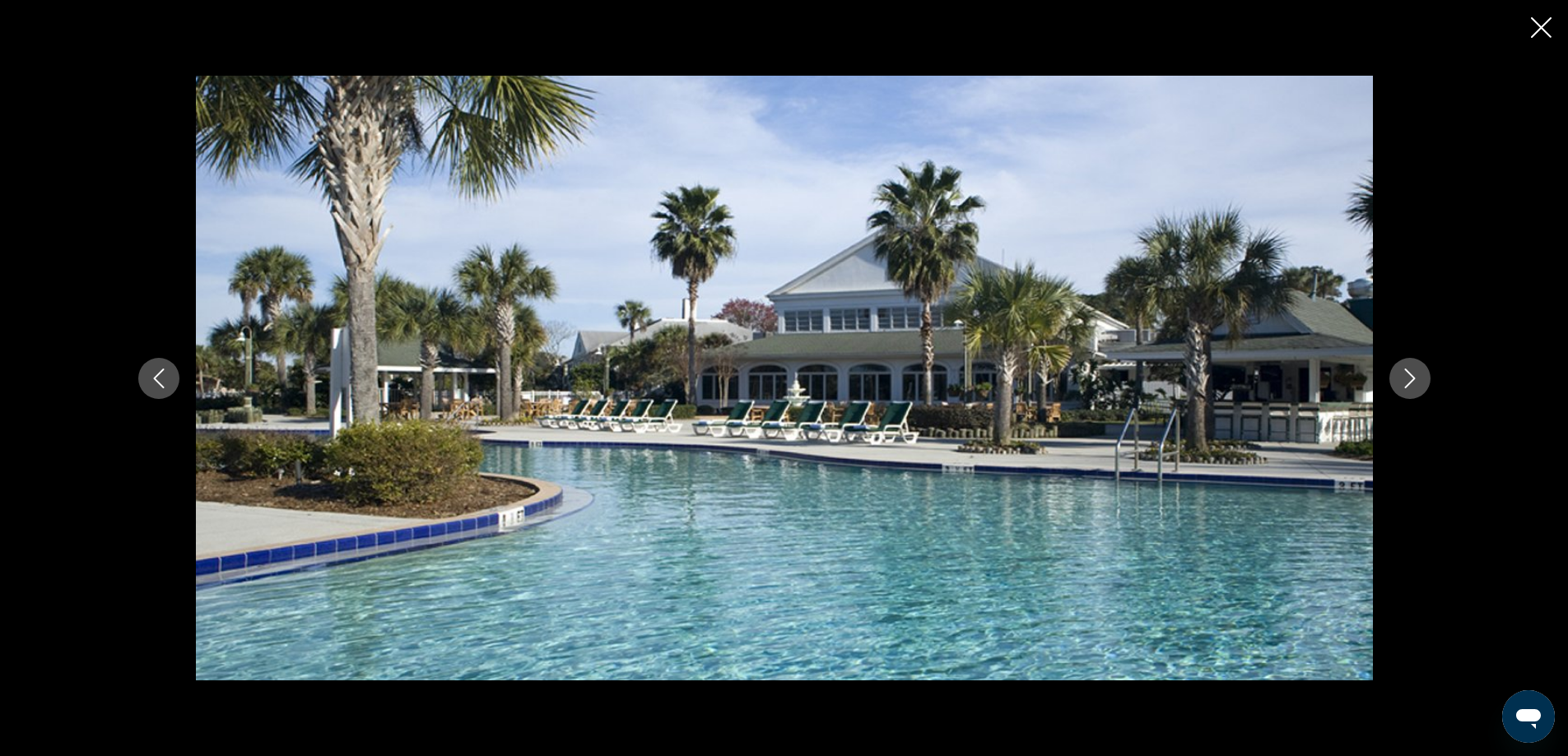
click at [1406, 378] on icon "Next image" at bounding box center [1410, 378] width 20 height 20
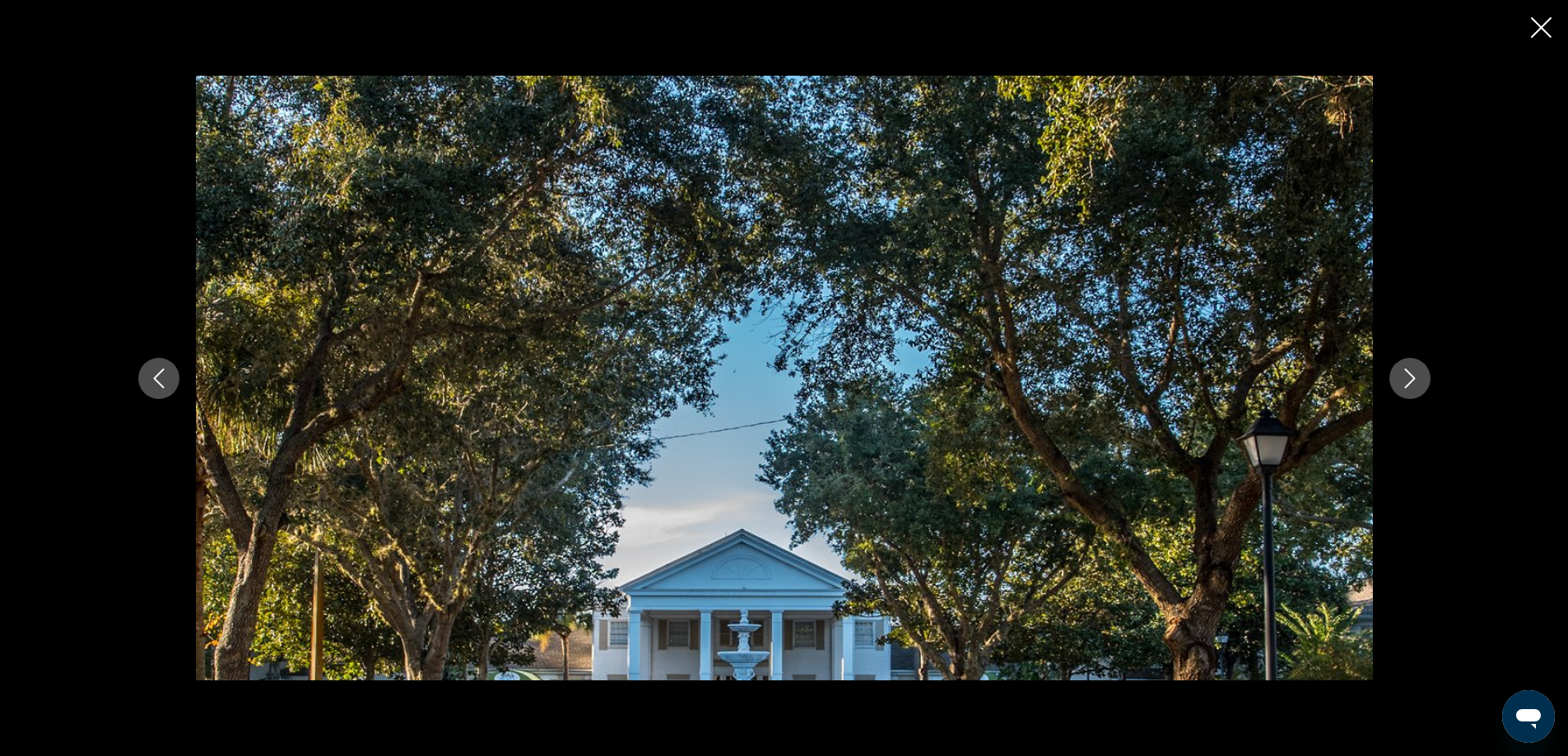
click at [1406, 378] on icon "Next image" at bounding box center [1410, 378] width 20 height 20
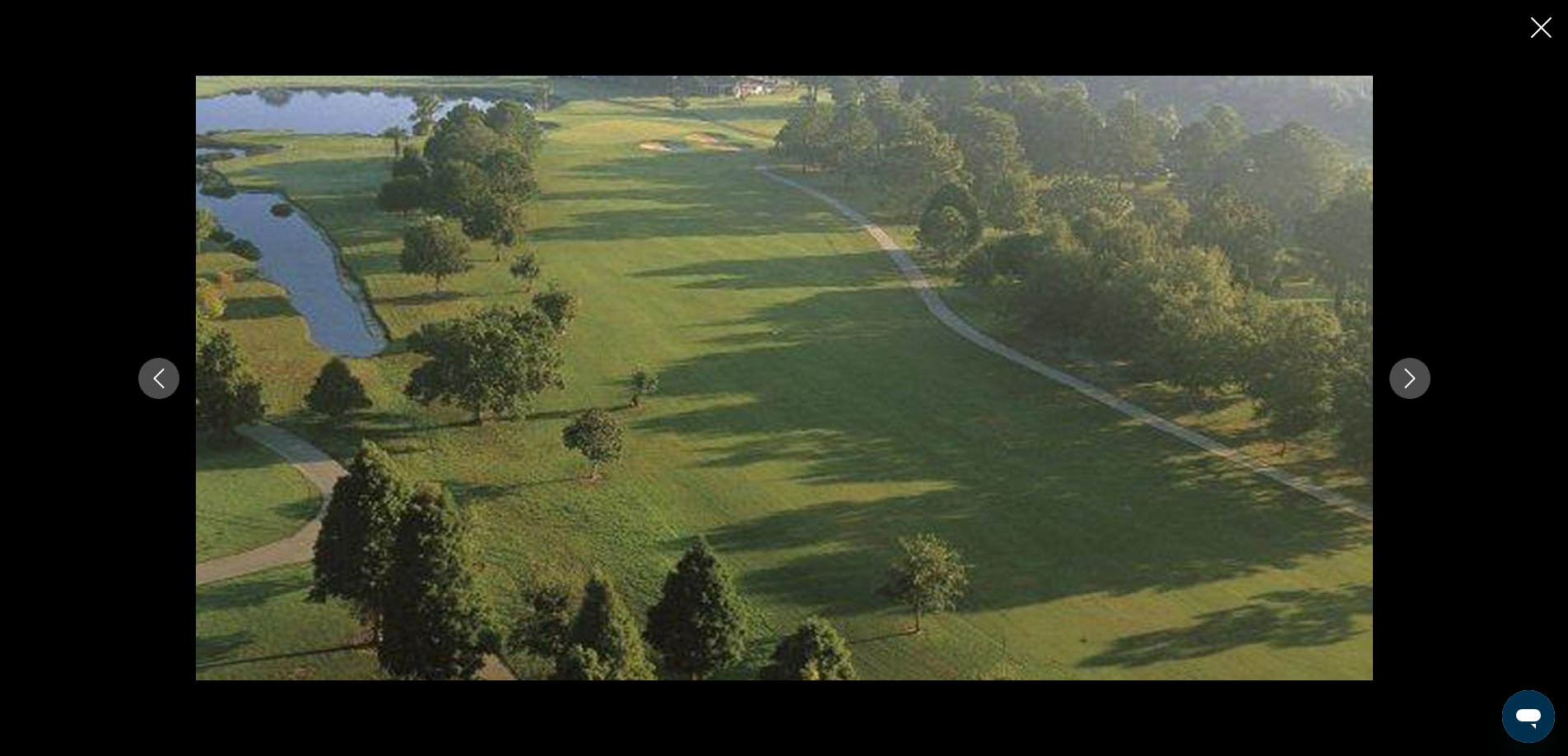
click at [1539, 26] on icon "Close slideshow" at bounding box center [1542, 27] width 21 height 21
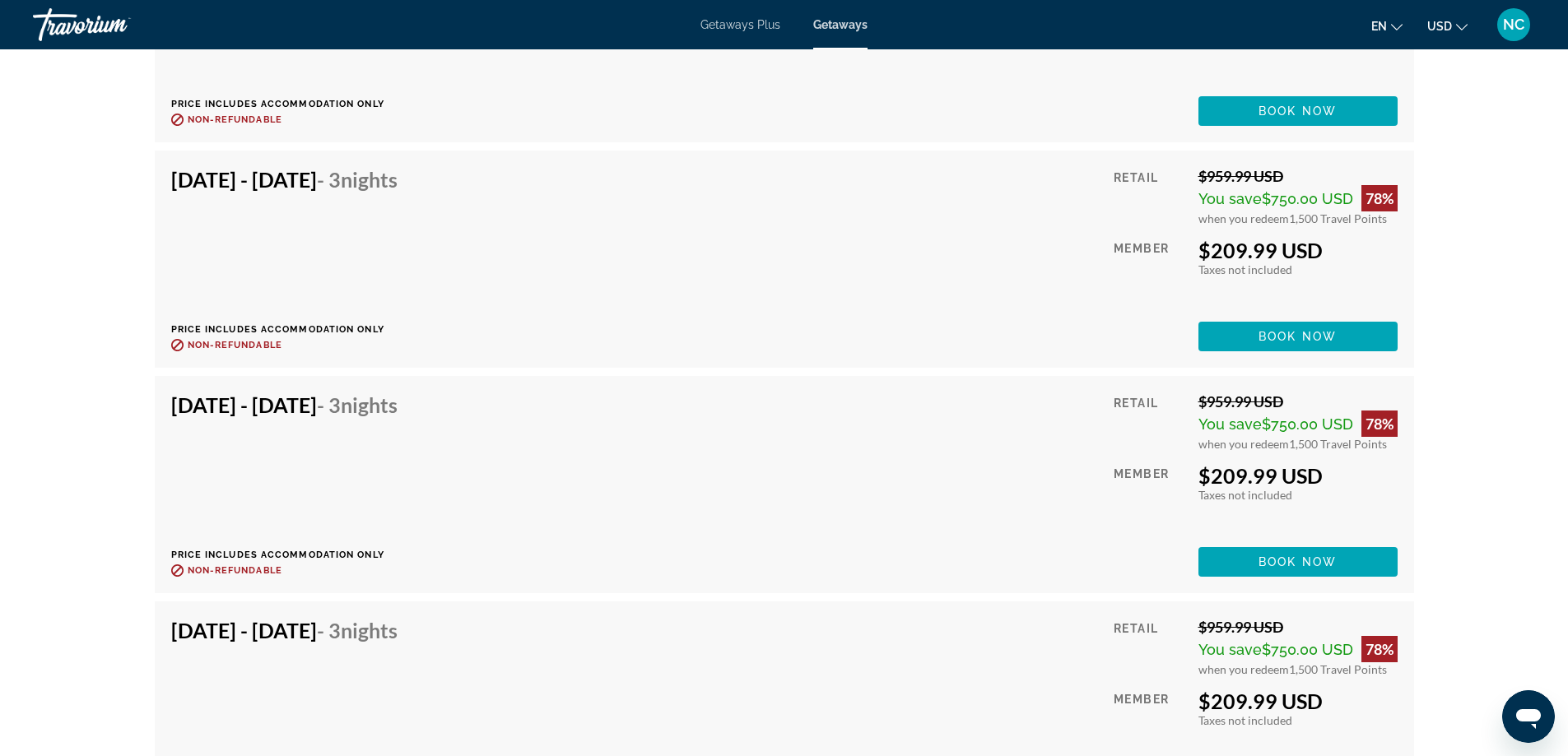
scroll to position [8725, 0]
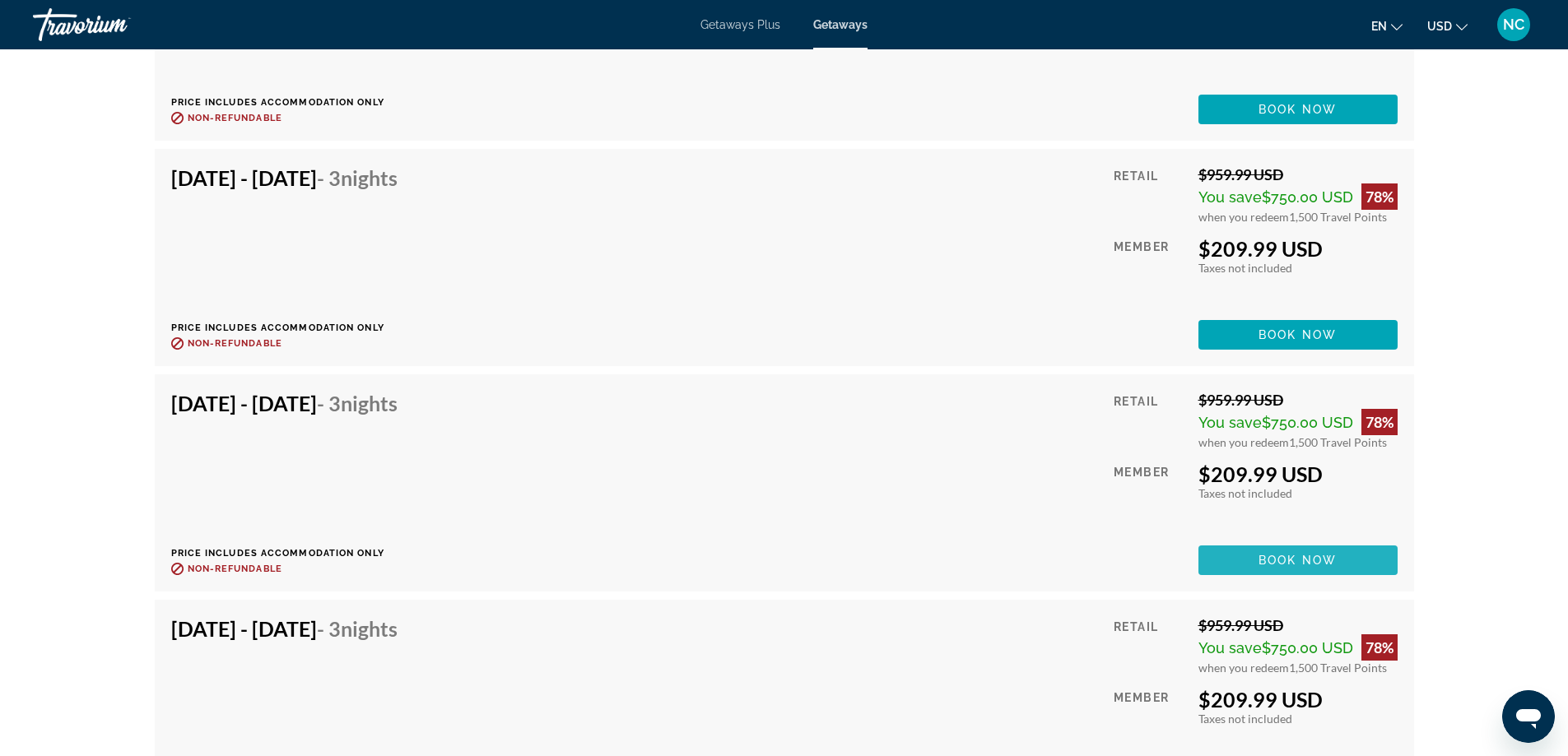
click at [1283, 556] on span "Book now" at bounding box center [1297, 560] width 79 height 13
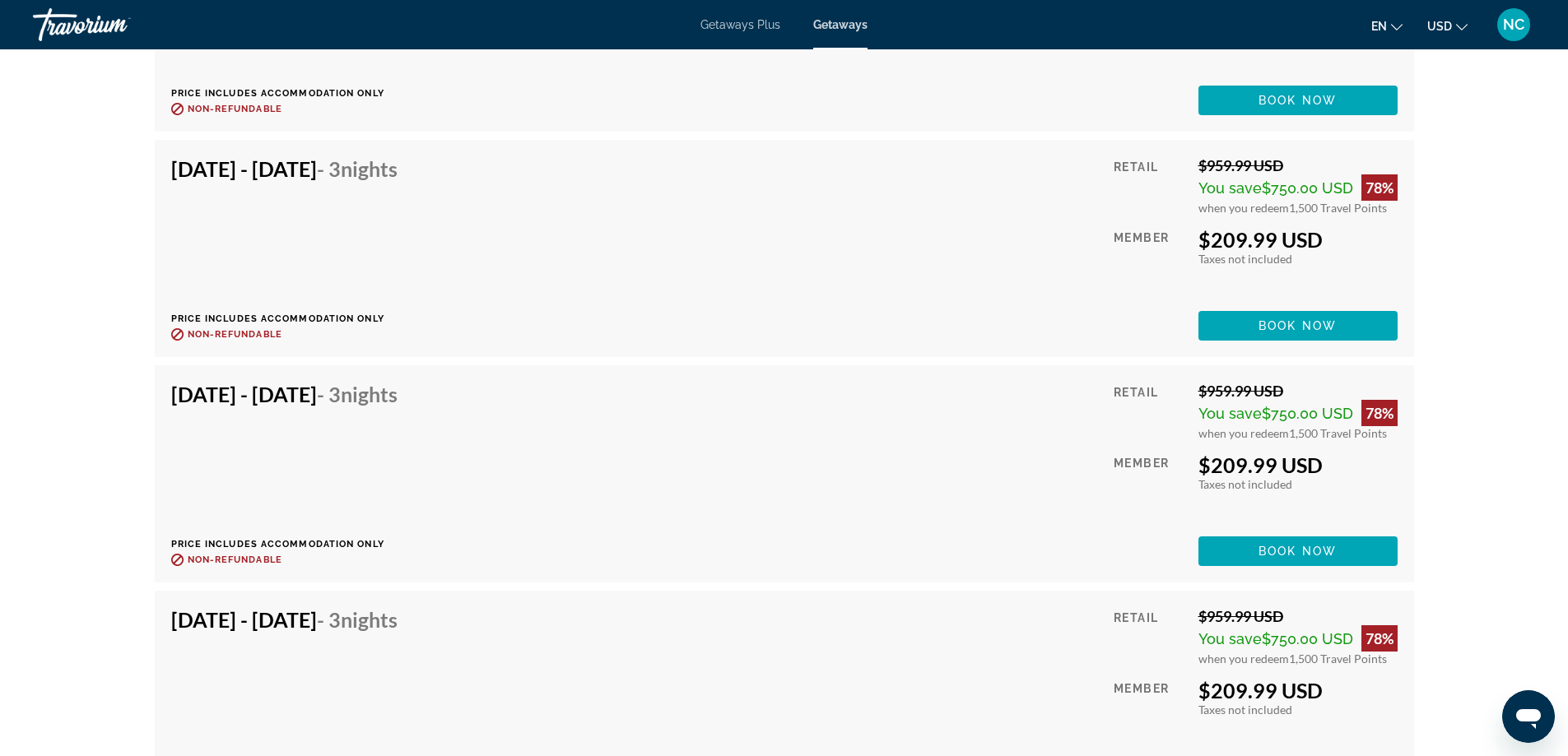
scroll to position [7984, 0]
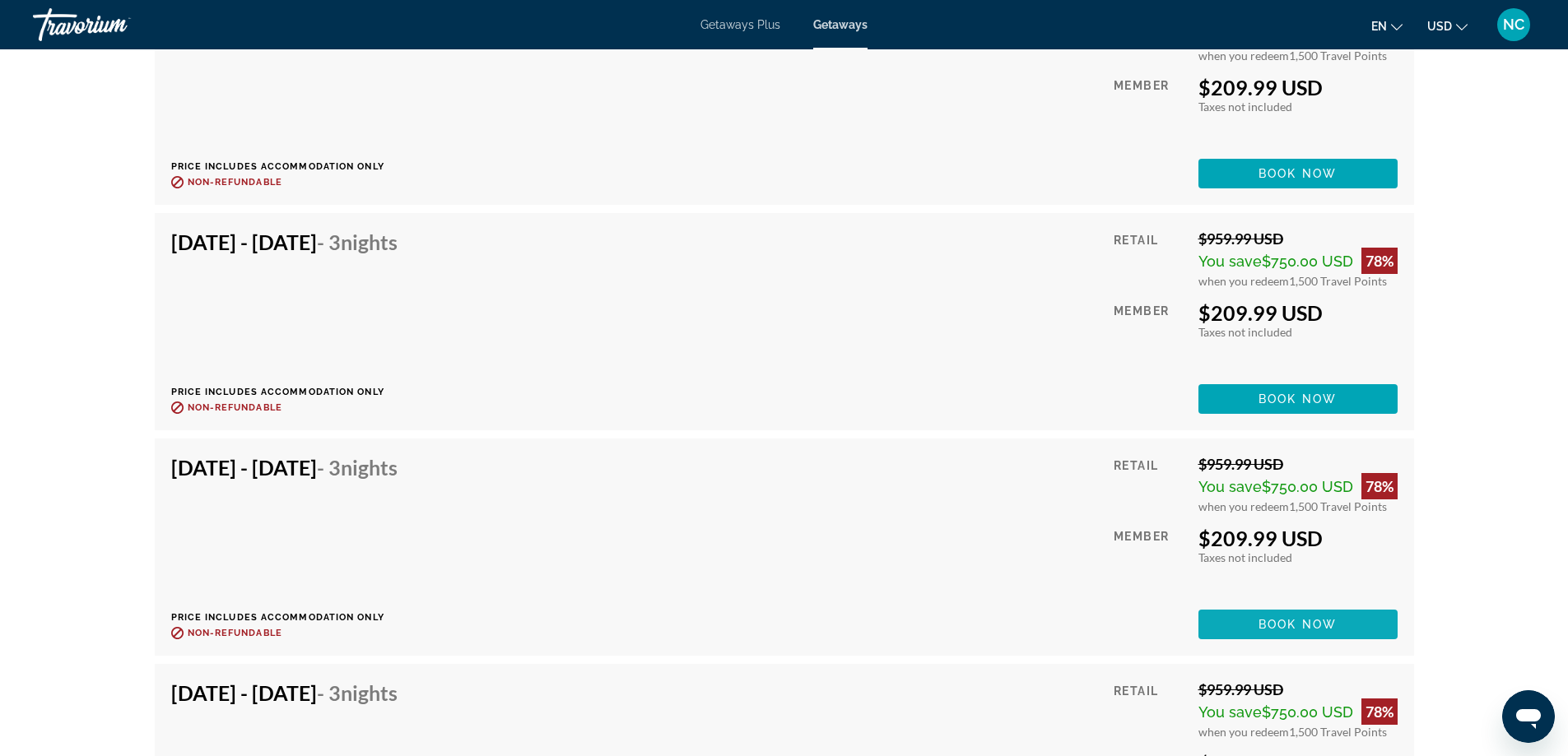
click at [1266, 621] on span "Book now" at bounding box center [1297, 624] width 79 height 13
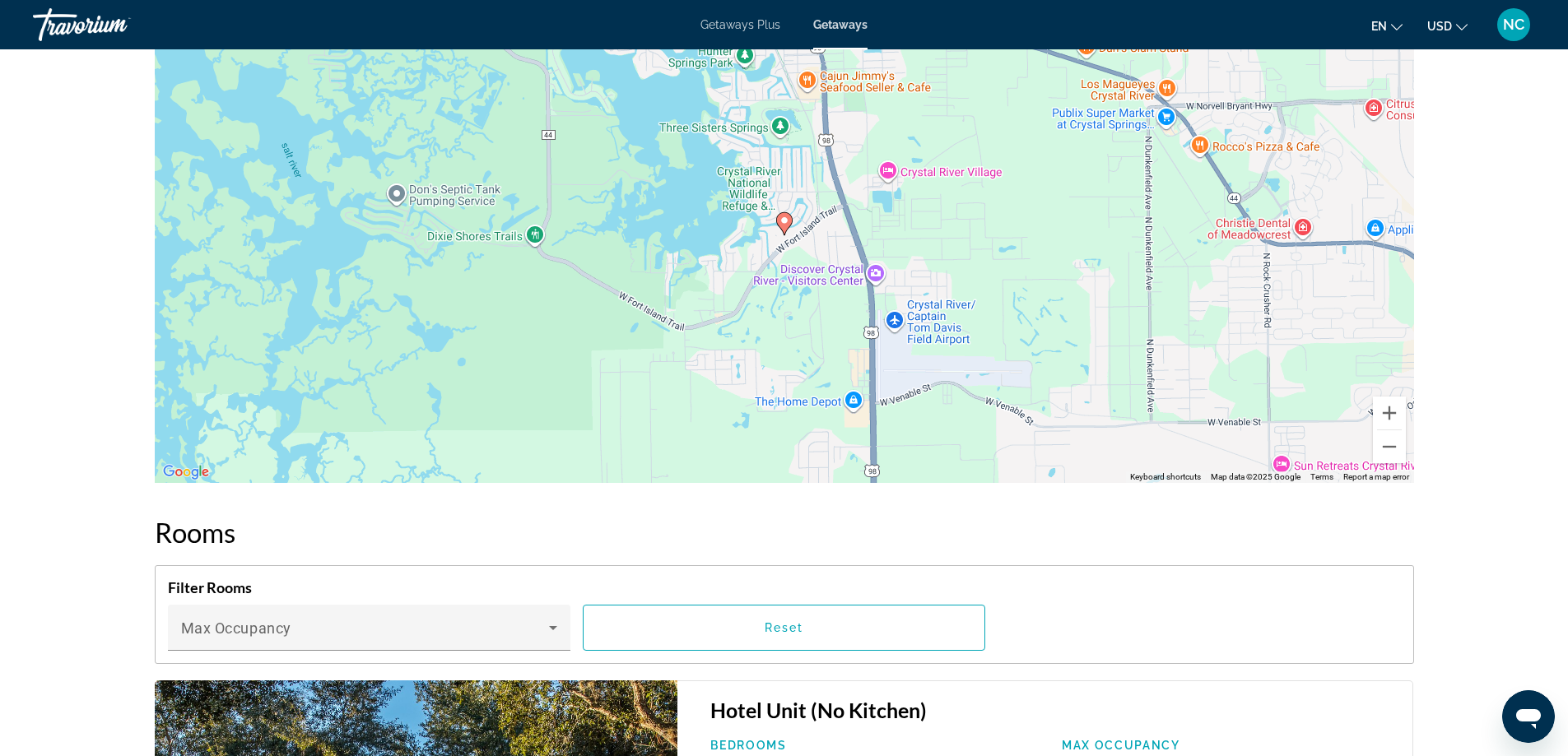
scroll to position [2140, 0]
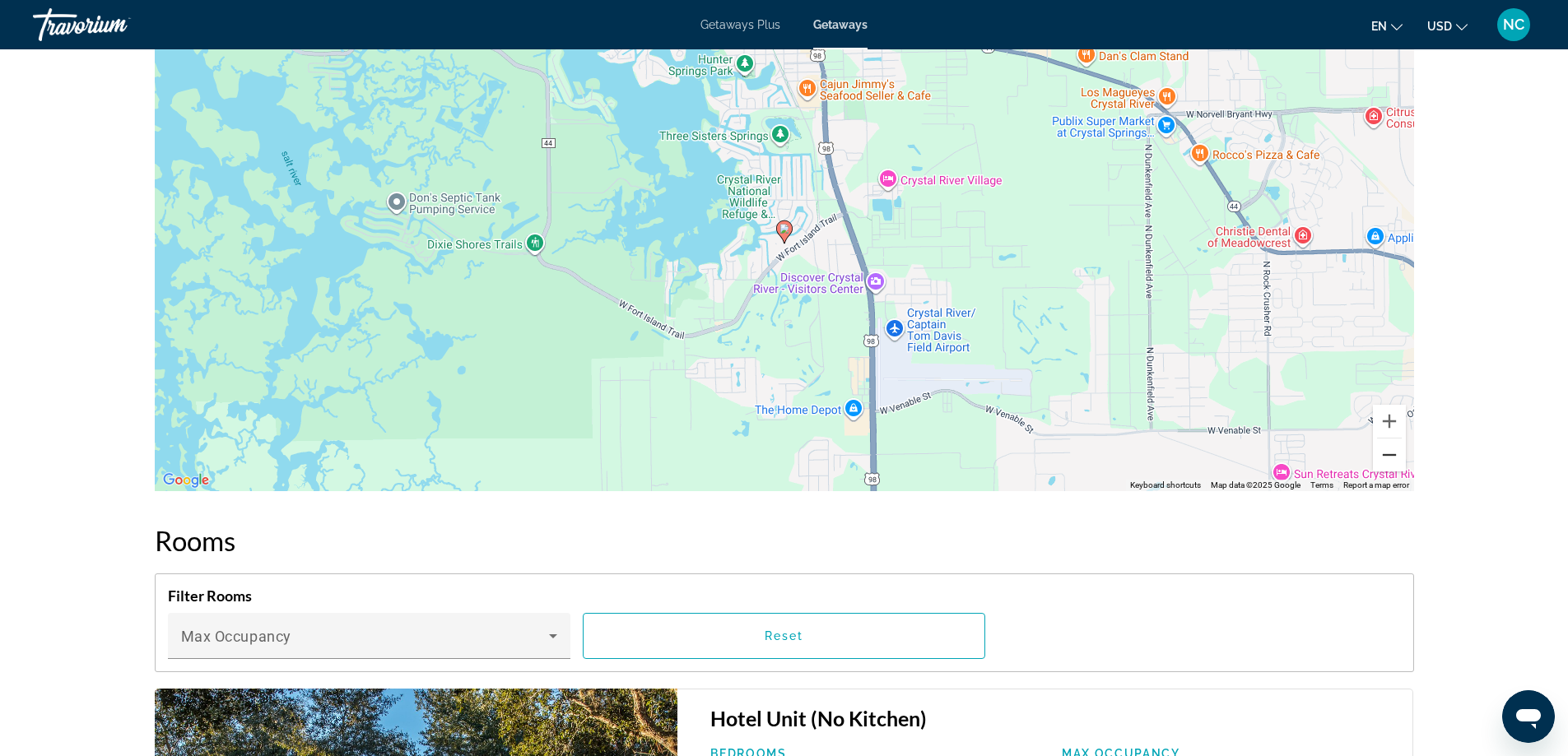
click at [1387, 457] on button "Zoom out" at bounding box center [1389, 455] width 33 height 33
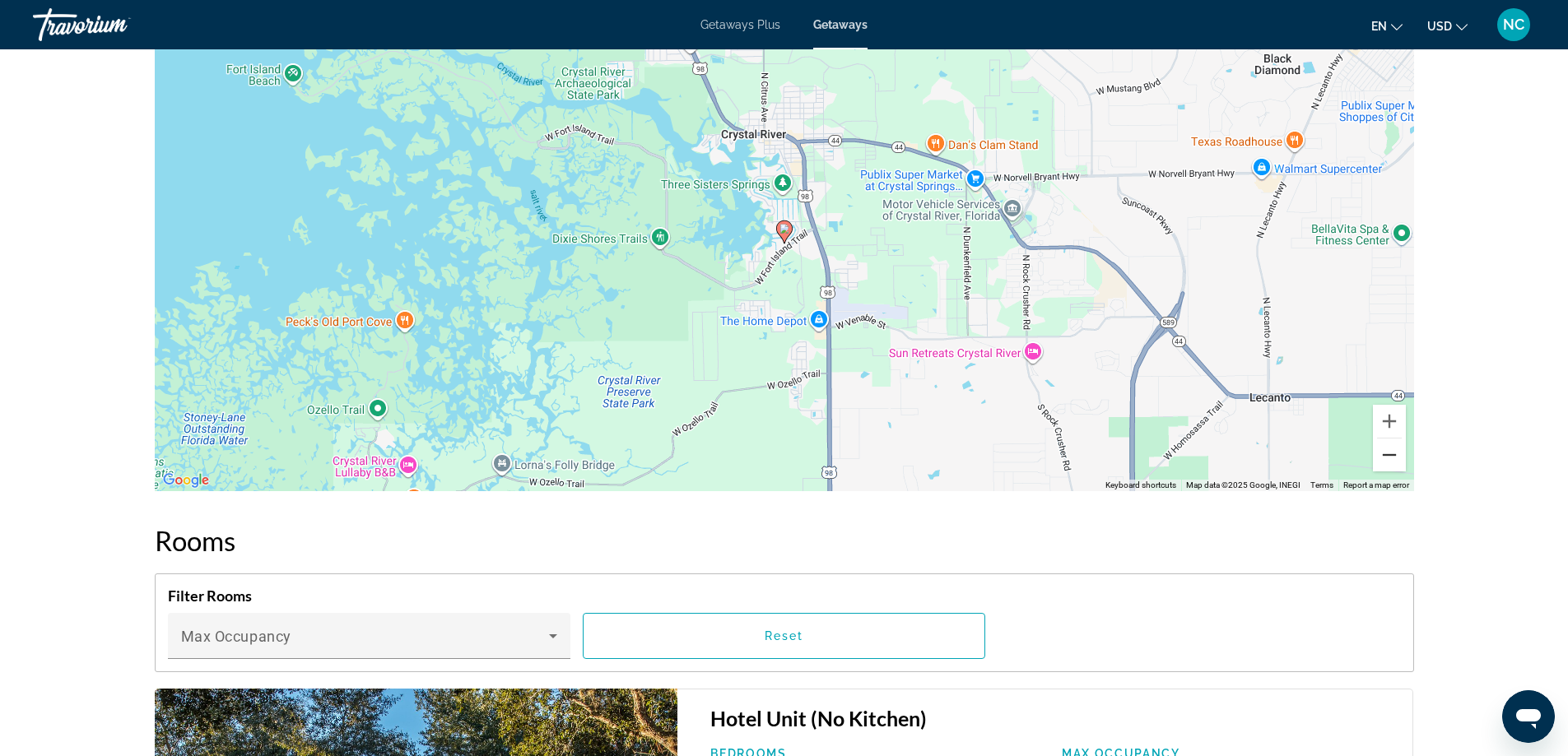
click at [1387, 457] on button "Zoom out" at bounding box center [1389, 455] width 33 height 33
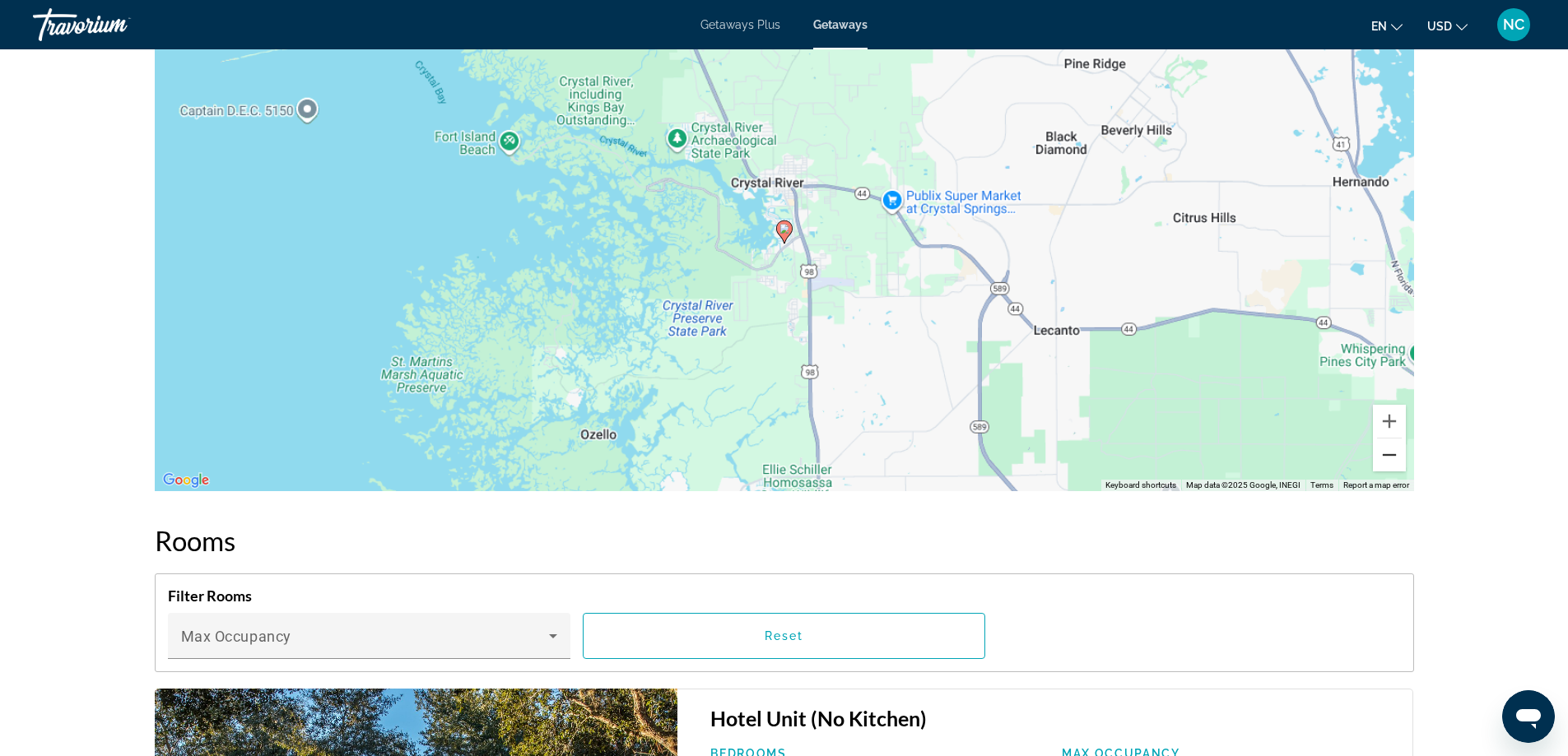
click at [1387, 457] on button "Zoom out" at bounding box center [1389, 455] width 33 height 33
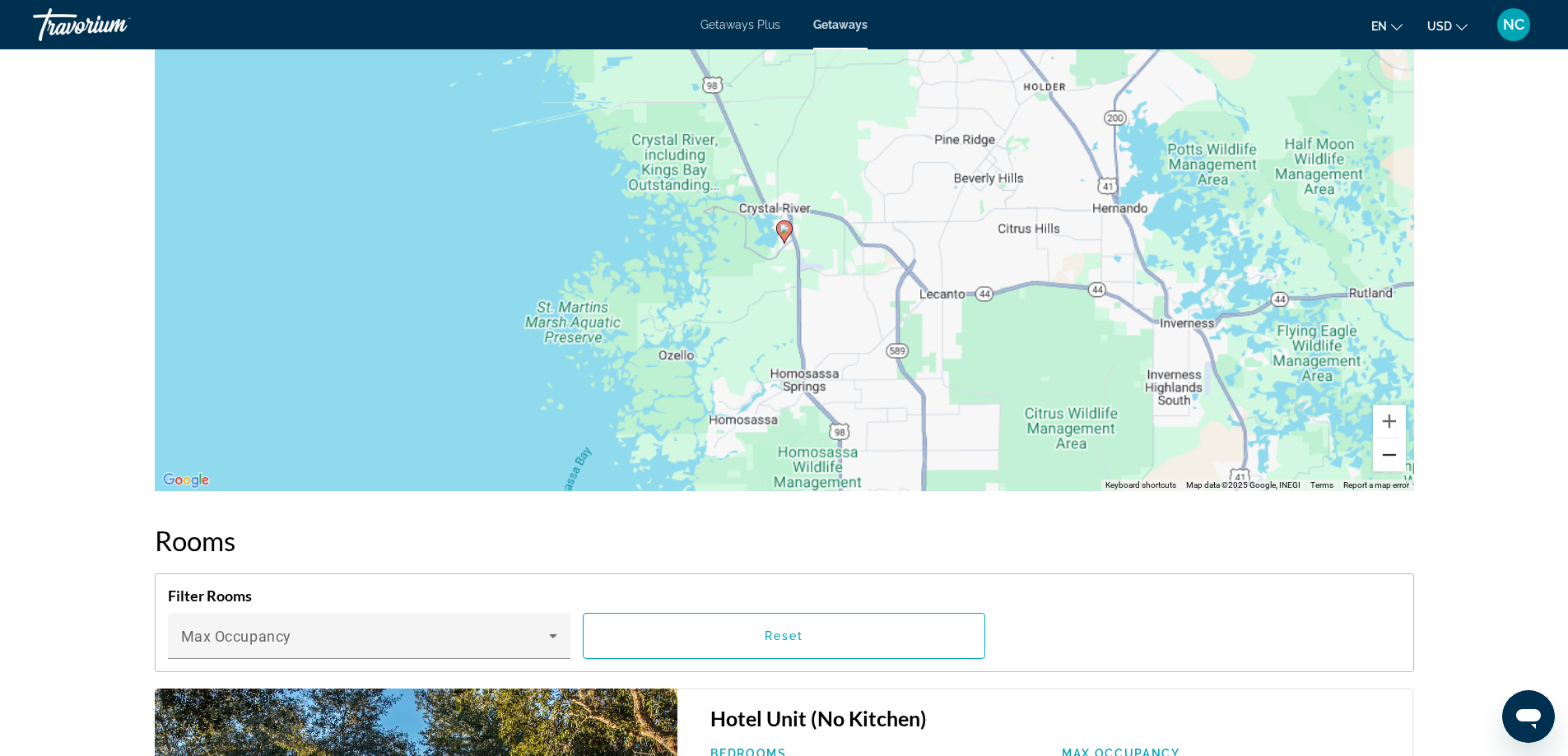
click at [1387, 457] on button "Zoom out" at bounding box center [1389, 455] width 33 height 33
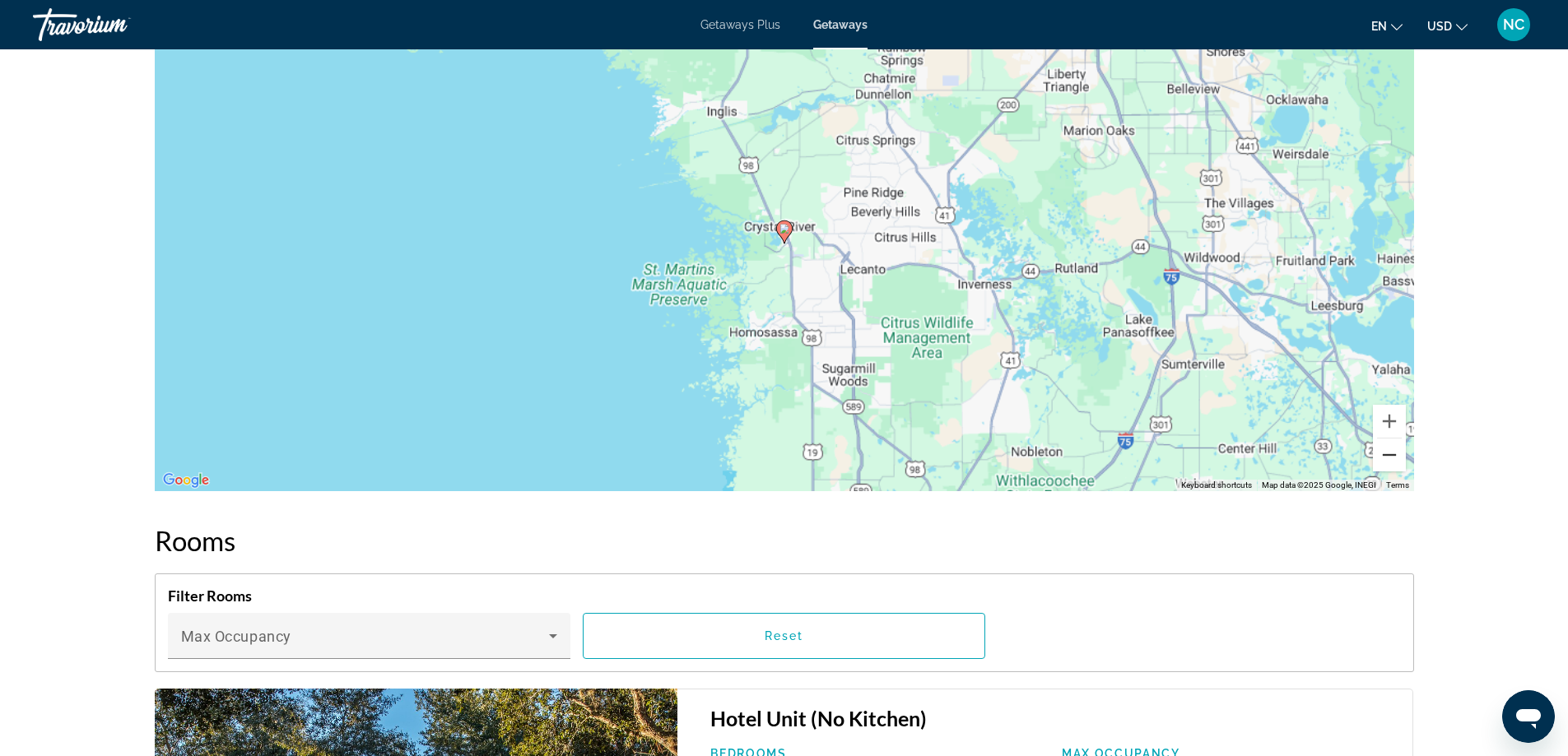
click at [1387, 457] on button "Zoom out" at bounding box center [1389, 455] width 33 height 33
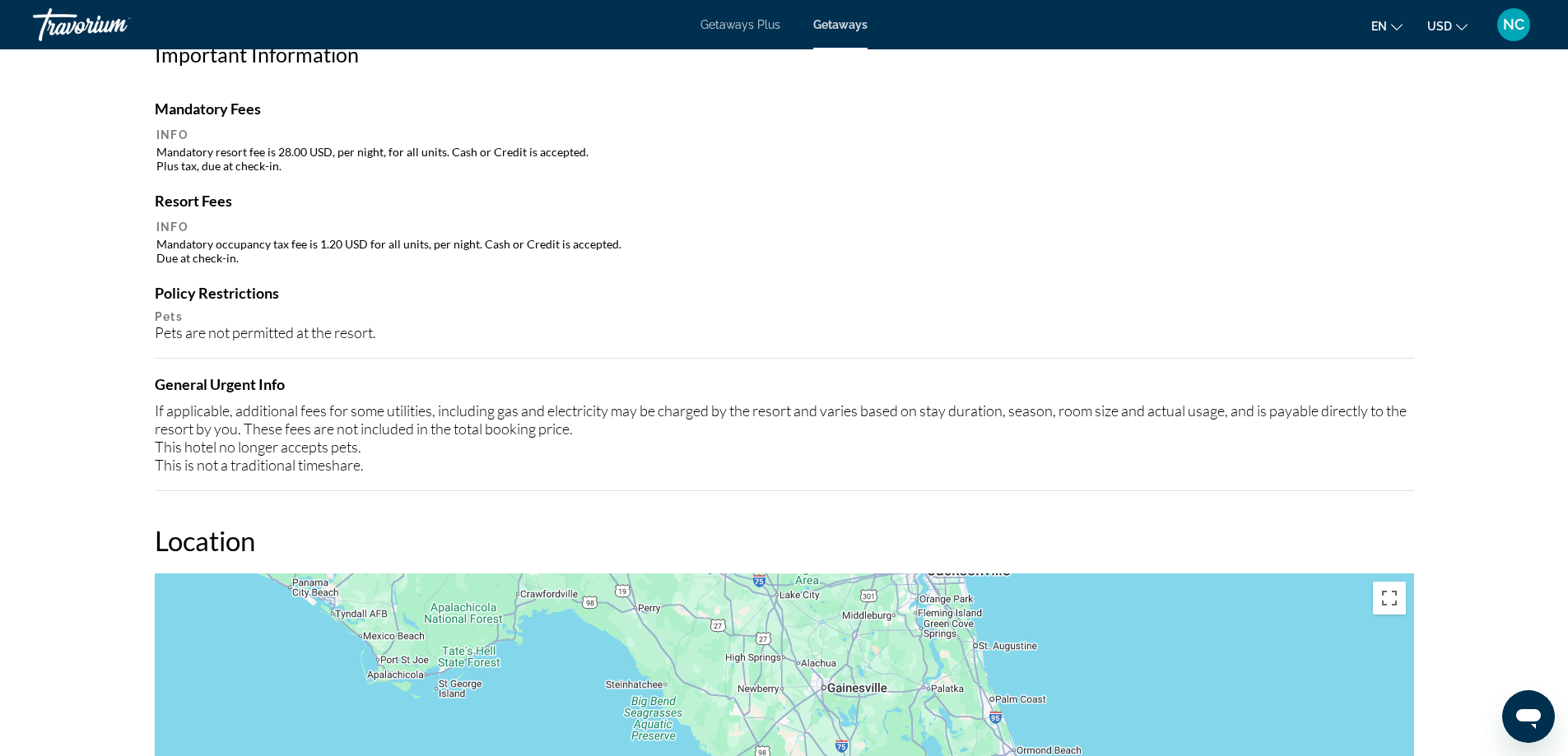
scroll to position [905, 0]
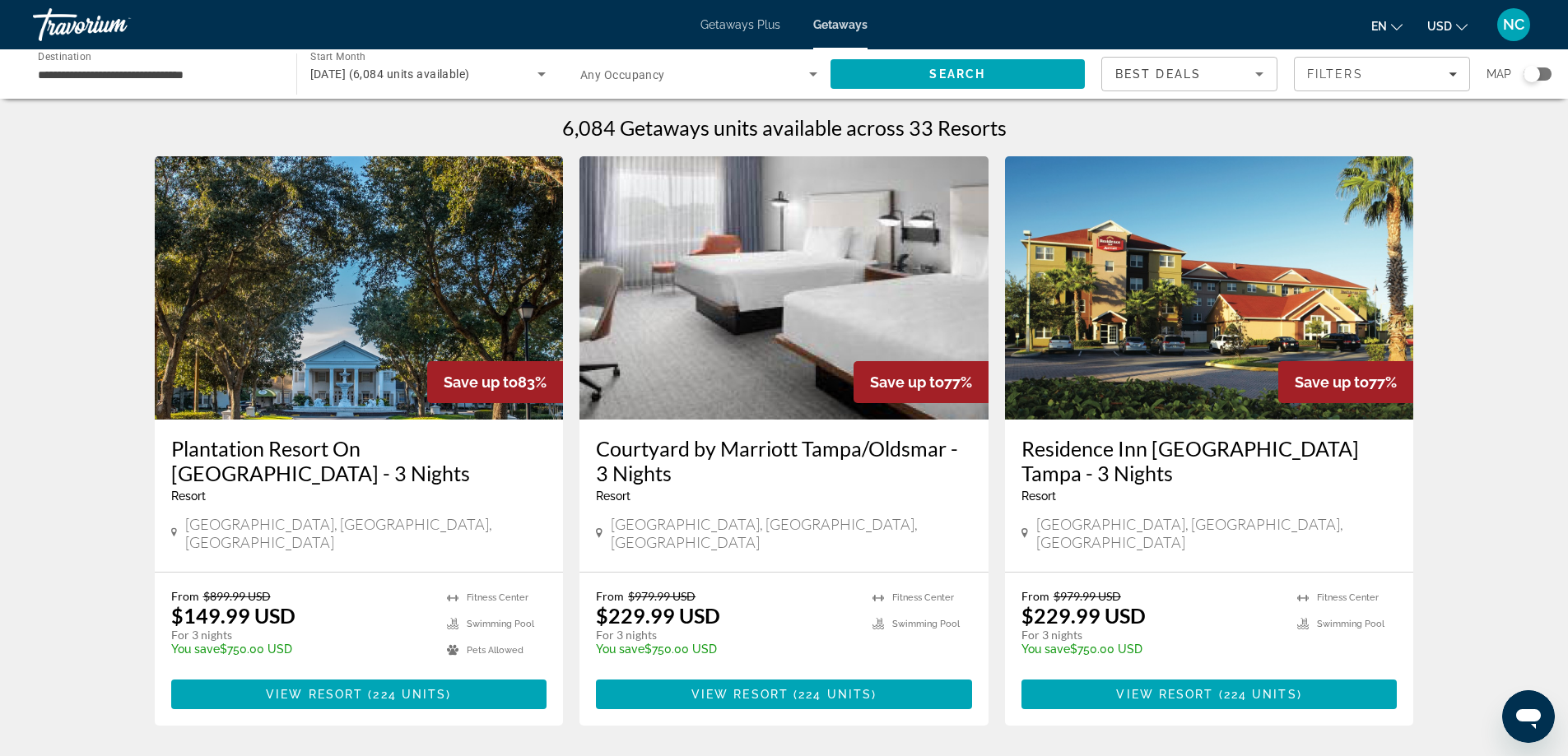
click at [135, 75] on input "**********" at bounding box center [156, 75] width 238 height 20
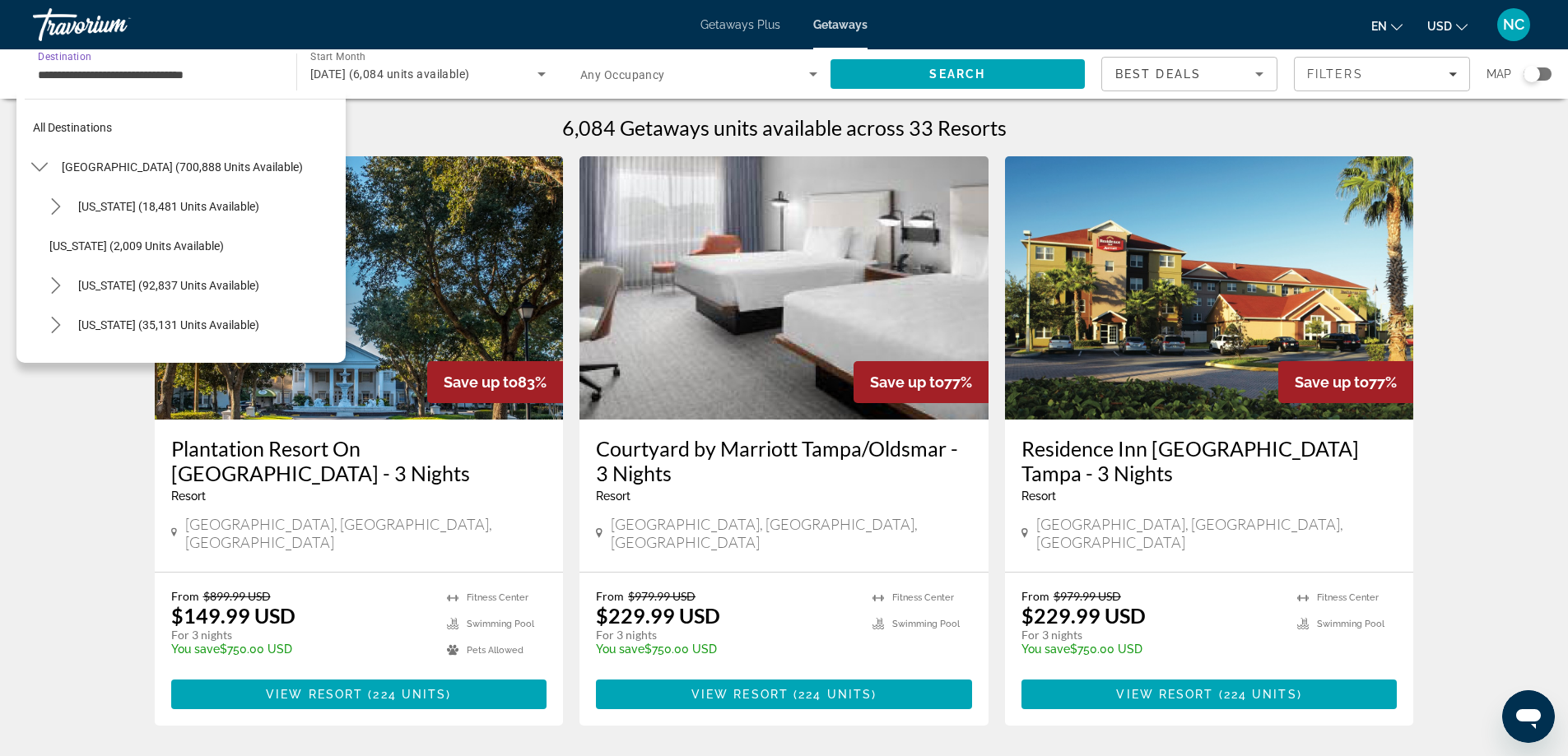
scroll to position [335, 0]
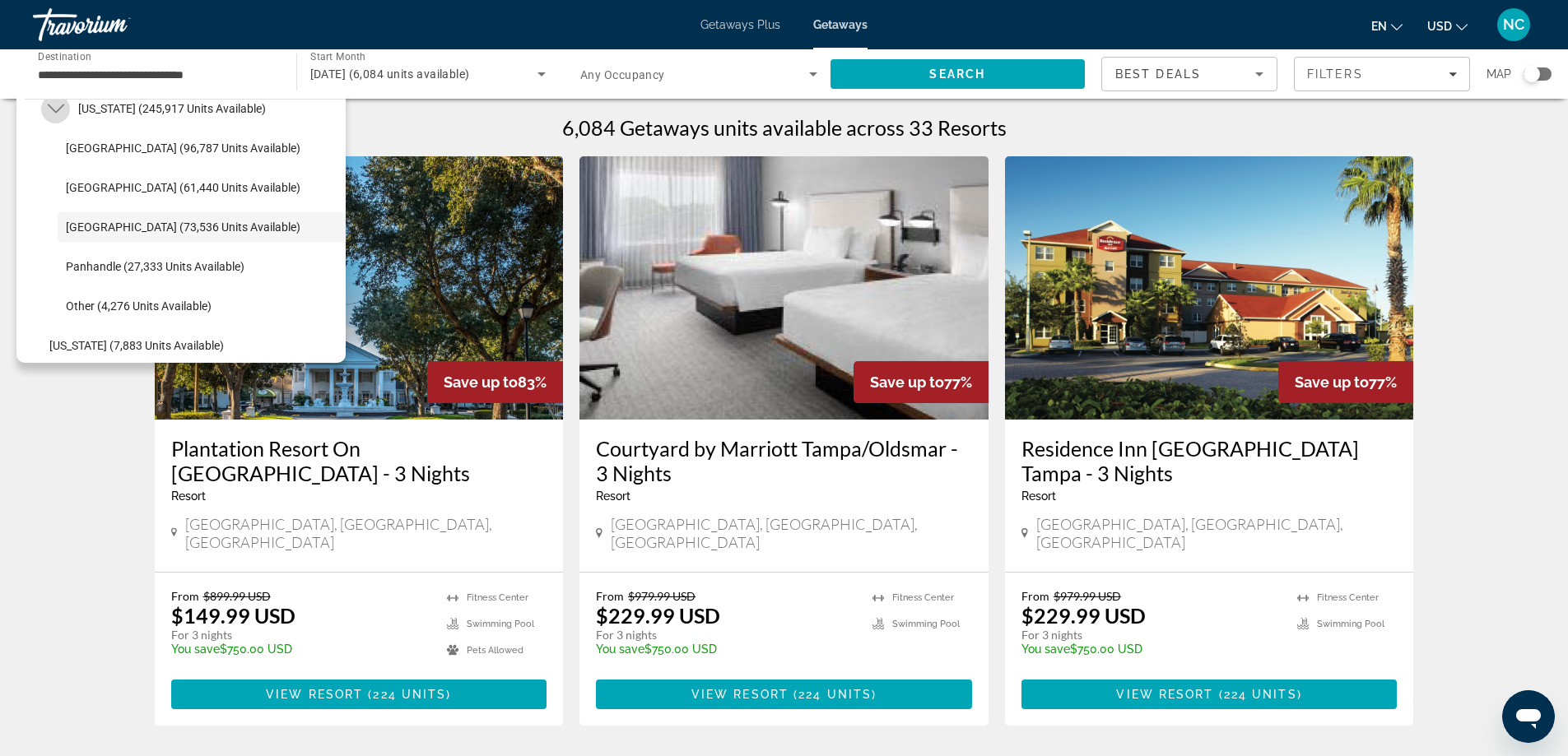
click at [58, 111] on icon "Toggle Florida (245,917 units available) submenu" at bounding box center [55, 109] width 16 height 9
click at [58, 111] on icon "Toggle Florida (245,917 units available) submenu" at bounding box center [56, 108] width 9 height 16
click at [165, 301] on span "Other (4,276 units available)" at bounding box center [139, 307] width 146 height 13
type input "**********"
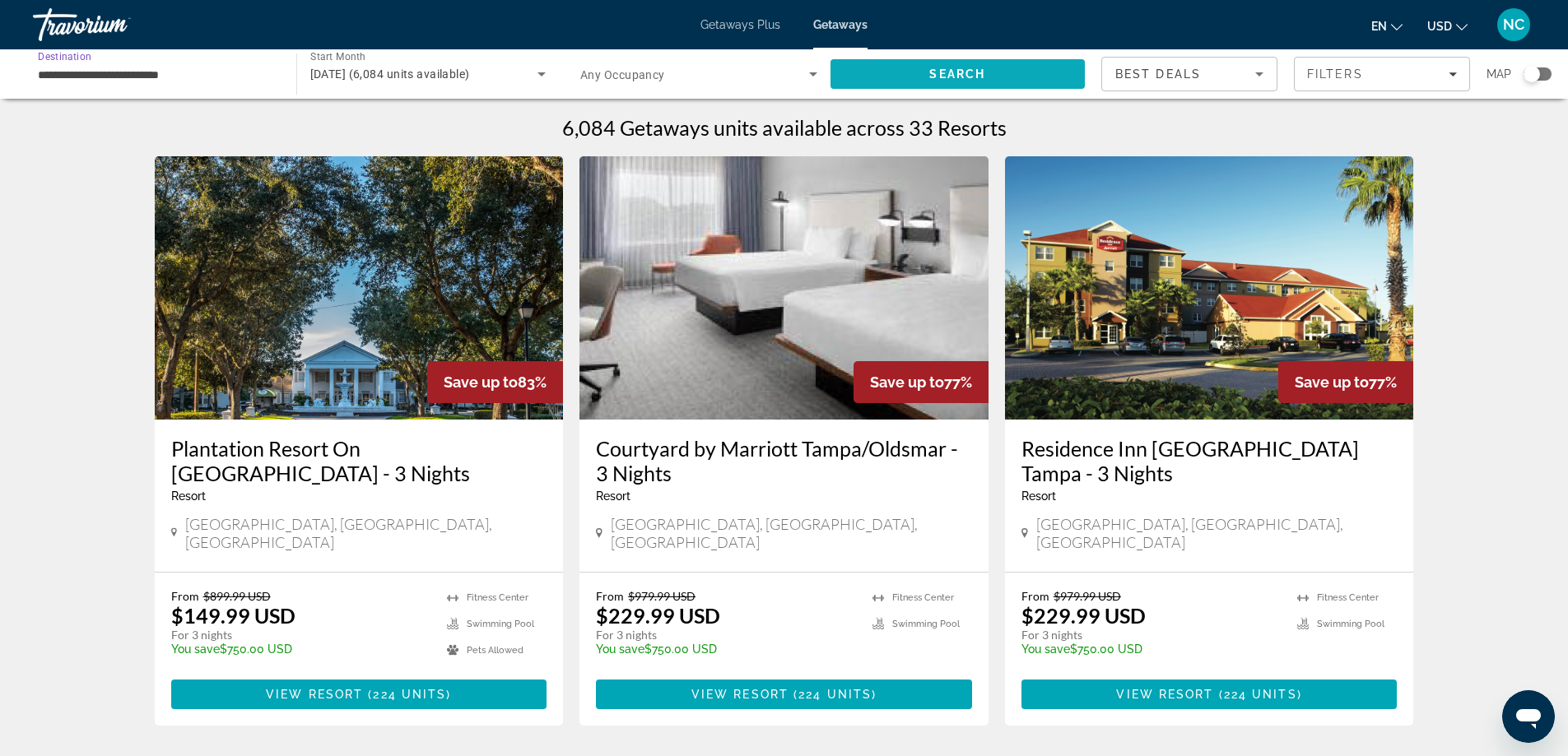
click at [939, 75] on span "Search" at bounding box center [957, 74] width 56 height 13
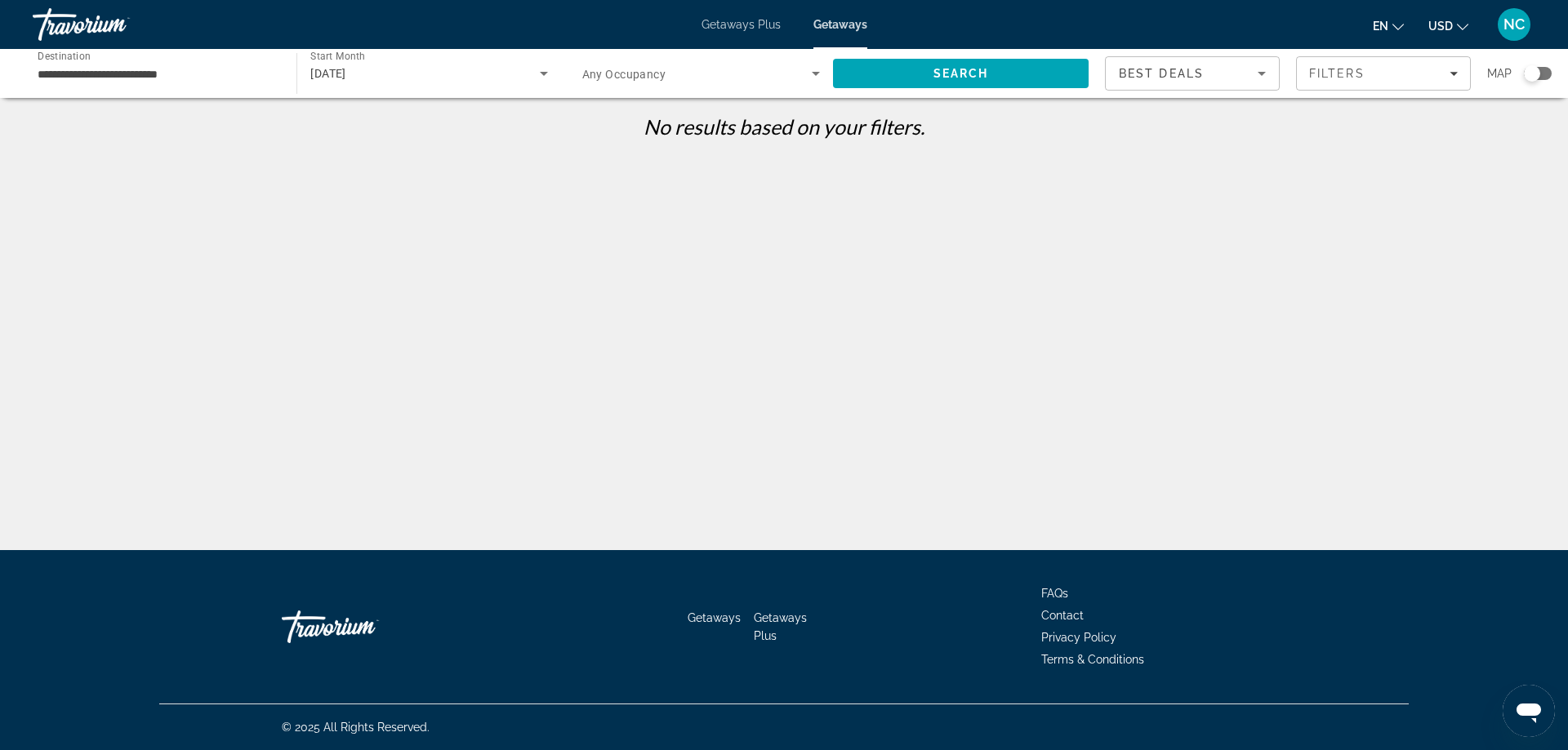
click at [543, 71] on icon "Search widget" at bounding box center [544, 73] width 20 height 20
click at [371, 125] on span "All Start Months" at bounding box center [351, 123] width 82 height 13
click at [913, 73] on span "Search" at bounding box center [961, 73] width 255 height 39
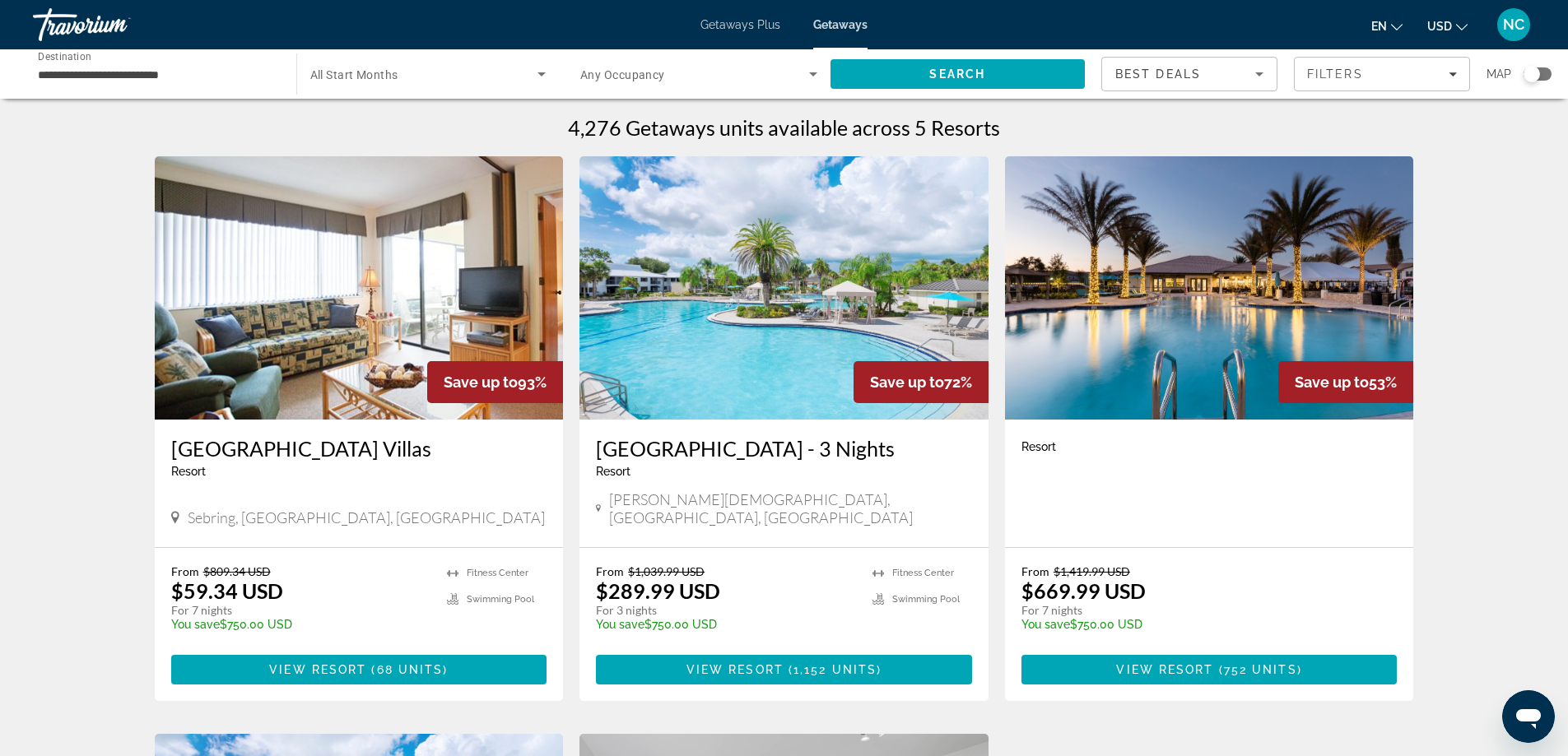
click at [258, 288] on img "Main content" at bounding box center [360, 288] width 409 height 263
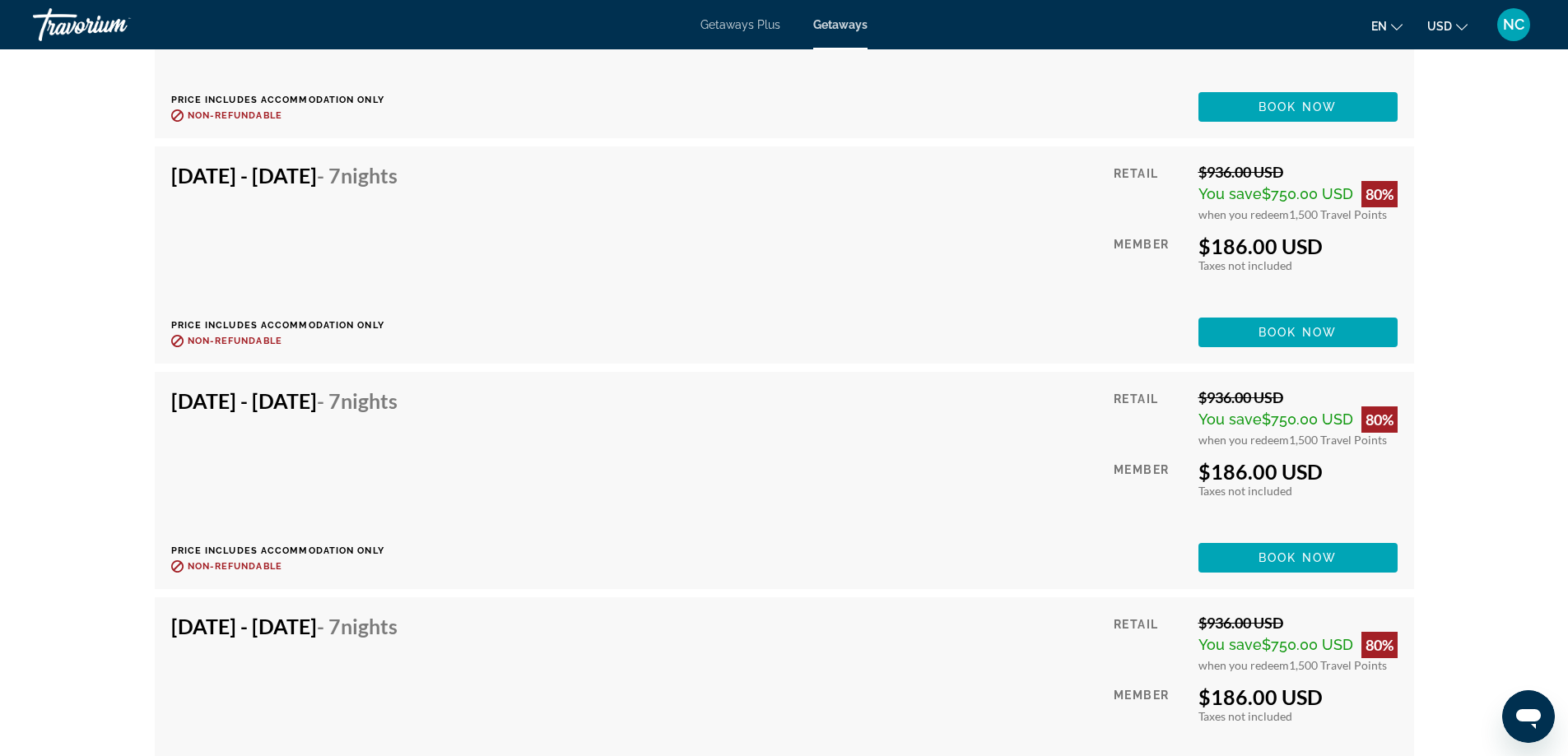
scroll to position [4705, 0]
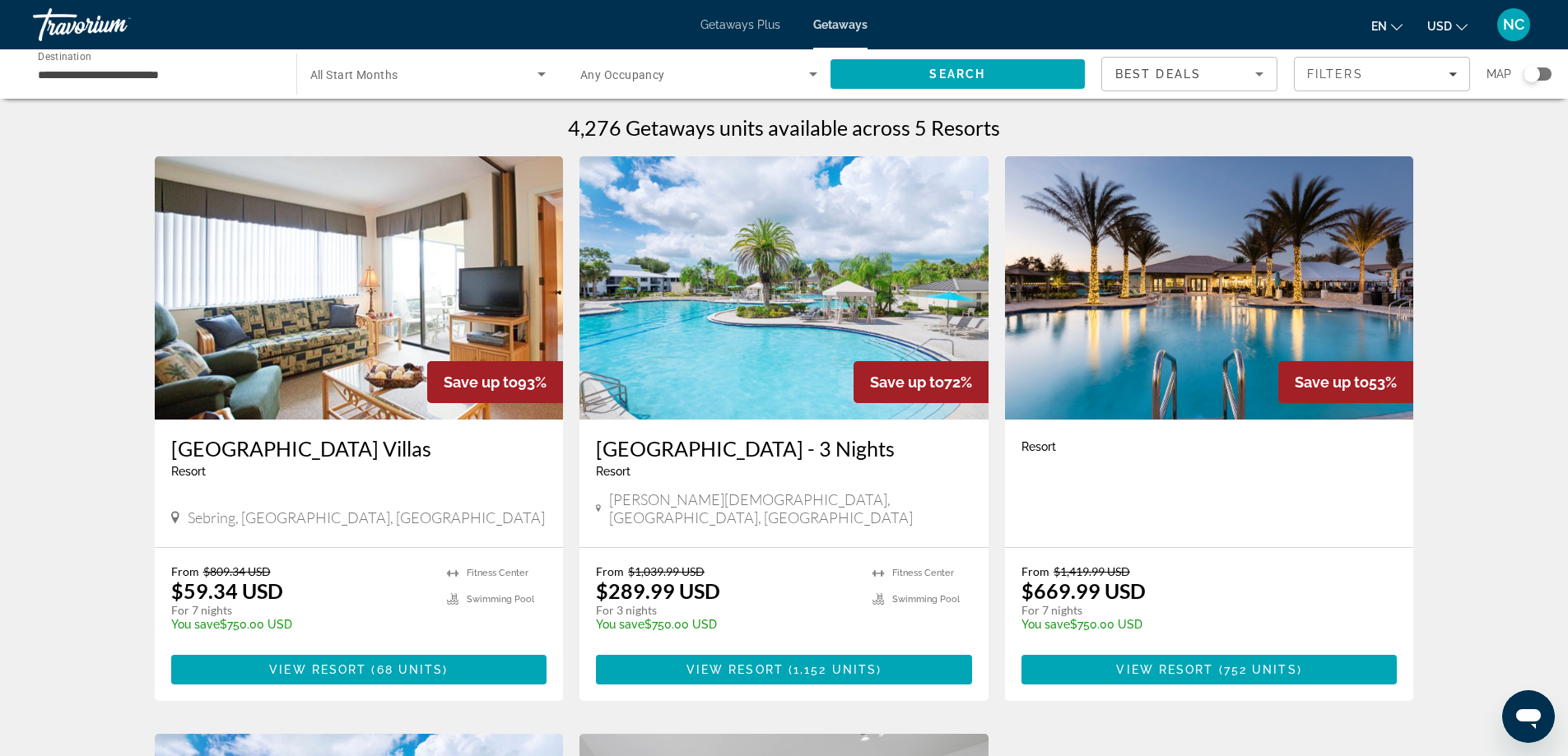
click at [540, 75] on icon "Search widget" at bounding box center [541, 75] width 9 height 4
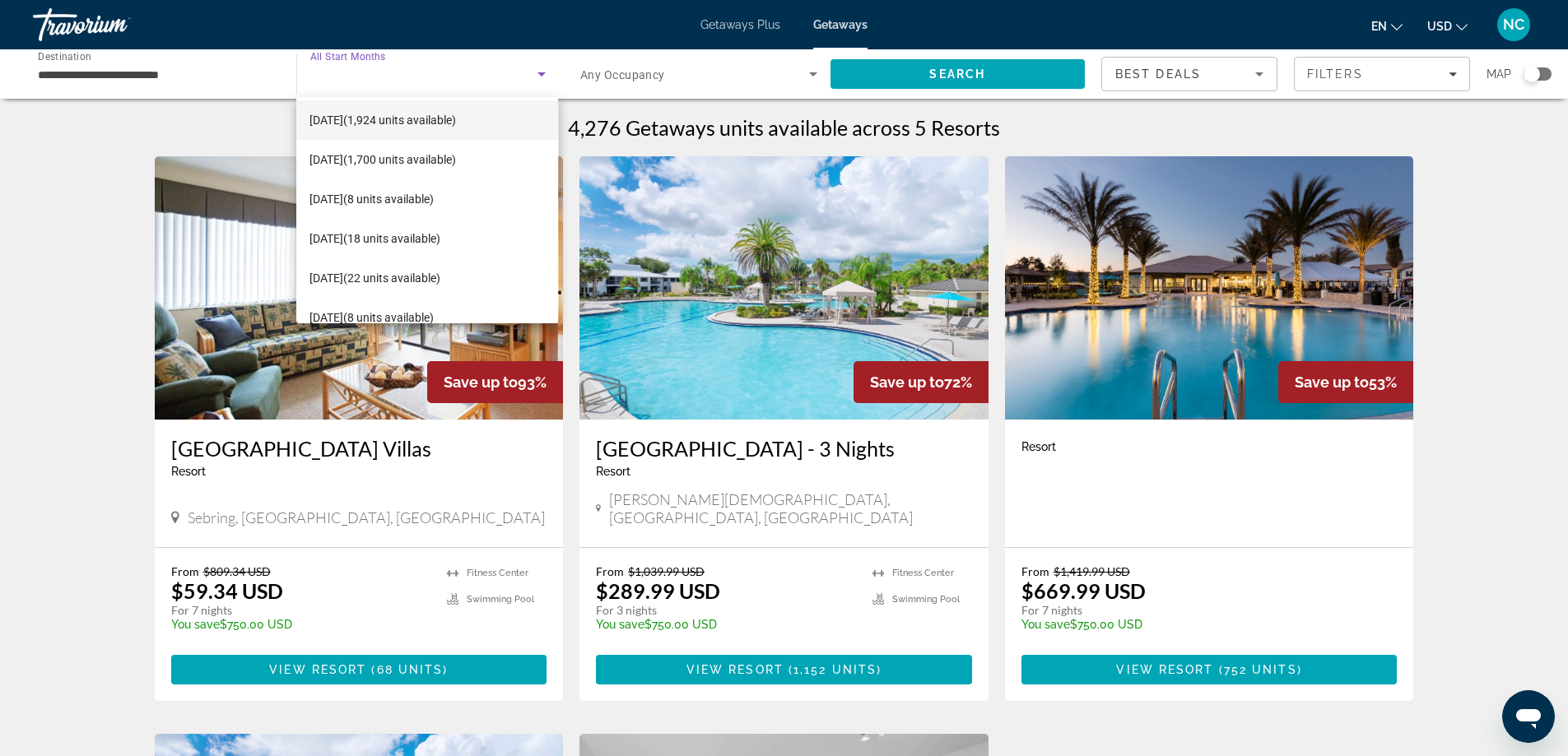
scroll to position [103, 0]
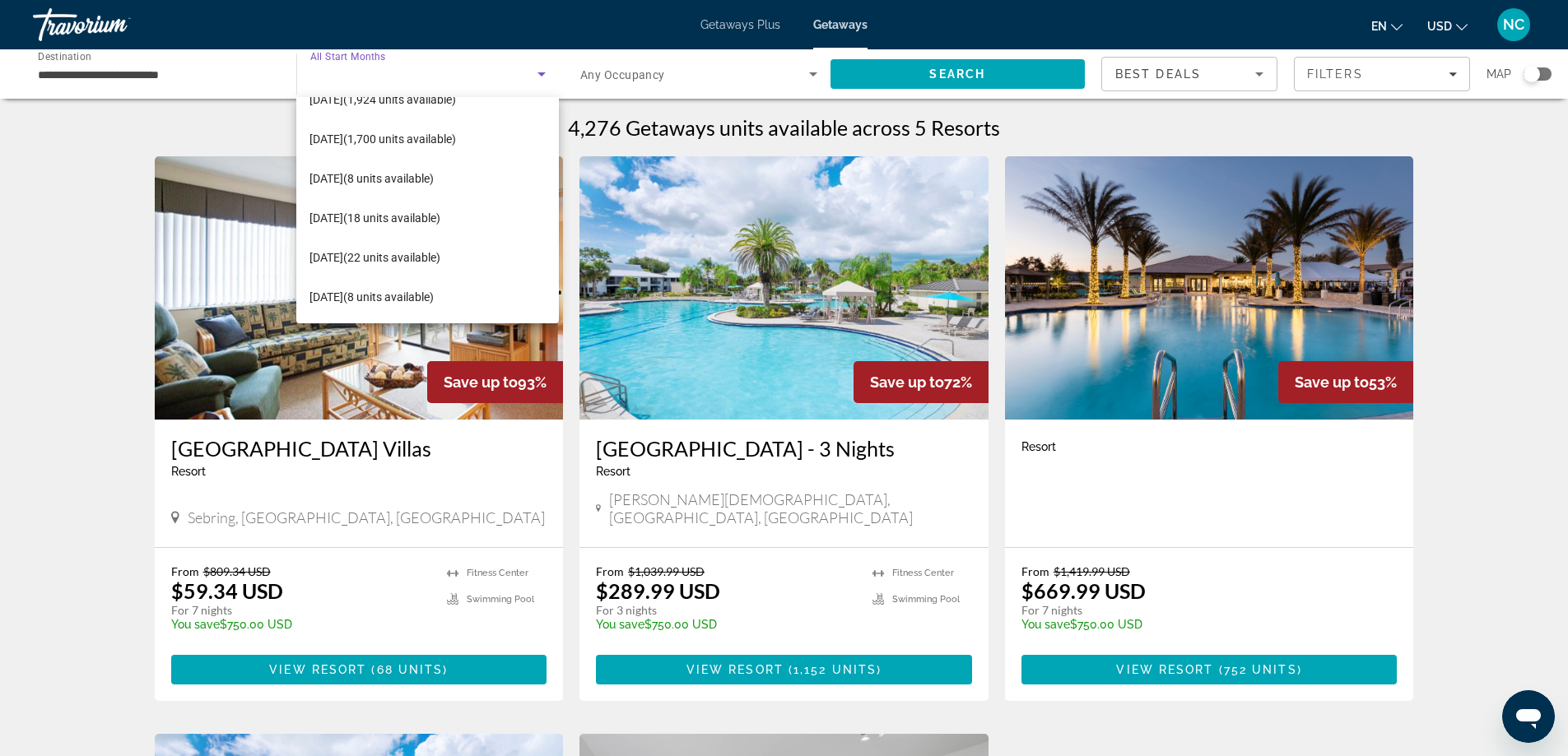
click at [97, 74] on div at bounding box center [784, 378] width 1568 height 756
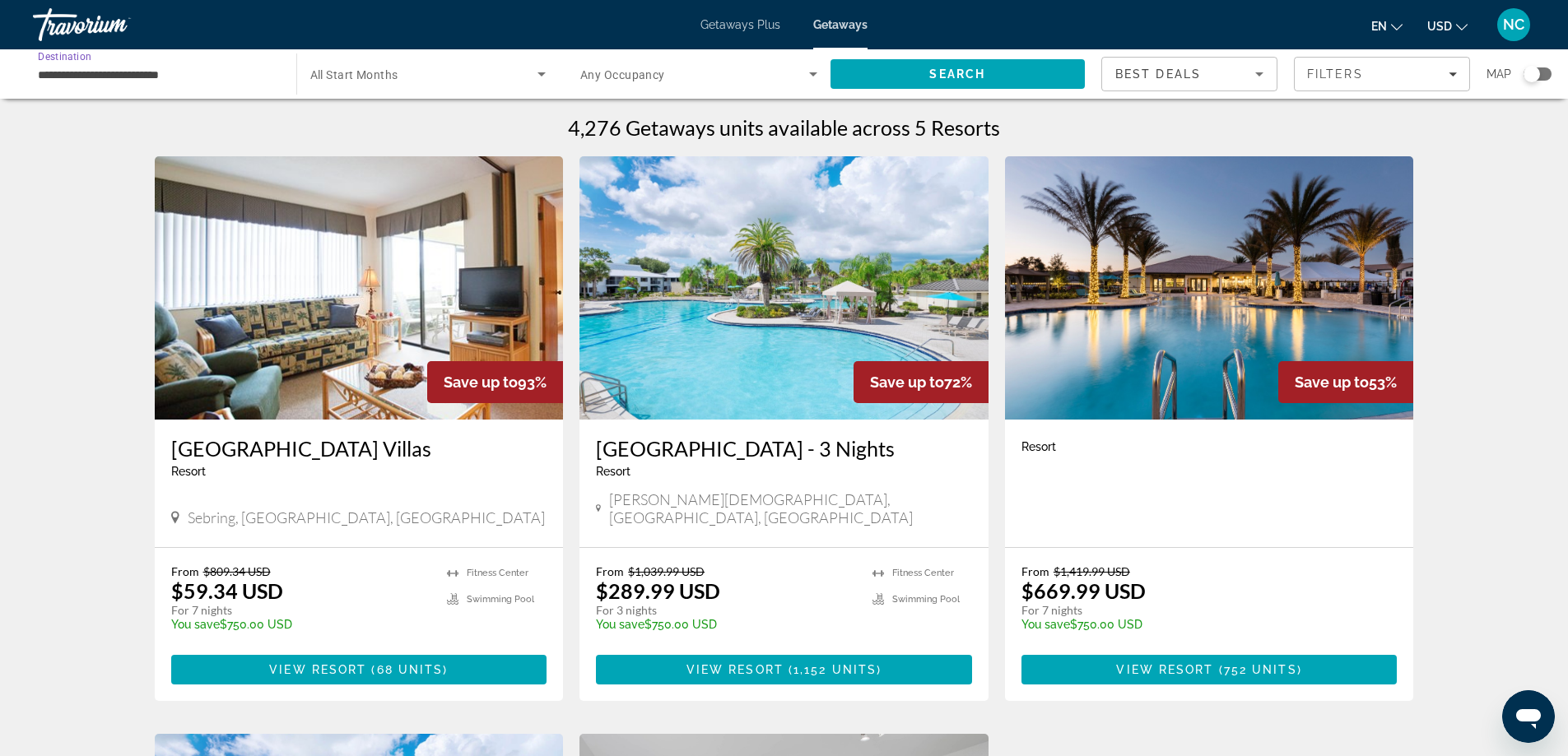
click at [111, 66] on input "**********" at bounding box center [156, 75] width 238 height 20
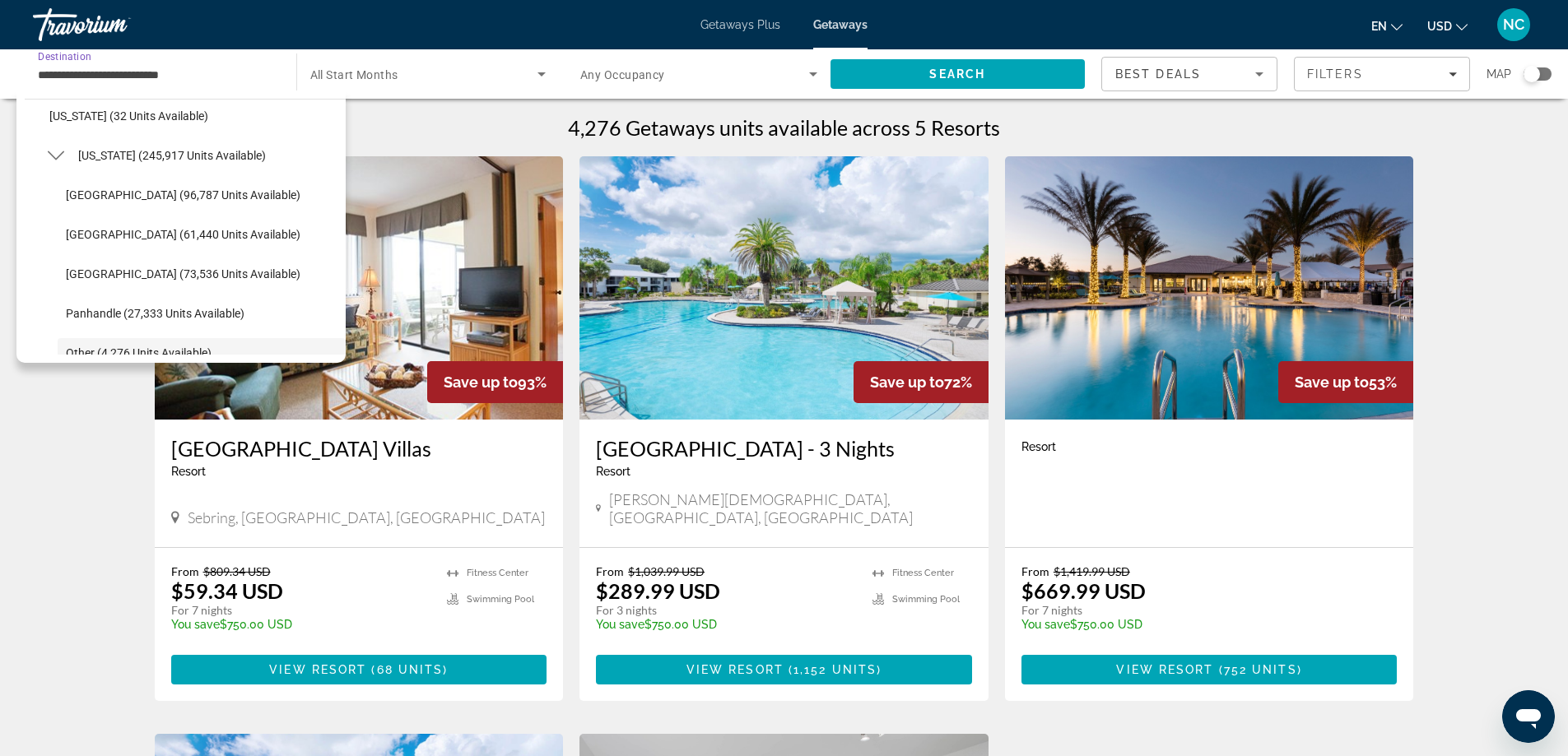
scroll to position [3, 0]
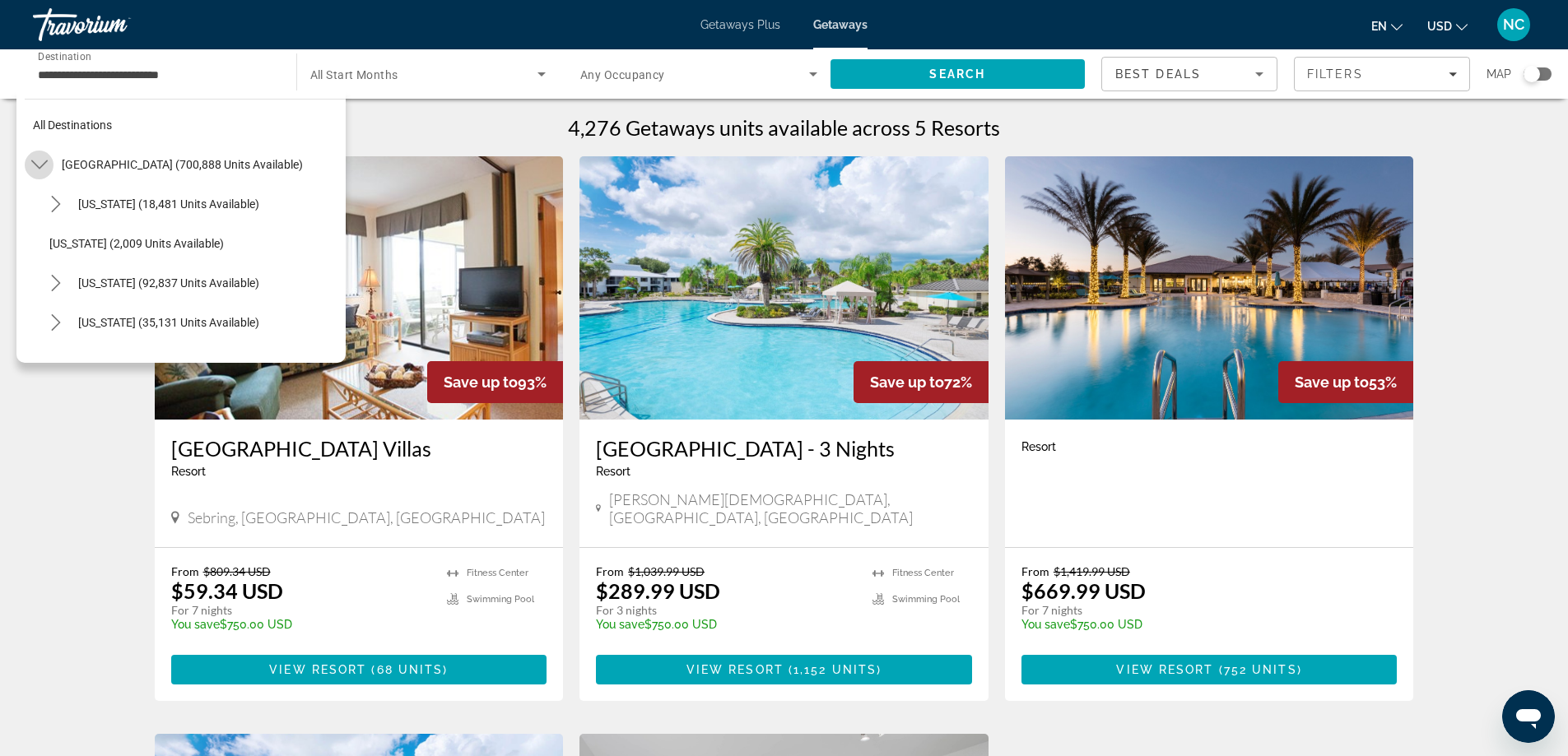
click at [44, 162] on icon "Toggle United States (700,888 units available) submenu" at bounding box center [39, 164] width 16 height 16
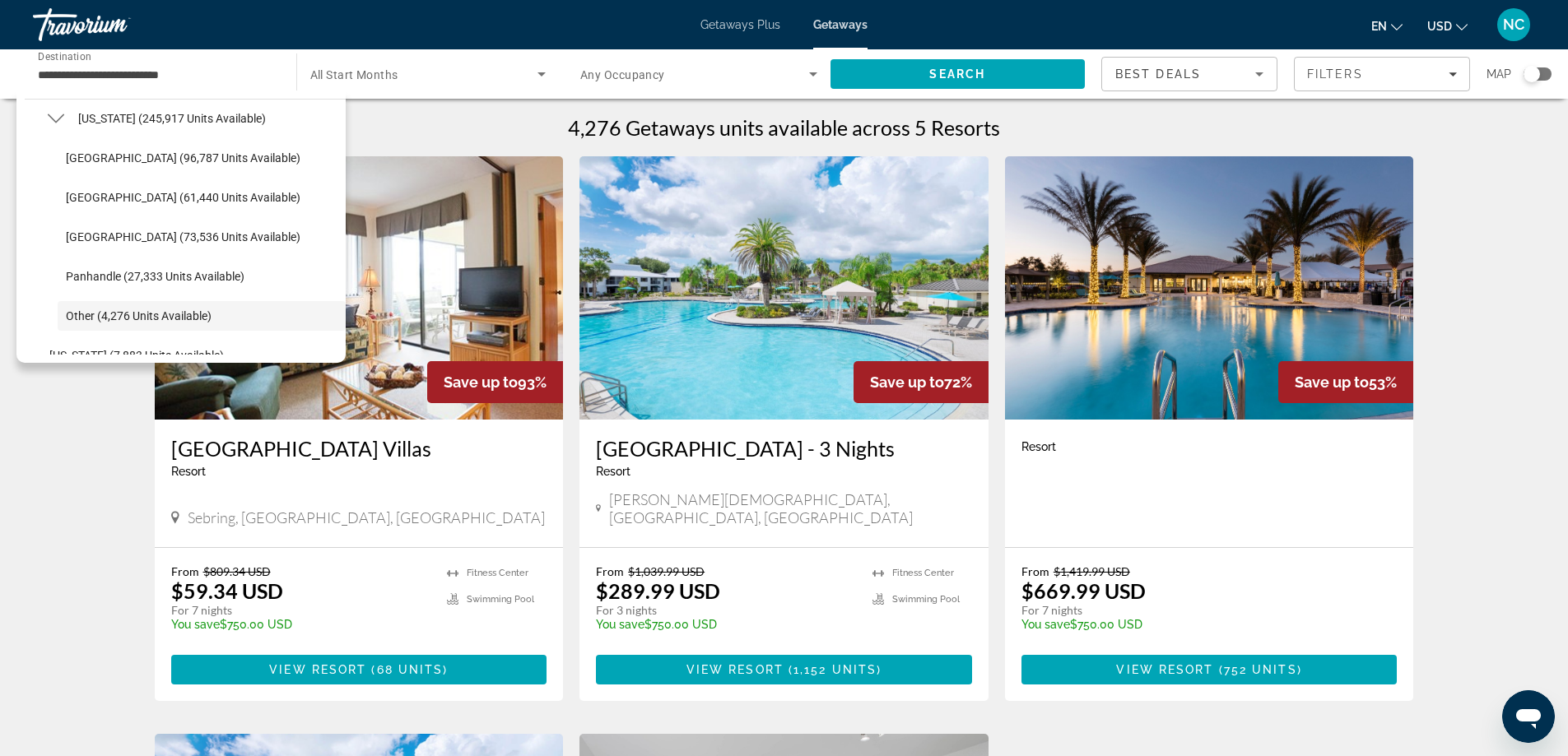
scroll to position [332, 0]
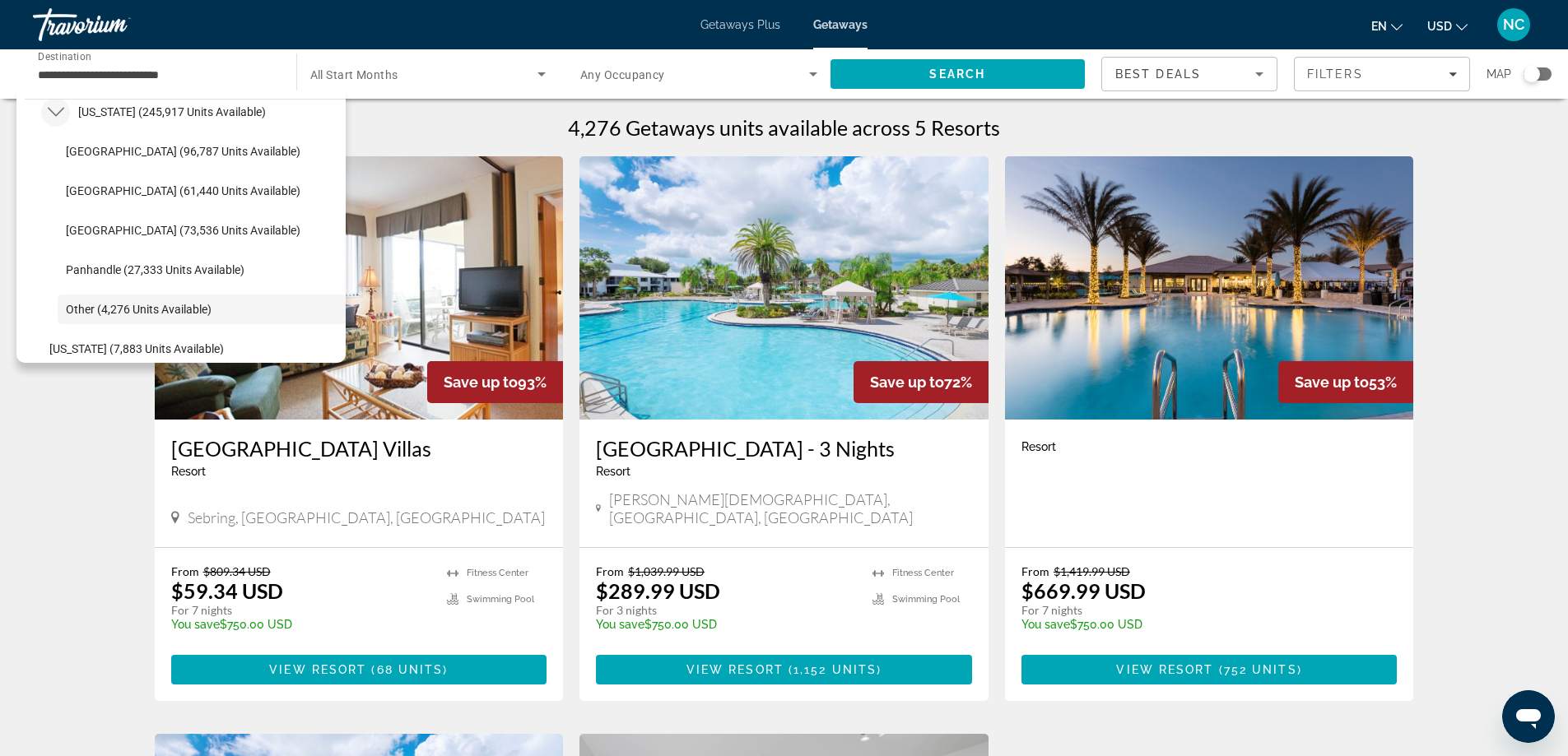
click at [54, 118] on icon "Toggle Florida (245,917 units available) submenu" at bounding box center [55, 112] width 16 height 16
click at [62, 114] on icon "Toggle Florida (245,917 units available) submenu" at bounding box center [55, 112] width 16 height 16
click at [199, 311] on span "Other (4,276 units available)" at bounding box center [139, 309] width 146 height 13
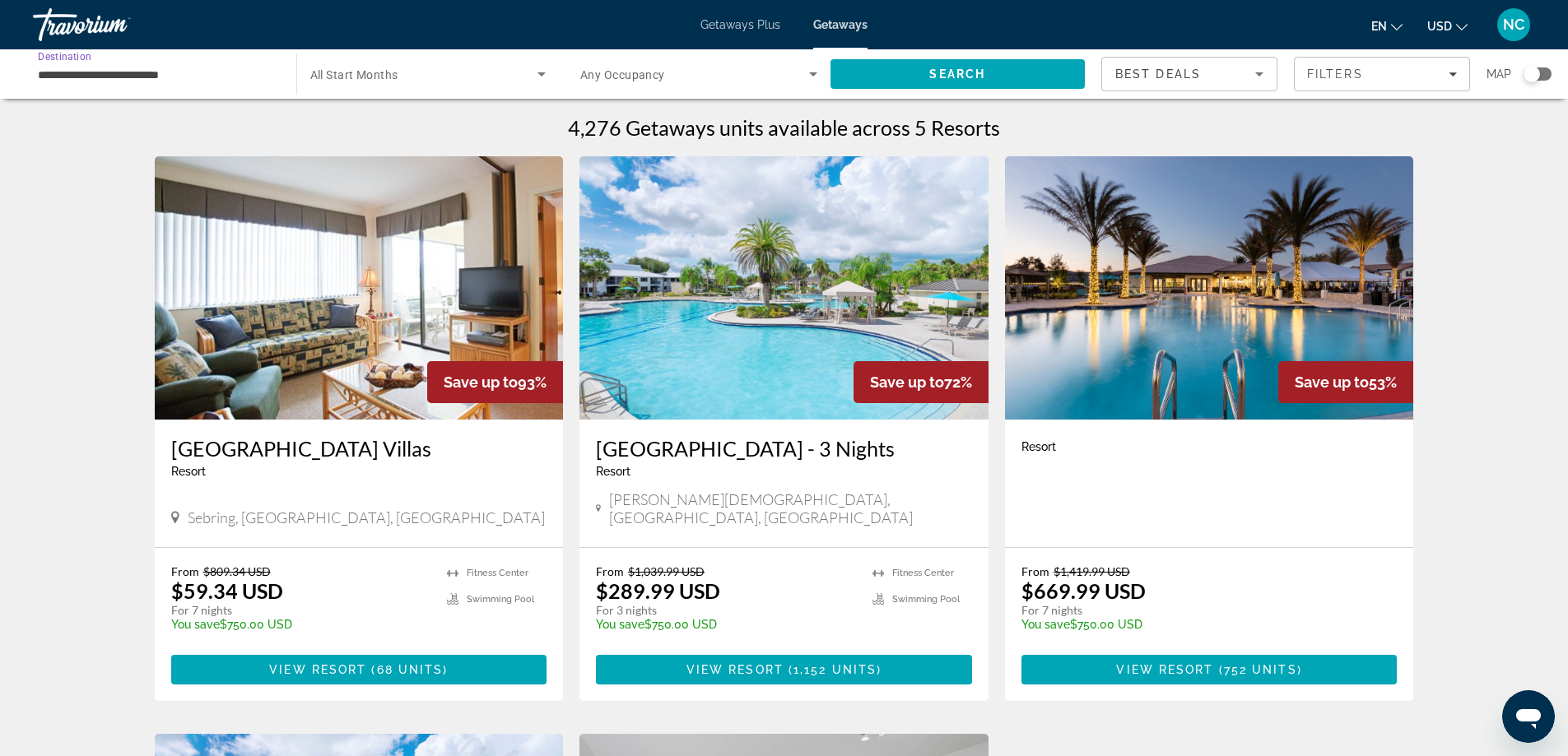
click at [543, 75] on icon "Search widget" at bounding box center [541, 74] width 20 height 20
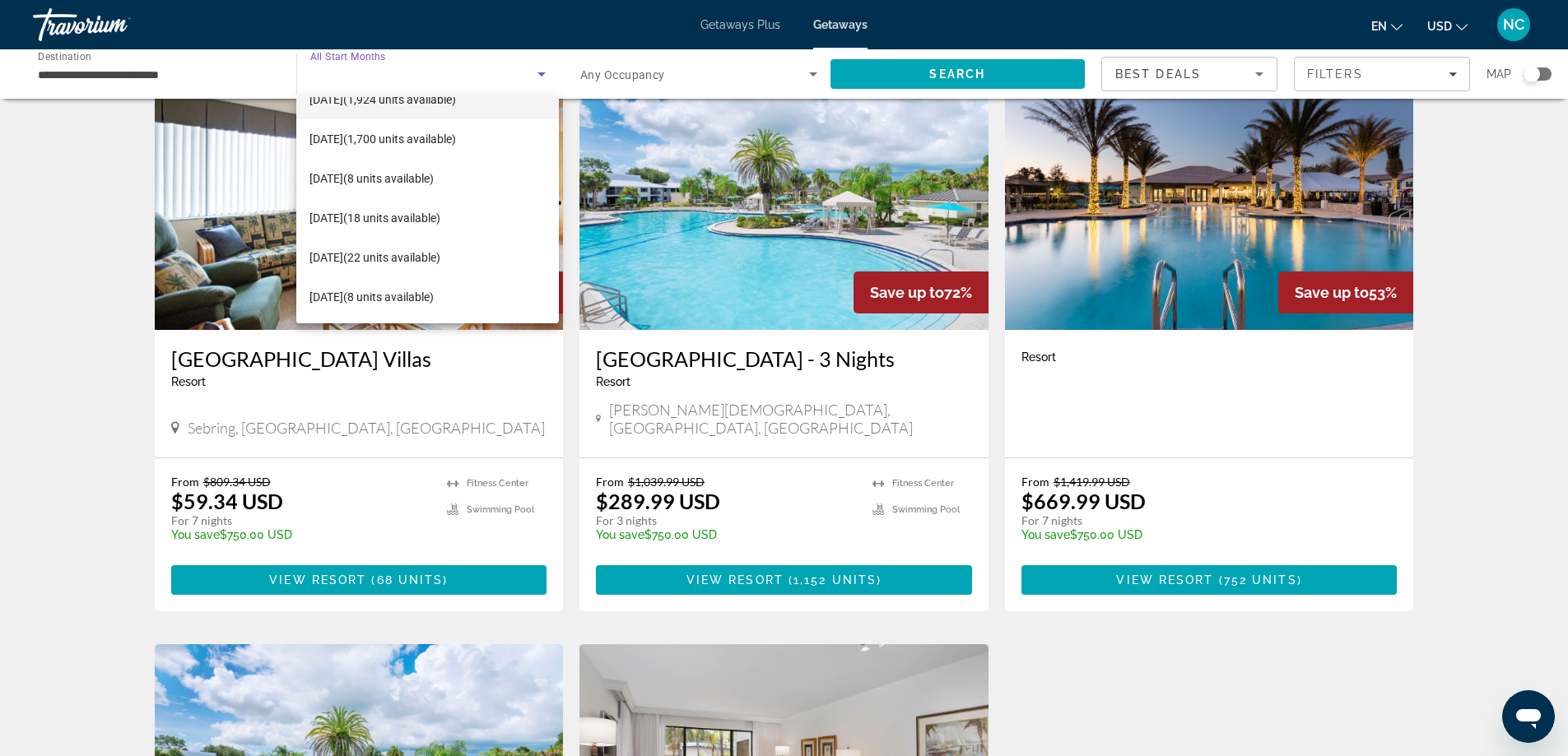
scroll to position [0, 0]
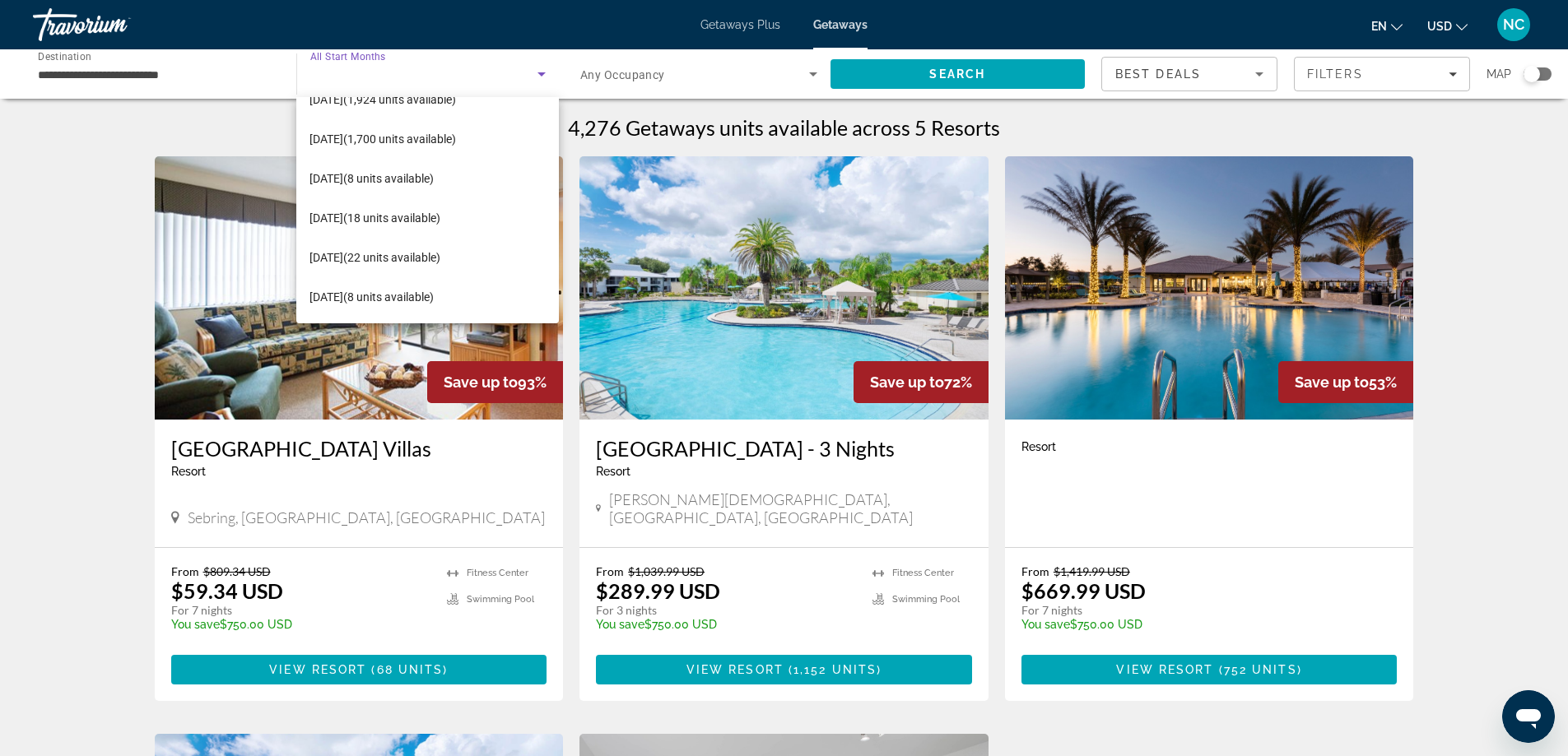
click at [742, 24] on div at bounding box center [784, 378] width 1568 height 756
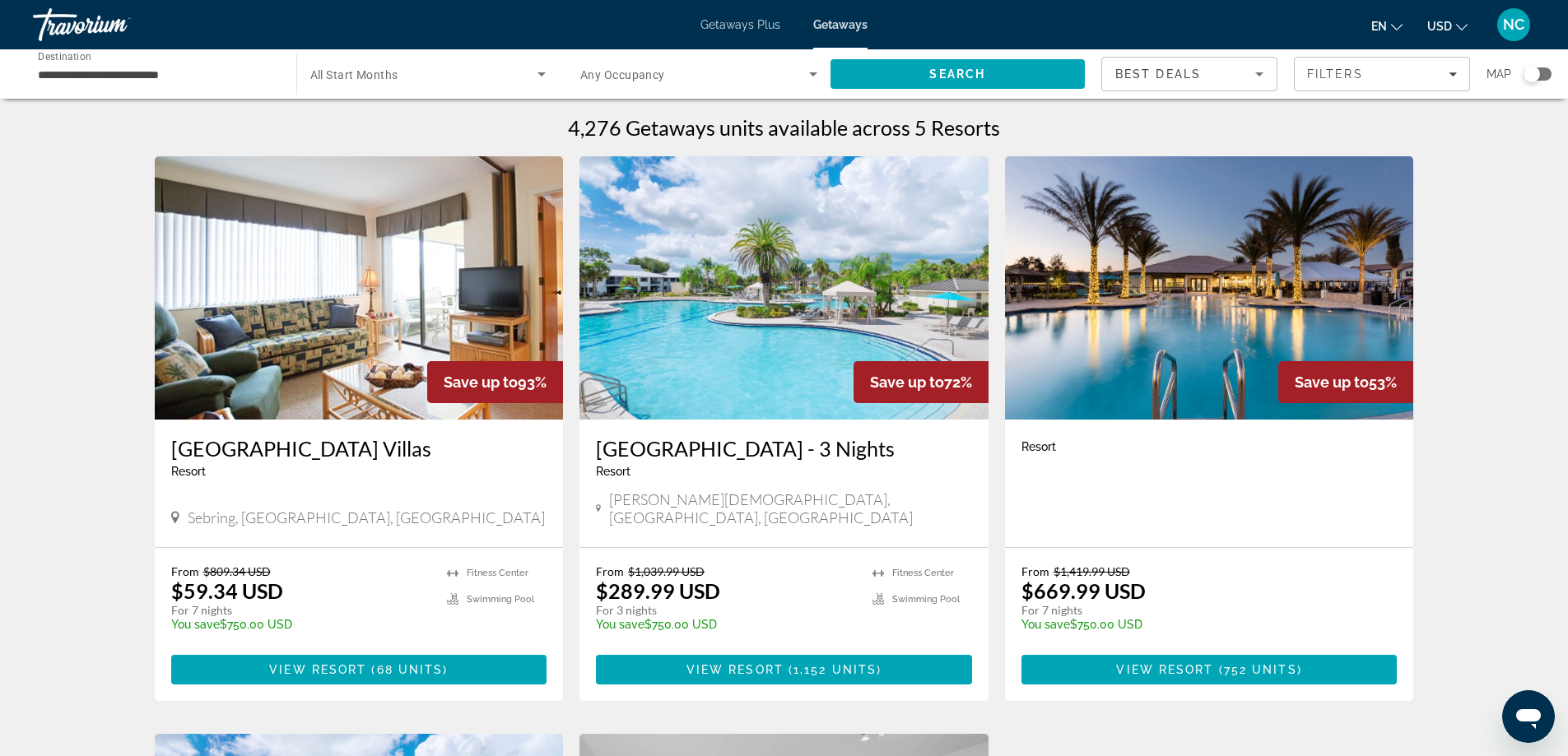
click at [755, 32] on div "Getaways Plus Getaways en English Español Français Italiano Português русский U…" at bounding box center [784, 24] width 1568 height 43
click at [728, 22] on span "Getaways Plus" at bounding box center [740, 25] width 79 height 13
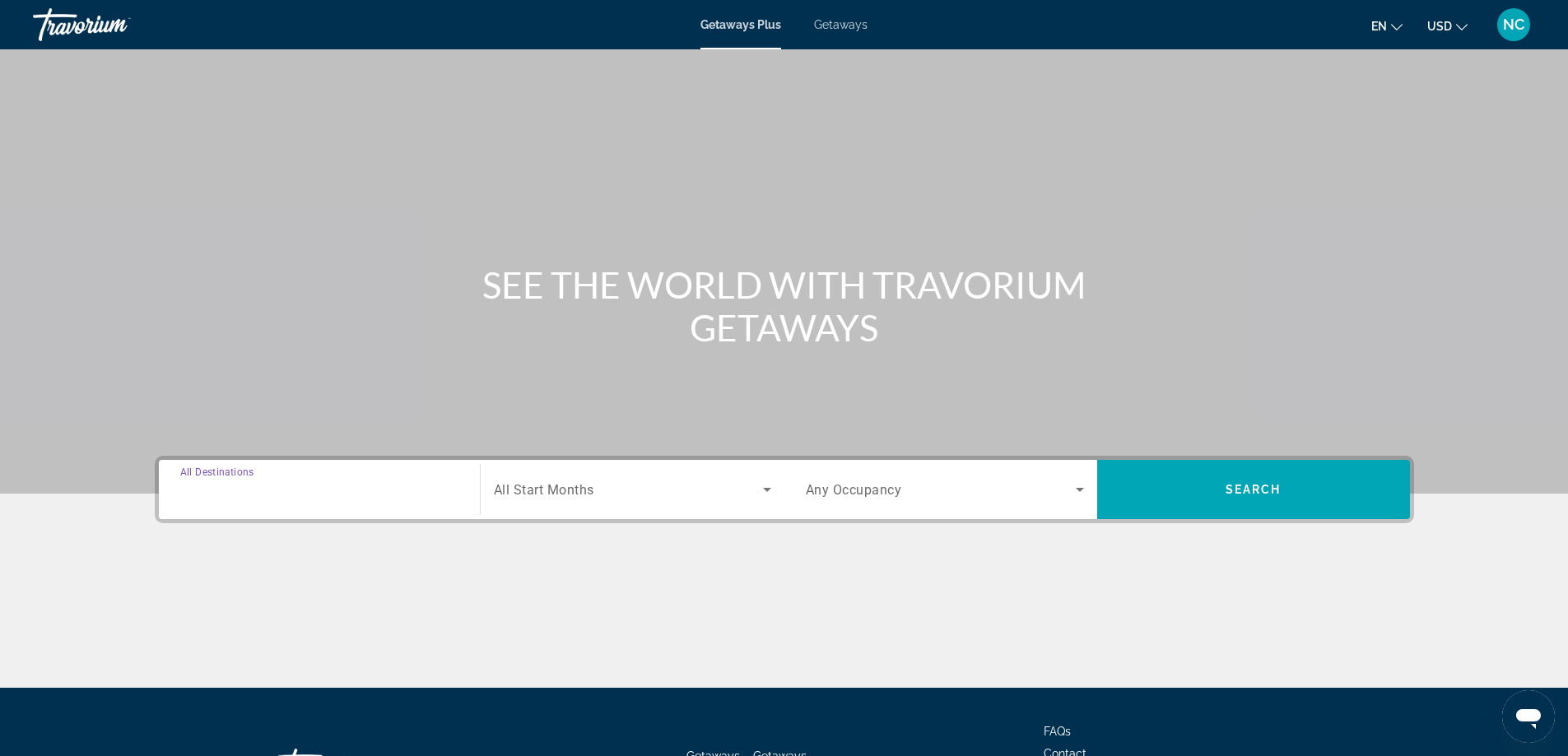
click at [203, 481] on input "Destination All Destinations" at bounding box center [320, 490] width 278 height 20
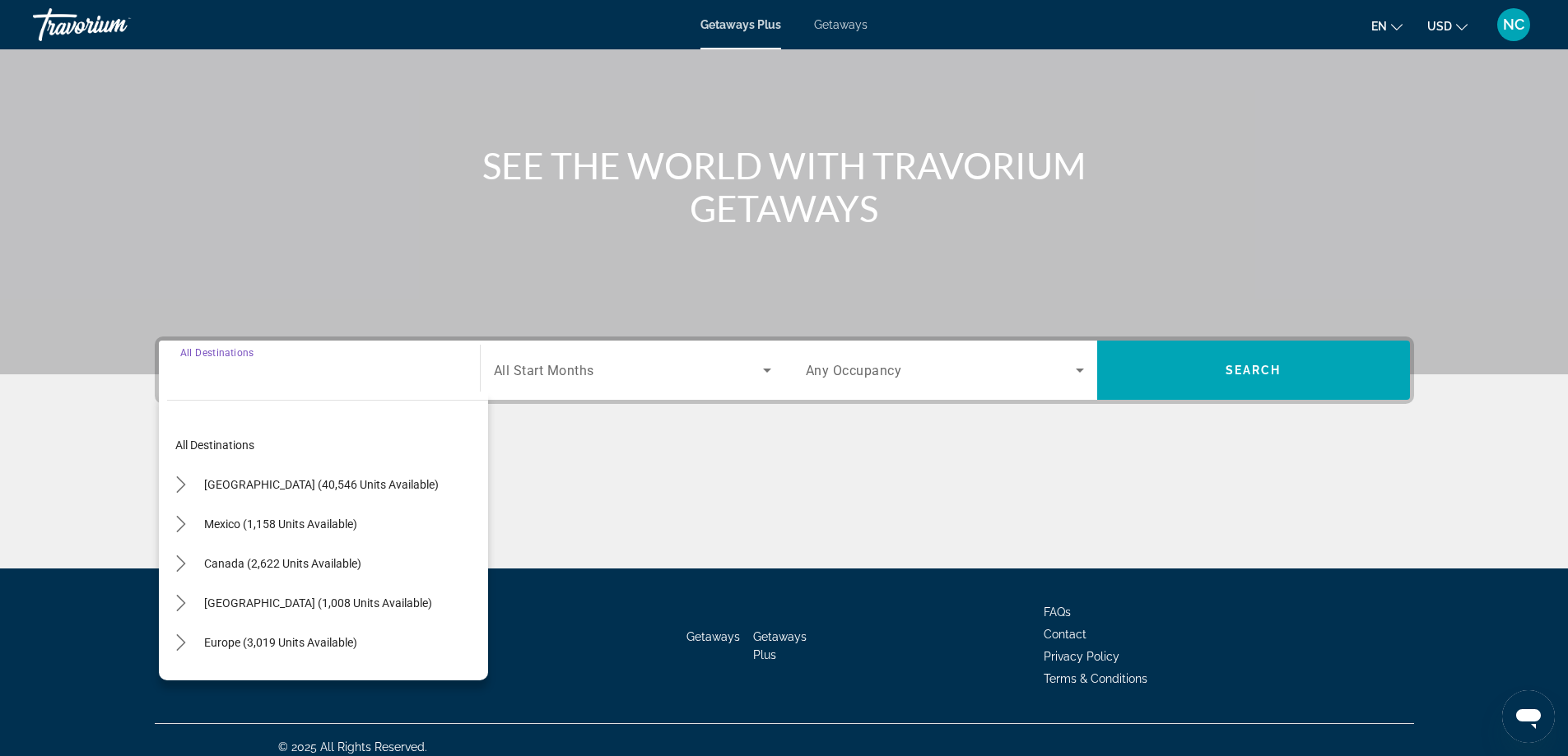
scroll to position [133, 0]
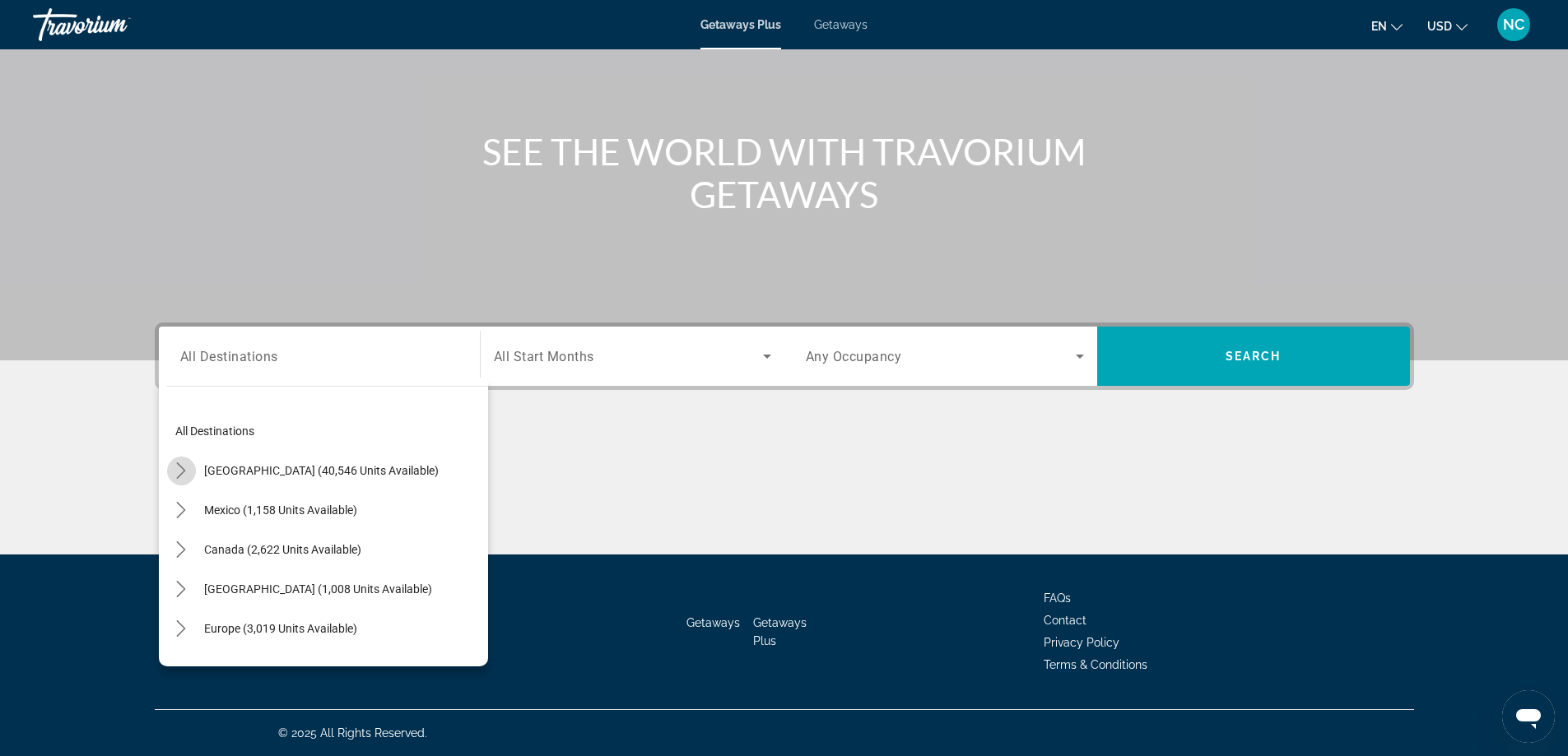
click at [182, 470] on icon "Toggle United States (40,546 units available) submenu" at bounding box center [181, 470] width 16 height 16
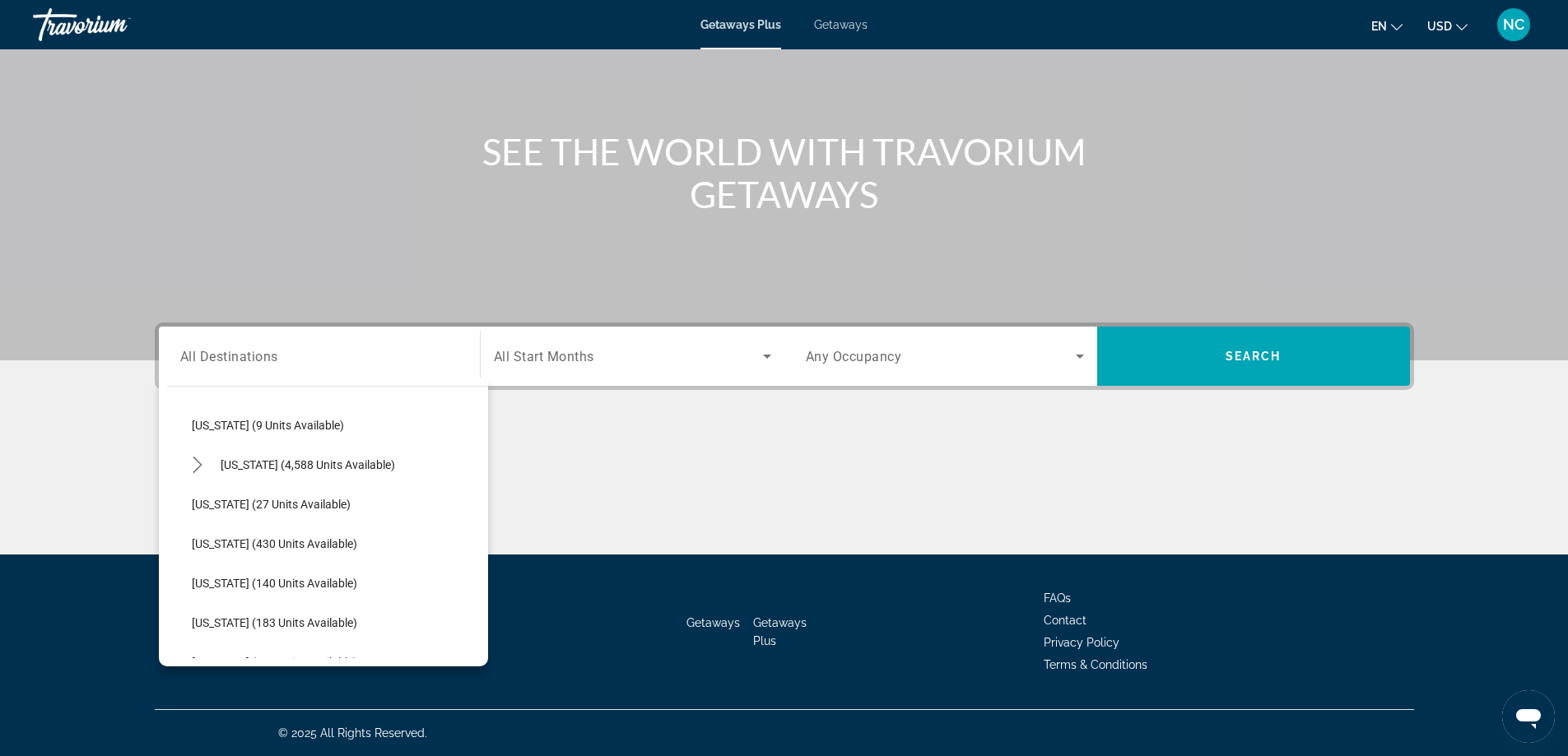
scroll to position [294, 0]
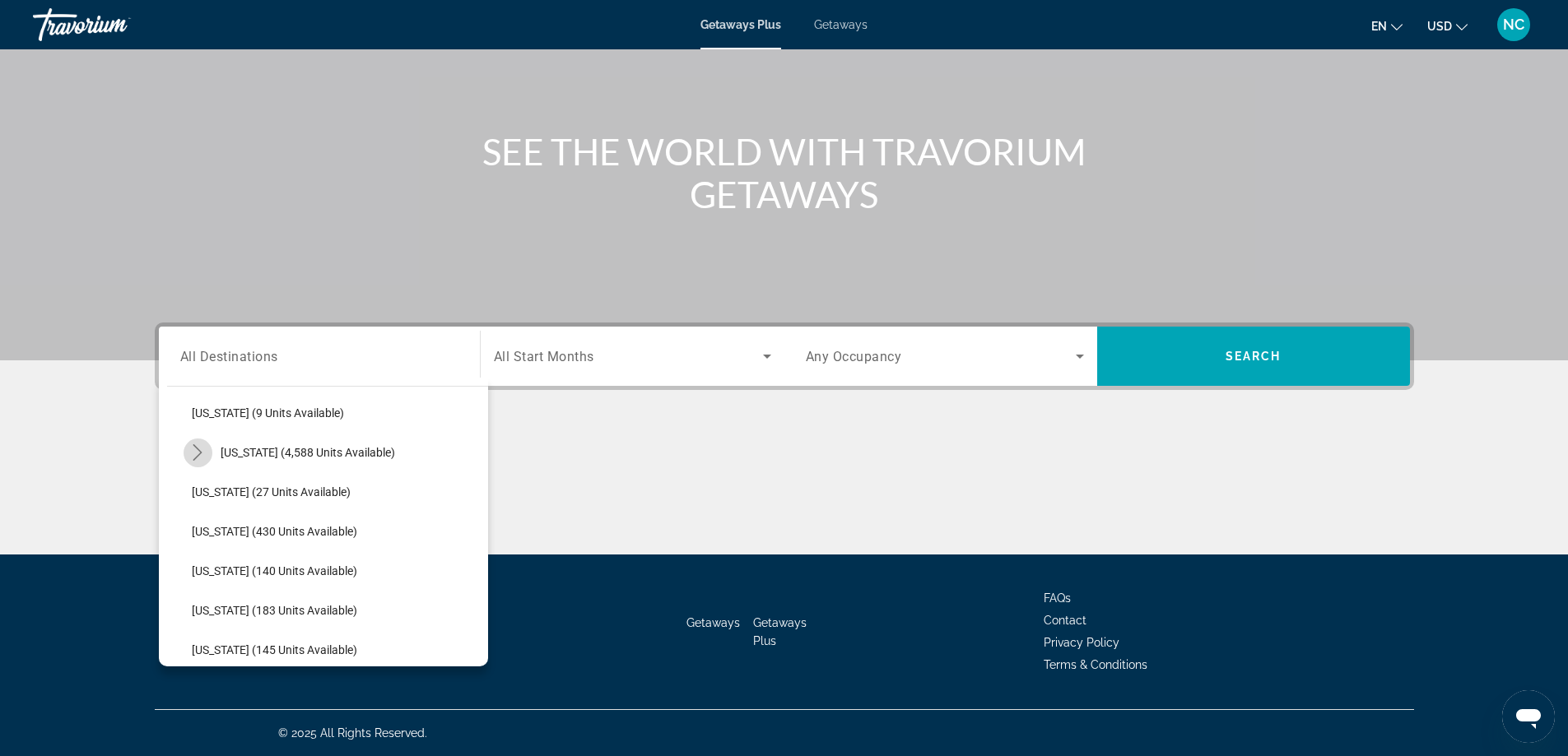
click at [200, 452] on icon "Toggle Florida (4,588 units available) submenu" at bounding box center [197, 452] width 16 height 16
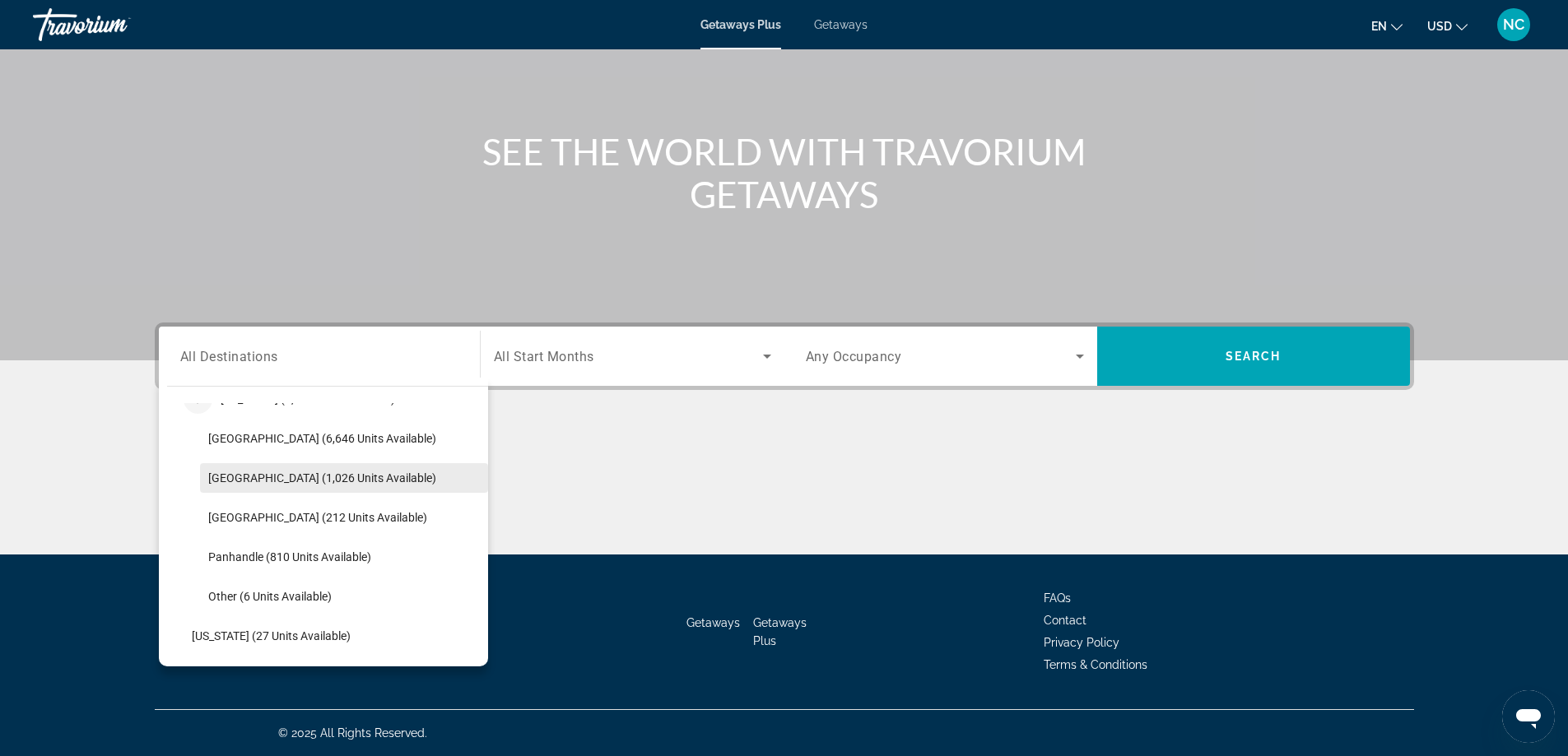
scroll to position [377, 0]
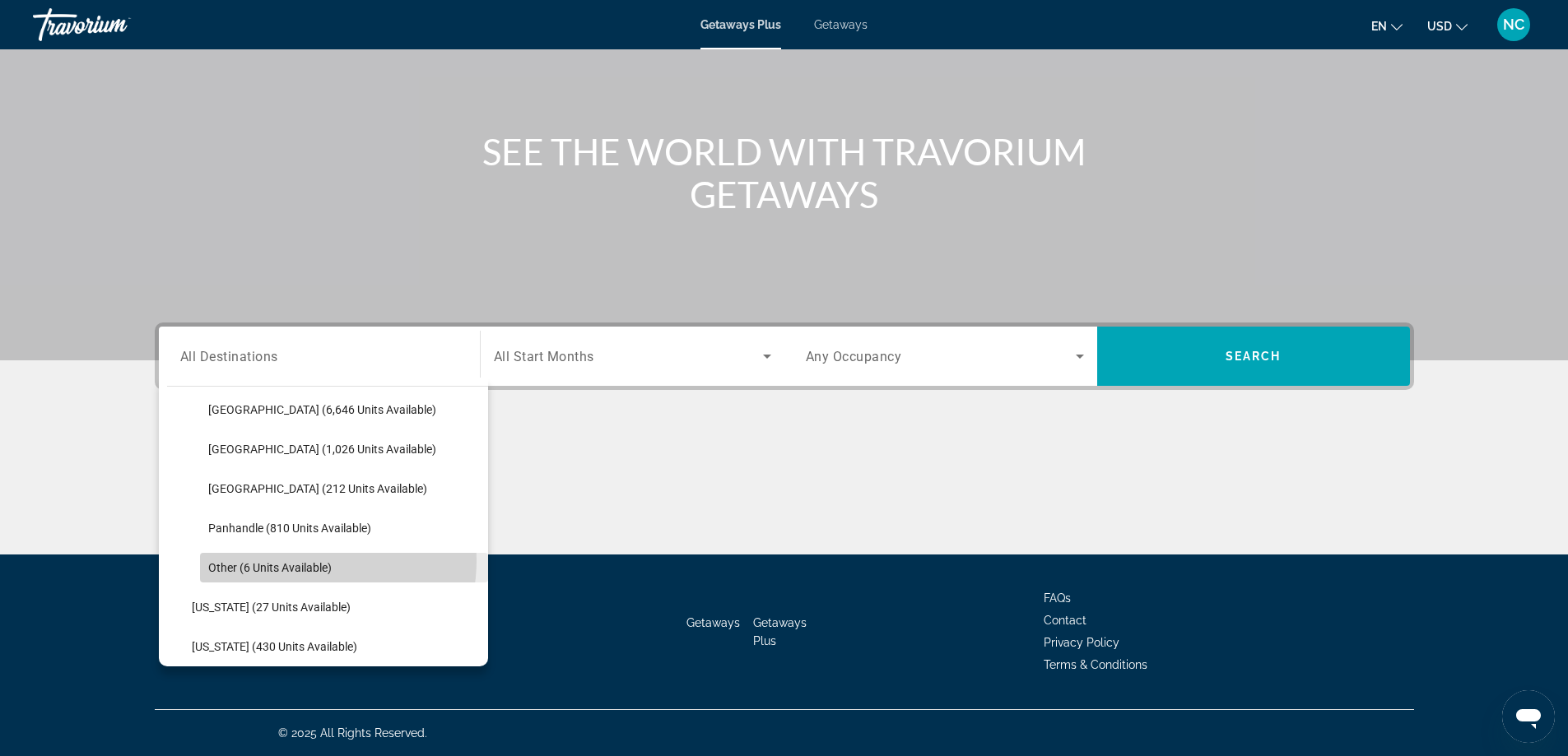
click at [298, 561] on span "Other (6 units available)" at bounding box center [270, 568] width 123 height 13
type input "**********"
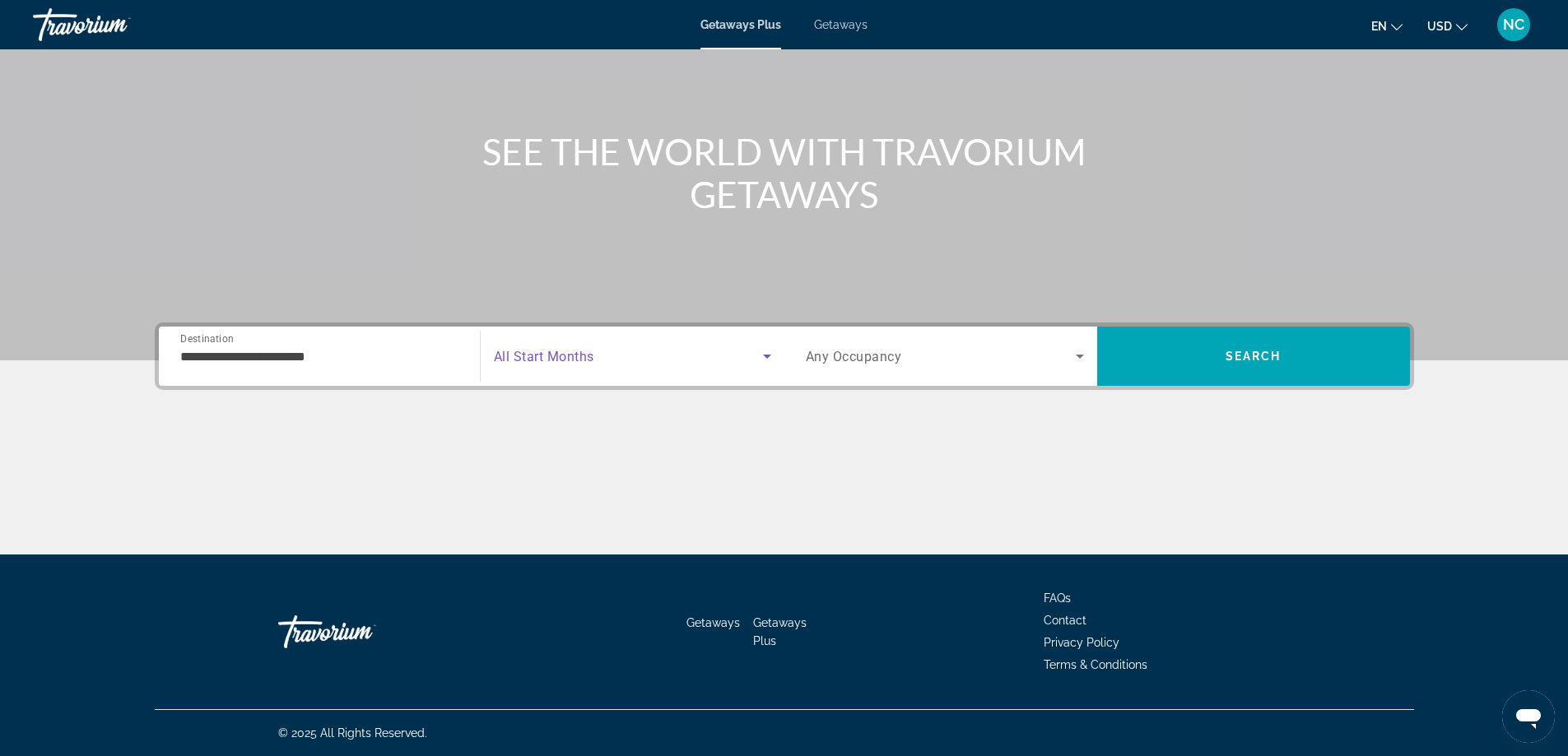
click at [766, 354] on icon "Search widget" at bounding box center [766, 356] width 20 height 20
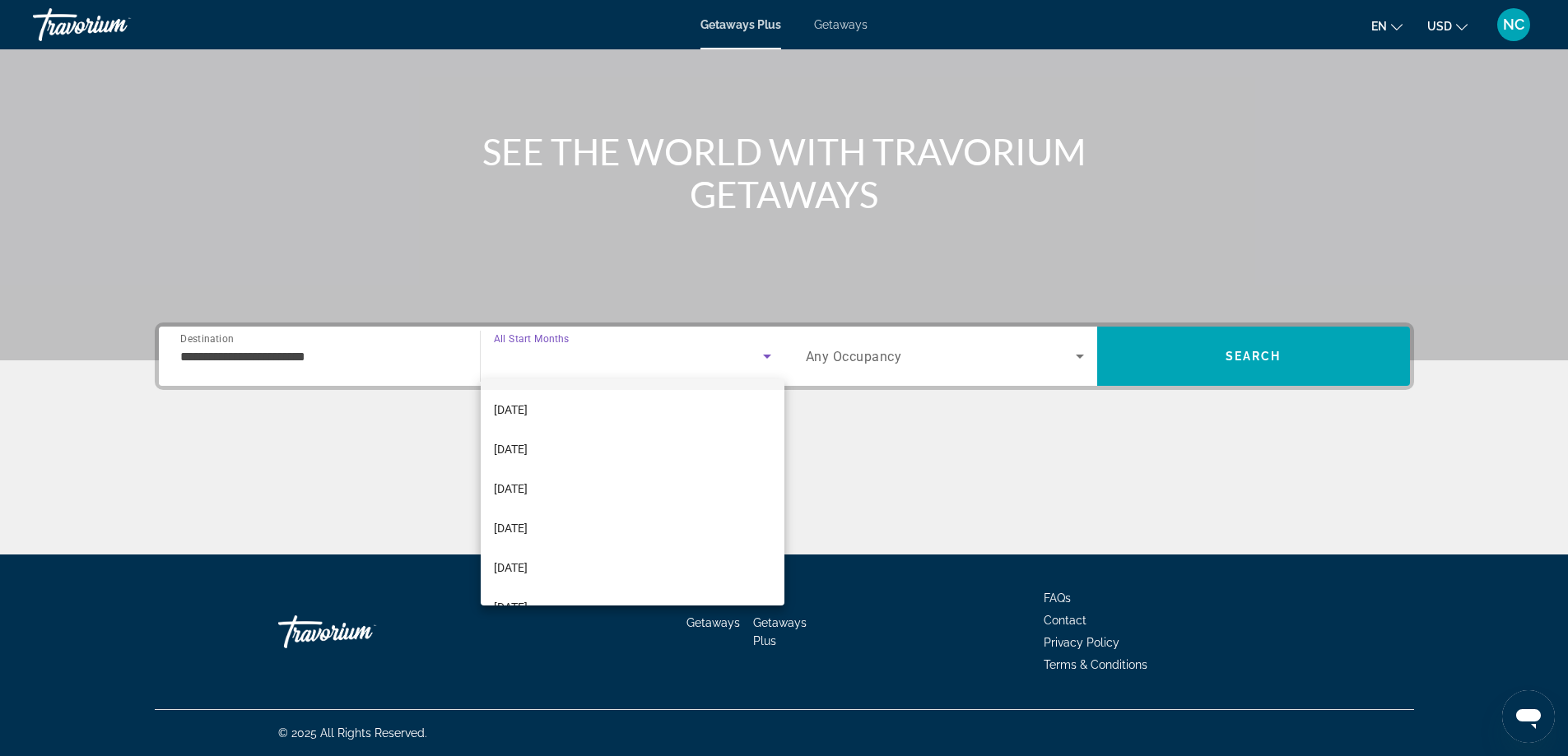
scroll to position [165, 0]
click at [528, 476] on span "[DATE]" at bounding box center [511, 478] width 34 height 20
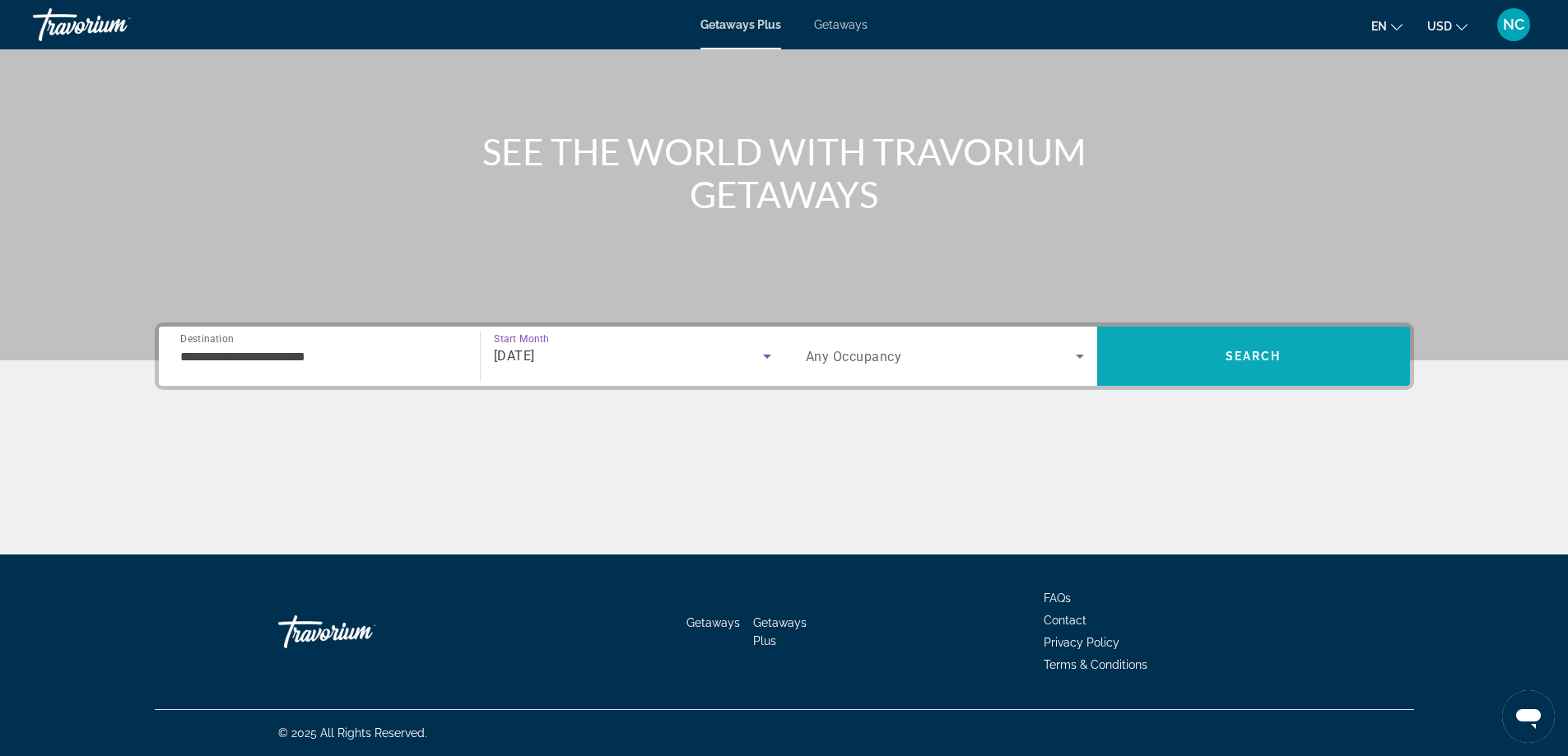
click at [1222, 351] on span "Search" at bounding box center [1254, 357] width 313 height 40
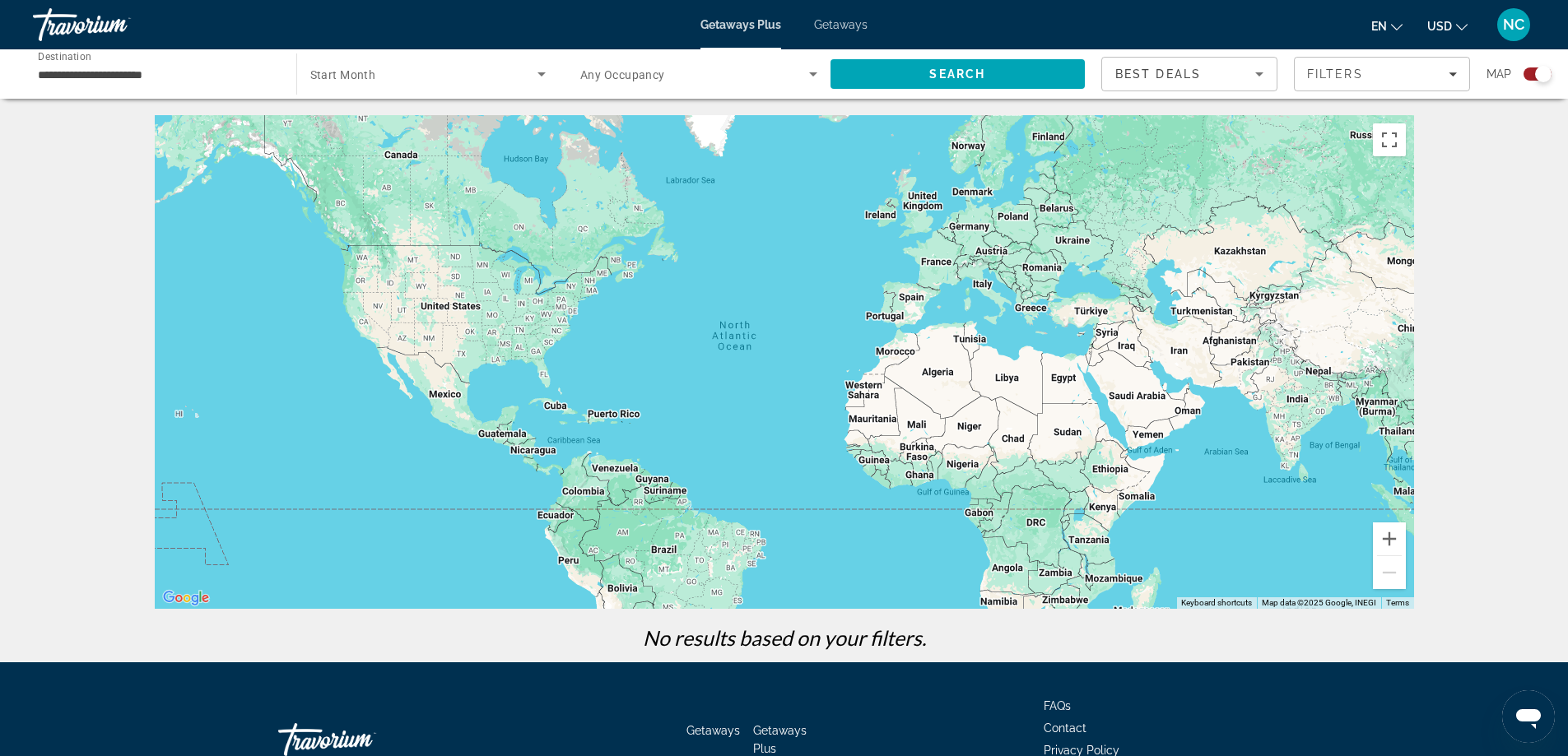
click at [540, 73] on icon "Search widget" at bounding box center [541, 75] width 9 height 4
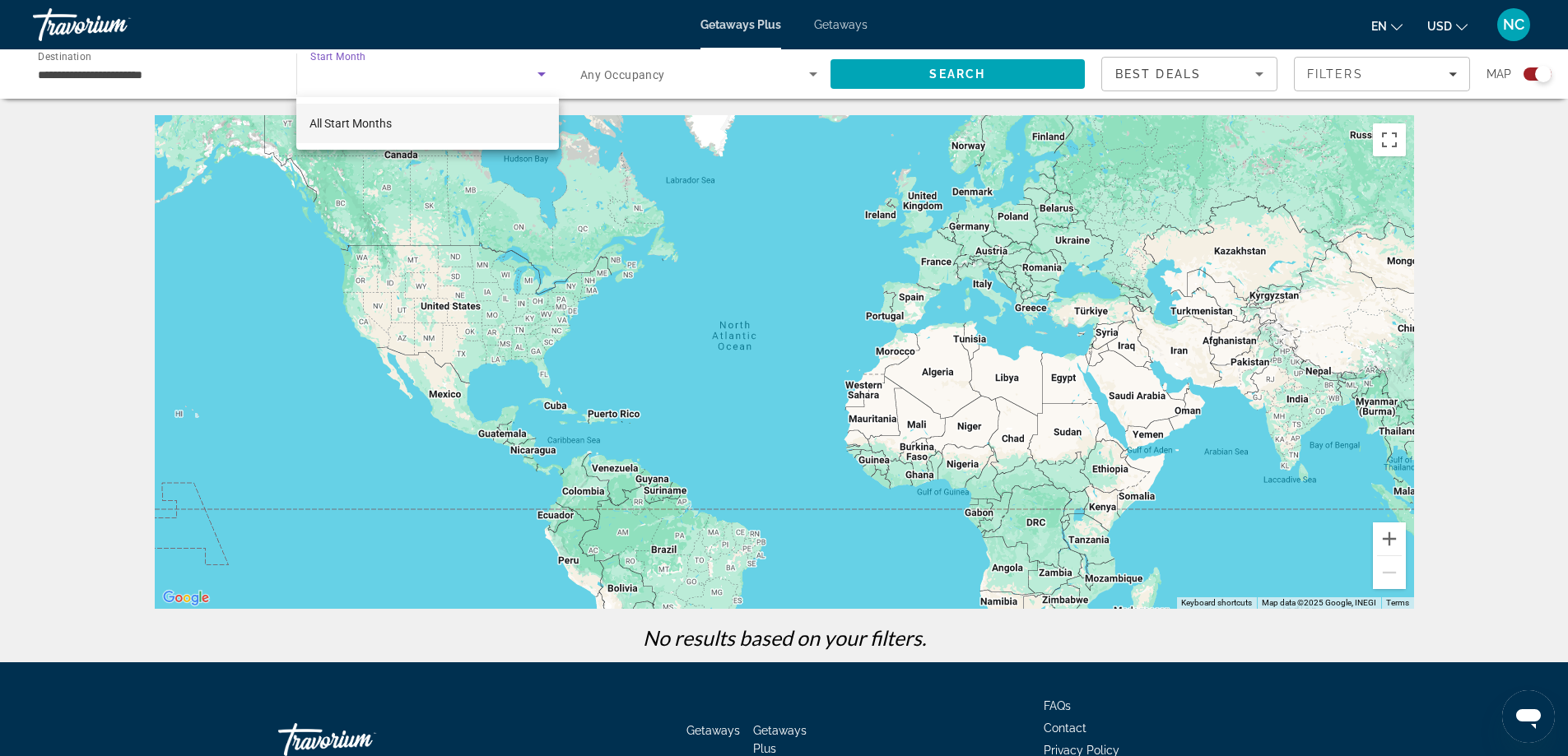
click at [401, 123] on mat-option "All Start Months" at bounding box center [427, 124] width 262 height 40
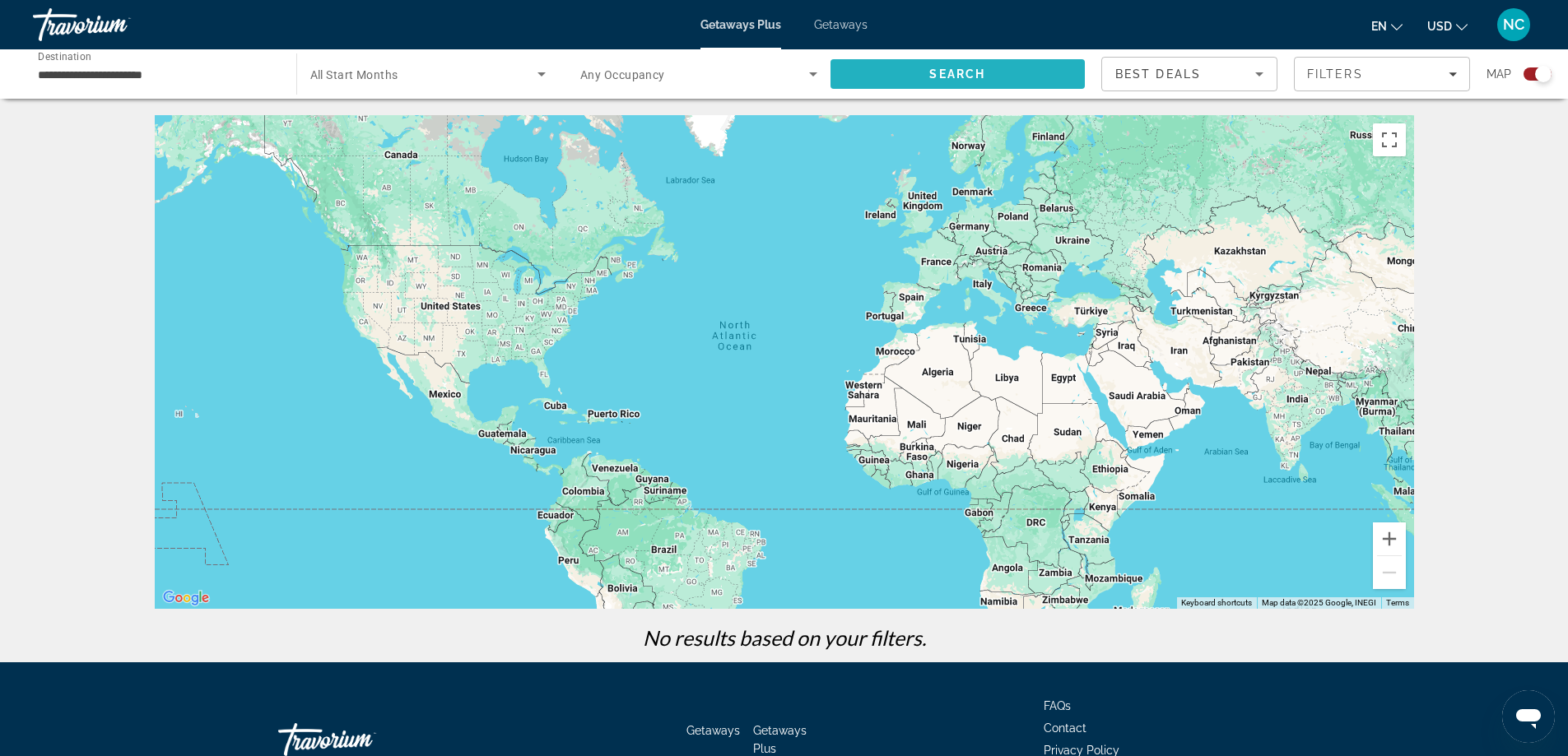
click at [980, 61] on span "Search" at bounding box center [959, 74] width 255 height 40
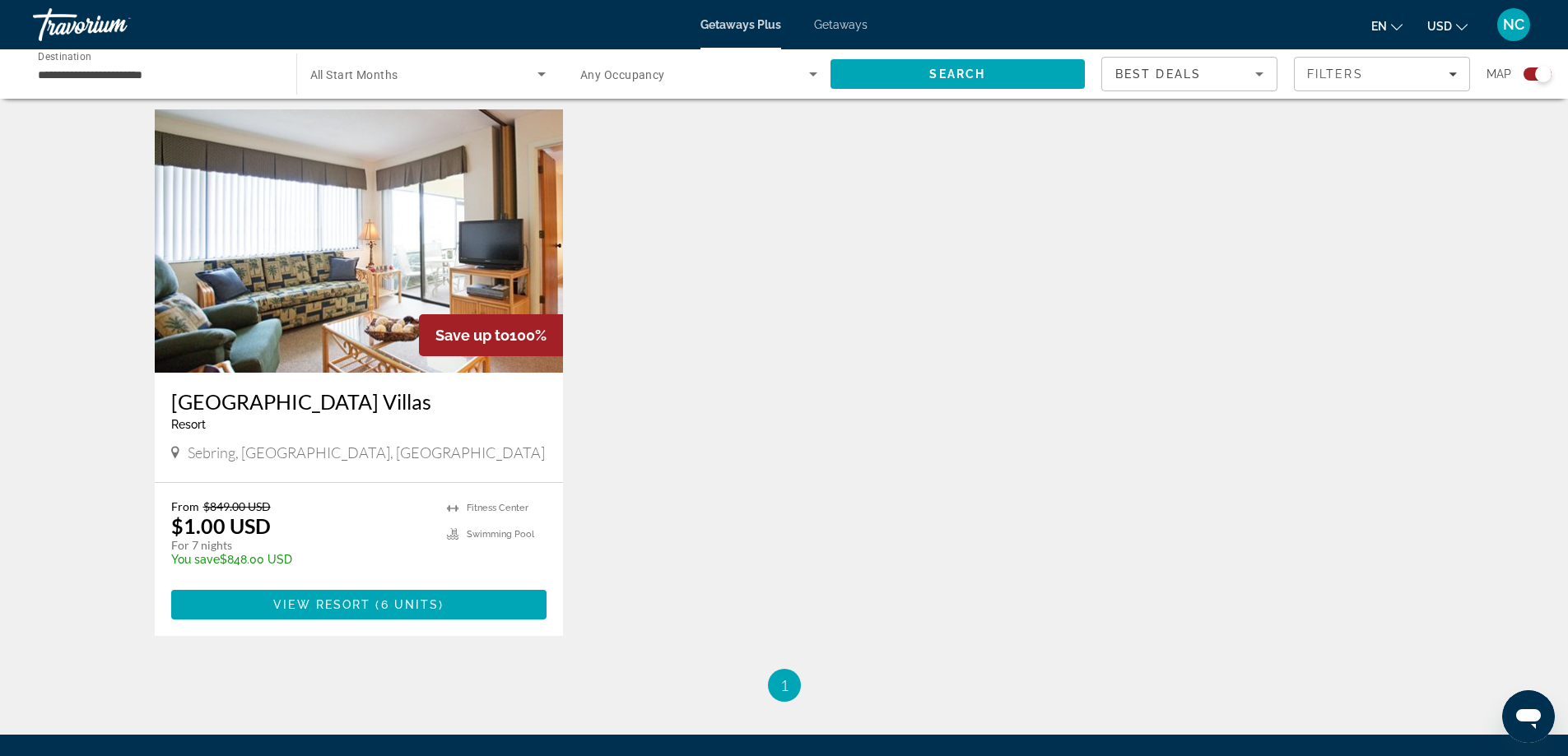
scroll to position [576, 0]
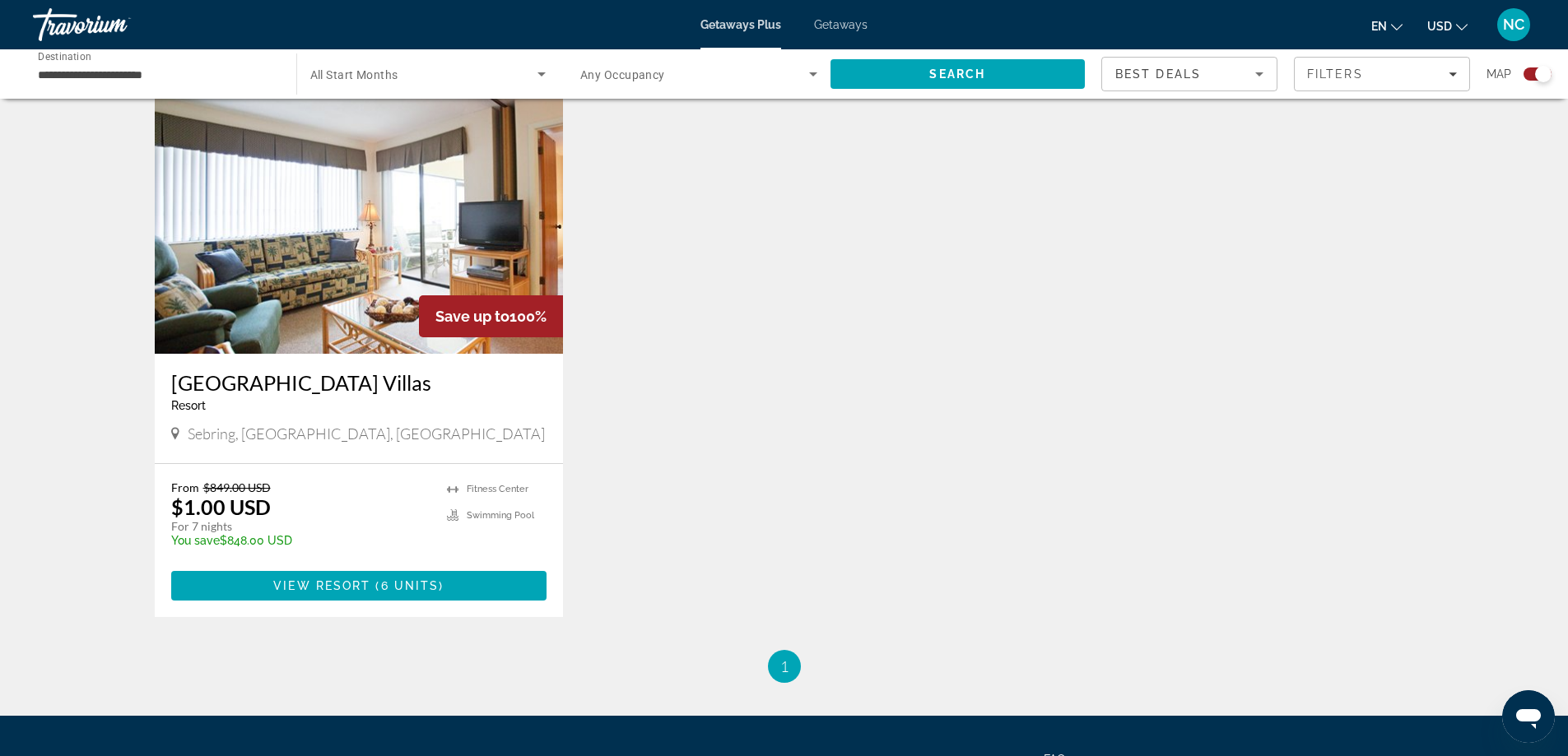
click at [269, 238] on img "Main content" at bounding box center [360, 222] width 409 height 263
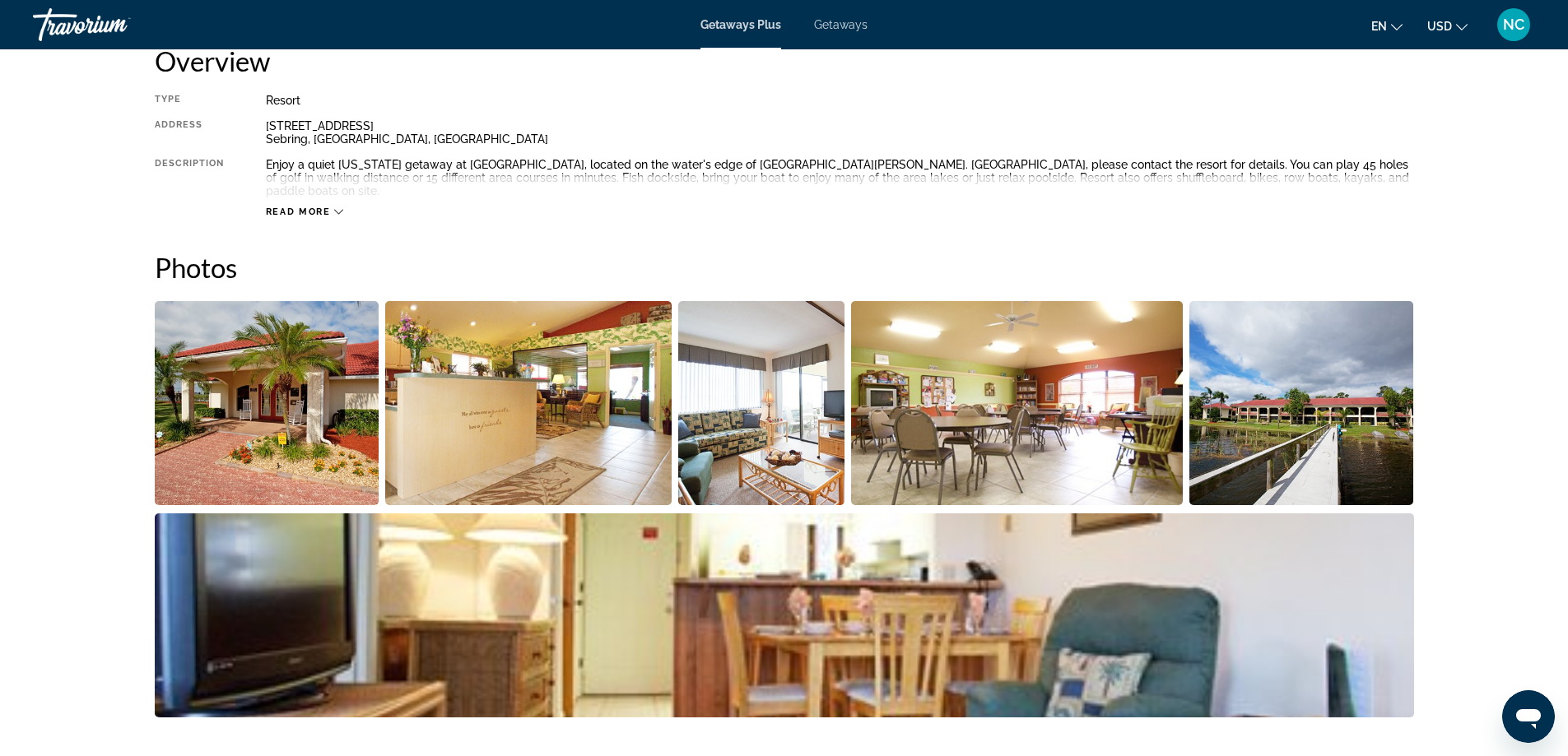
scroll to position [5, 0]
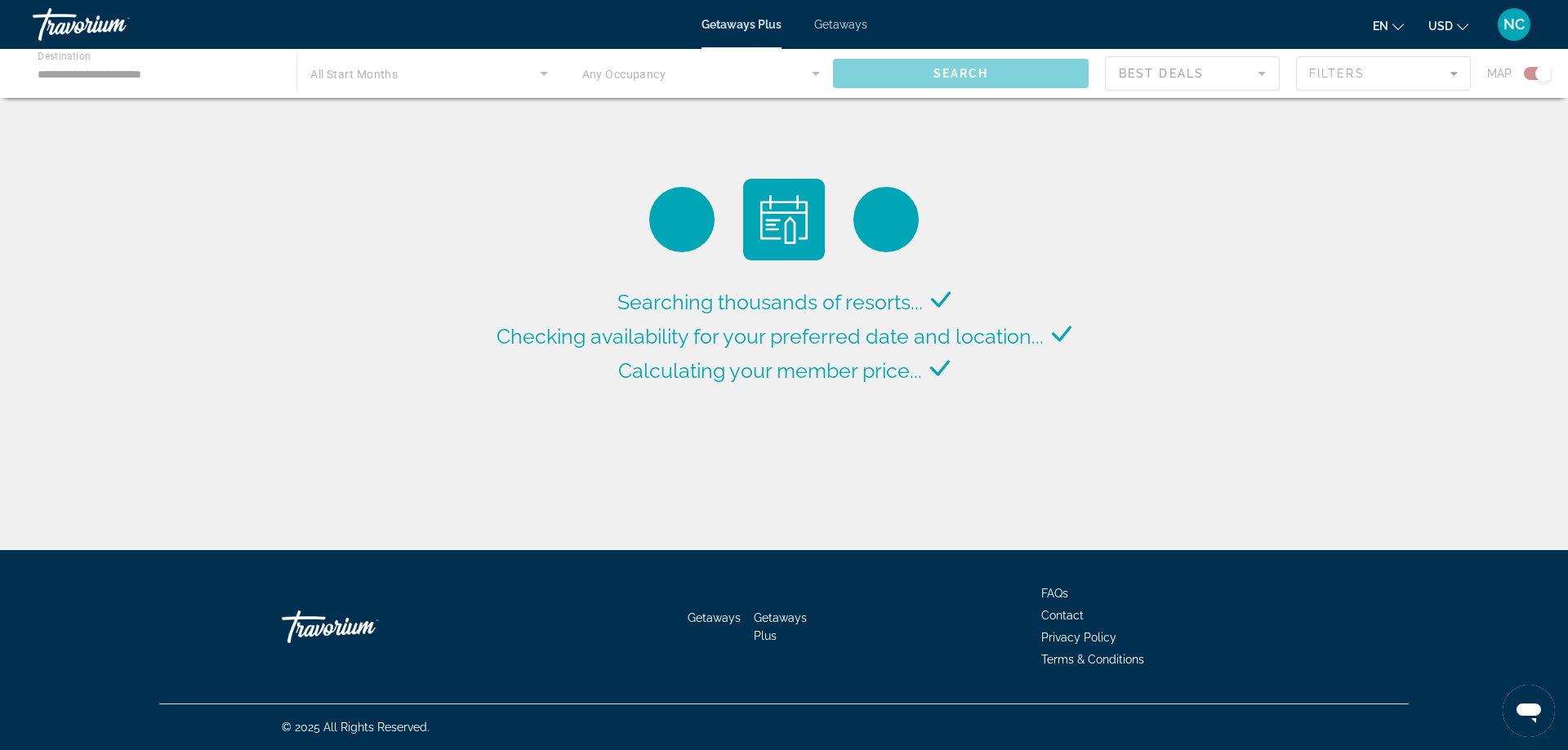
click at [543, 72] on div "Main content" at bounding box center [784, 73] width 1568 height 49
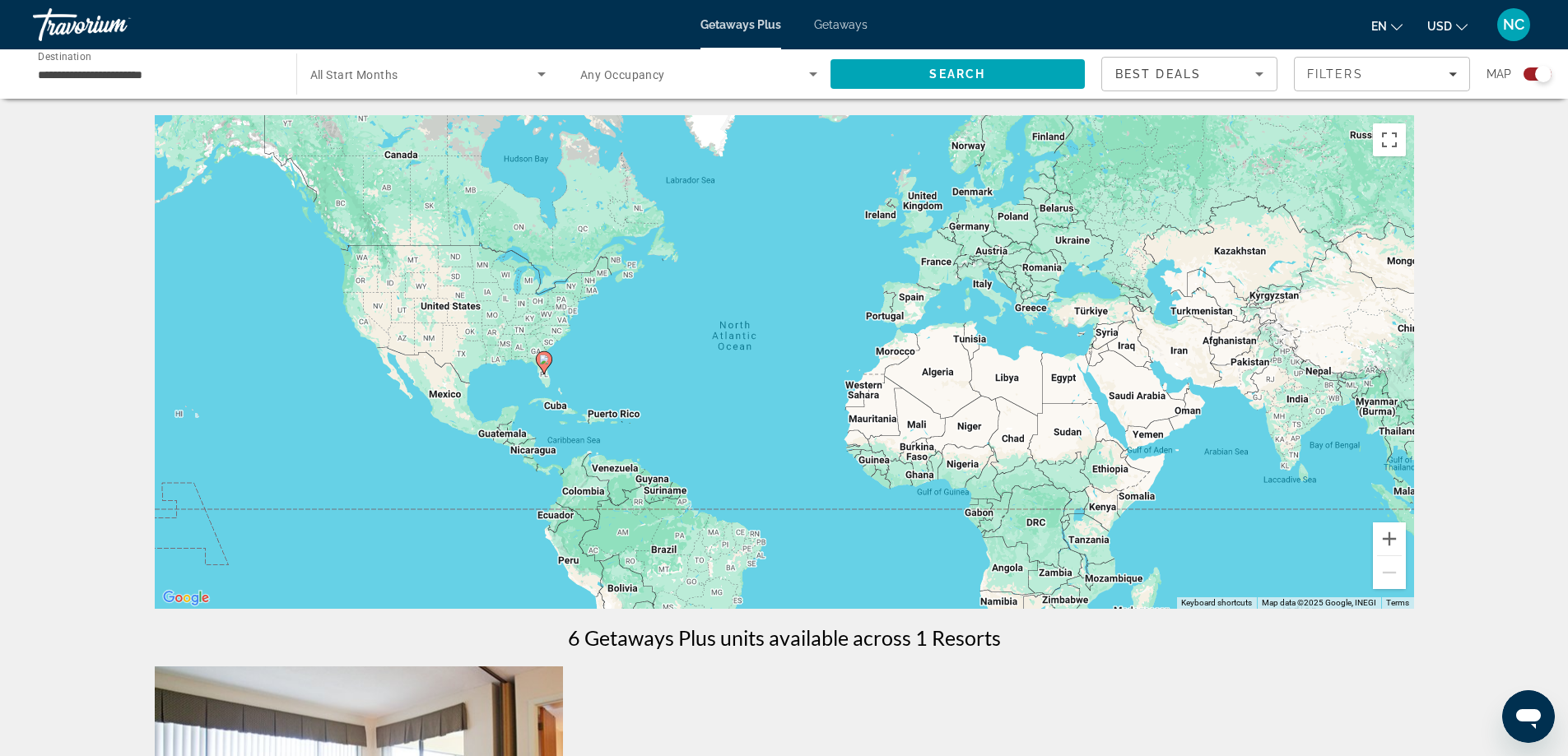
click at [541, 78] on icon "Search widget" at bounding box center [541, 74] width 20 height 20
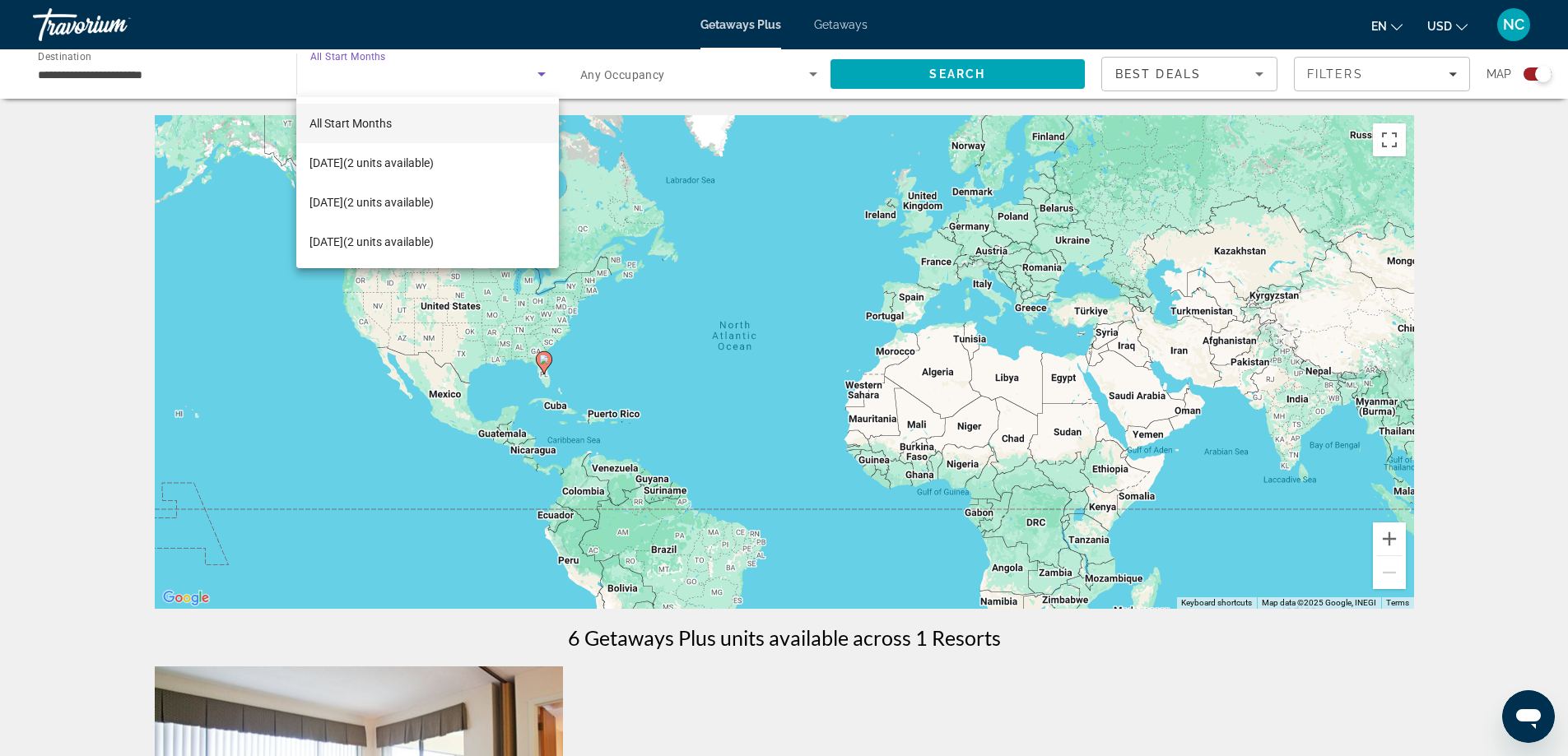
click at [139, 75] on div at bounding box center [784, 378] width 1568 height 756
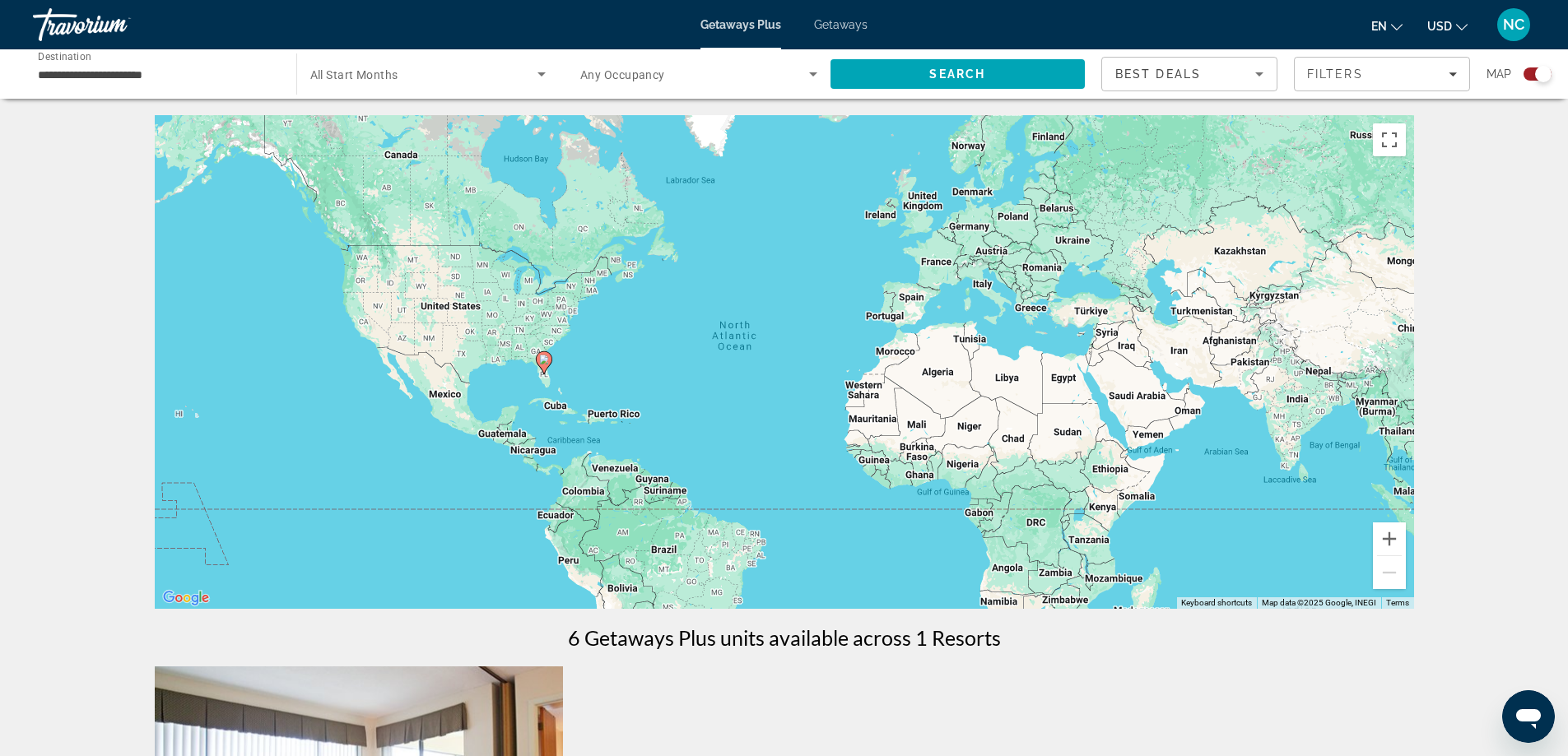
click at [831, 22] on span "Getaways" at bounding box center [840, 25] width 54 height 13
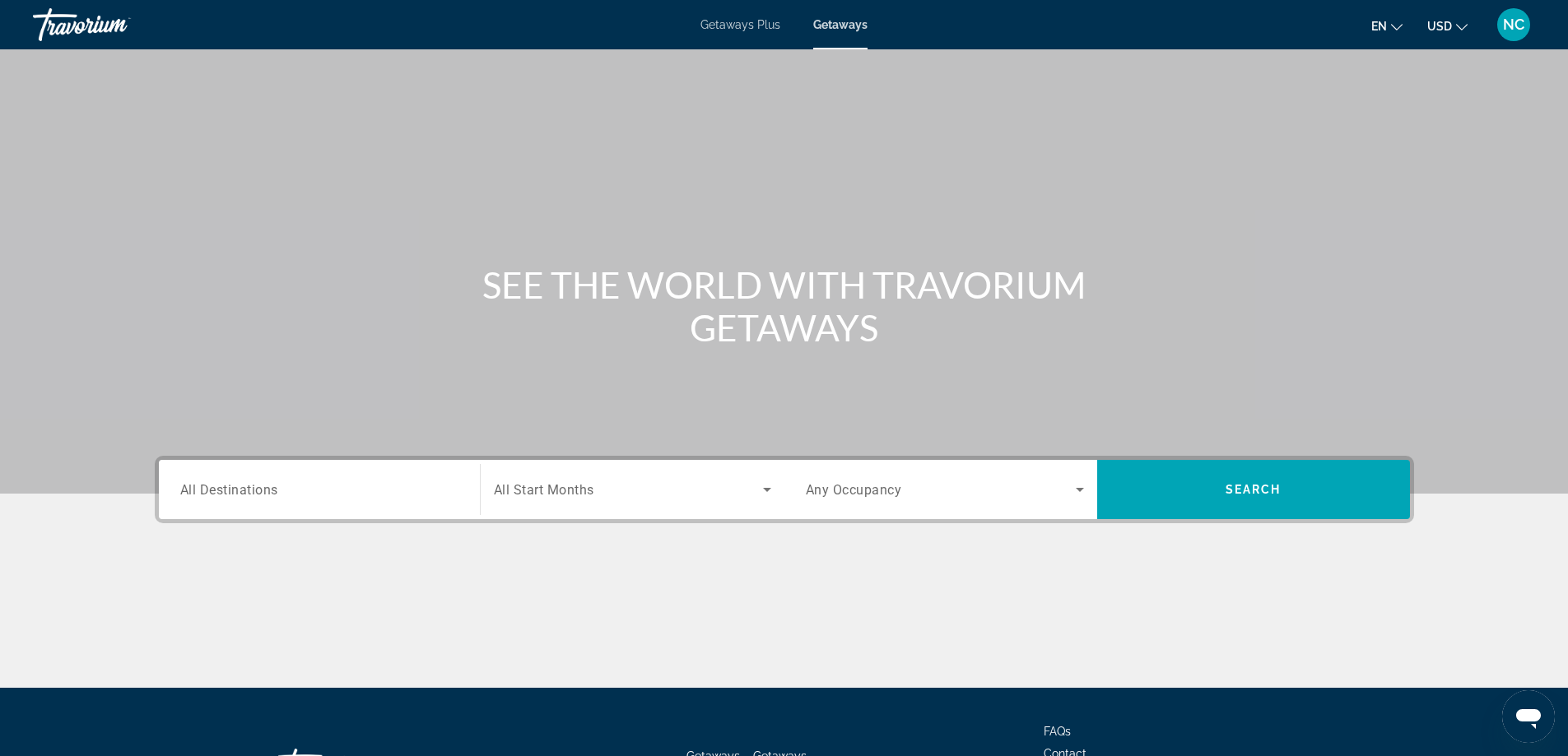
click at [215, 490] on span "All Destinations" at bounding box center [230, 489] width 98 height 16
click at [215, 490] on input "Destination All Destinations" at bounding box center [320, 490] width 278 height 20
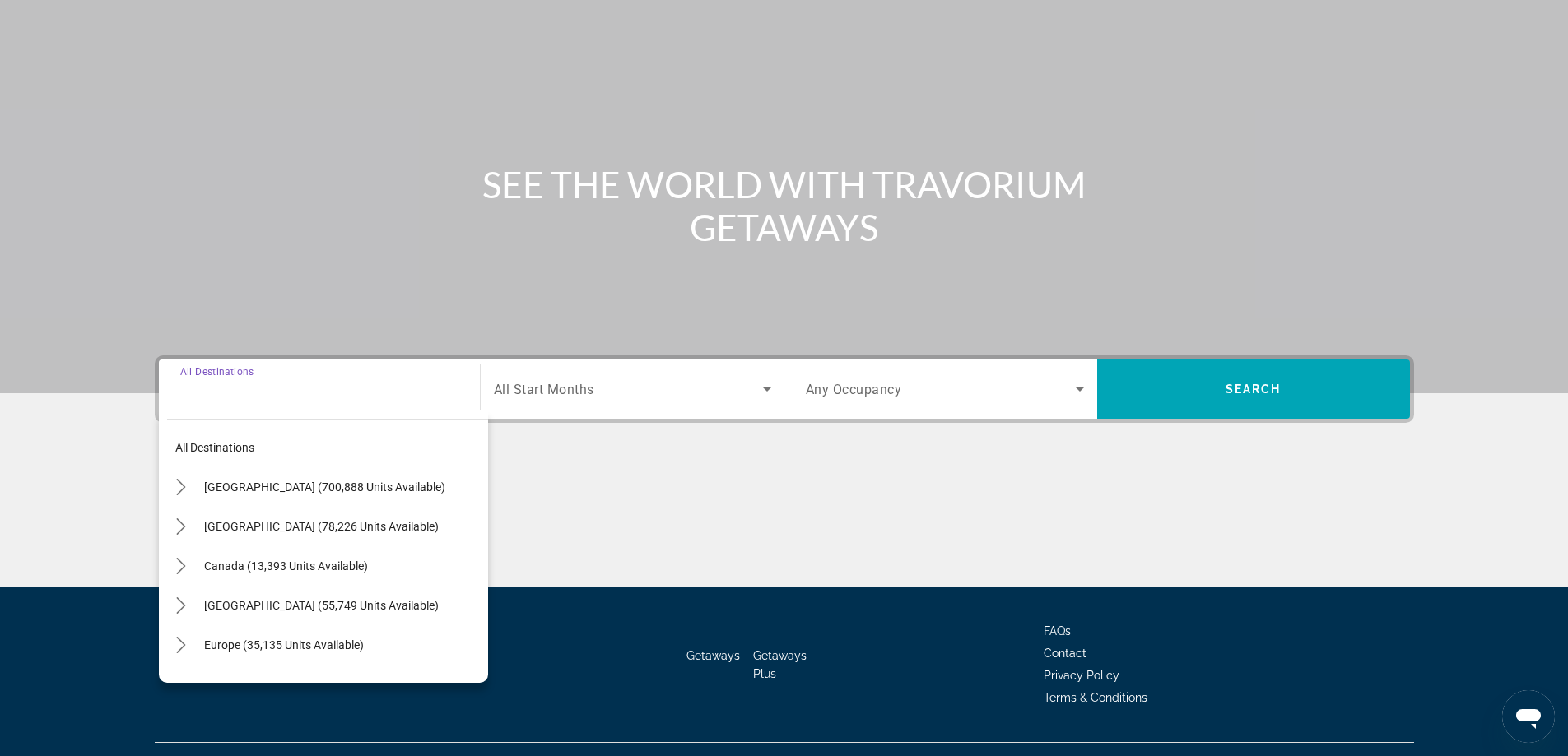
scroll to position [133, 0]
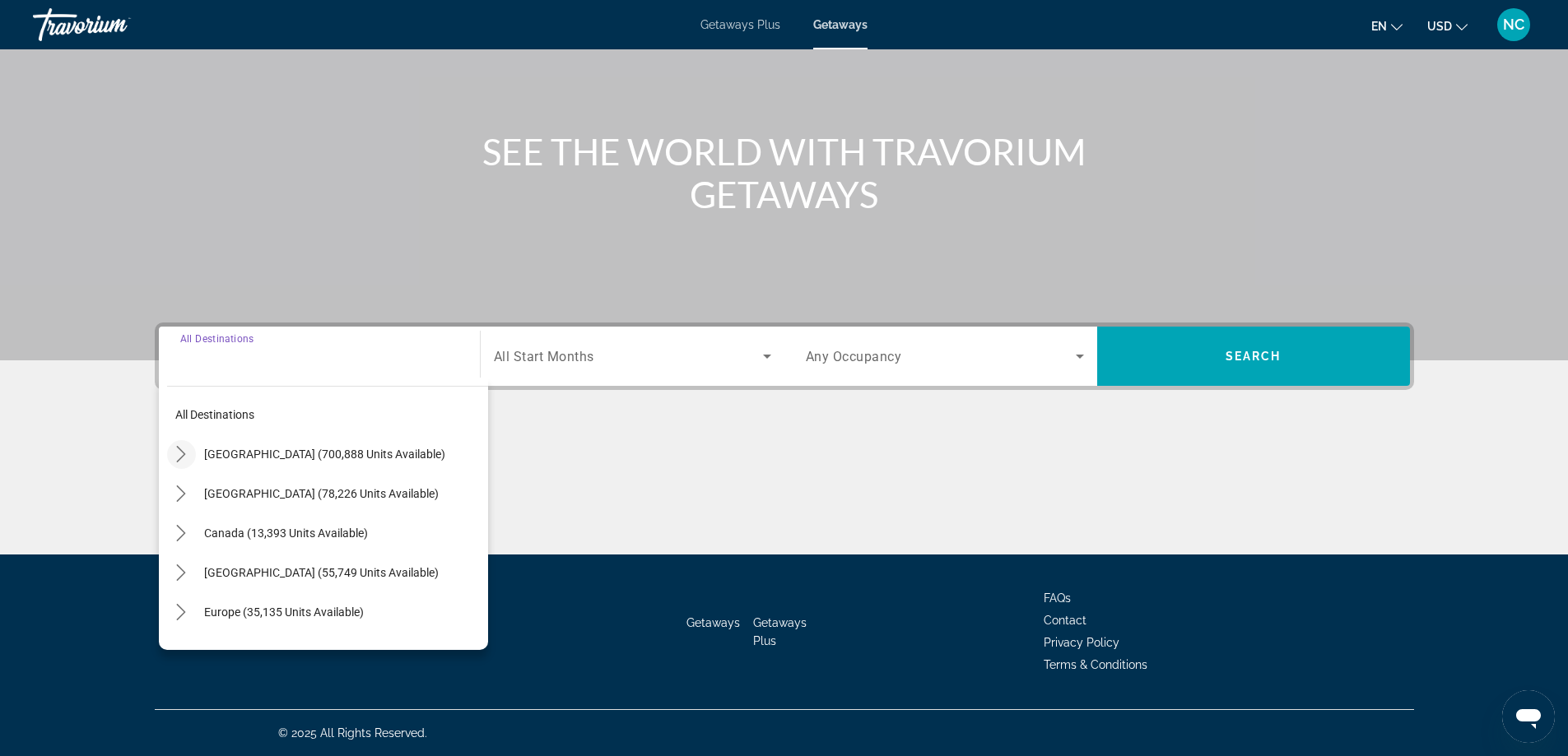
click at [184, 455] on icon "Toggle United States (700,888 units available) submenu" at bounding box center [182, 453] width 9 height 16
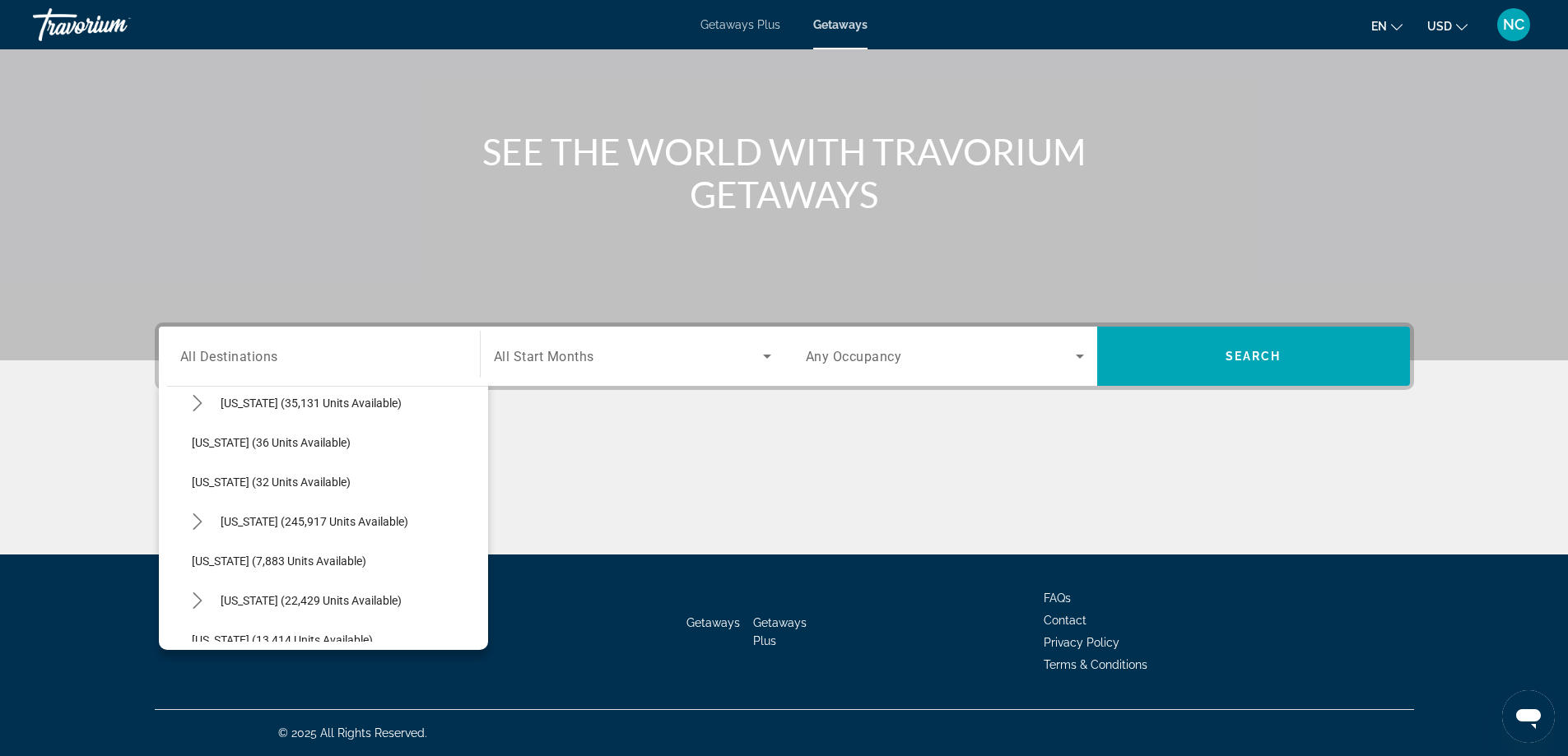
scroll to position [212, 0]
click at [198, 518] on icon "Toggle Florida (245,917 units available) submenu" at bounding box center [197, 518] width 16 height 16
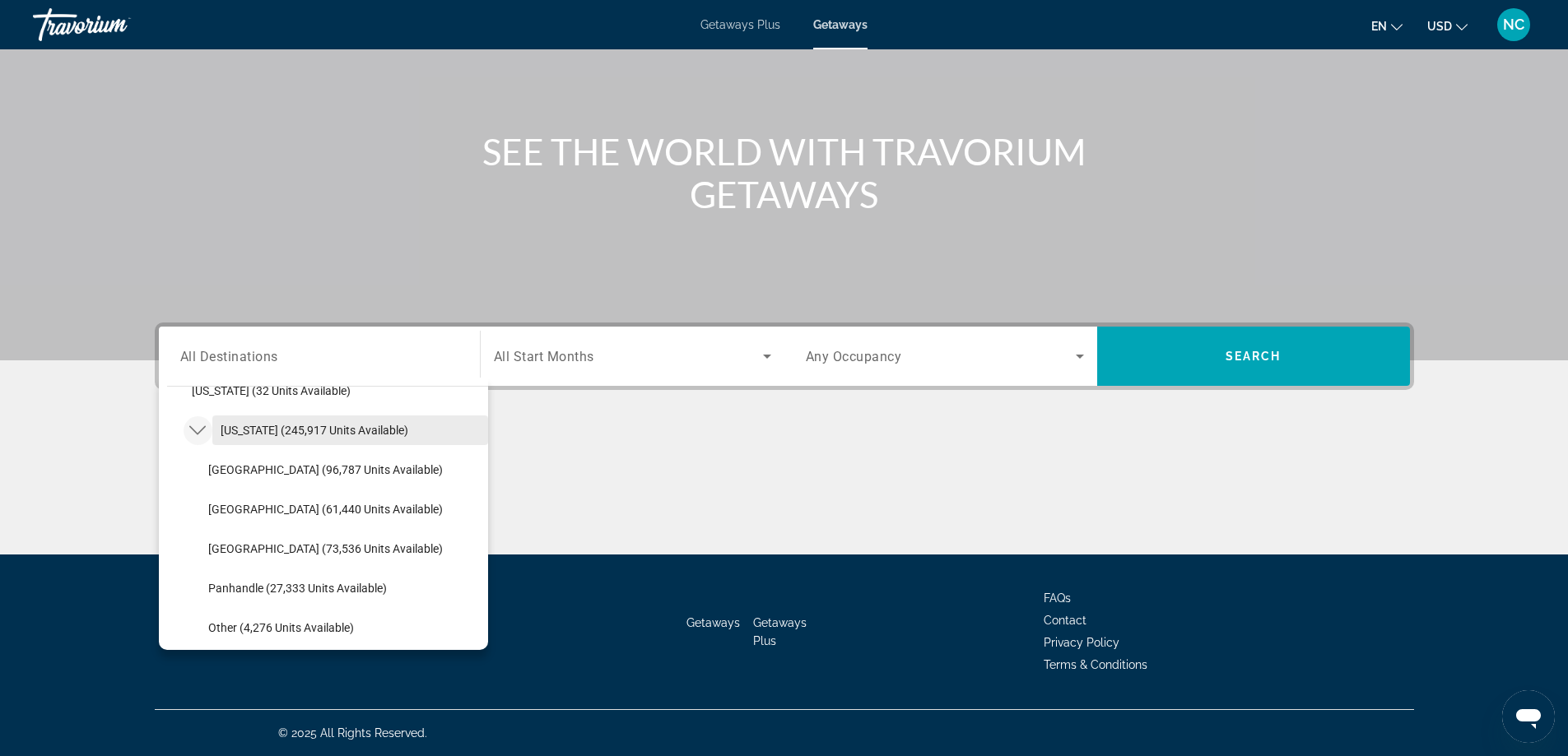
scroll to position [377, 0]
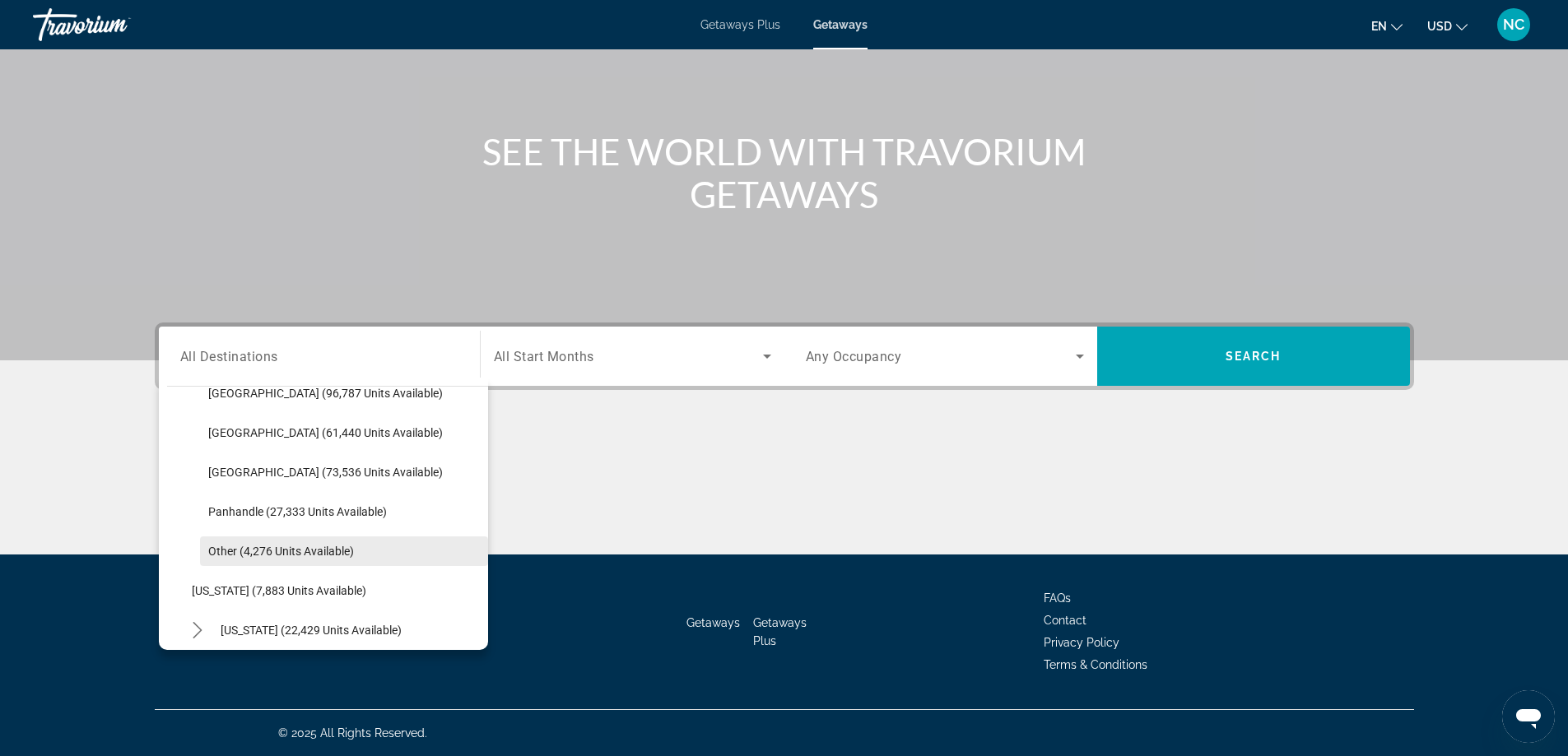
click at [334, 552] on span "Other (4,276 units available)" at bounding box center [281, 552] width 146 height 13
type input "**********"
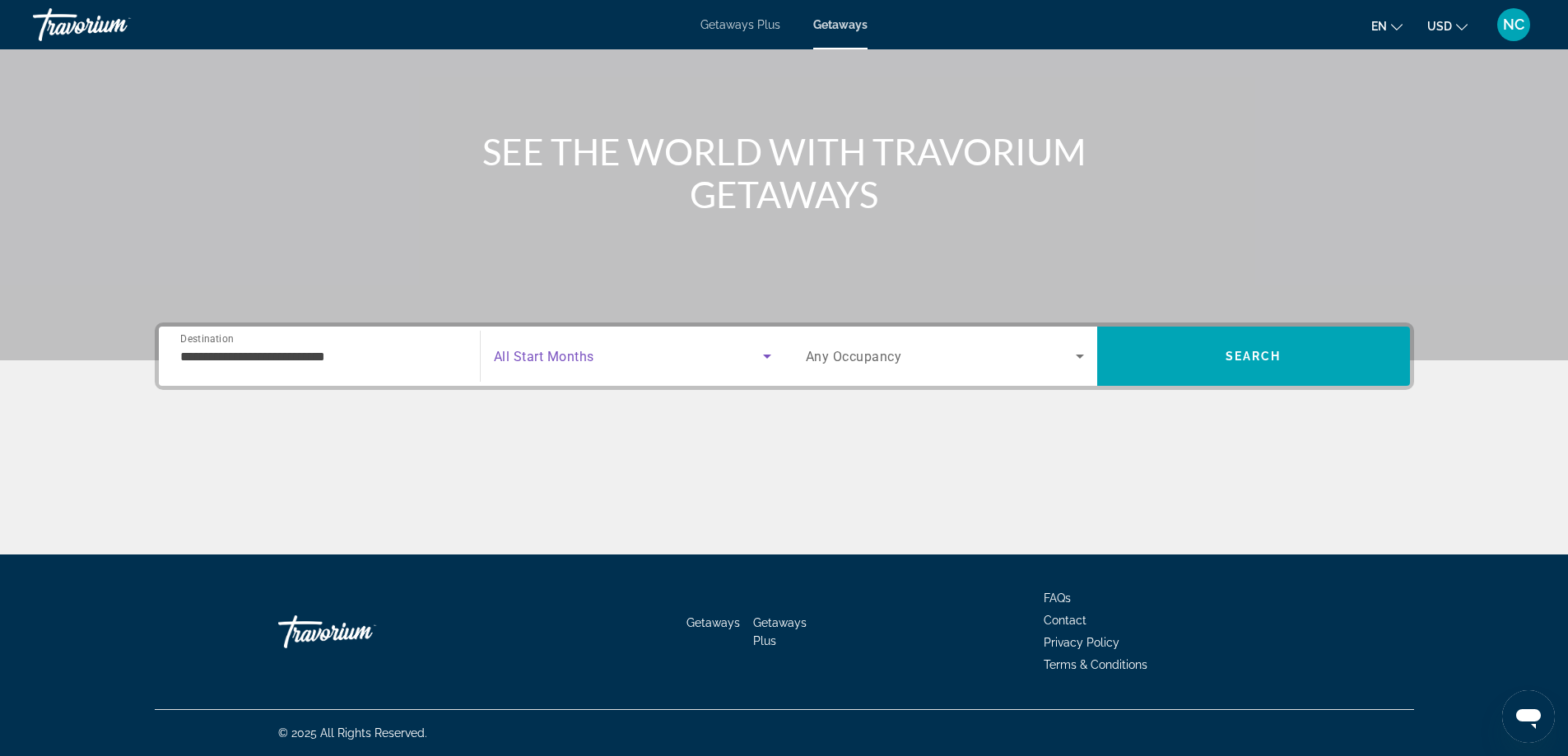
click at [769, 358] on icon "Search widget" at bounding box center [766, 356] width 20 height 20
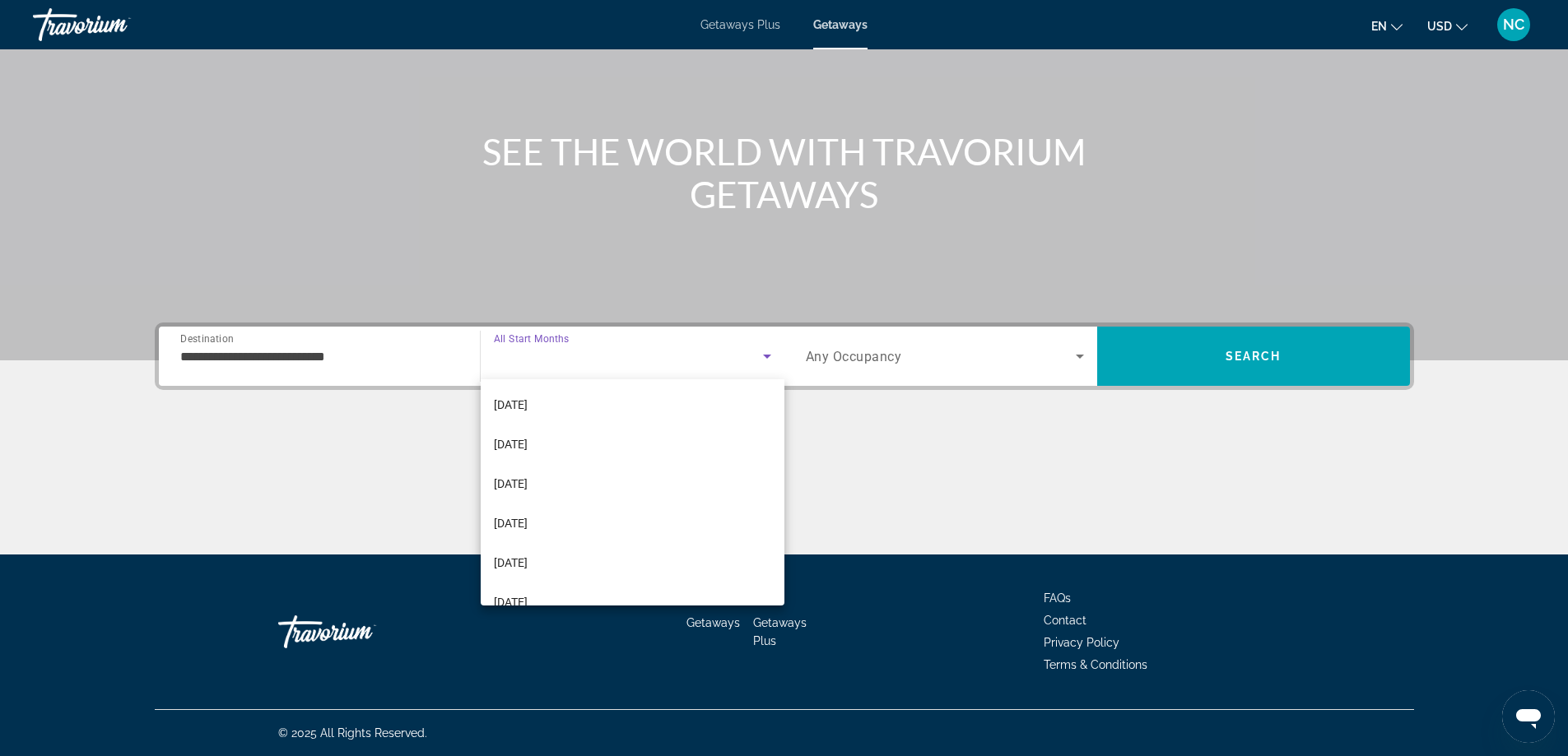
scroll to position [165, 0]
click at [562, 471] on mat-option "[DATE]" at bounding box center [632, 479] width 304 height 40
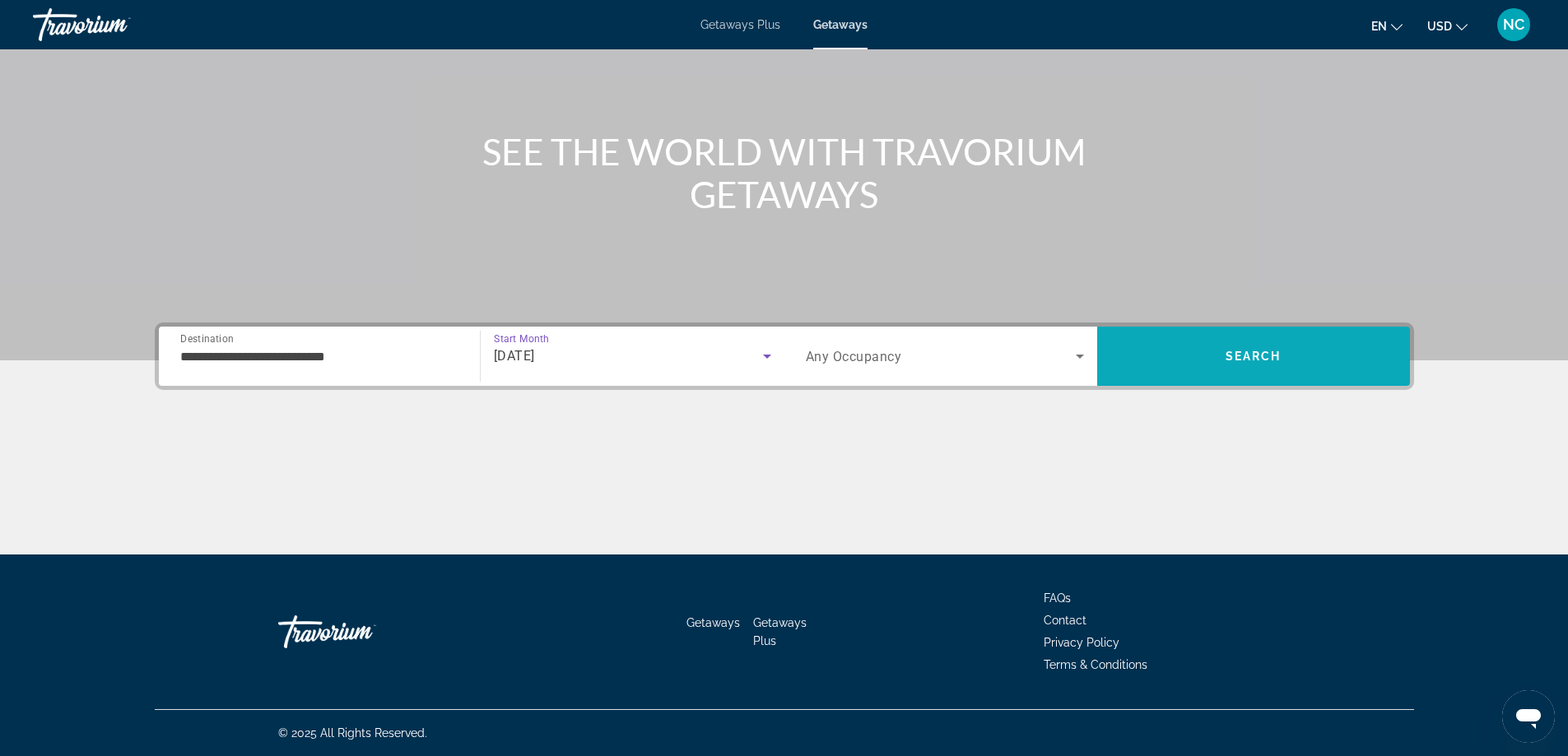
click at [1259, 344] on span "Search" at bounding box center [1254, 357] width 313 height 40
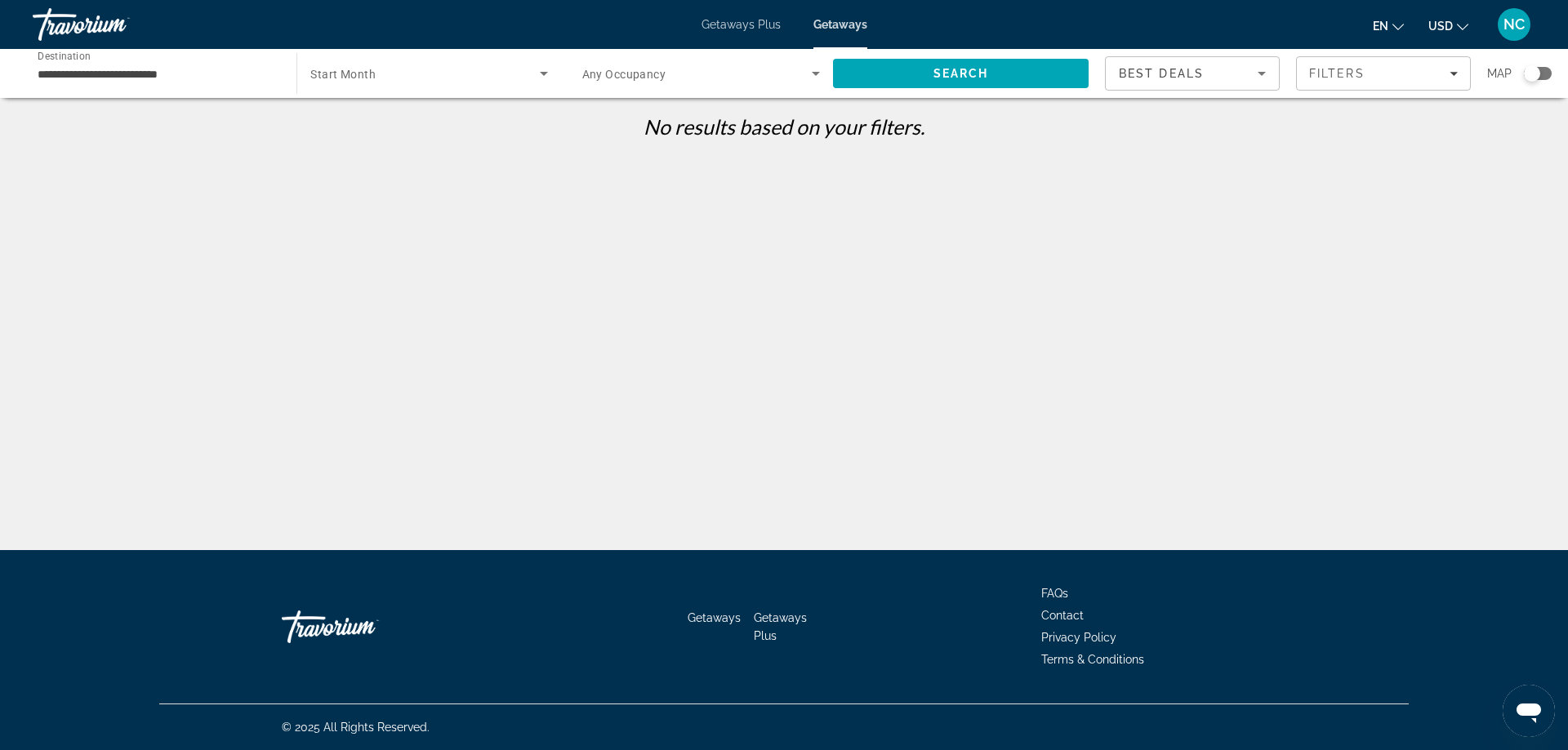
click at [86, 70] on input "**********" at bounding box center [156, 74] width 238 height 20
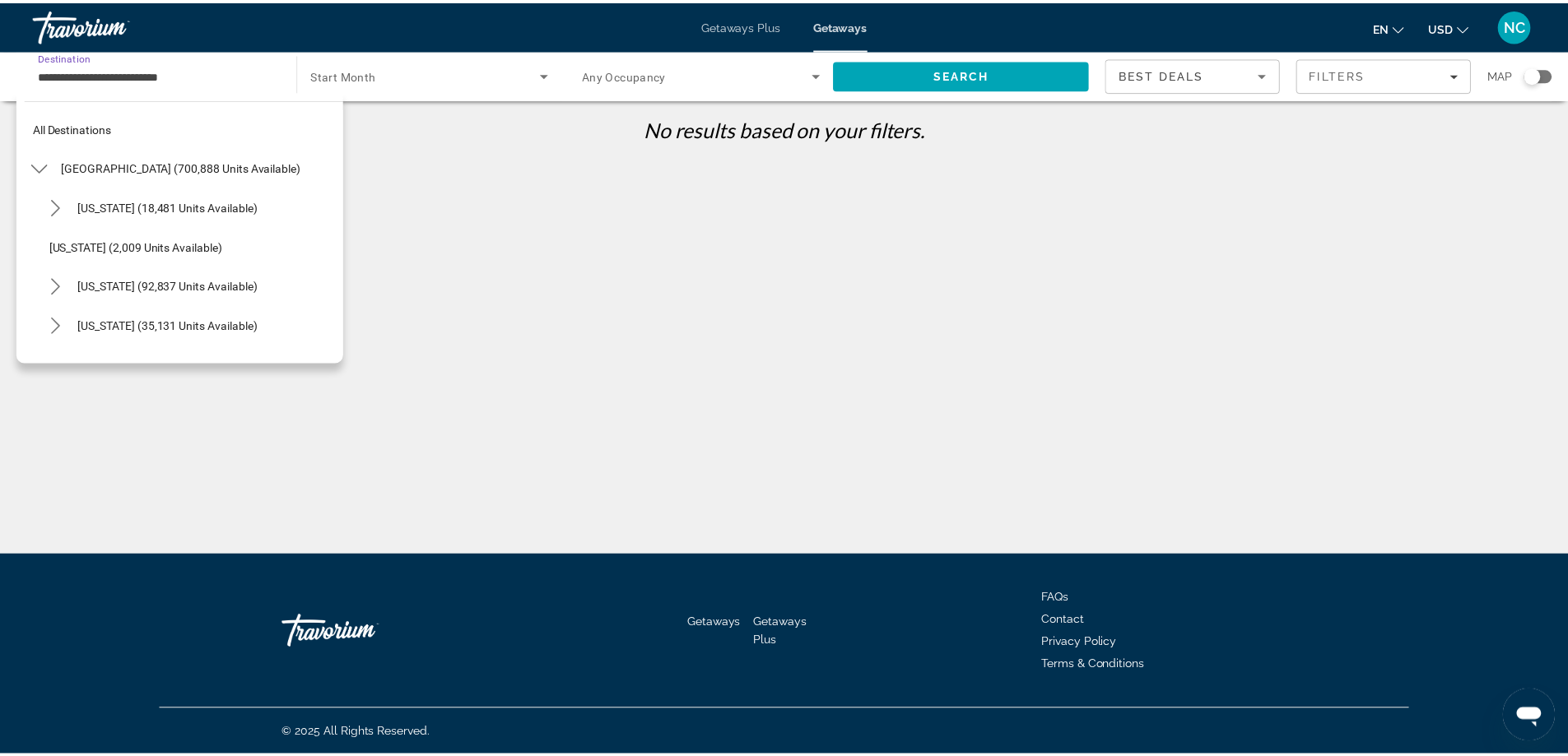
scroll to position [414, 0]
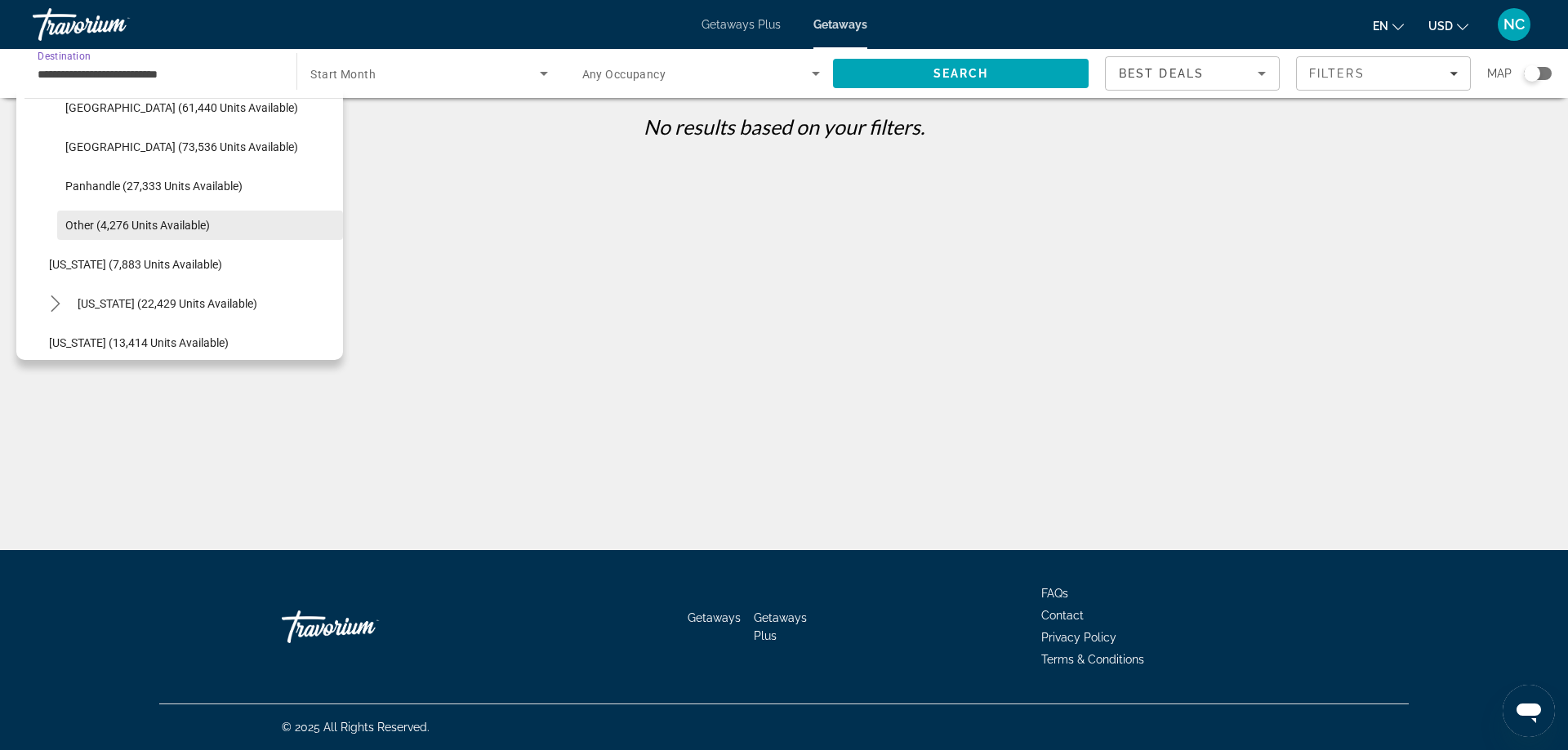
click at [143, 226] on span "Other (4,276 units available)" at bounding box center [138, 225] width 145 height 13
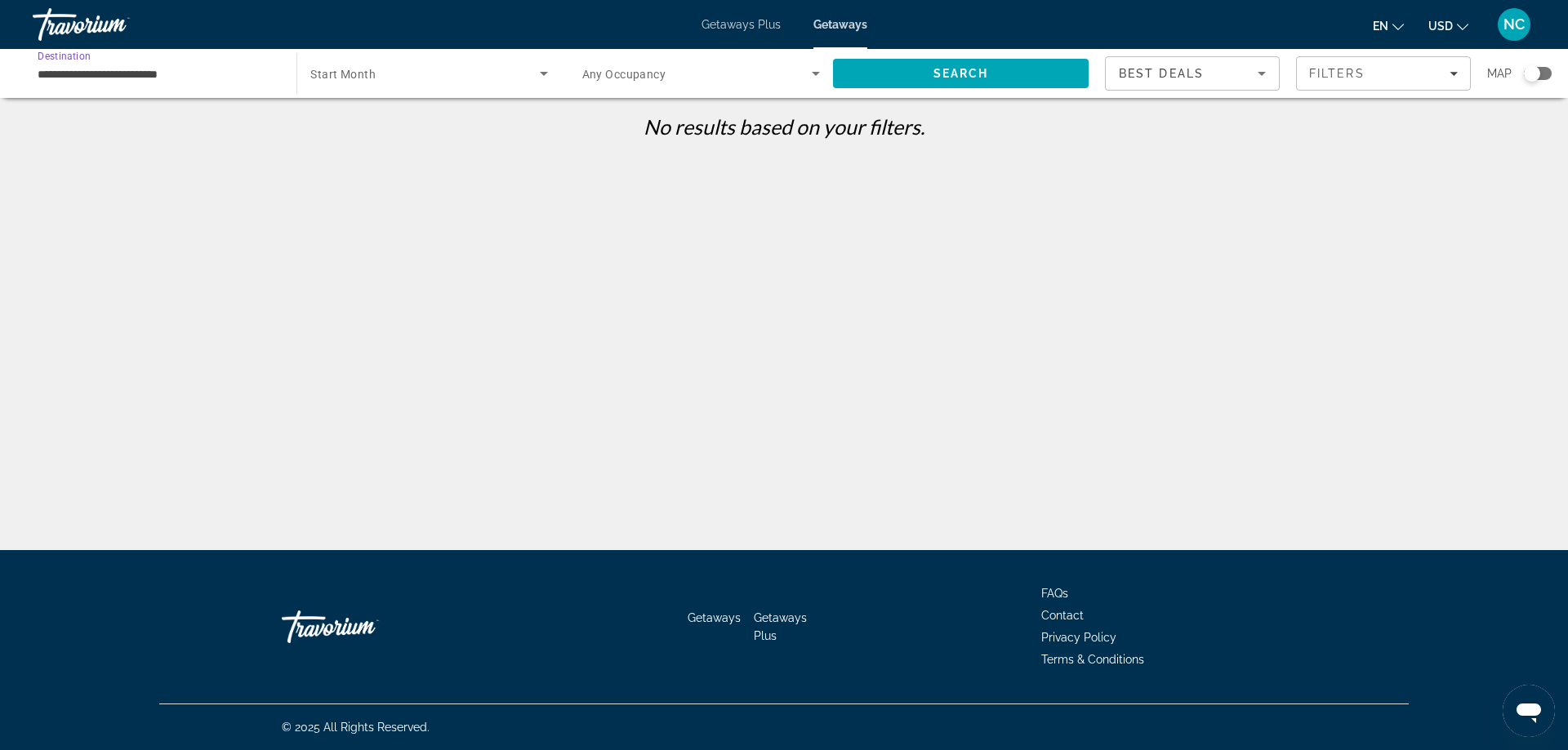
click at [544, 75] on icon "Search widget" at bounding box center [544, 74] width 8 height 4
click at [482, 116] on mat-option "All Start Months" at bounding box center [429, 123] width 263 height 39
click at [945, 72] on span "Search" at bounding box center [961, 73] width 55 height 13
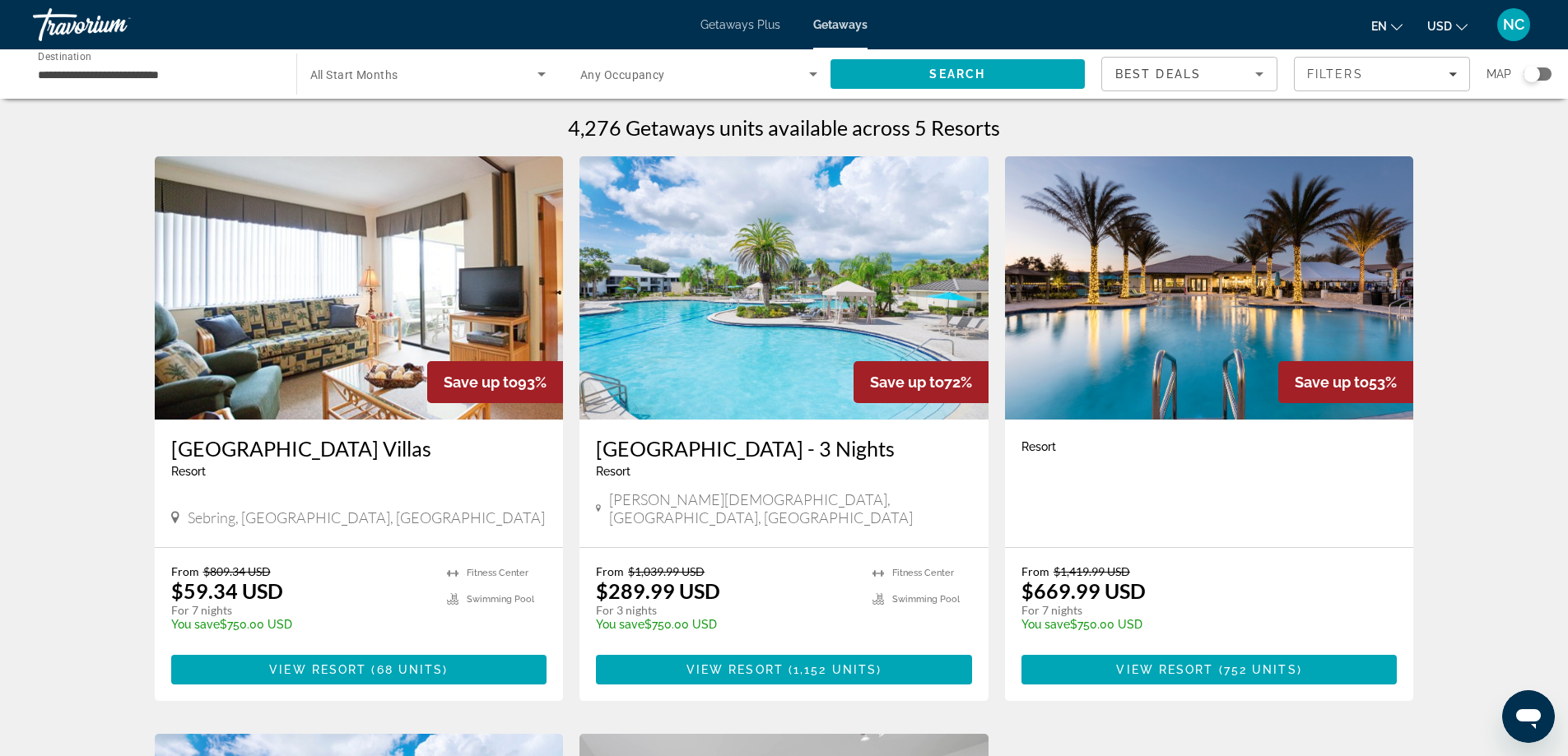
click at [118, 70] on input "**********" at bounding box center [156, 75] width 238 height 20
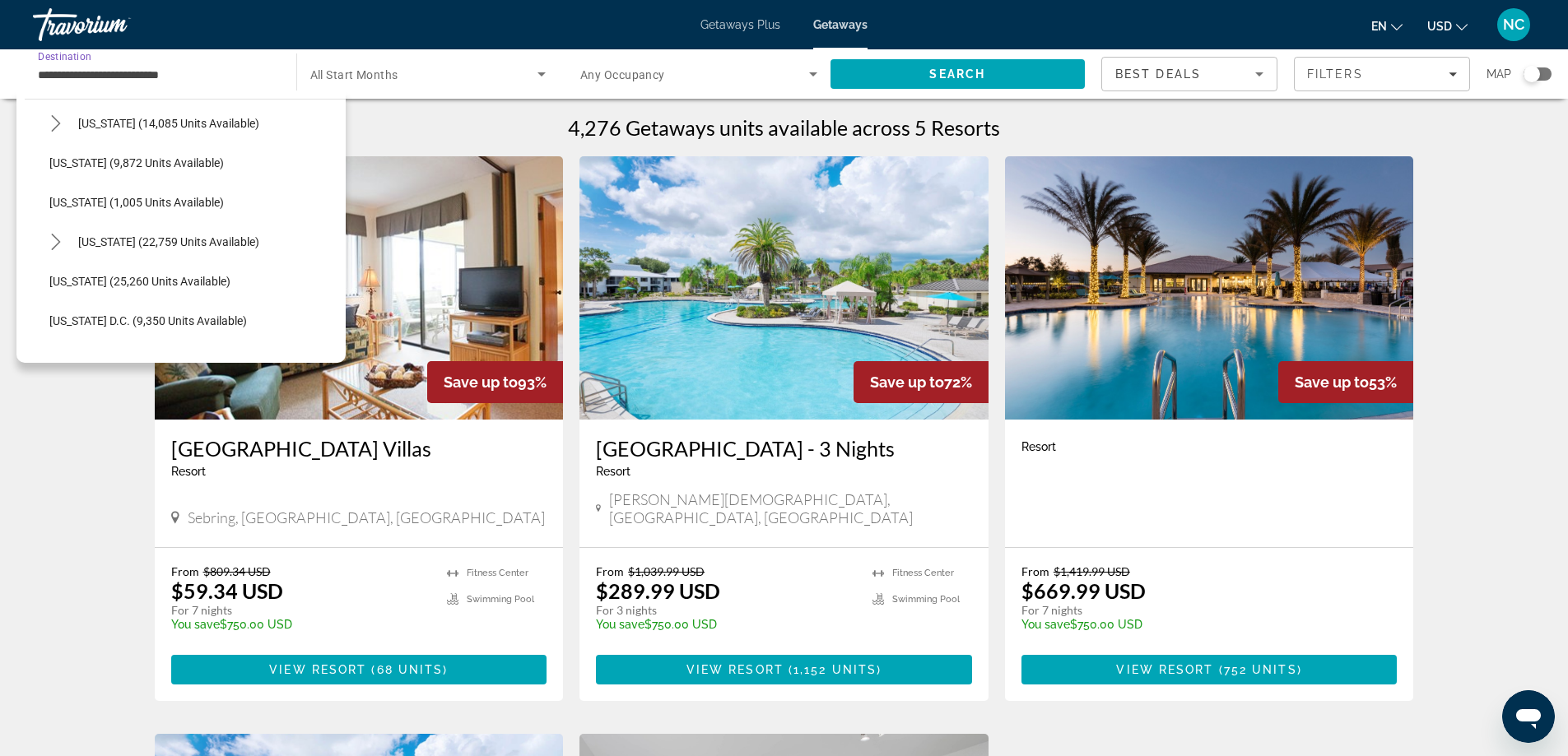
scroll to position [1729, 0]
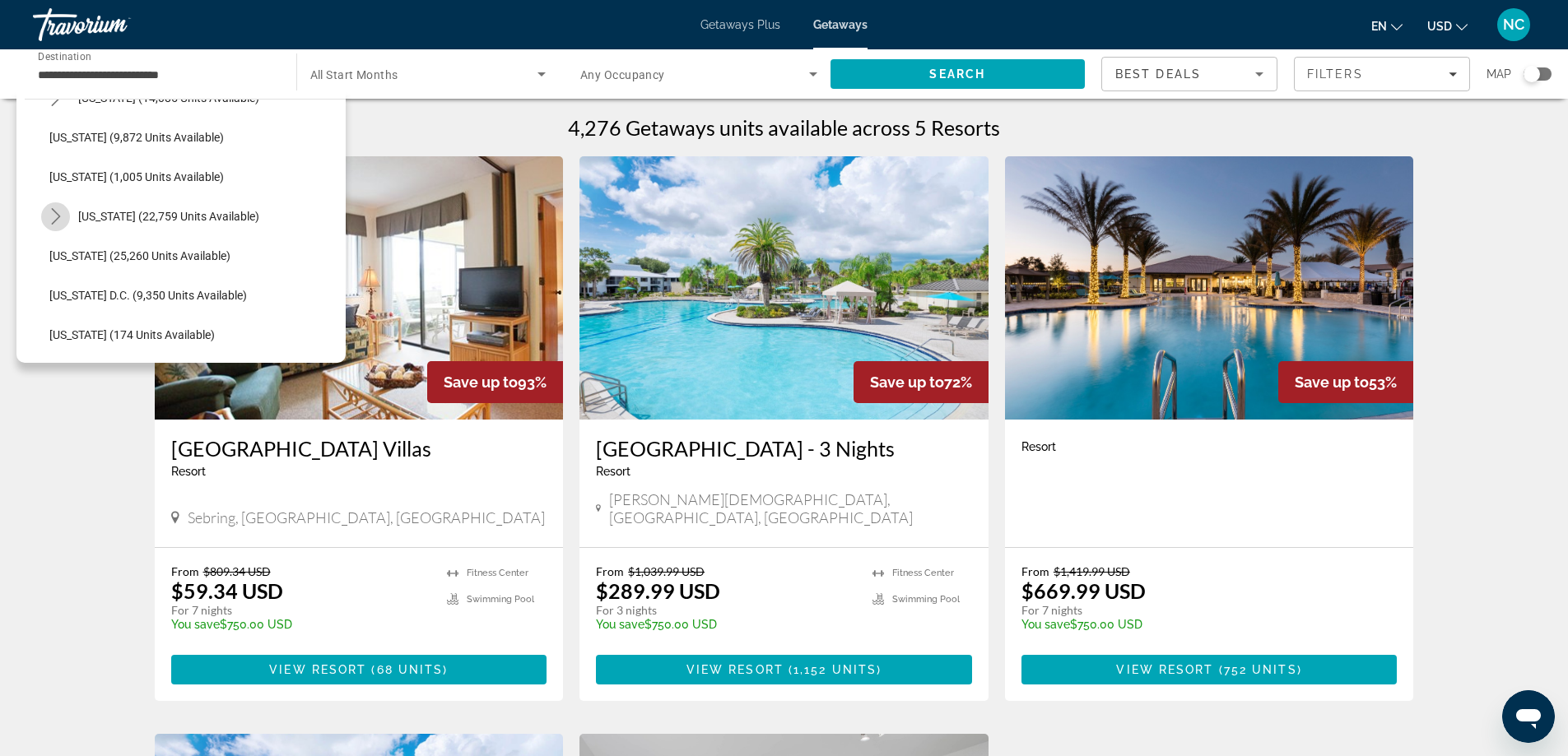
click at [59, 218] on icon "Toggle Virginia (22,759 units available) submenu" at bounding box center [56, 216] width 9 height 16
click at [229, 299] on span "Virginia Beach (2,621 units available)" at bounding box center [202, 295] width 272 height 26
type input "**********"
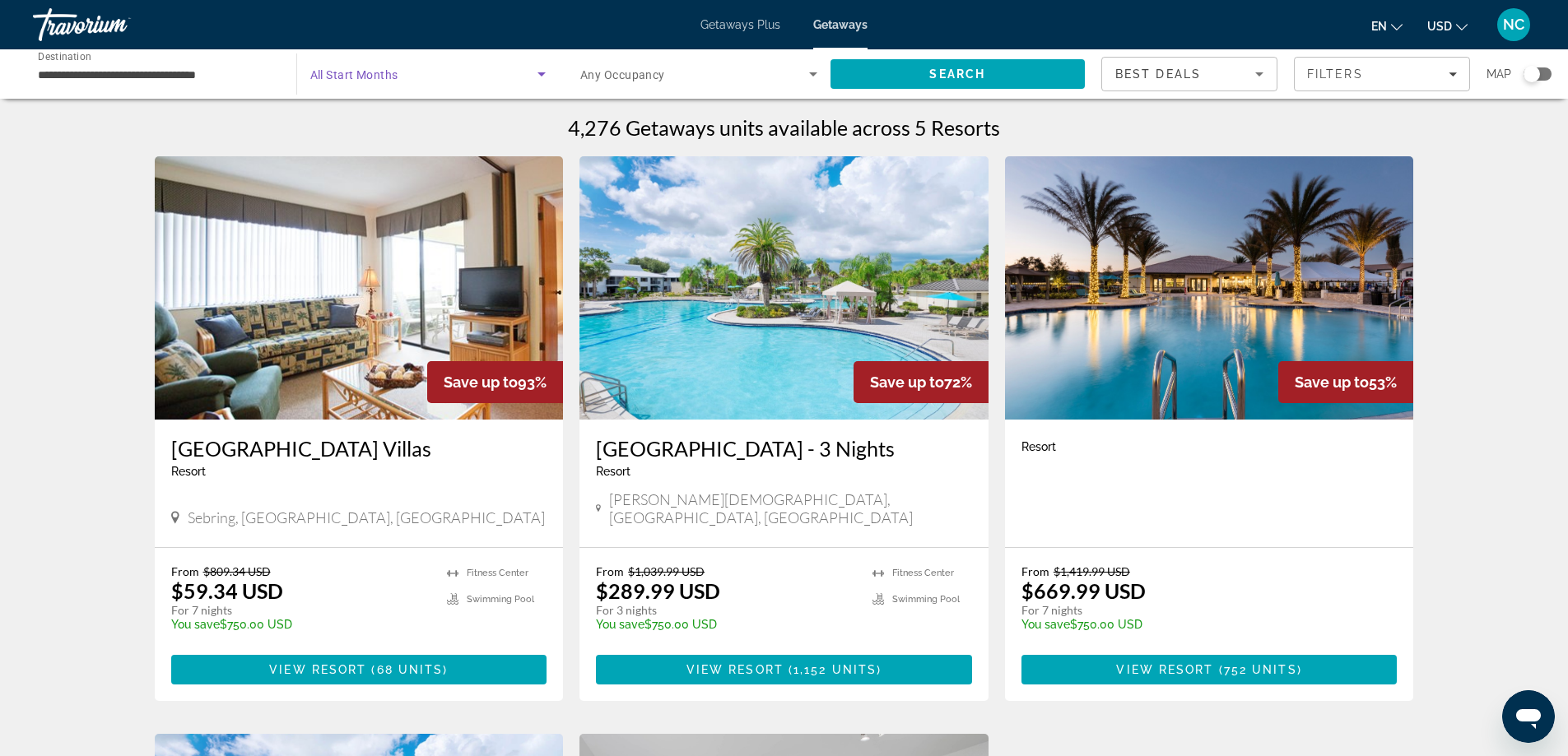
click at [541, 74] on icon "Search widget" at bounding box center [541, 75] width 9 height 4
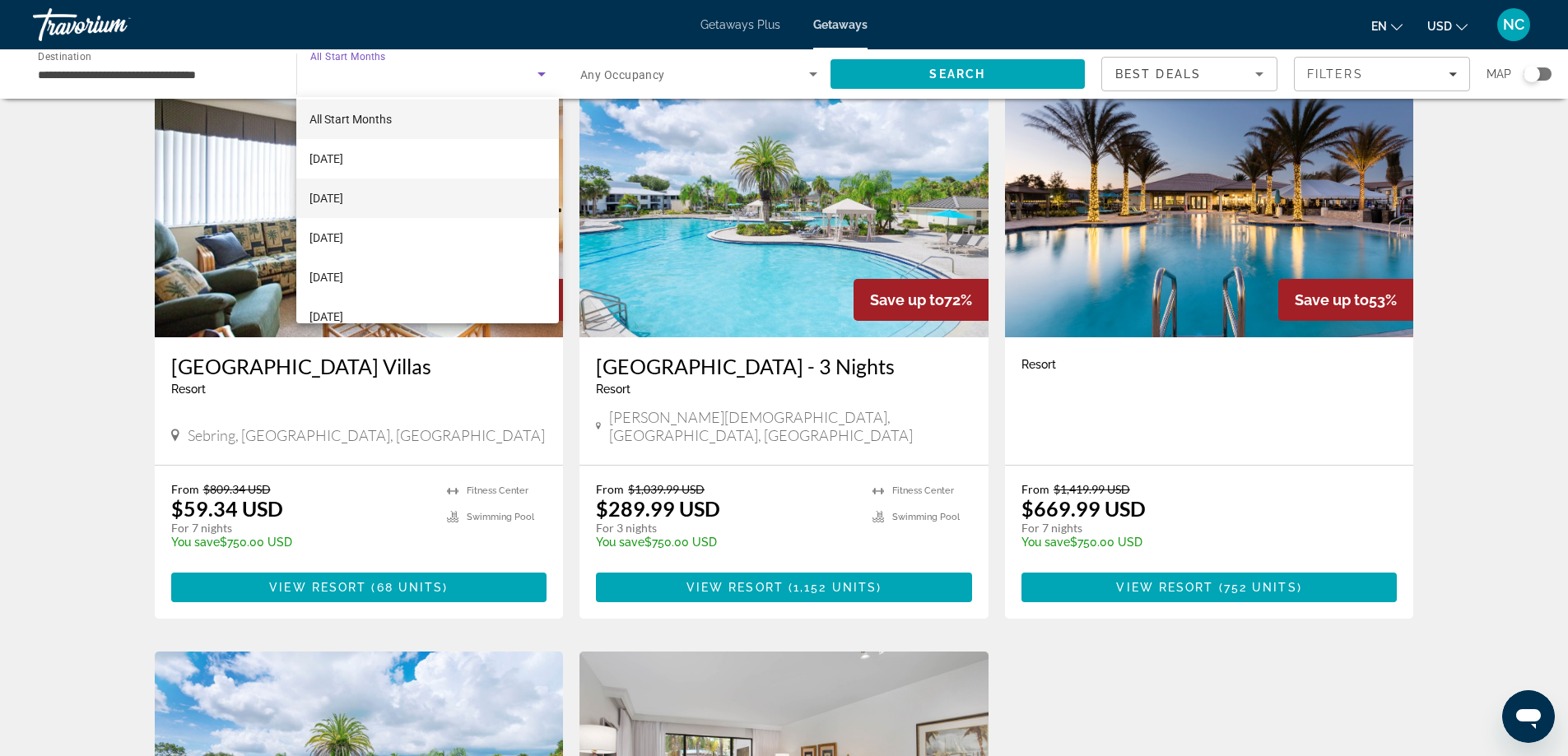
scroll to position [0, 0]
click at [911, 66] on div at bounding box center [784, 378] width 1568 height 756
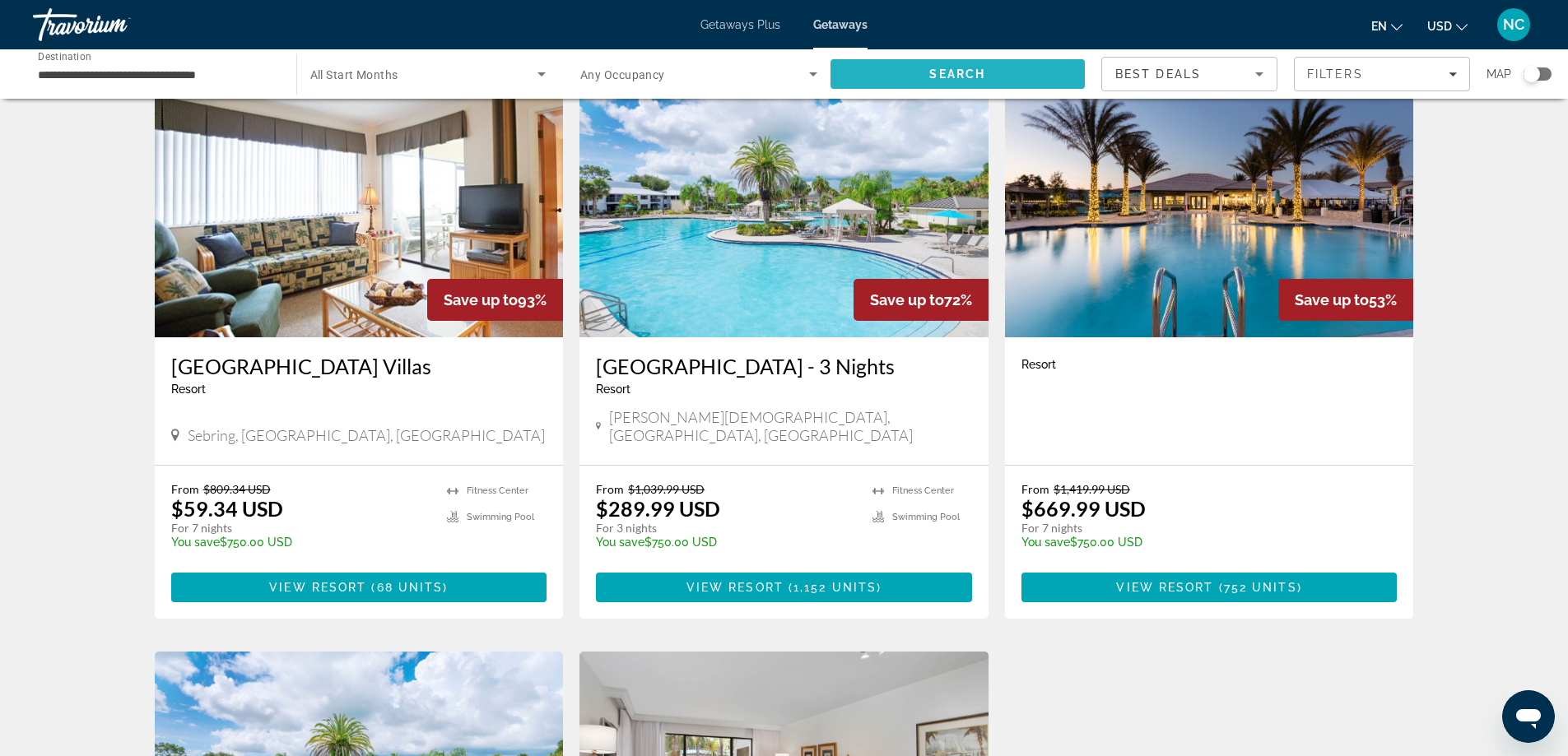
click at [940, 68] on span "Search" at bounding box center [957, 74] width 56 height 13
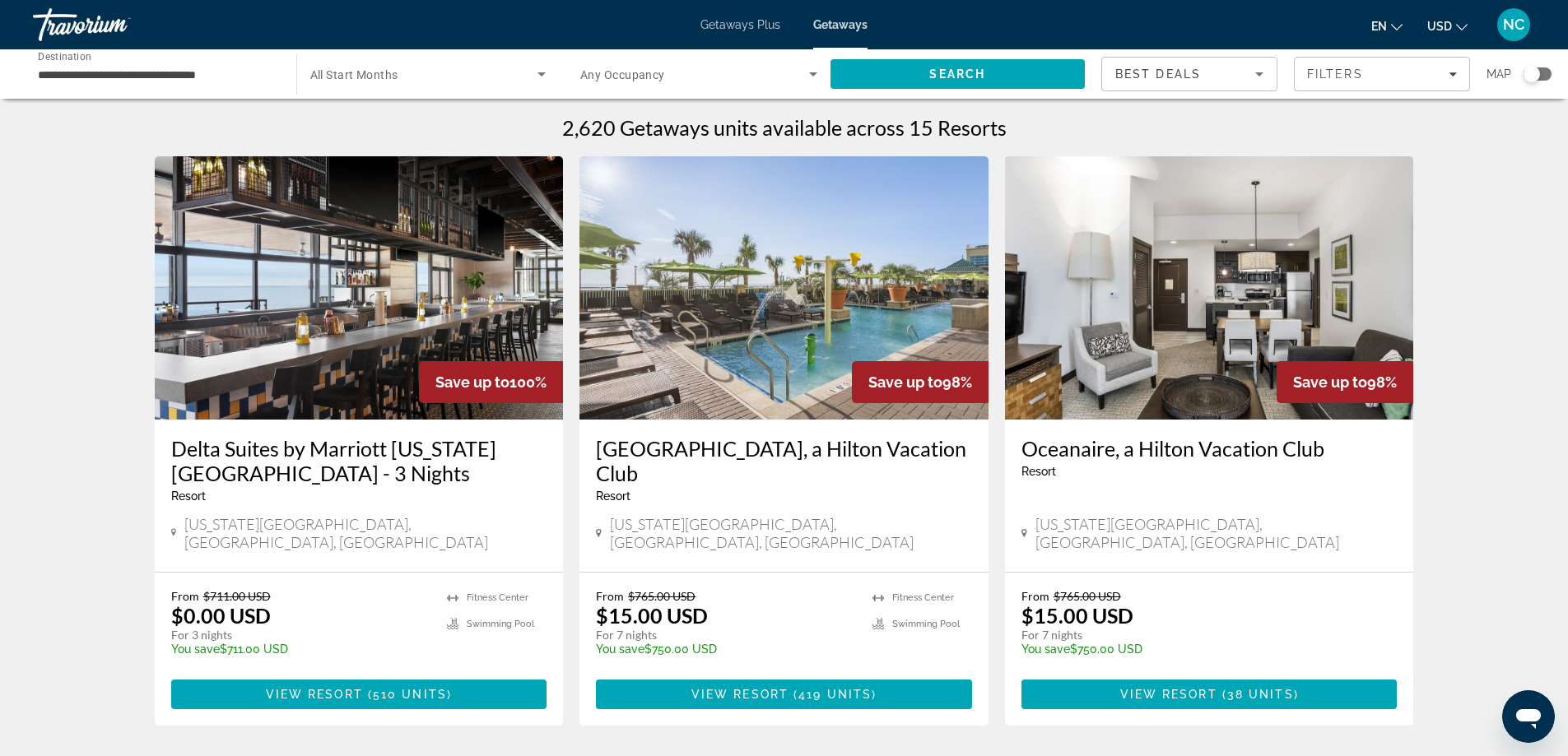
click at [541, 75] on icon "Search widget" at bounding box center [541, 75] width 9 height 4
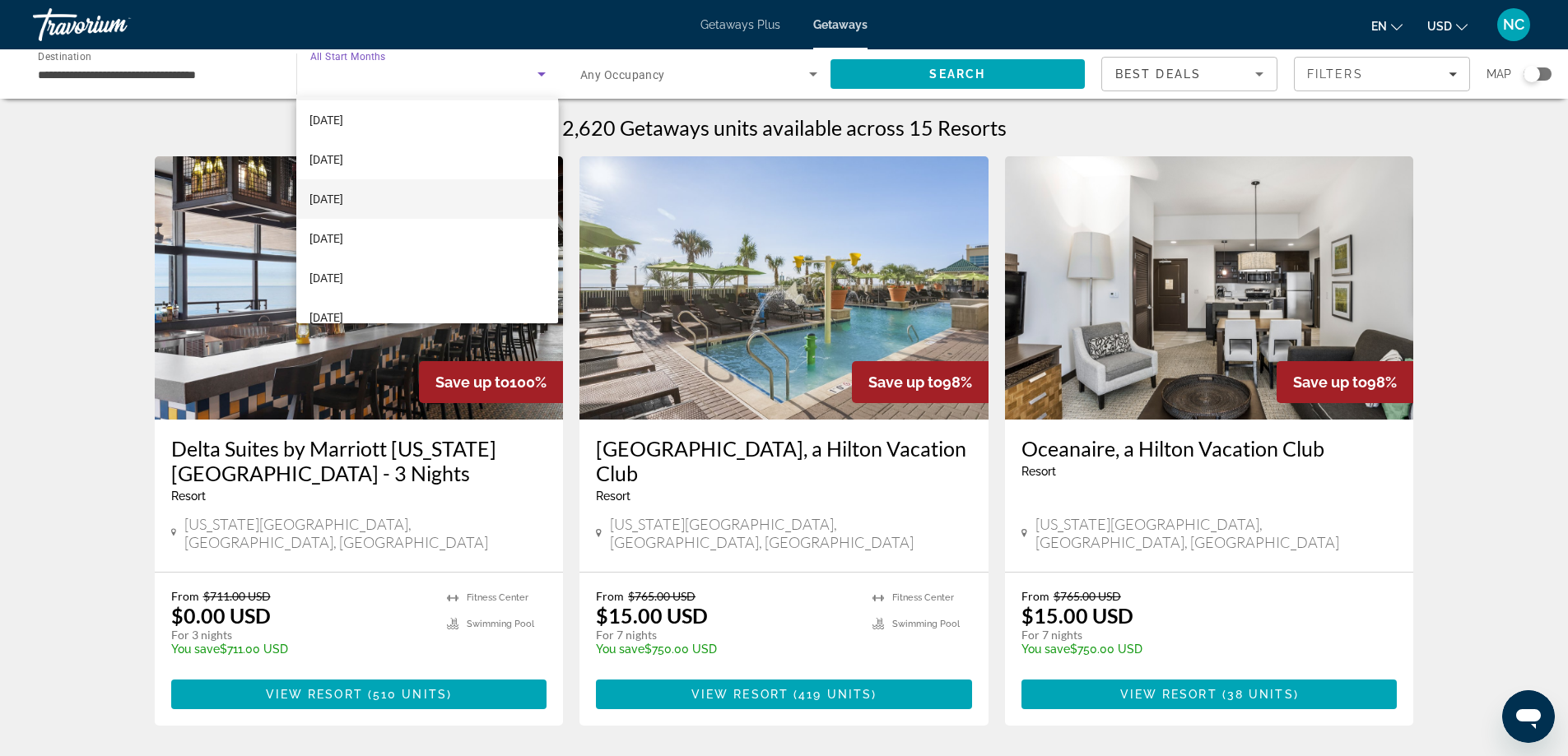
scroll to position [82, 0]
click at [344, 237] on span "[DATE]" at bounding box center [326, 238] width 34 height 20
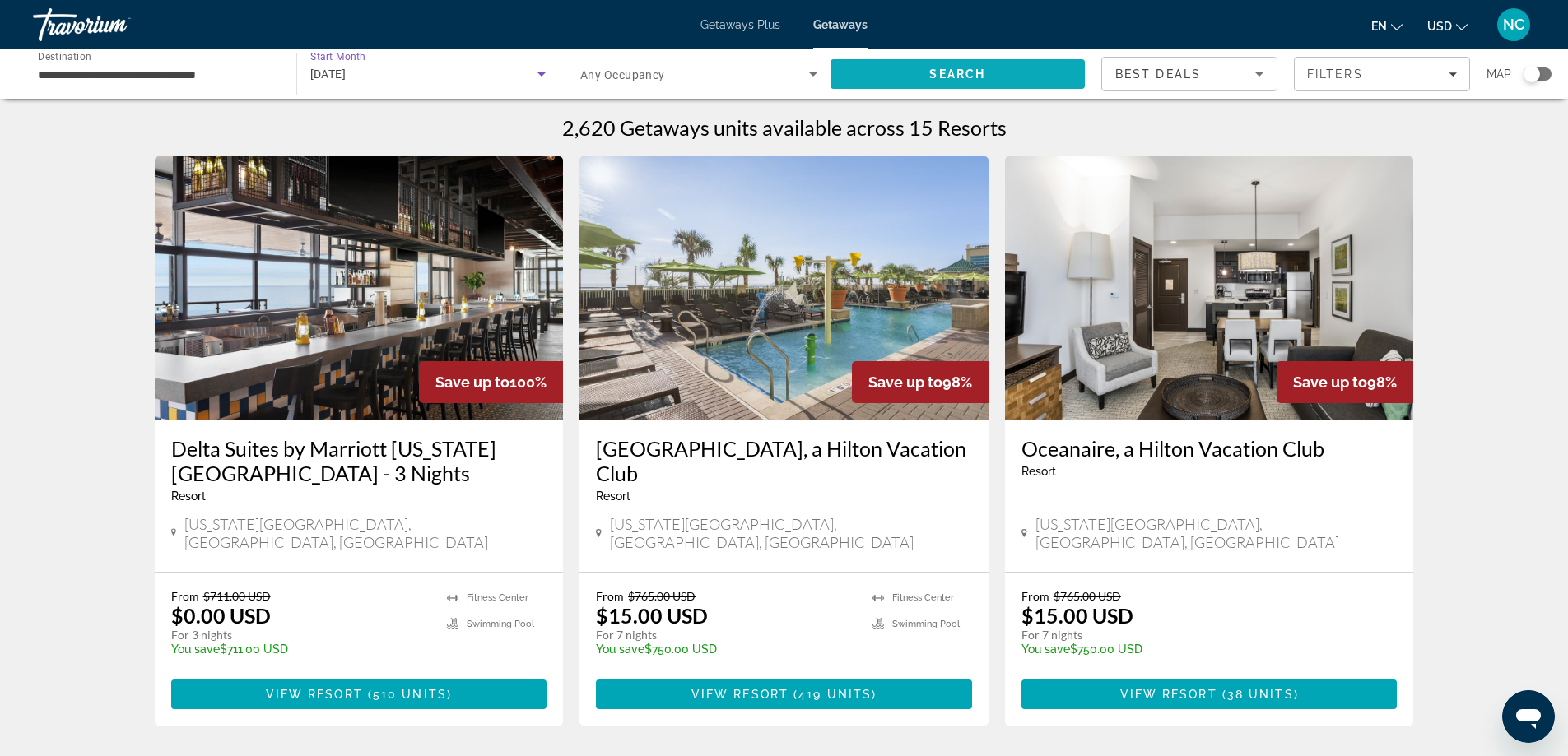
click at [950, 69] on span "Search" at bounding box center [957, 74] width 56 height 13
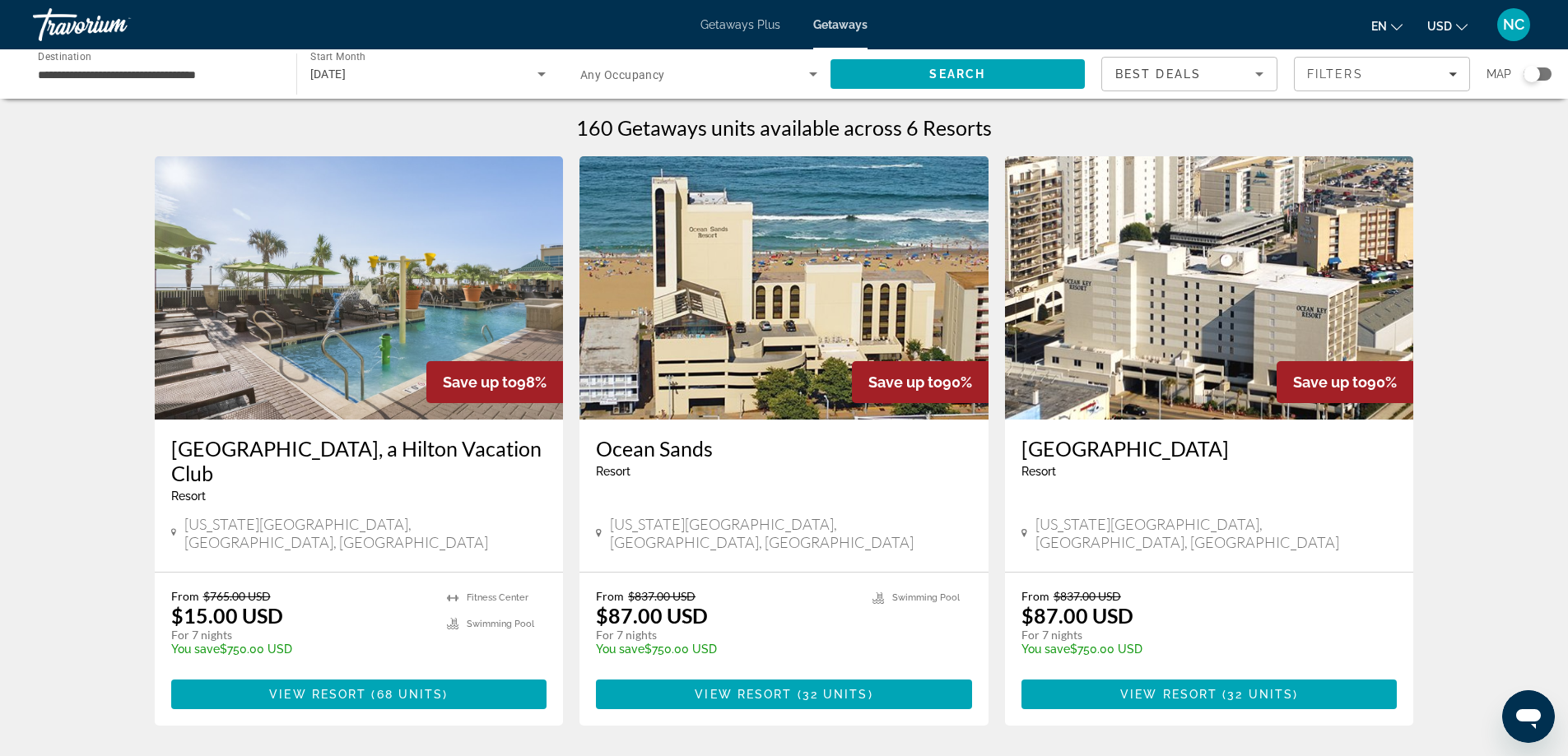
click at [358, 281] on img "Main content" at bounding box center [360, 288] width 409 height 263
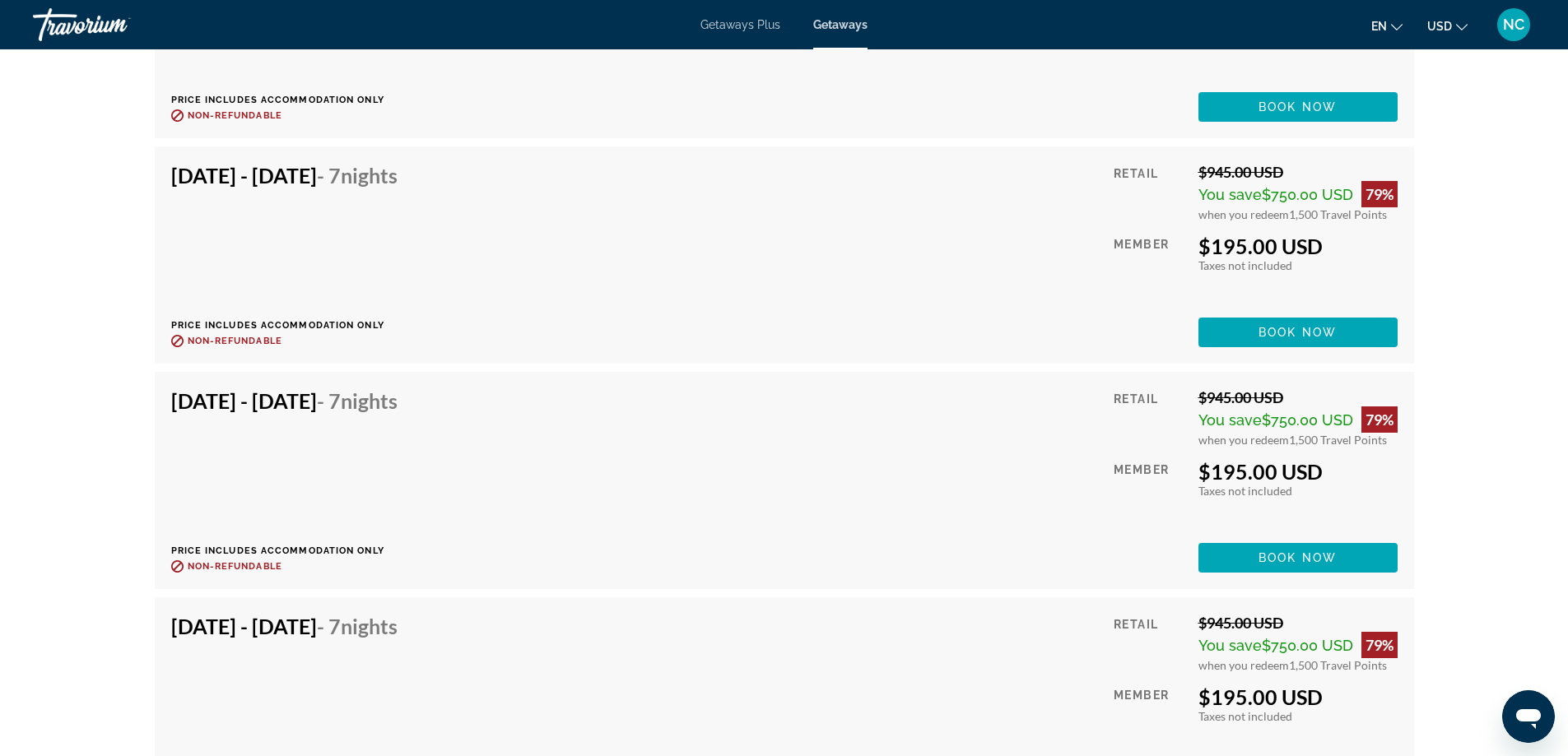
scroll to position [4609, 0]
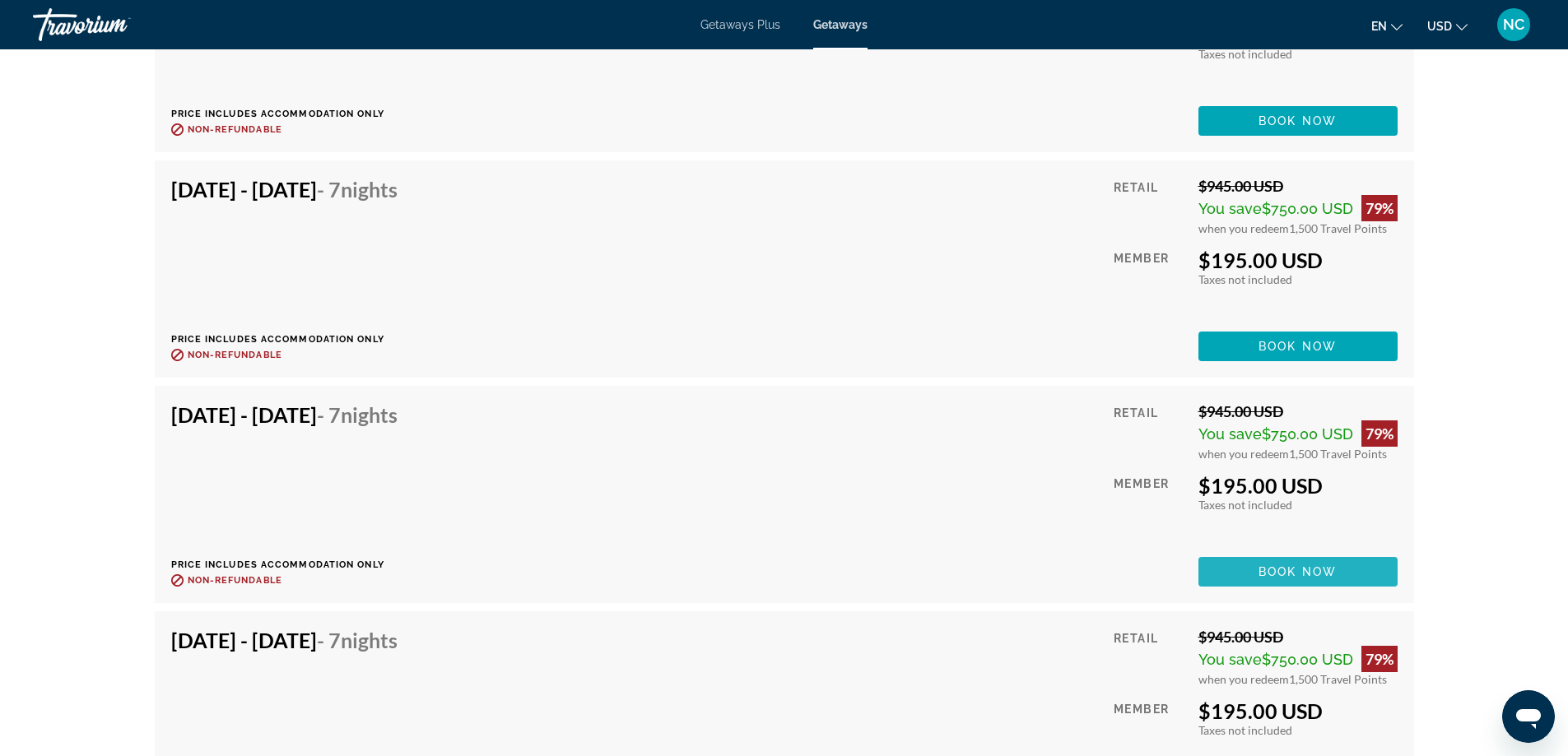
click at [1287, 572] on span "Book now" at bounding box center [1297, 572] width 79 height 13
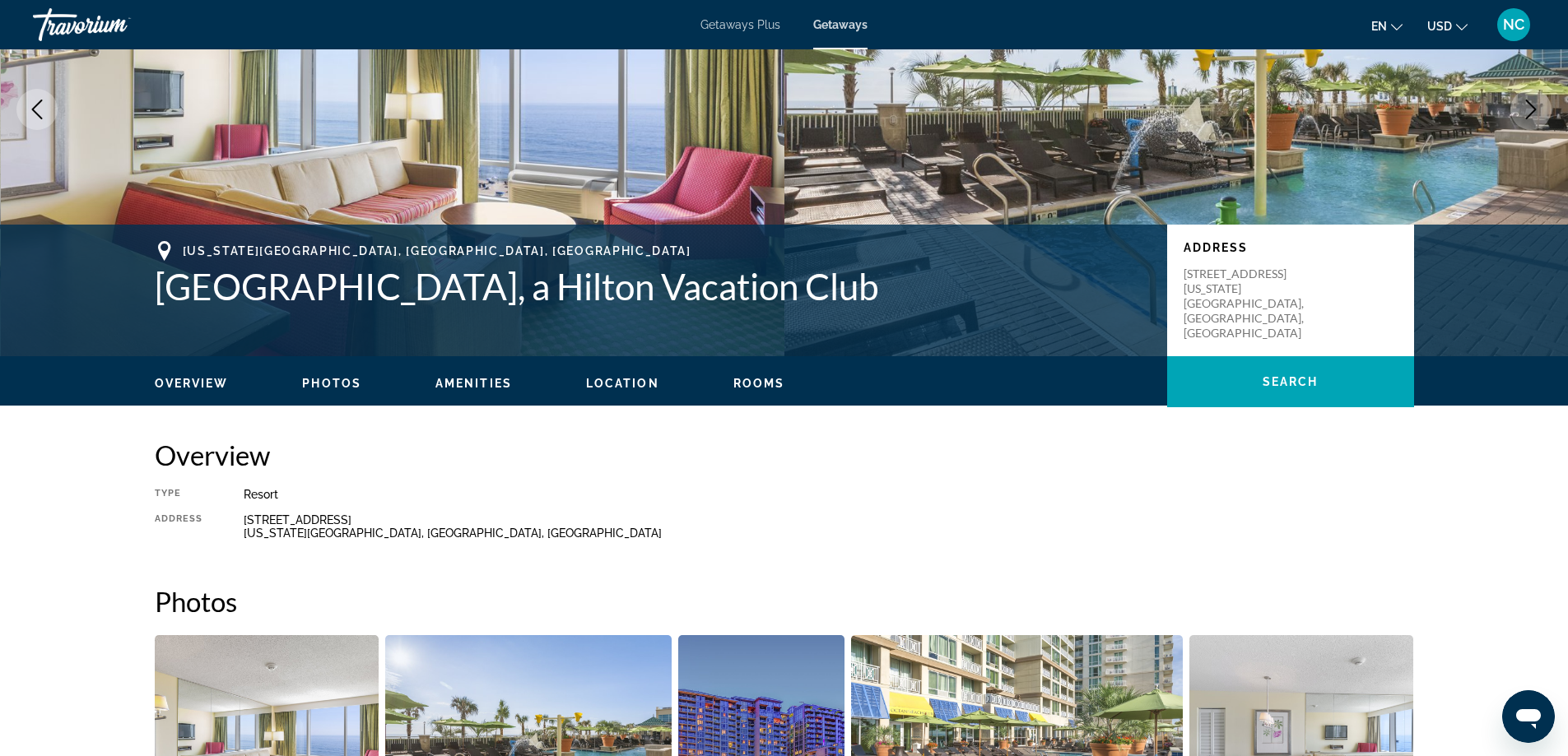
scroll to position [412, 0]
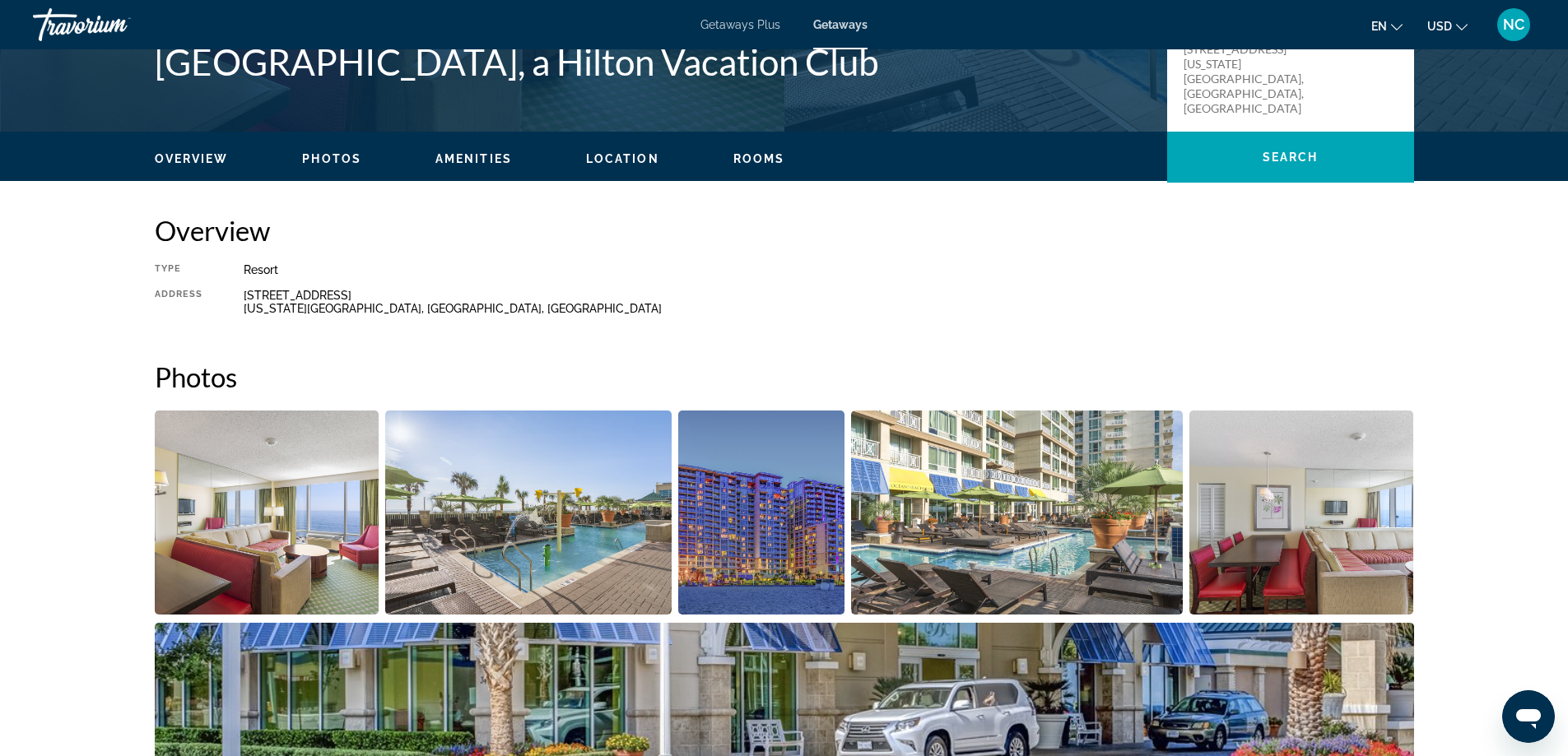
click at [234, 502] on img "Open full-screen image slider" at bounding box center [267, 513] width 224 height 204
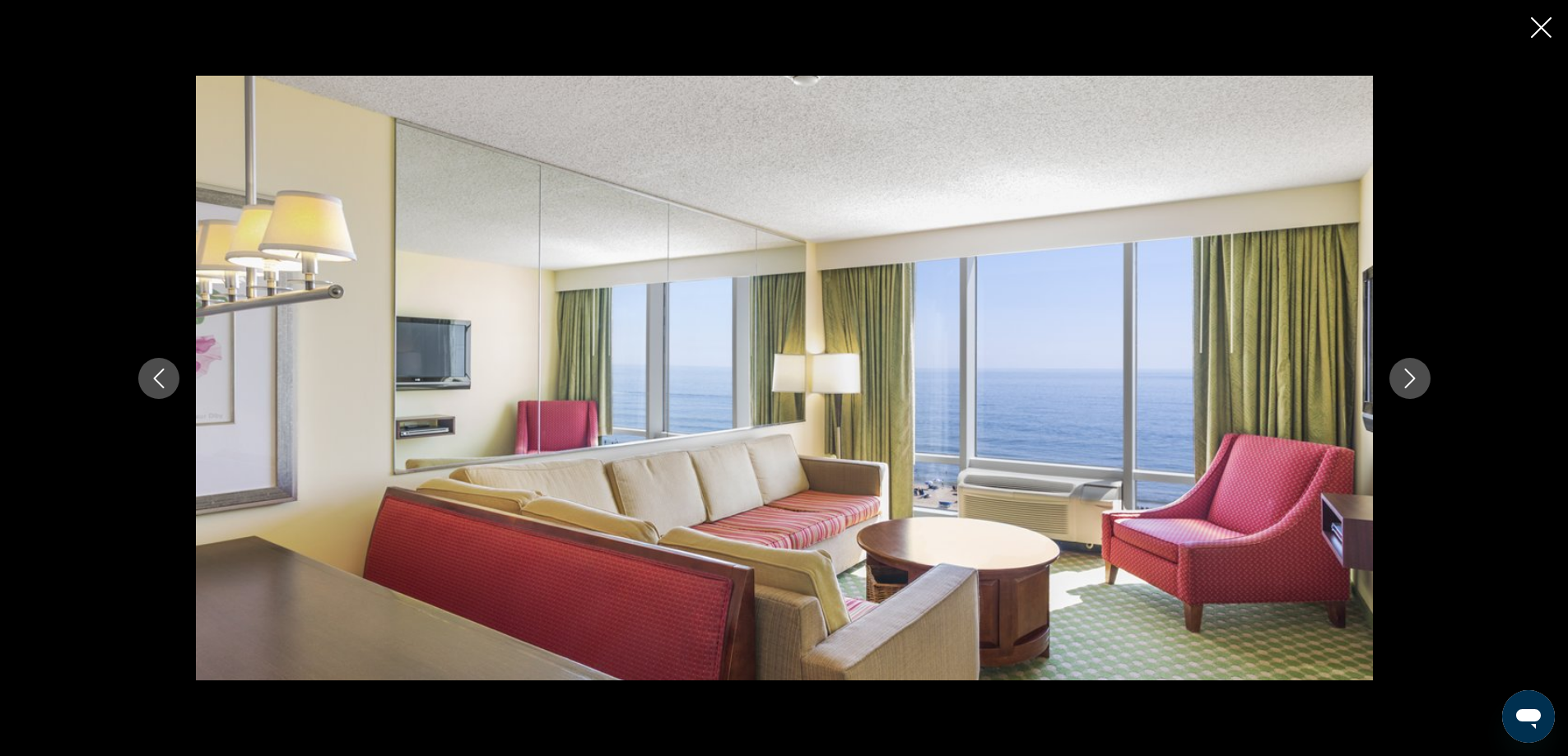
click at [1396, 382] on button "Next image" at bounding box center [1409, 378] width 41 height 41
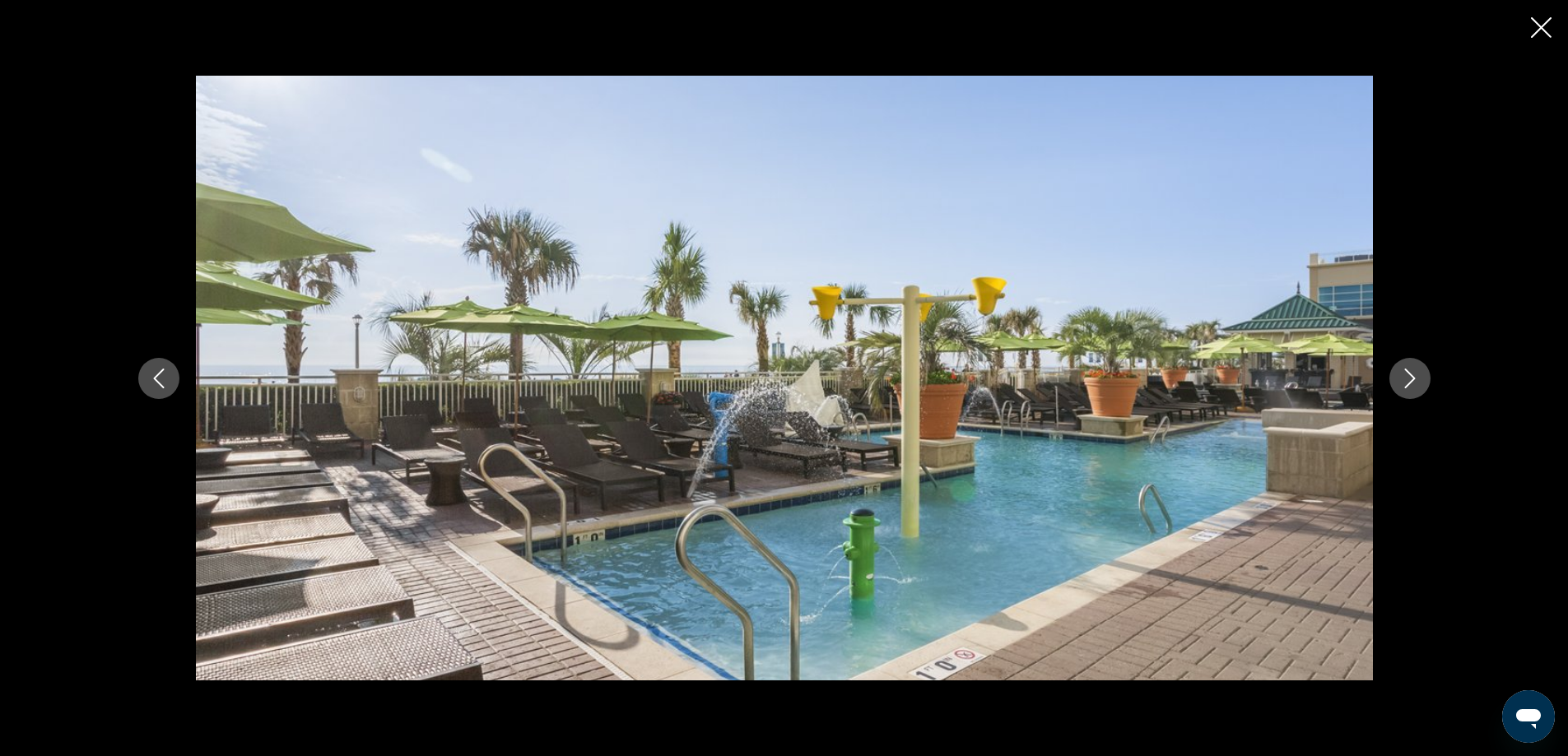
click at [1413, 382] on icon "Next image" at bounding box center [1410, 378] width 20 height 20
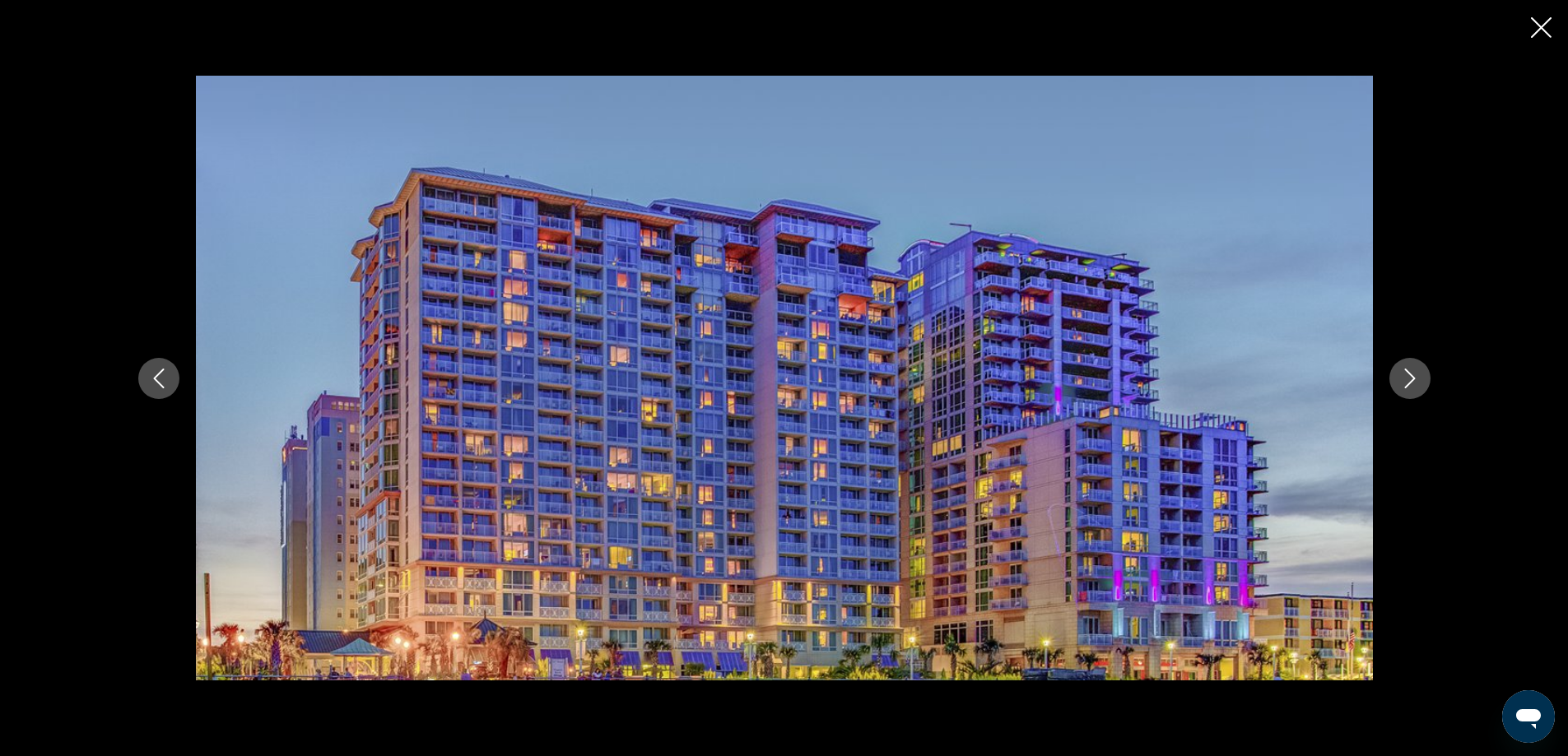
click at [1413, 382] on icon "Next image" at bounding box center [1410, 378] width 20 height 20
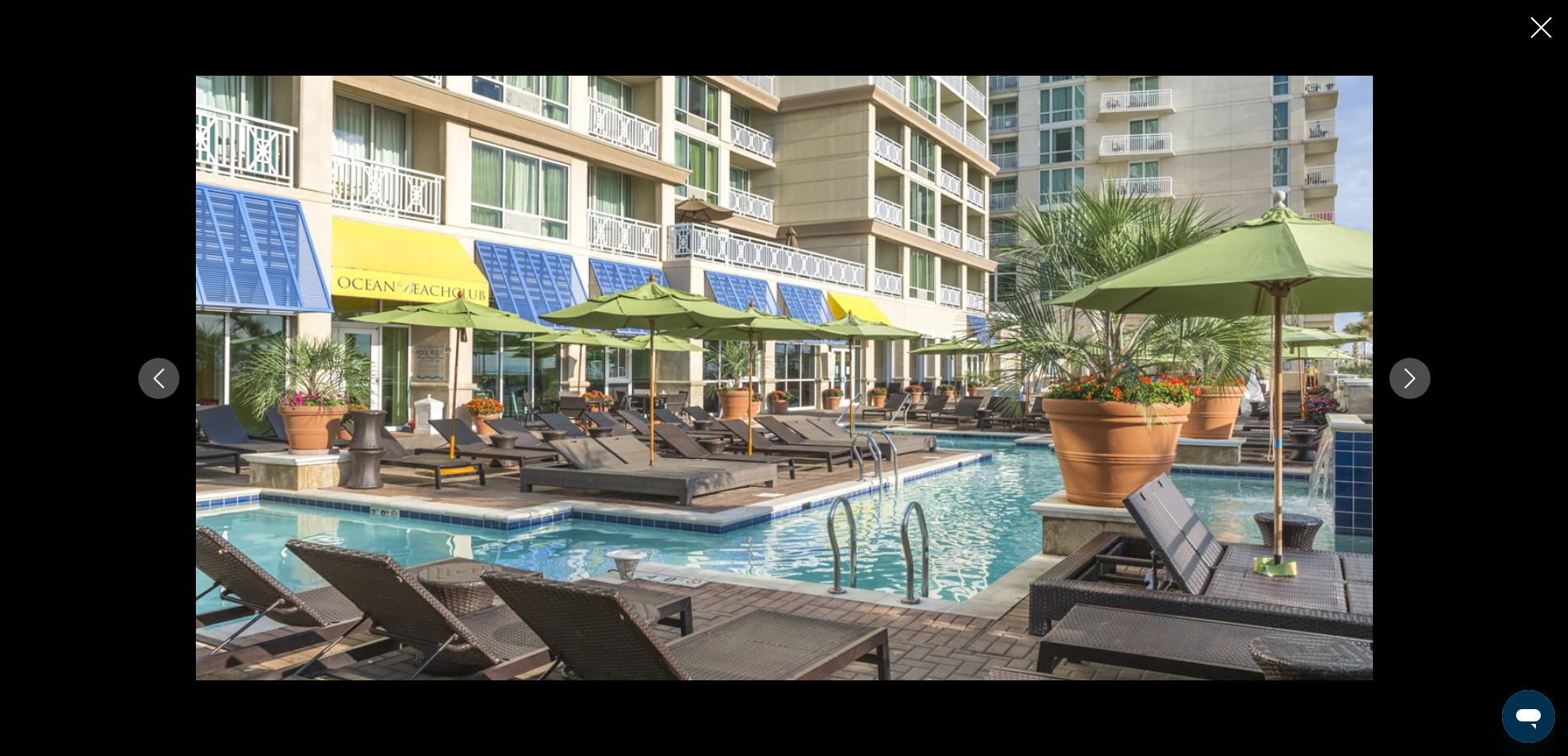
click at [1413, 382] on icon "Next image" at bounding box center [1410, 378] width 20 height 20
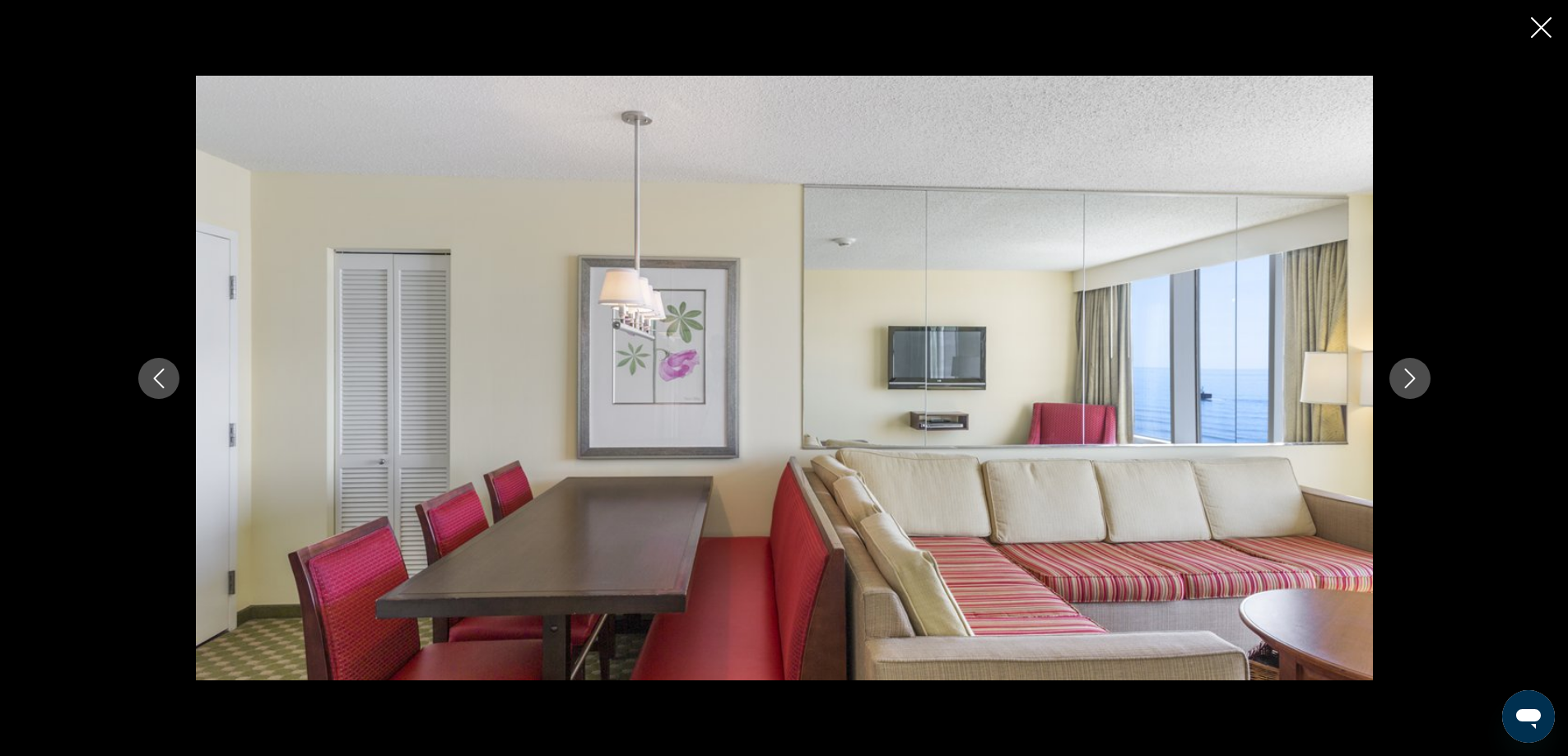
click at [1413, 382] on icon "Next image" at bounding box center [1410, 378] width 20 height 20
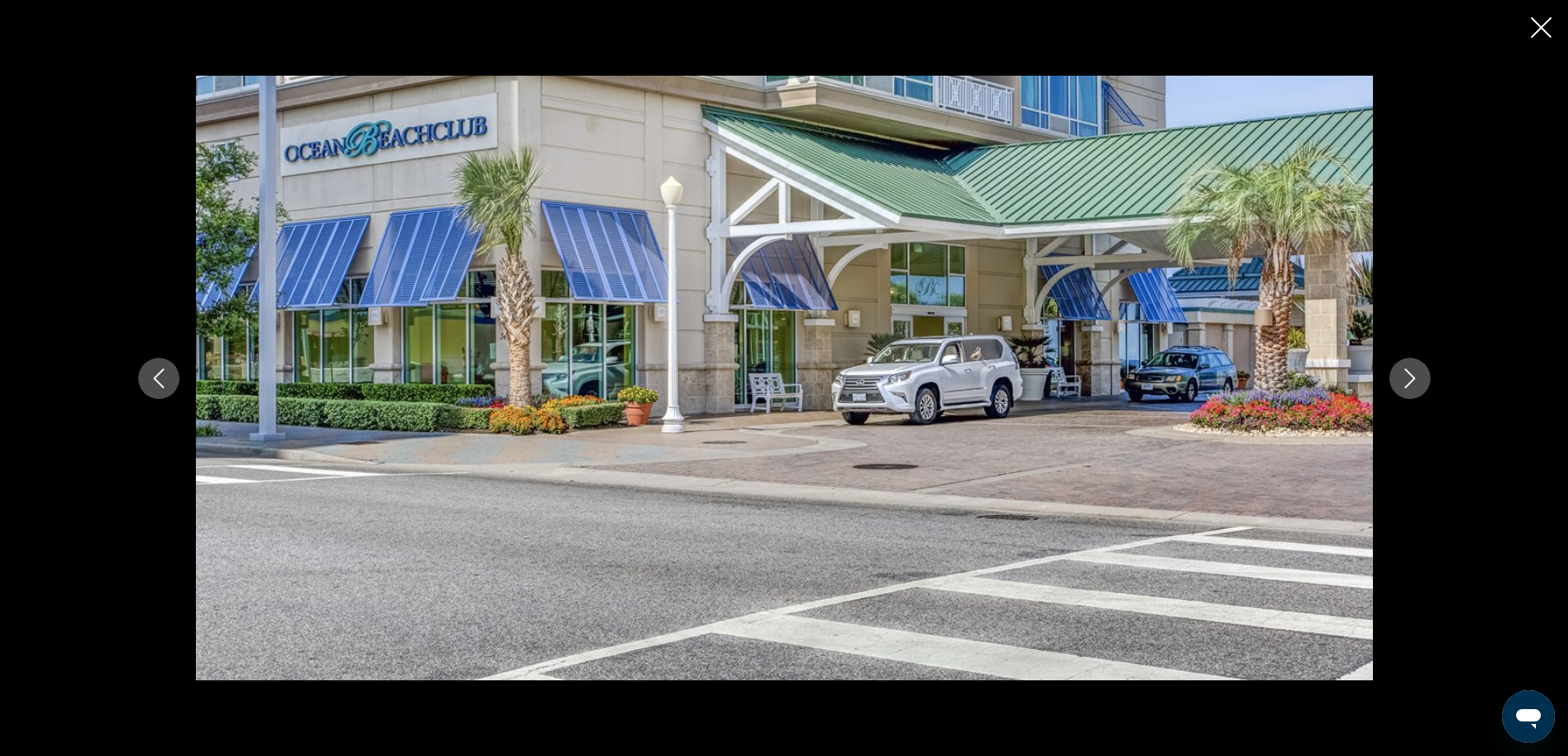
click at [1413, 382] on icon "Next image" at bounding box center [1410, 378] width 20 height 20
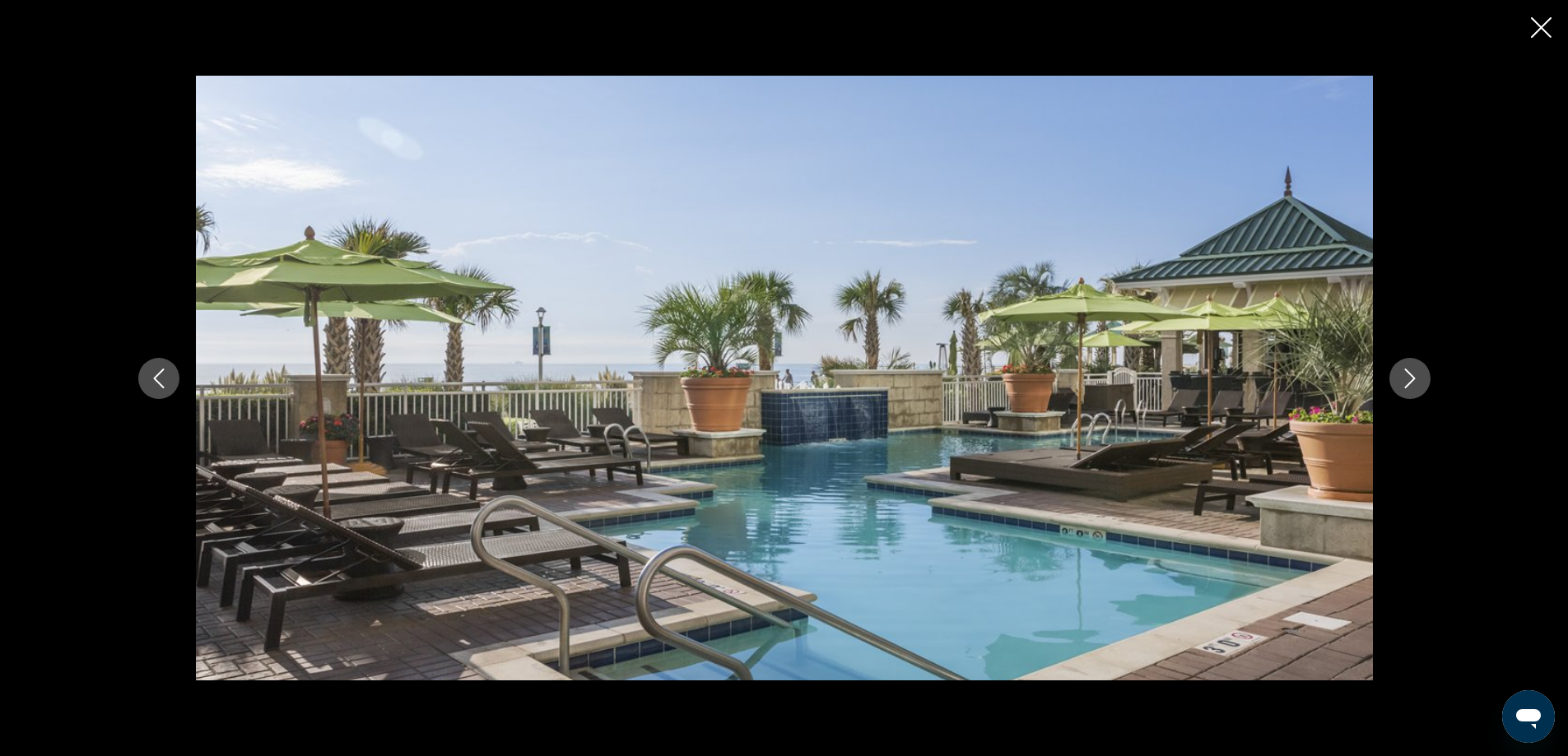
click at [1413, 382] on icon "Next image" at bounding box center [1410, 378] width 20 height 20
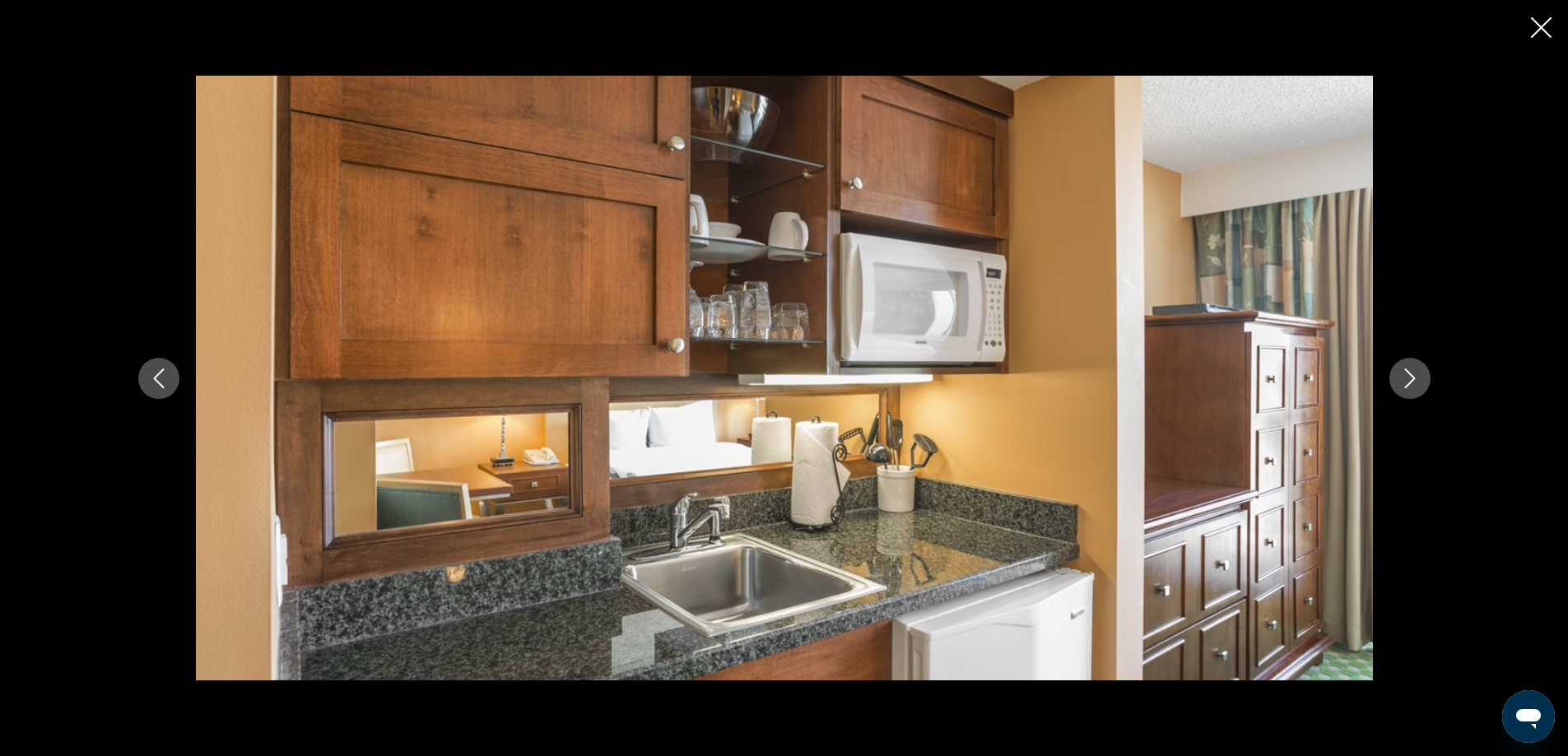
click at [1413, 382] on icon "Next image" at bounding box center [1410, 378] width 20 height 20
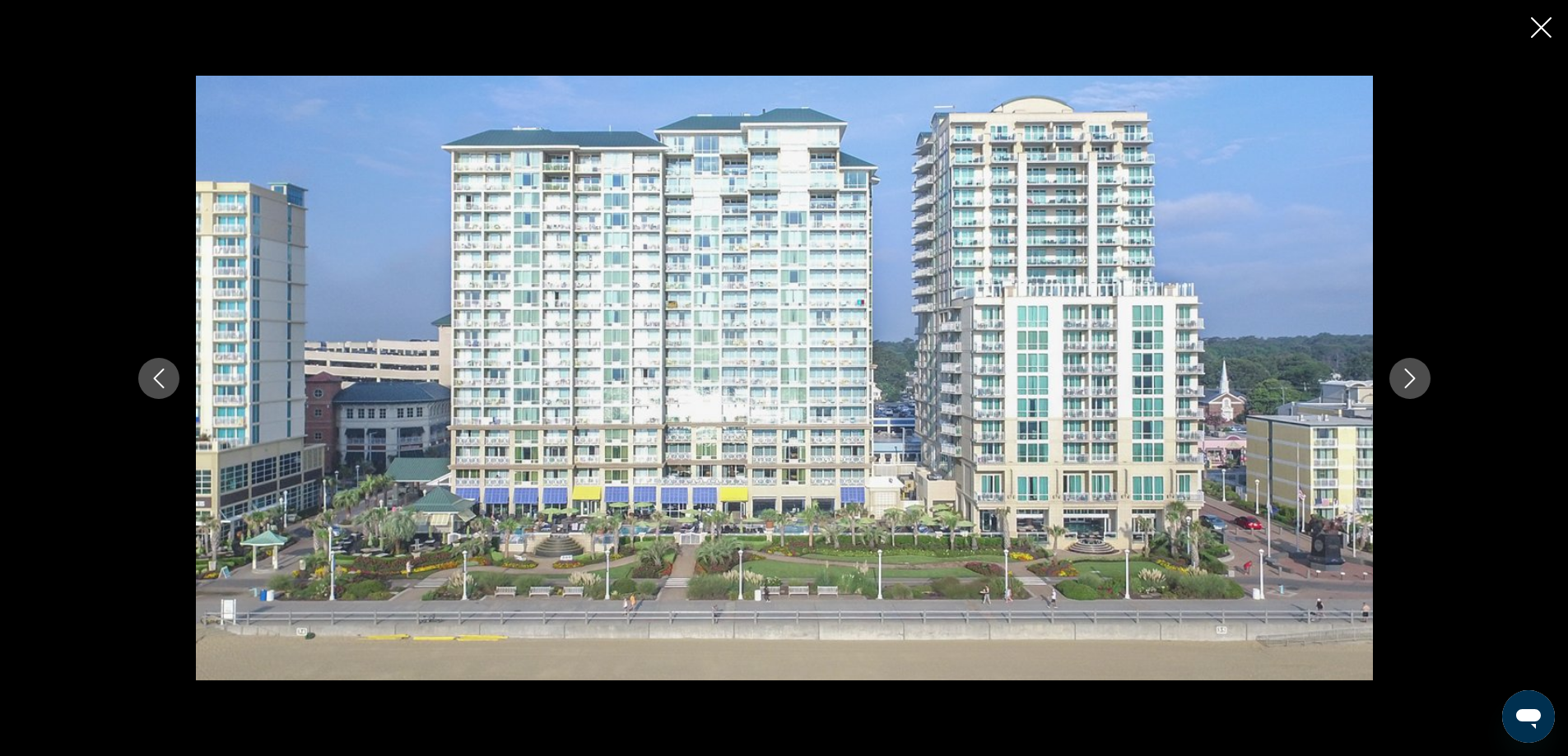
click at [1413, 382] on icon "Next image" at bounding box center [1410, 378] width 20 height 20
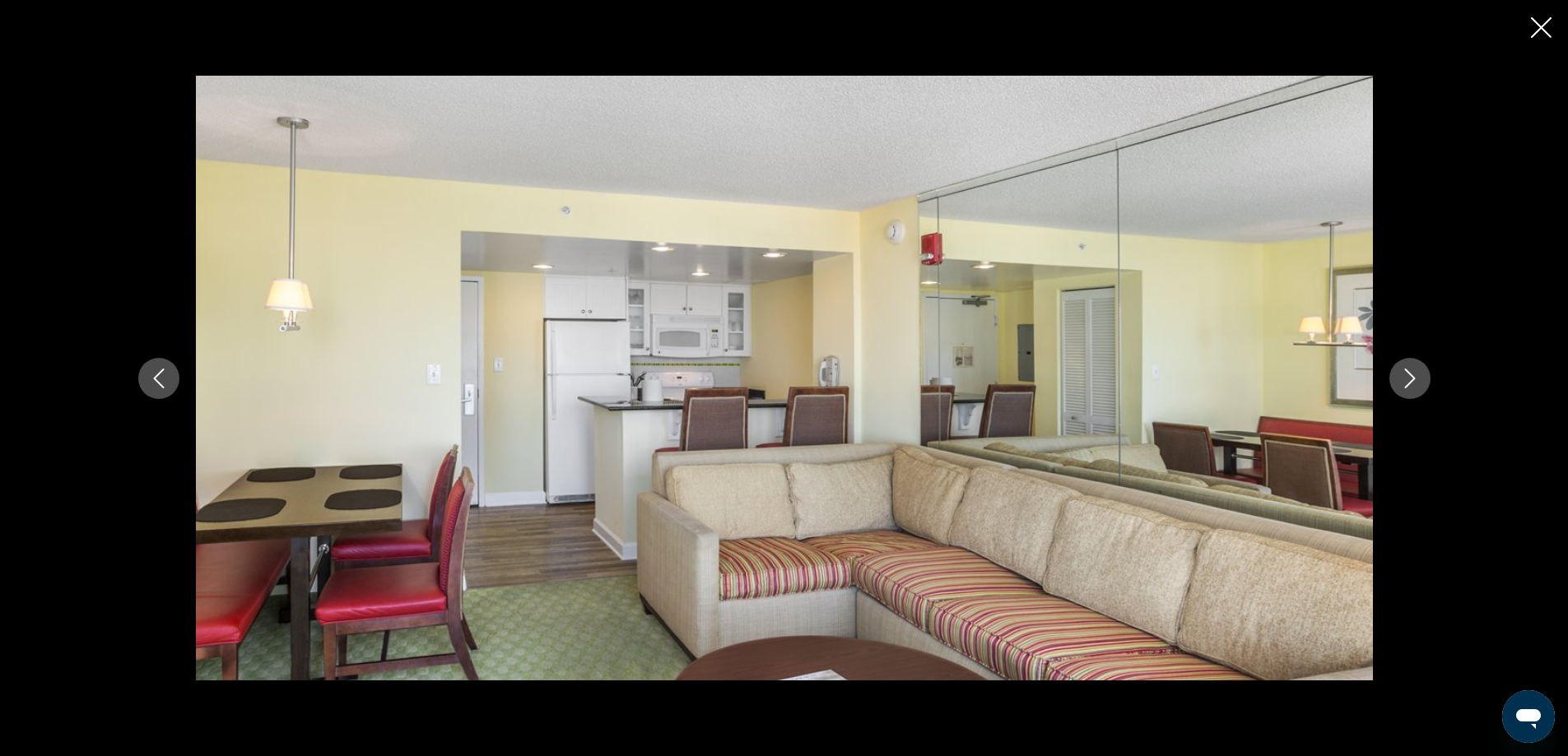
click at [1413, 382] on icon "Next image" at bounding box center [1410, 378] width 20 height 20
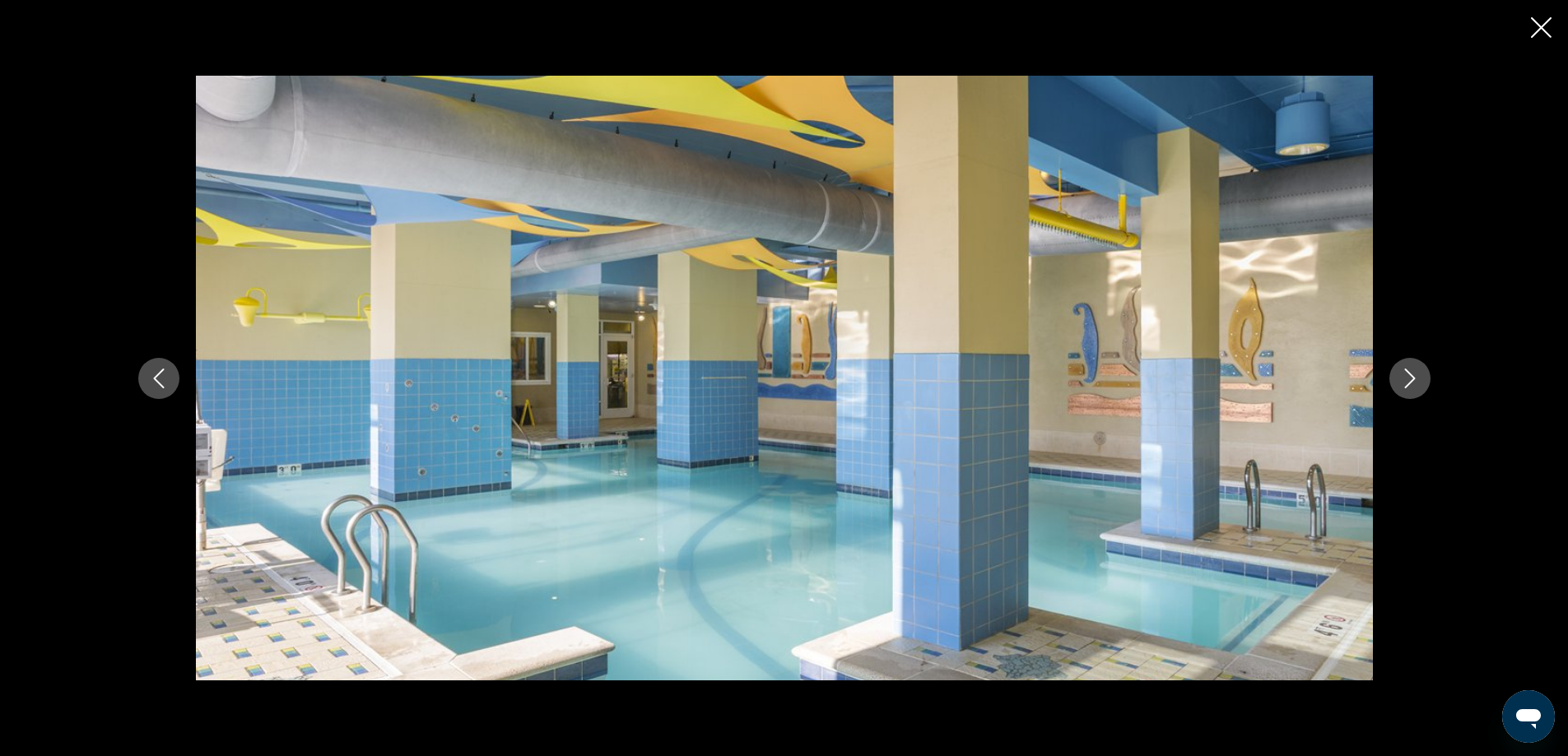
click at [1413, 382] on icon "Next image" at bounding box center [1410, 378] width 20 height 20
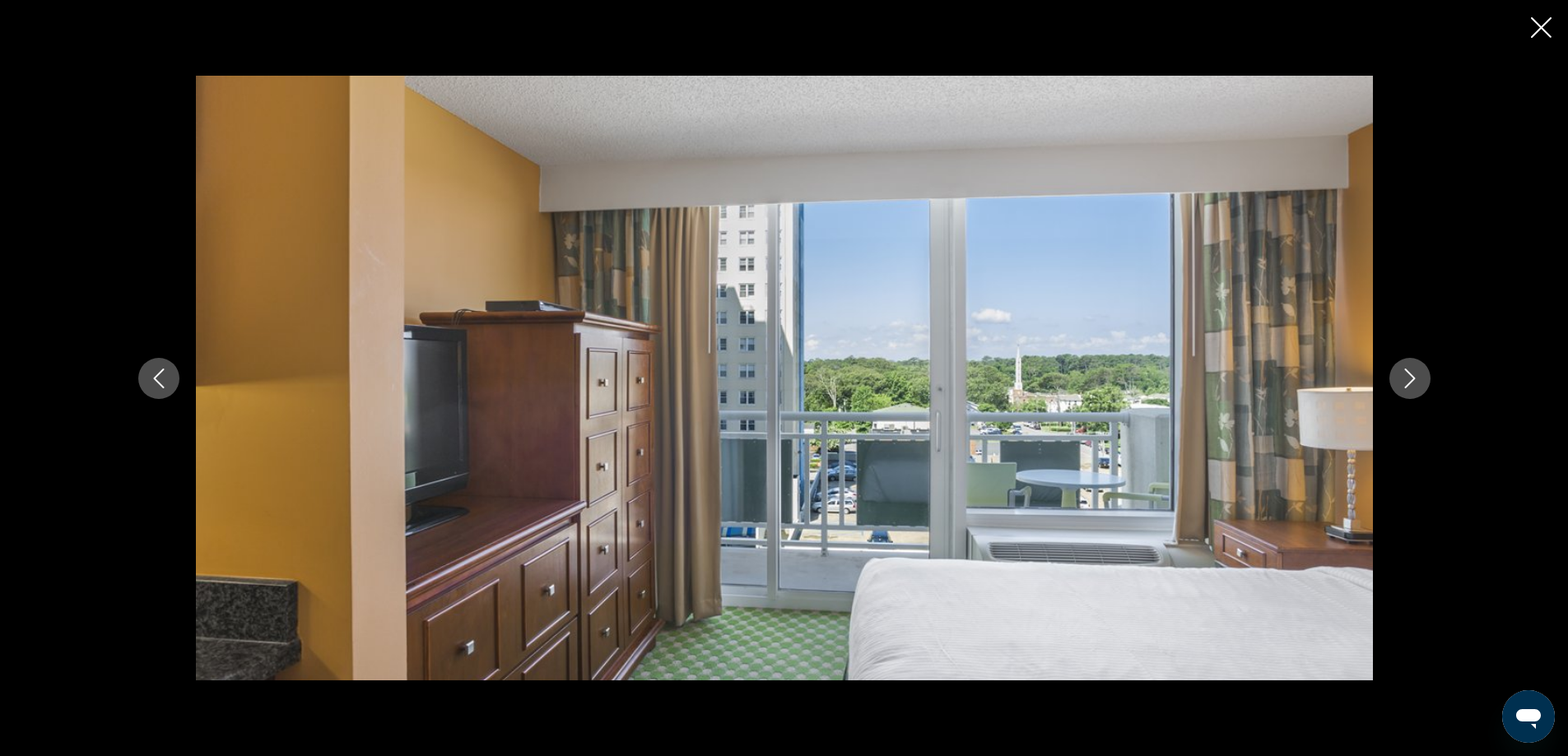
click at [1413, 382] on icon "Next image" at bounding box center [1410, 378] width 20 height 20
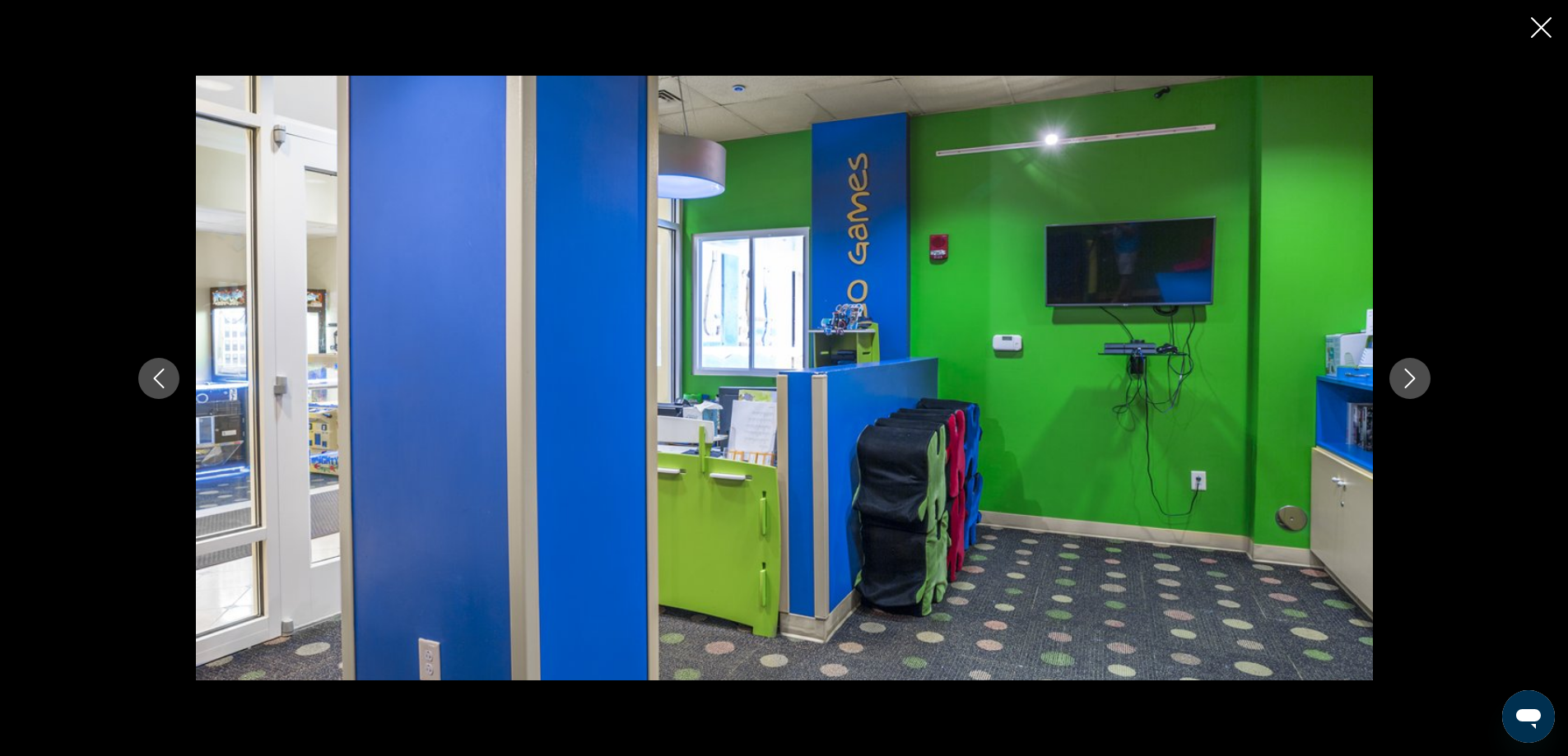
click at [1413, 382] on icon "Next image" at bounding box center [1410, 378] width 20 height 20
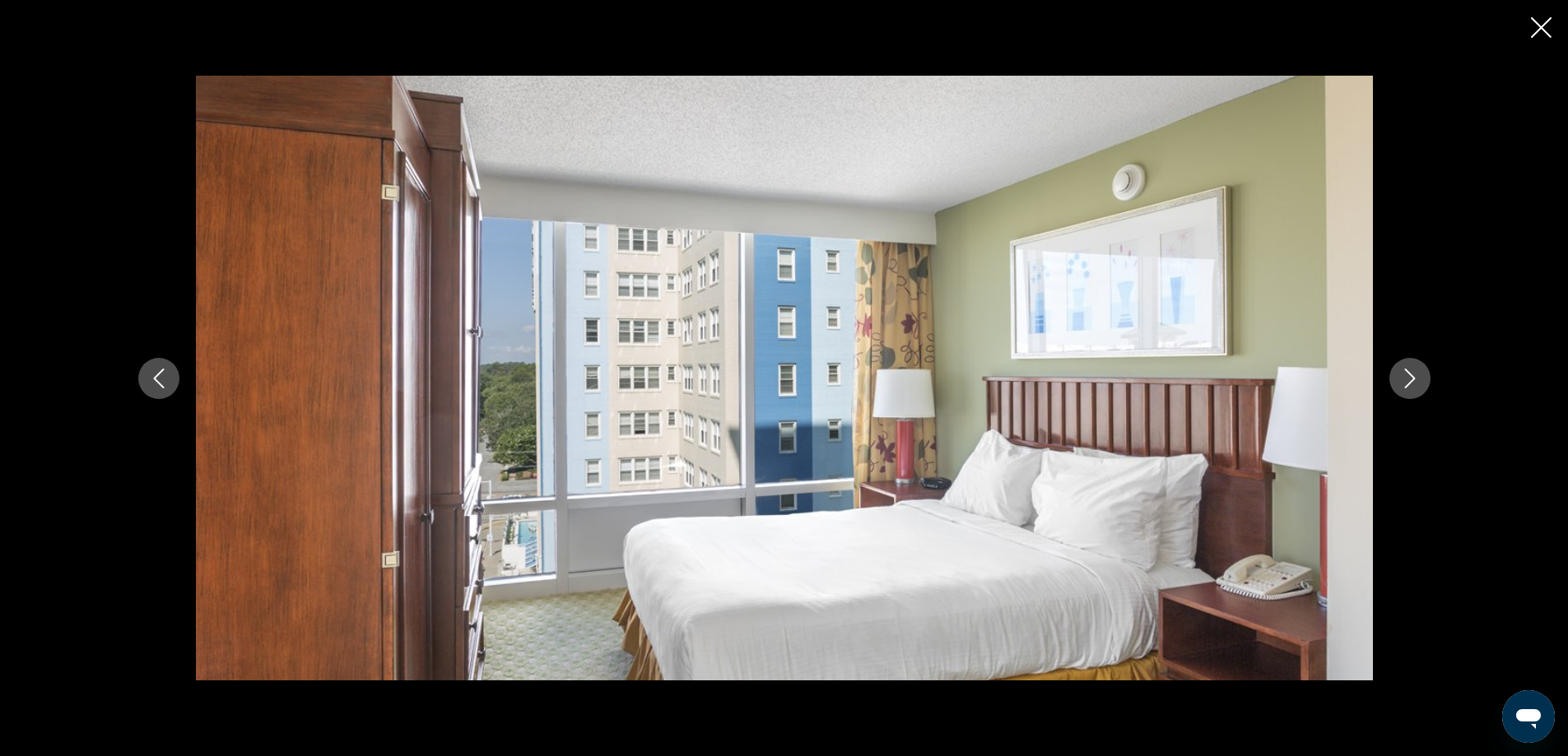
click at [1413, 382] on icon "Next image" at bounding box center [1410, 378] width 20 height 20
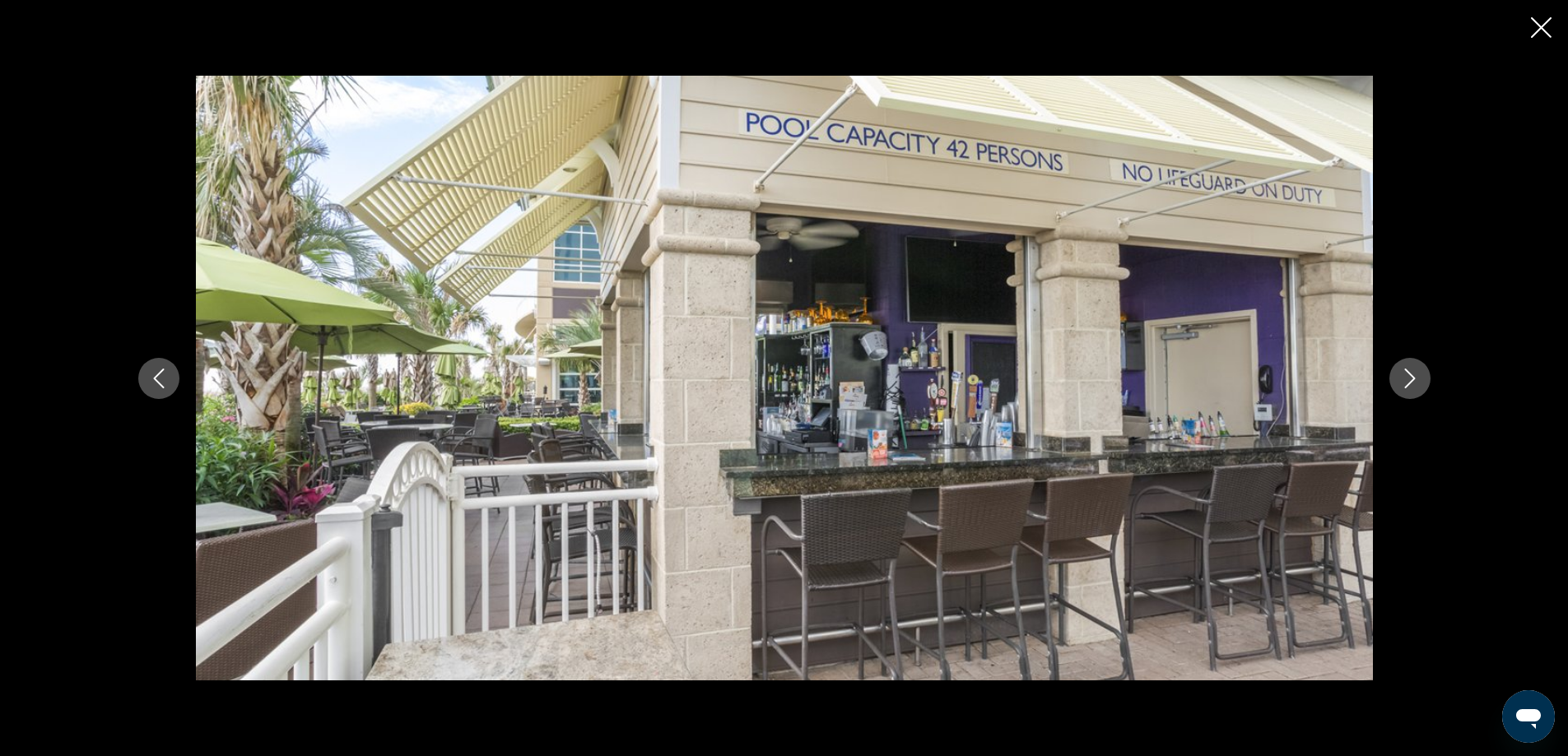
click at [1413, 382] on icon "Next image" at bounding box center [1410, 378] width 20 height 20
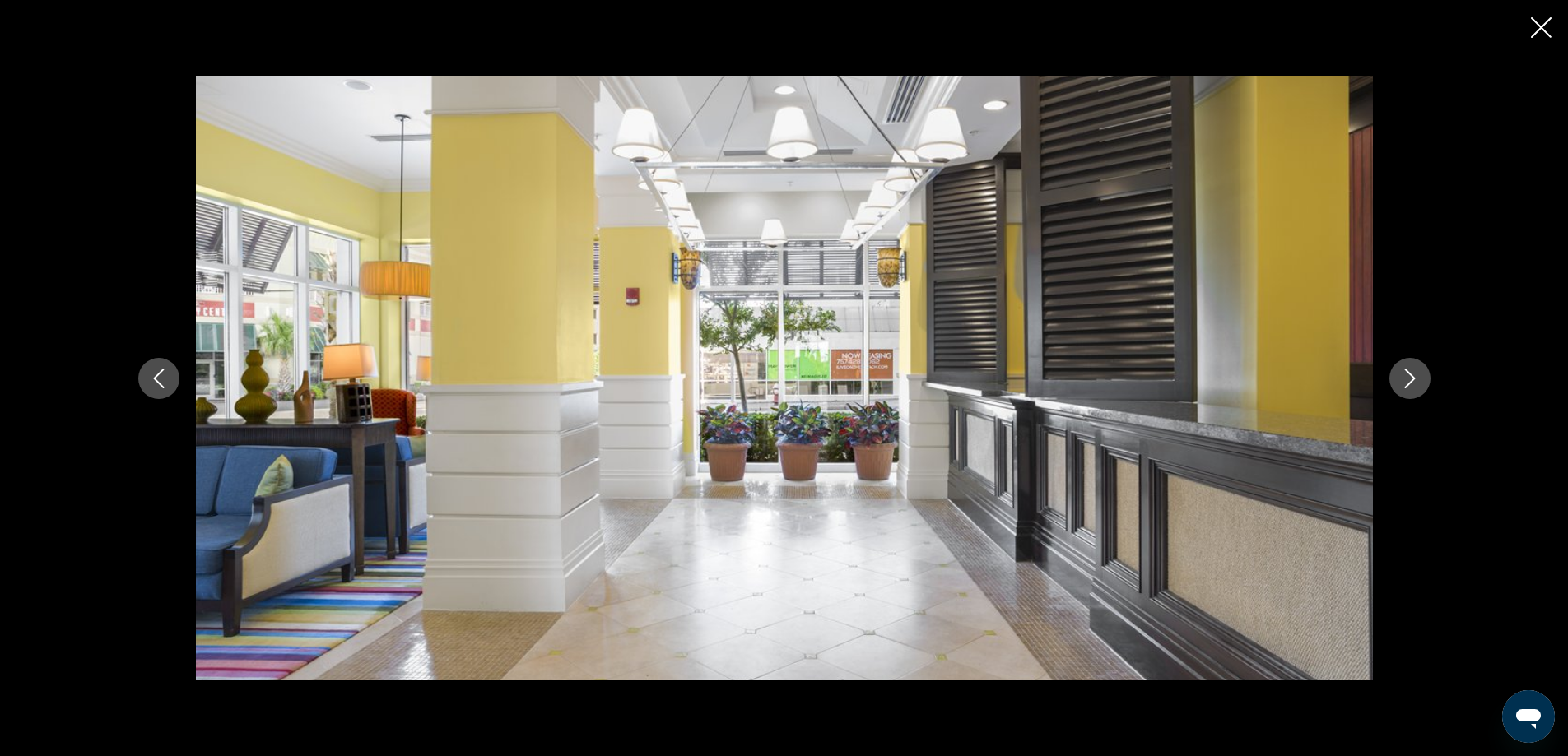
click at [1413, 382] on icon "Next image" at bounding box center [1410, 378] width 20 height 20
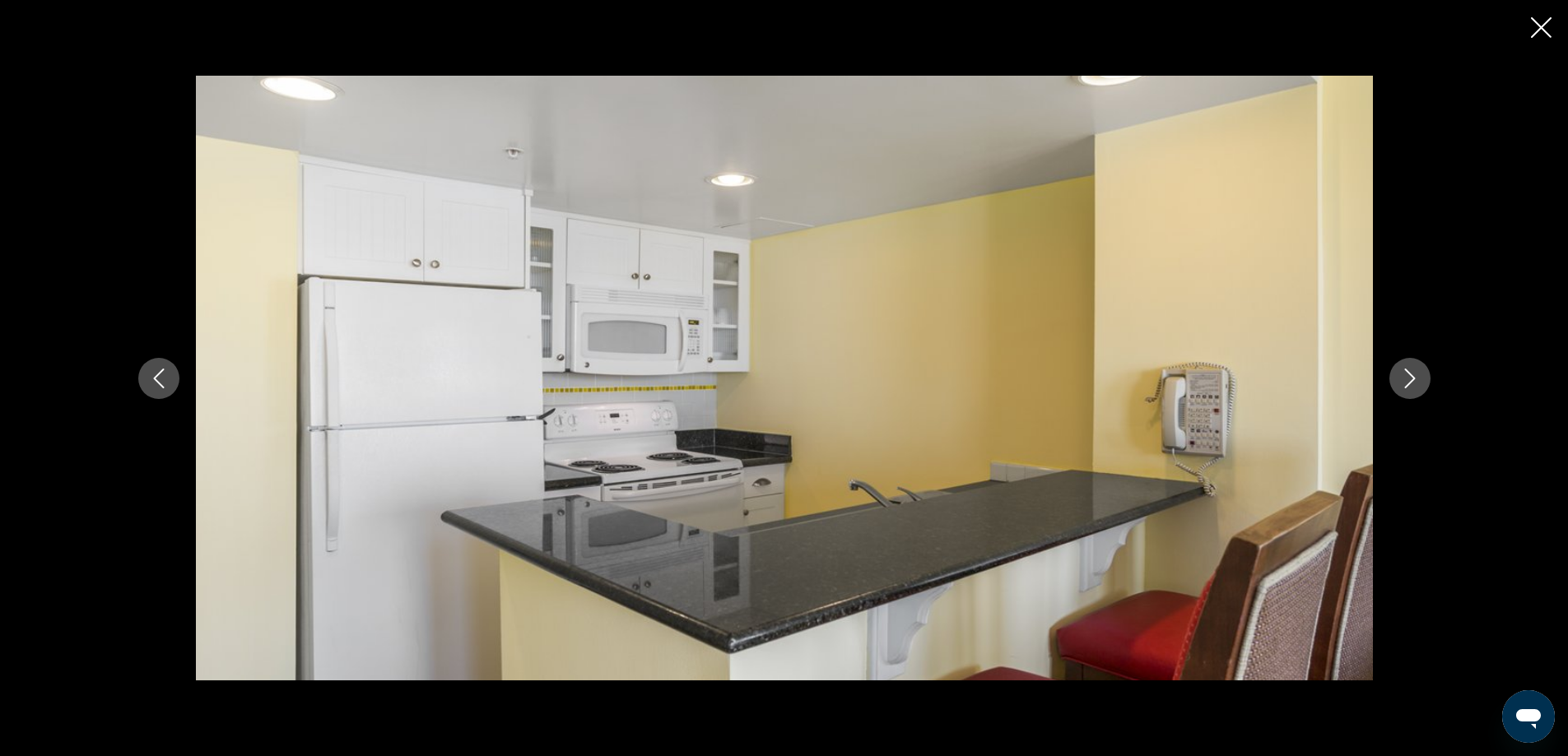
click at [1413, 382] on icon "Next image" at bounding box center [1410, 378] width 20 height 20
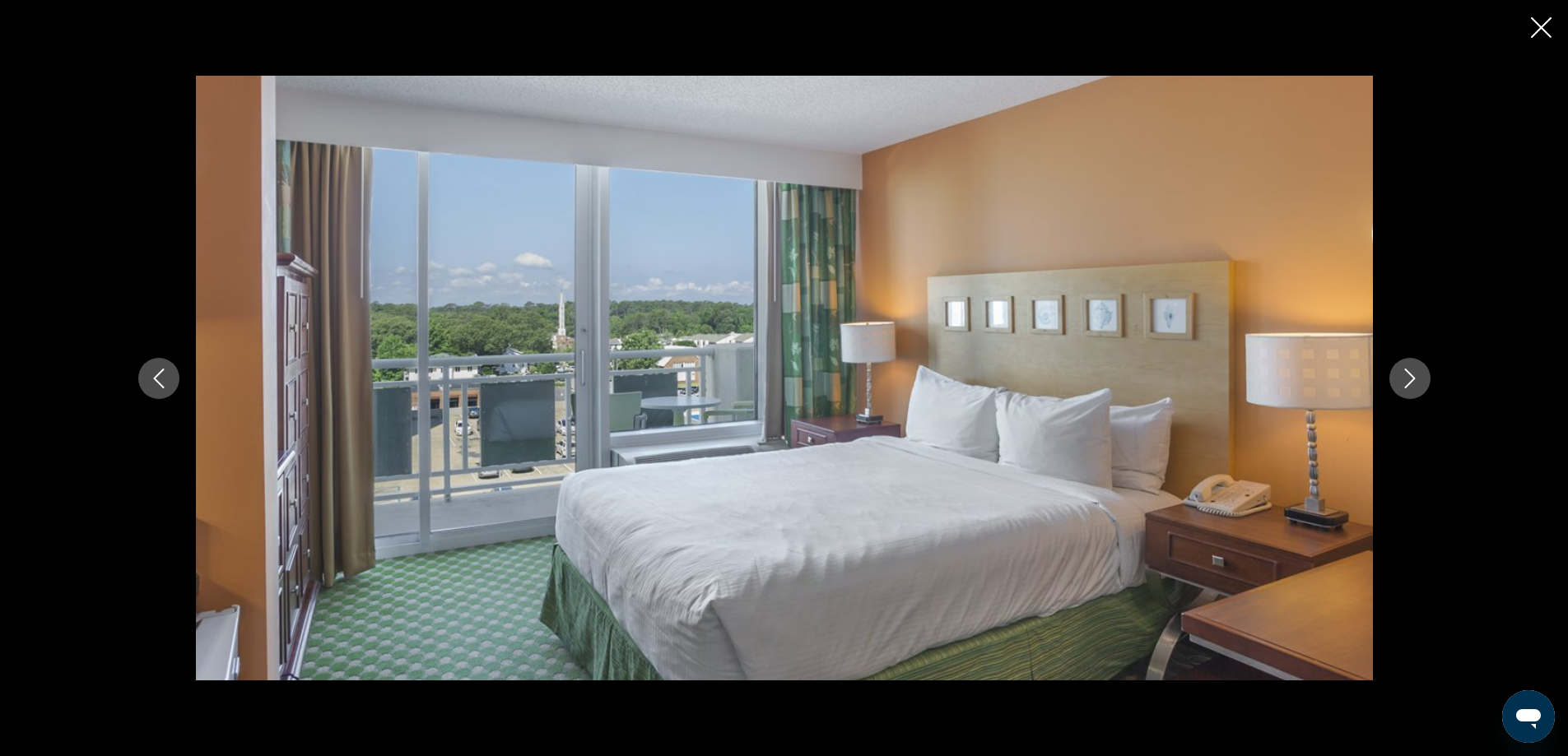
click at [1413, 382] on icon "Next image" at bounding box center [1410, 378] width 20 height 20
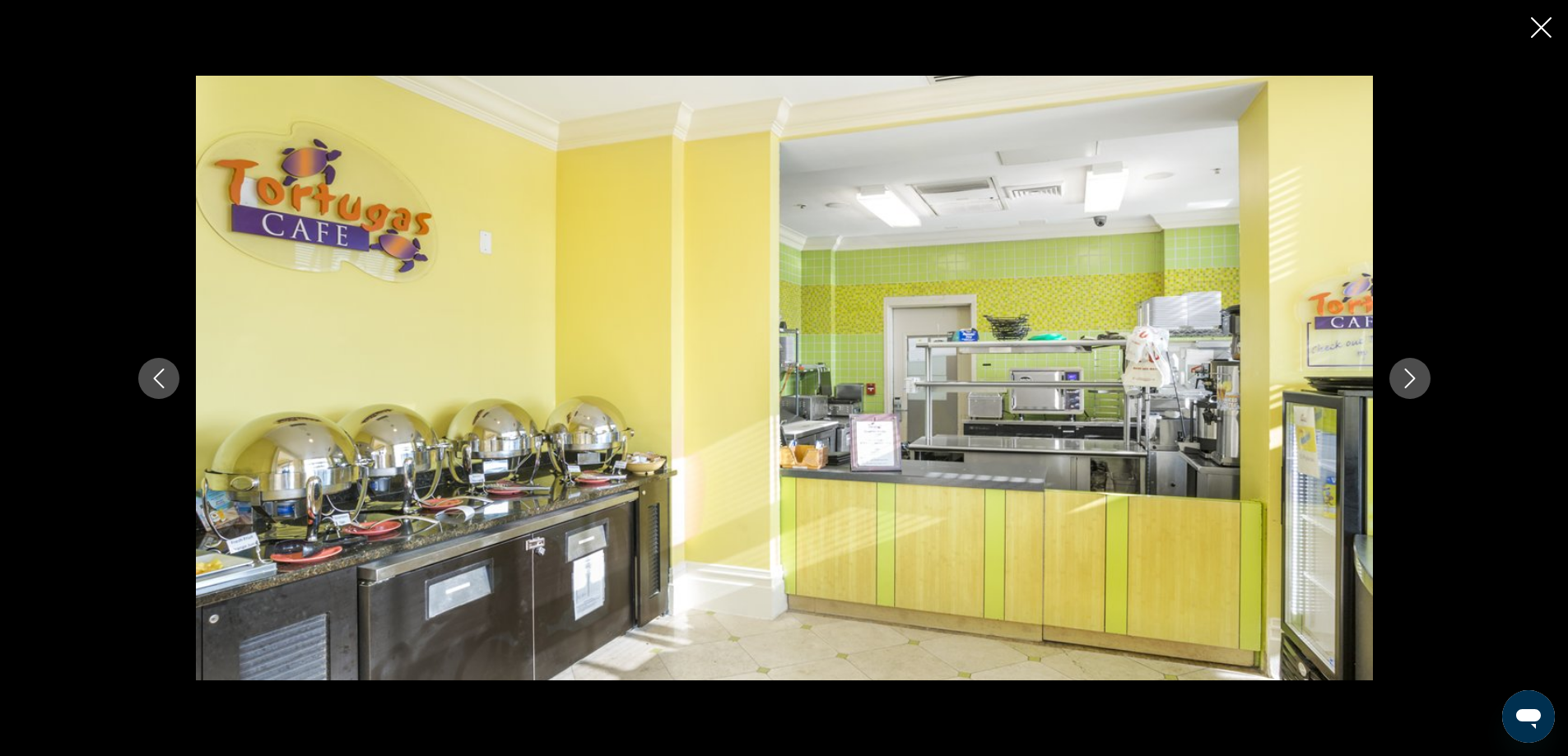
click at [1413, 382] on icon "Next image" at bounding box center [1410, 378] width 20 height 20
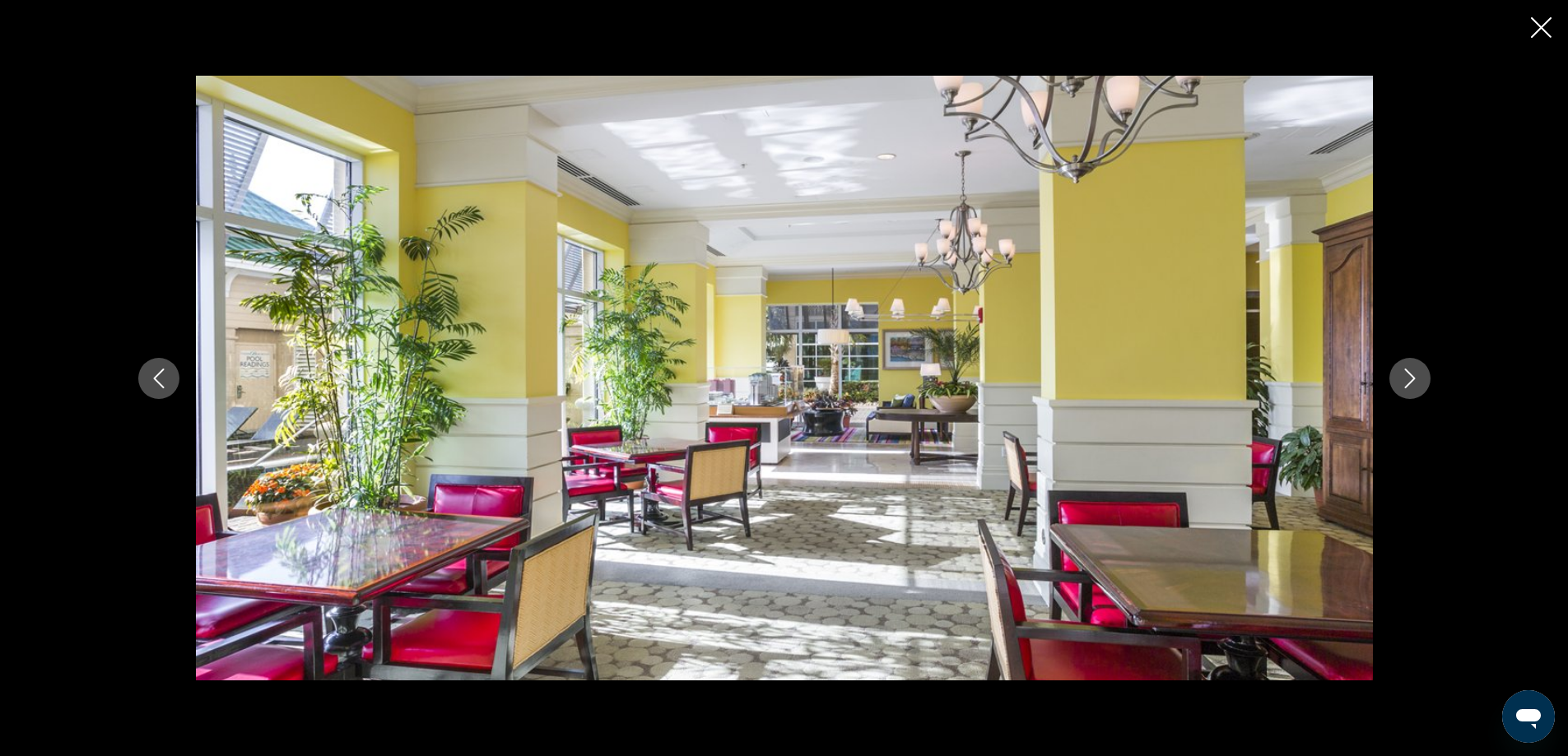
click at [1413, 382] on icon "Next image" at bounding box center [1410, 378] width 20 height 20
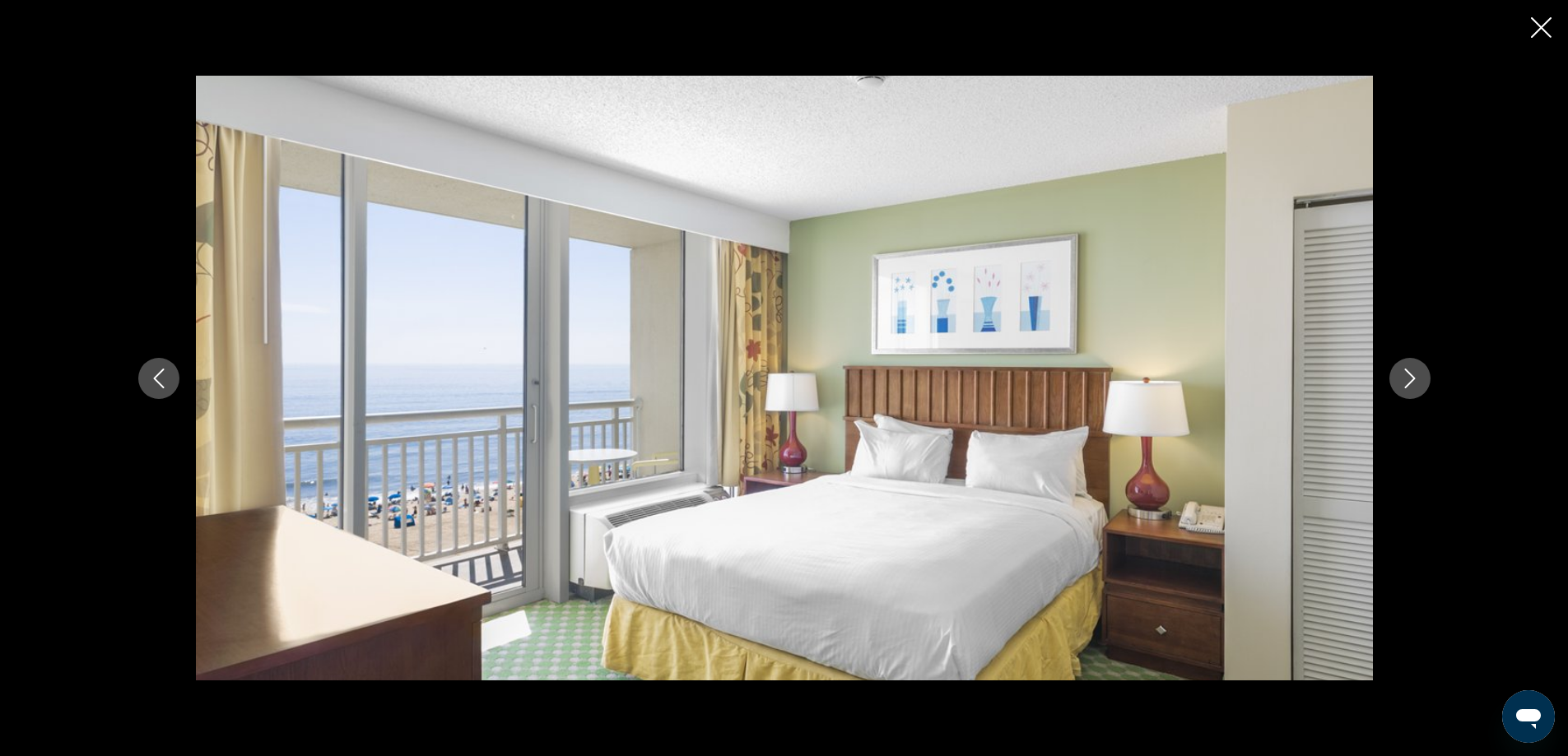
click at [1413, 382] on icon "Next image" at bounding box center [1410, 378] width 20 height 20
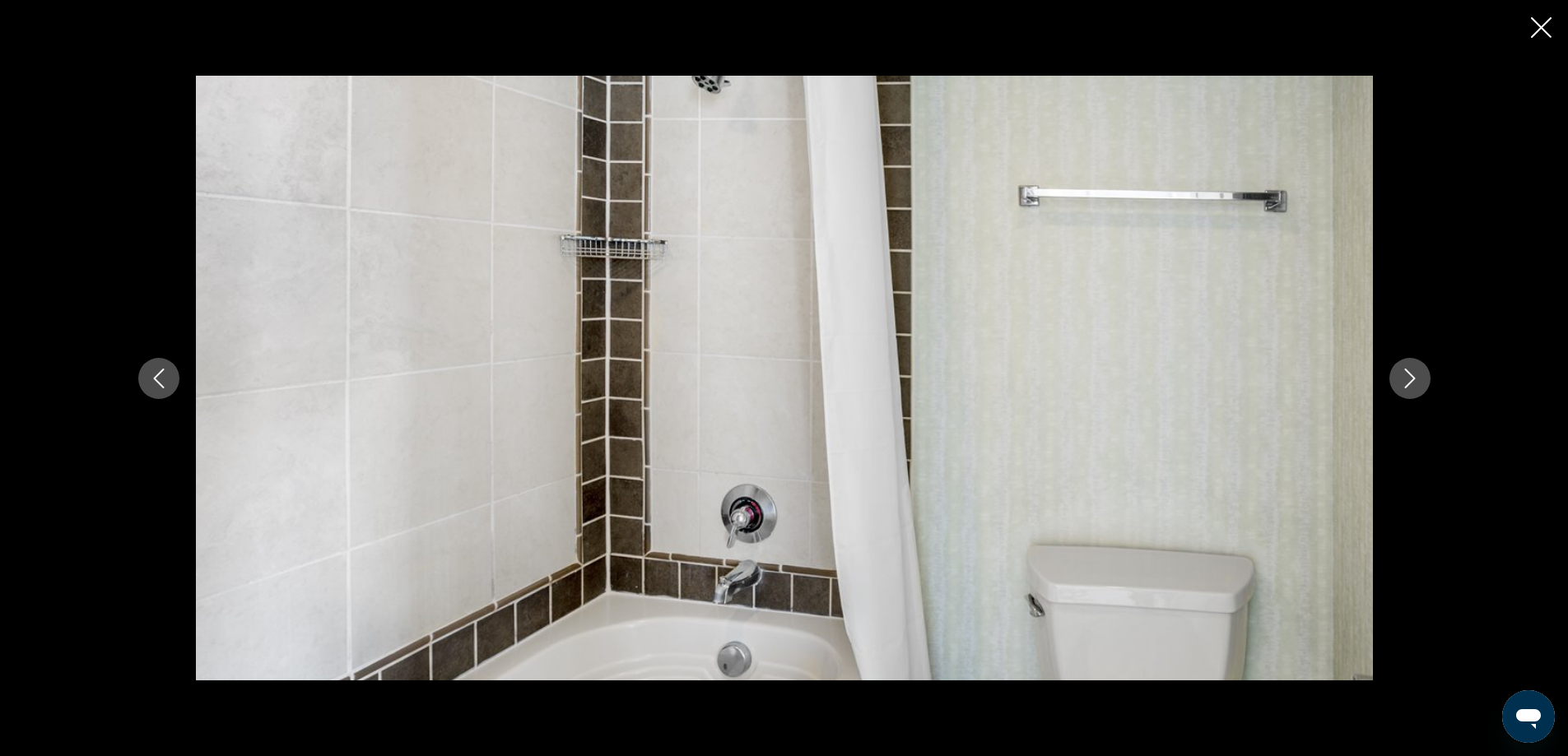
click at [1413, 382] on icon "Next image" at bounding box center [1410, 378] width 20 height 20
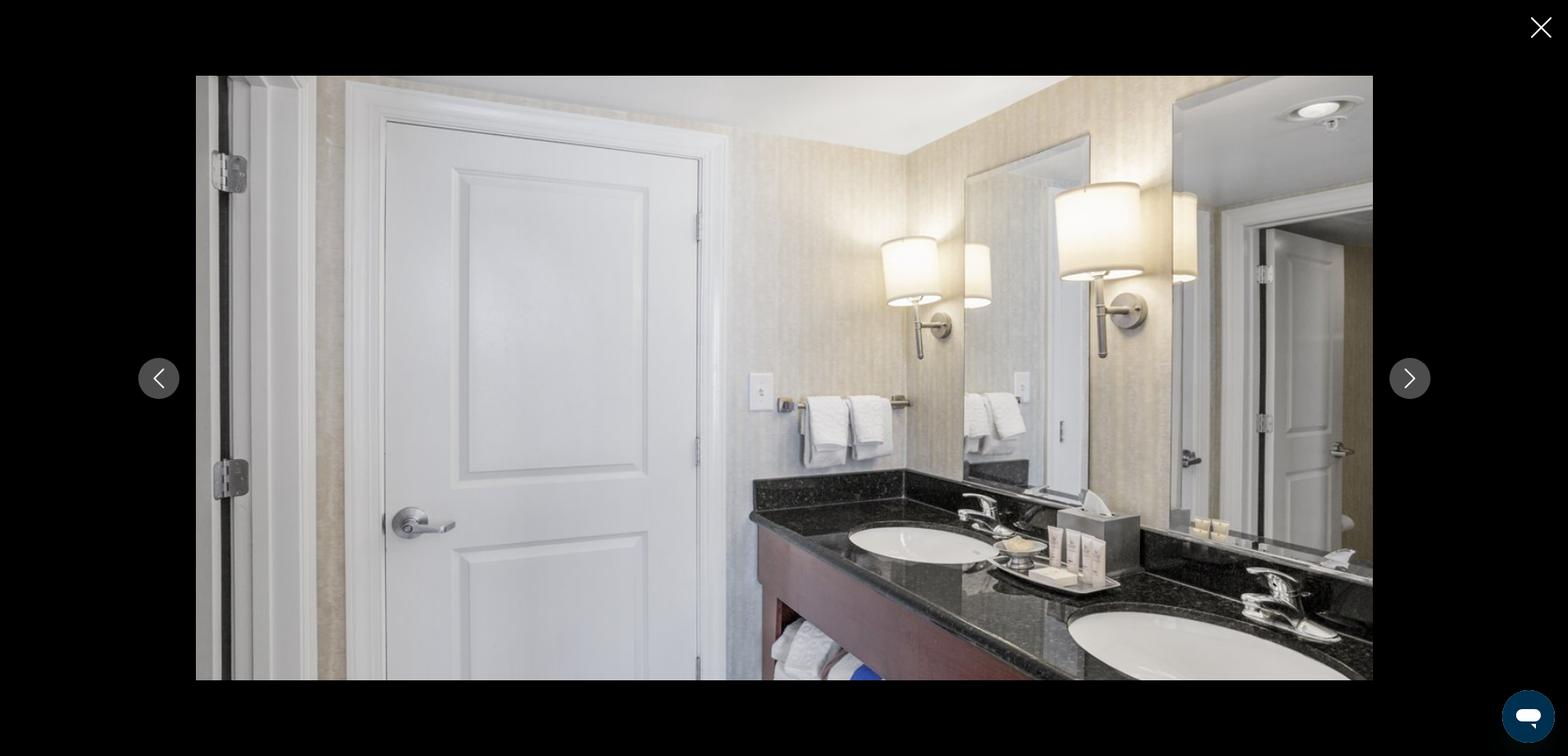
click at [1413, 382] on icon "Next image" at bounding box center [1410, 378] width 20 height 20
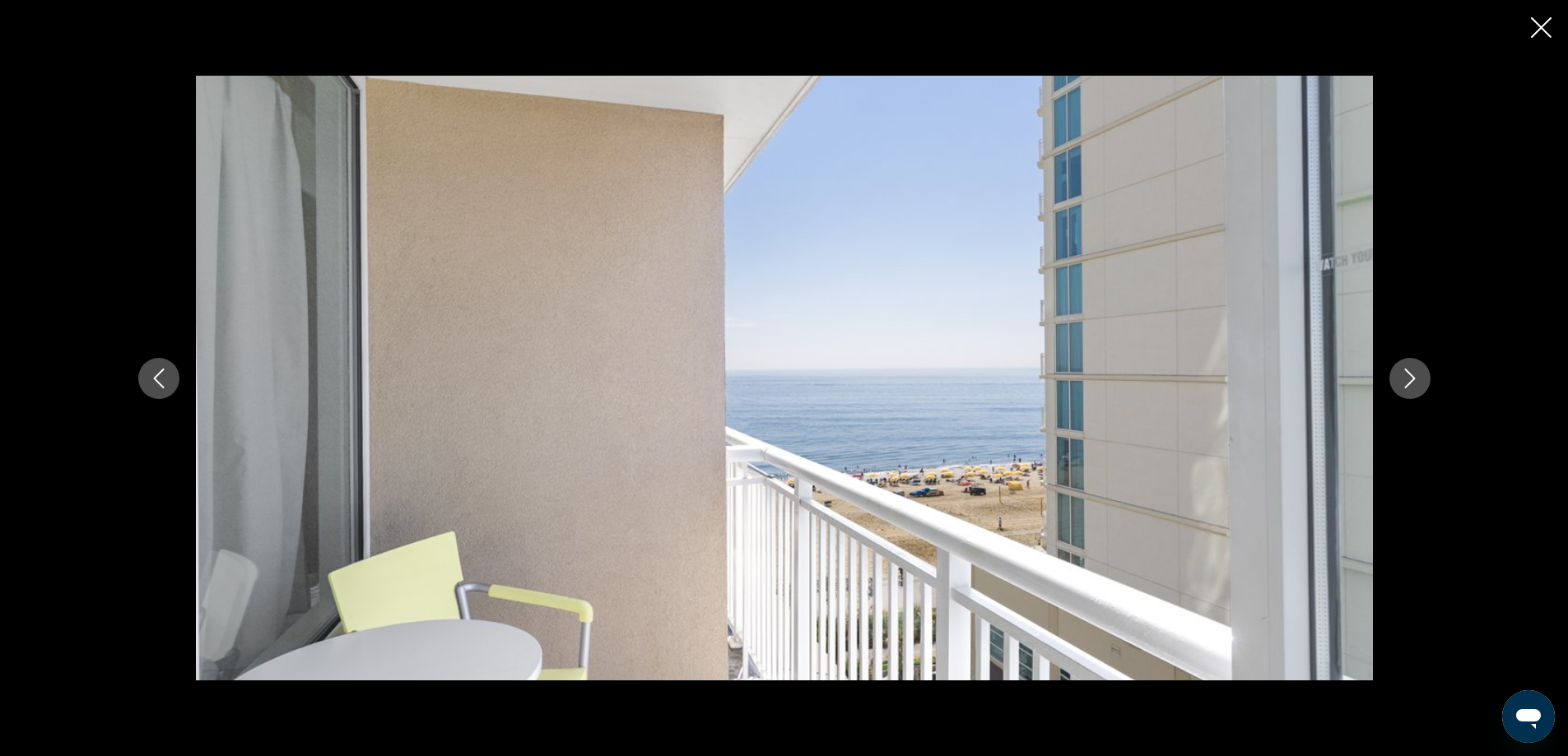
click at [1413, 382] on icon "Next image" at bounding box center [1410, 378] width 20 height 20
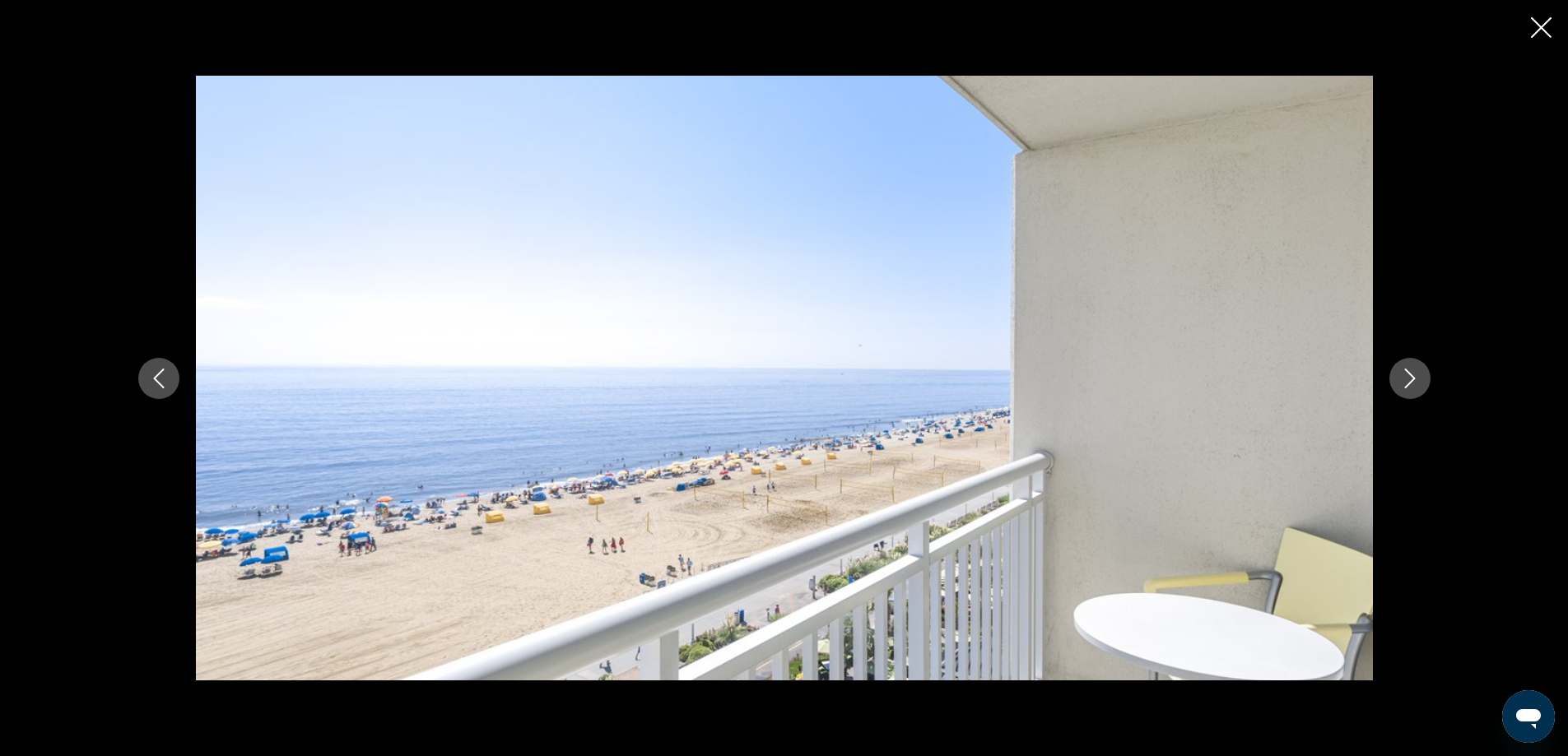
click at [1413, 382] on icon "Next image" at bounding box center [1410, 378] width 20 height 20
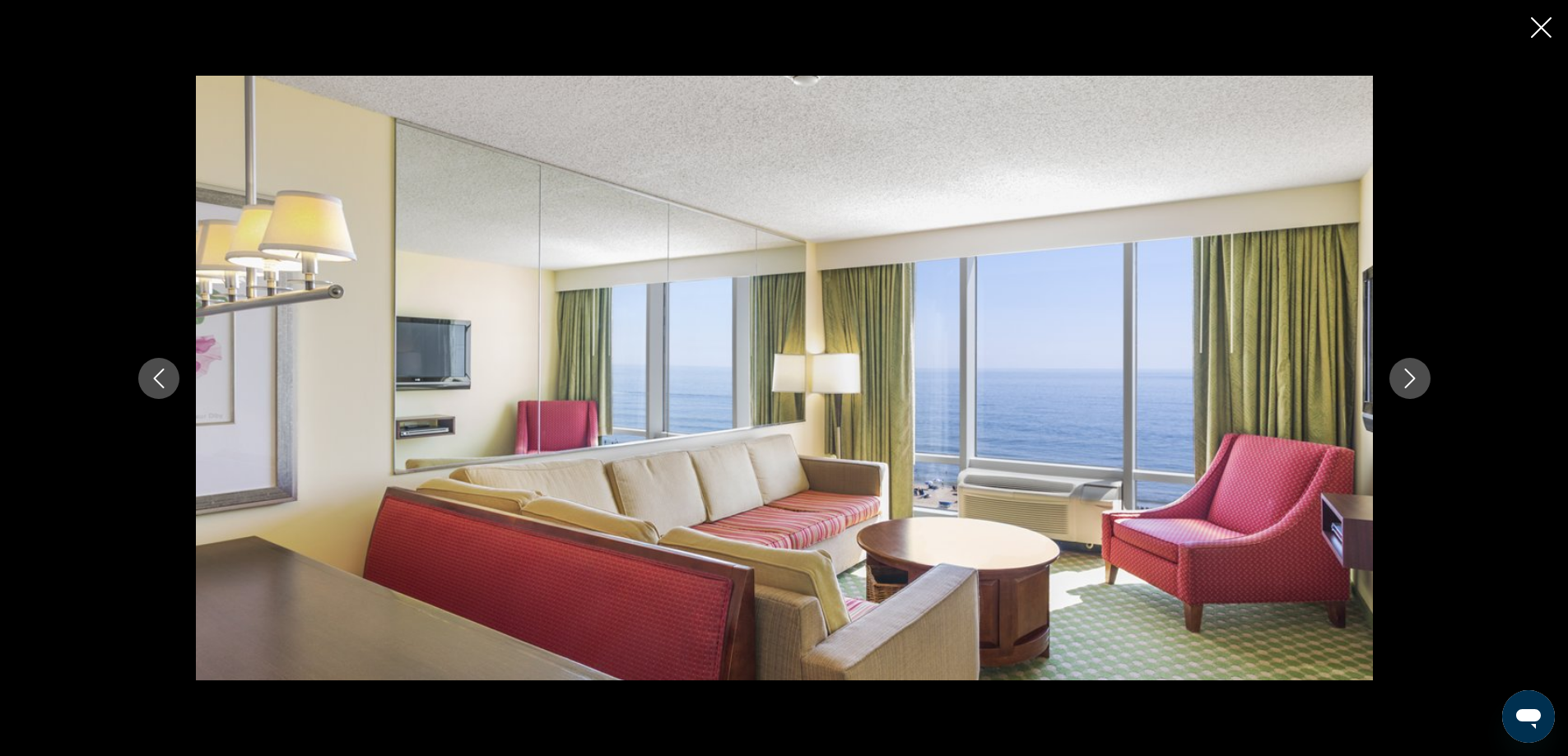
click at [1537, 26] on icon "Close slideshow" at bounding box center [1542, 27] width 21 height 21
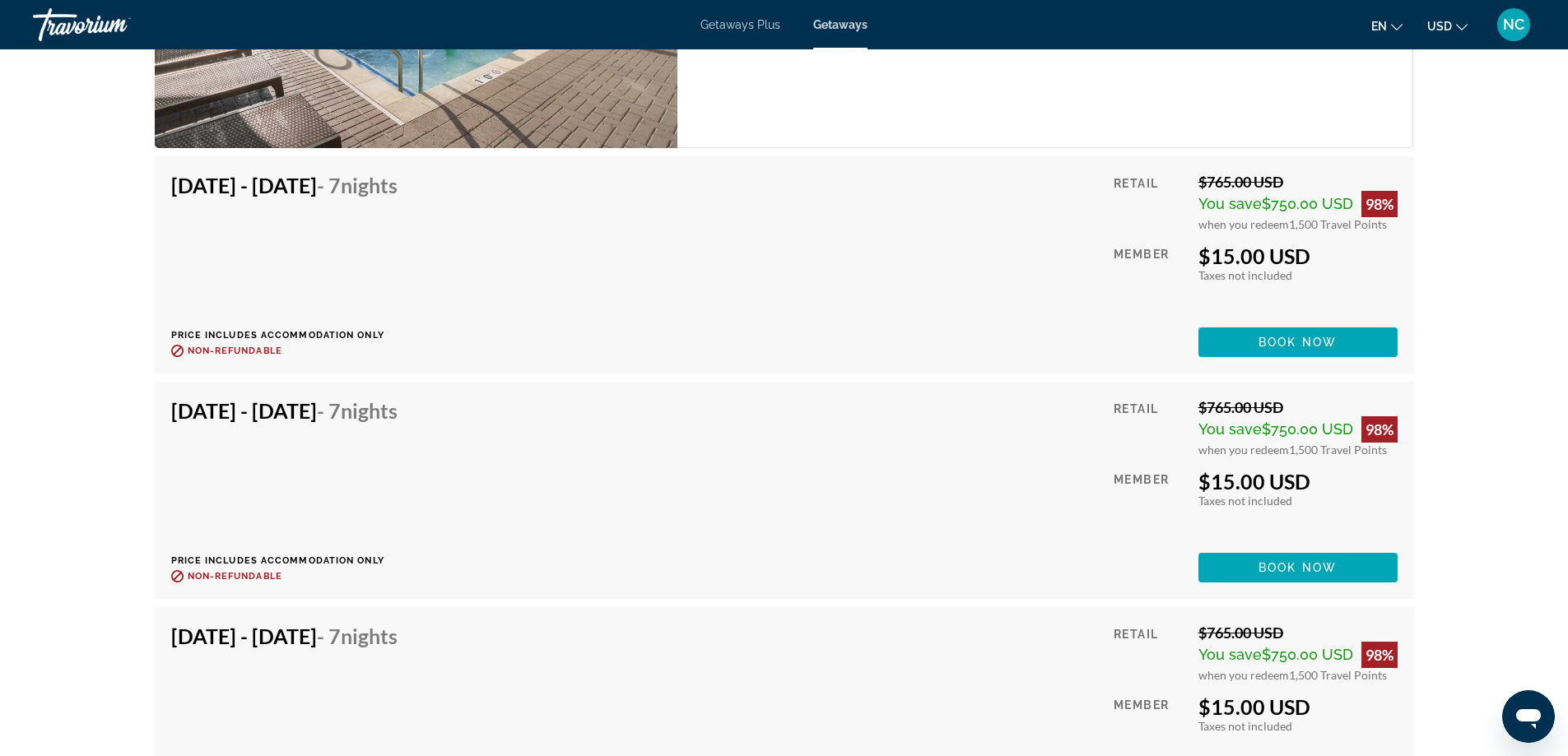
scroll to position [3128, 0]
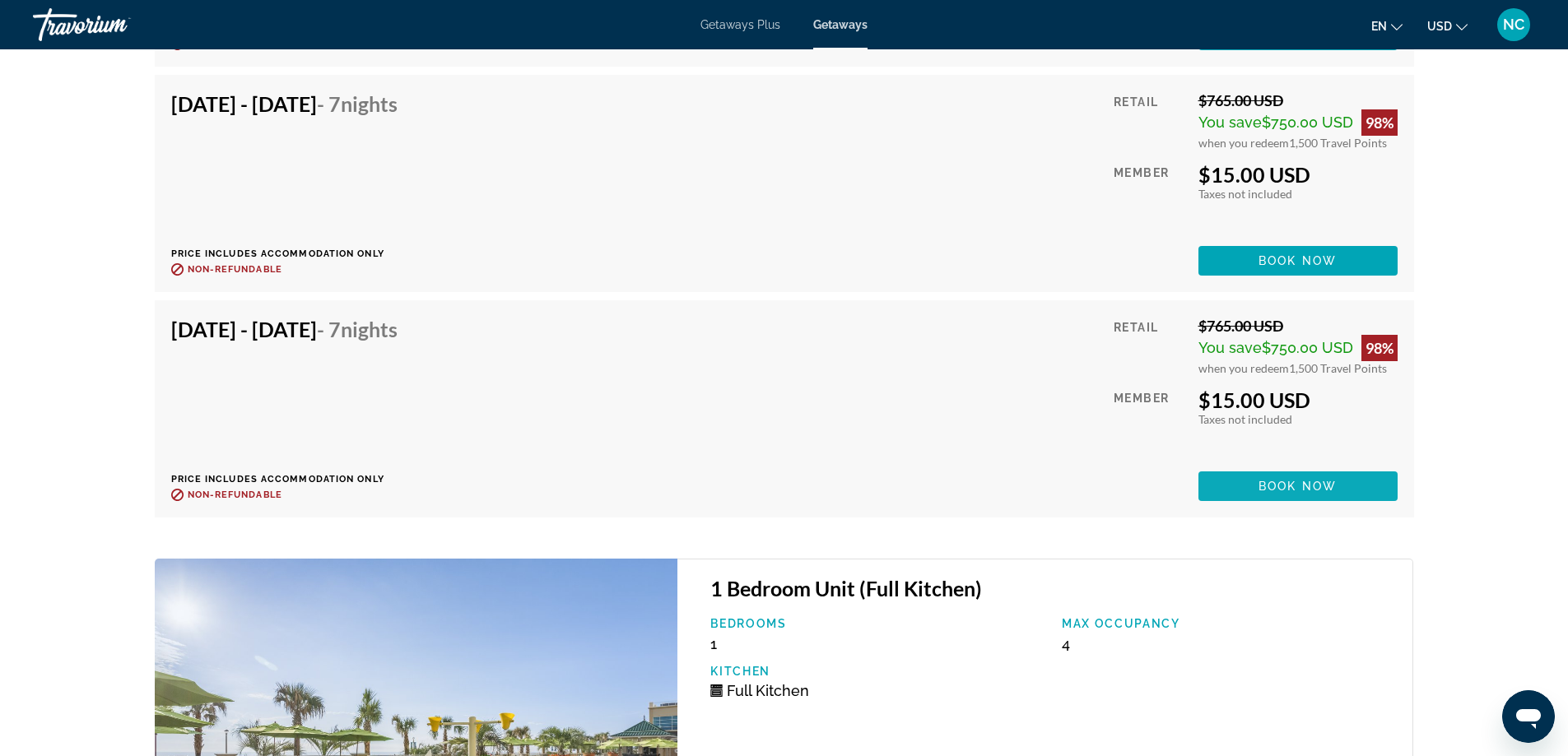
click at [1294, 483] on span "Book now" at bounding box center [1297, 486] width 79 height 13
